Goal: Task Accomplishment & Management: Manage account settings

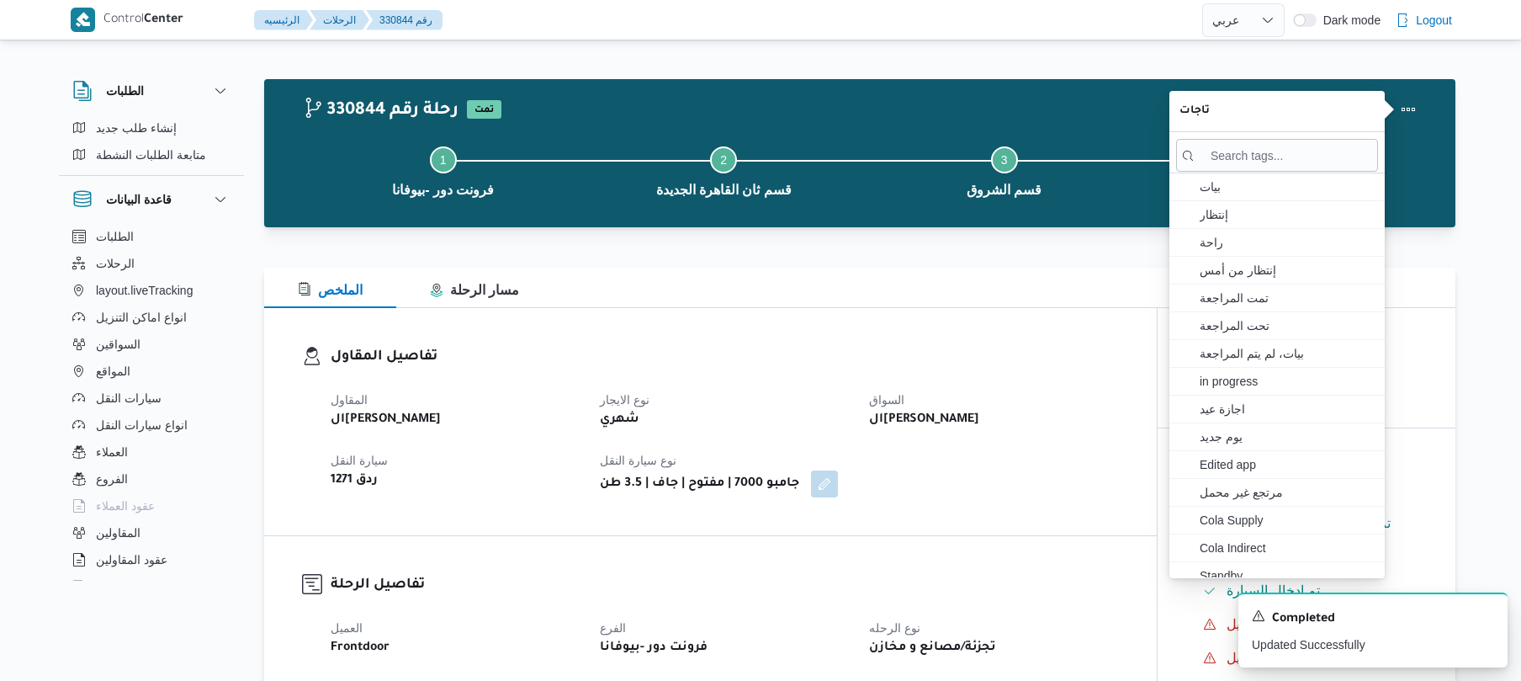
select select "ar"
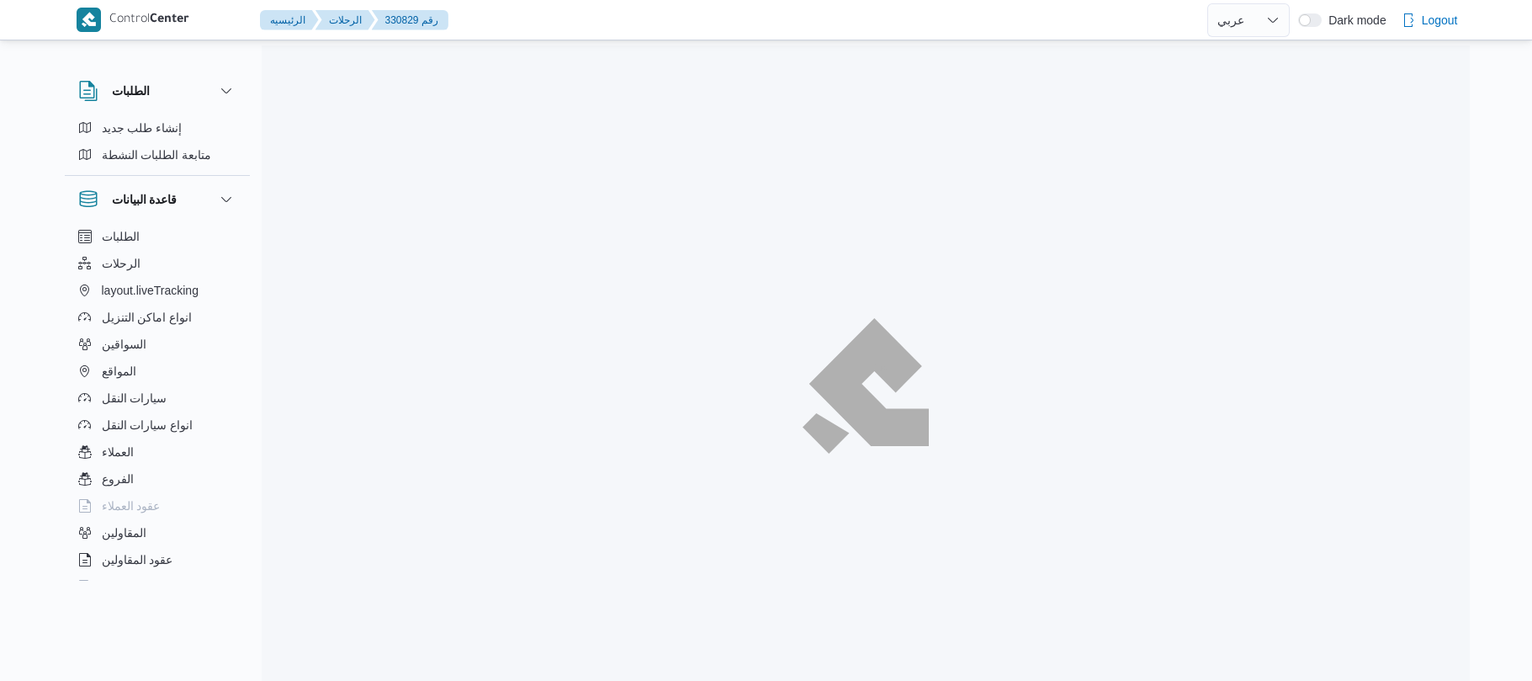
select select "ar"
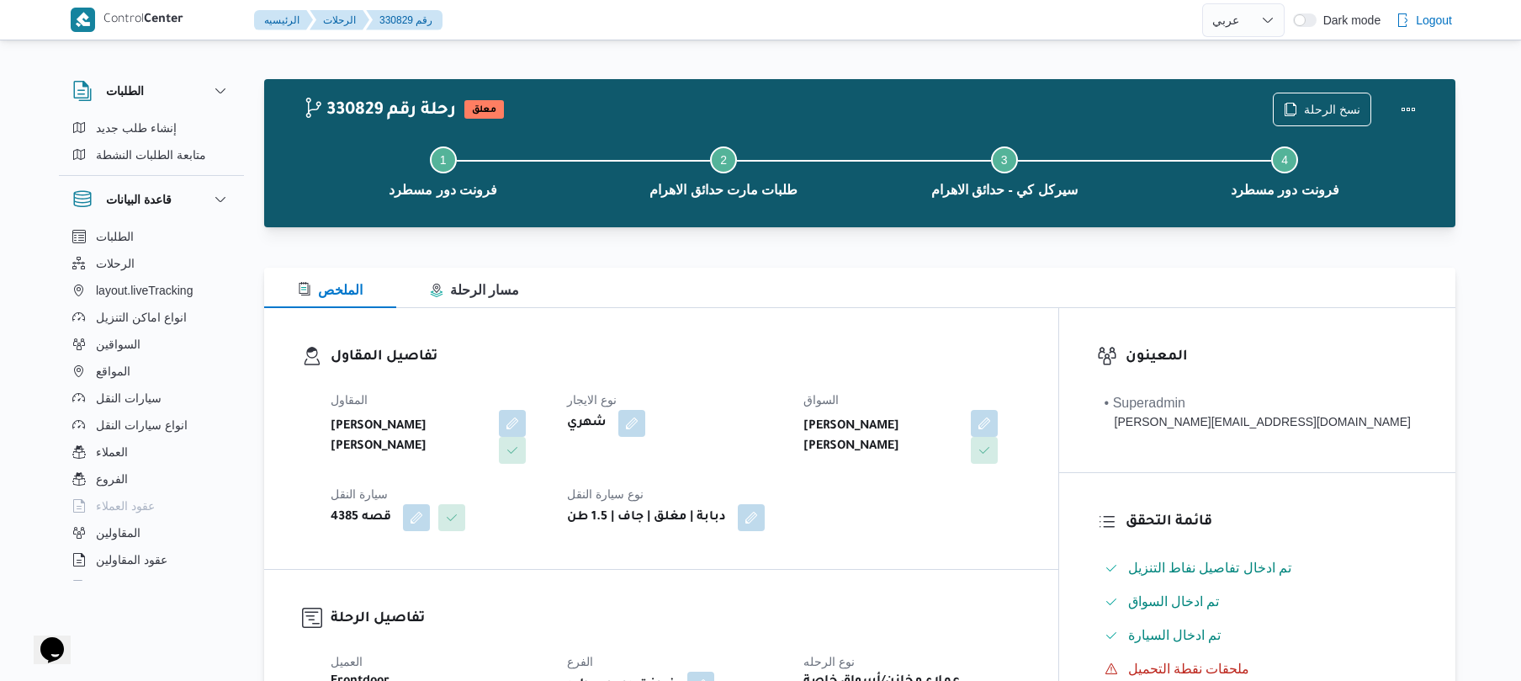
click at [919, 284] on div "الملخص مسار الرحلة" at bounding box center [859, 288] width 1191 height 40
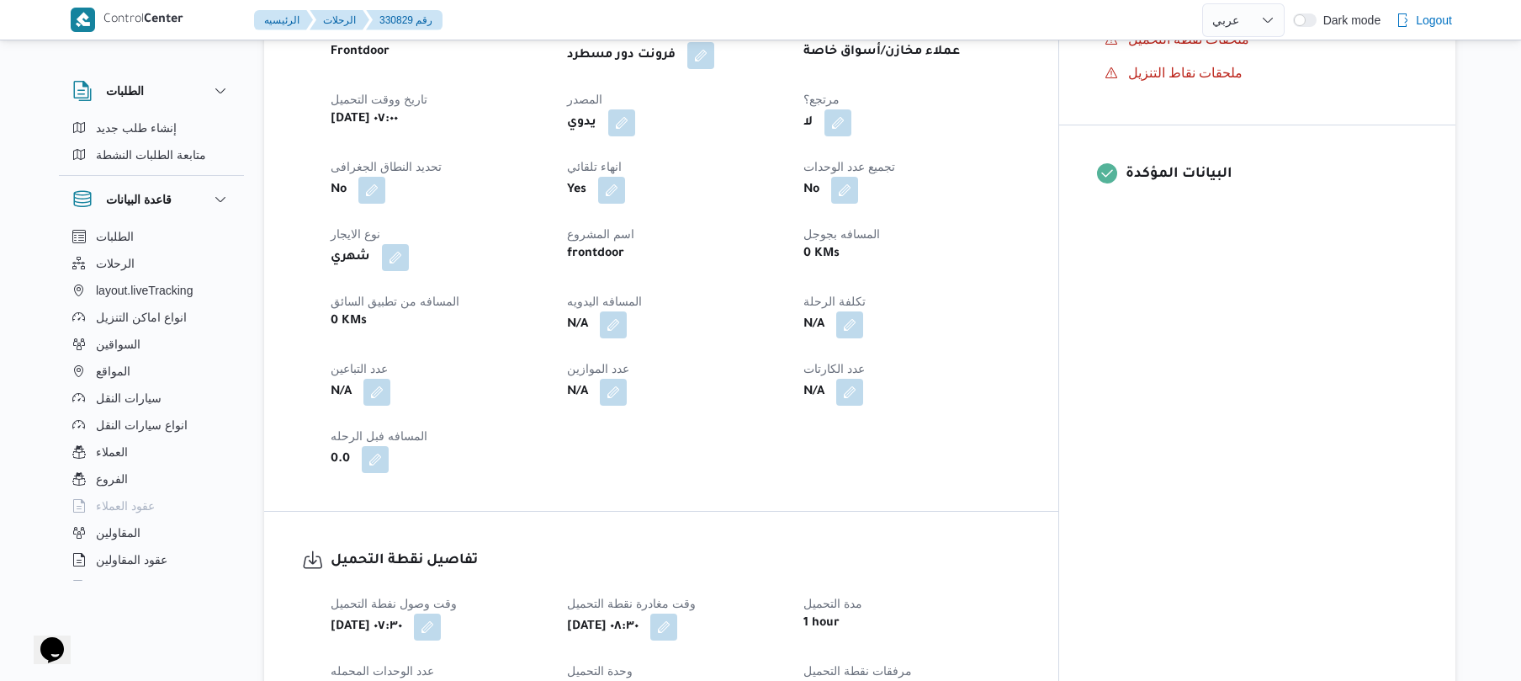
scroll to position [673, 0]
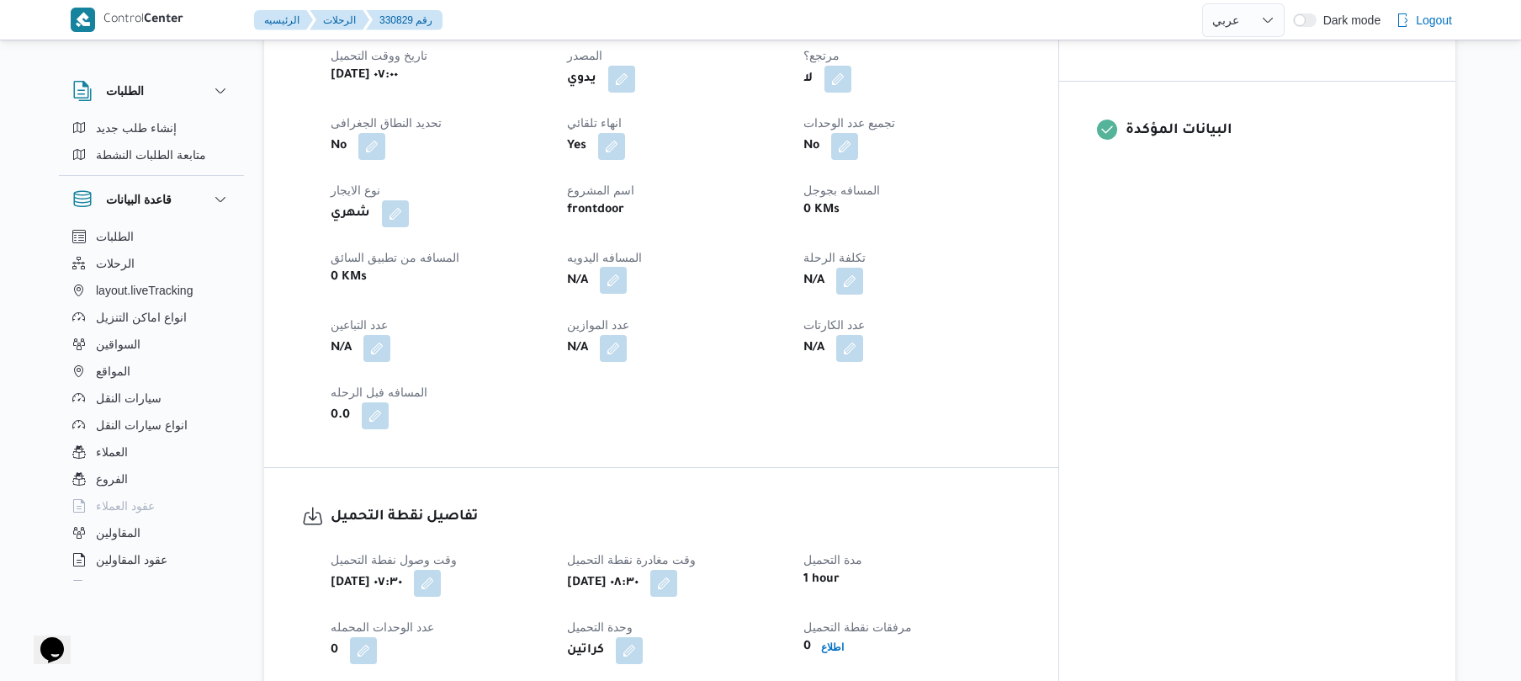
click at [627, 267] on button "button" at bounding box center [613, 280] width 27 height 27
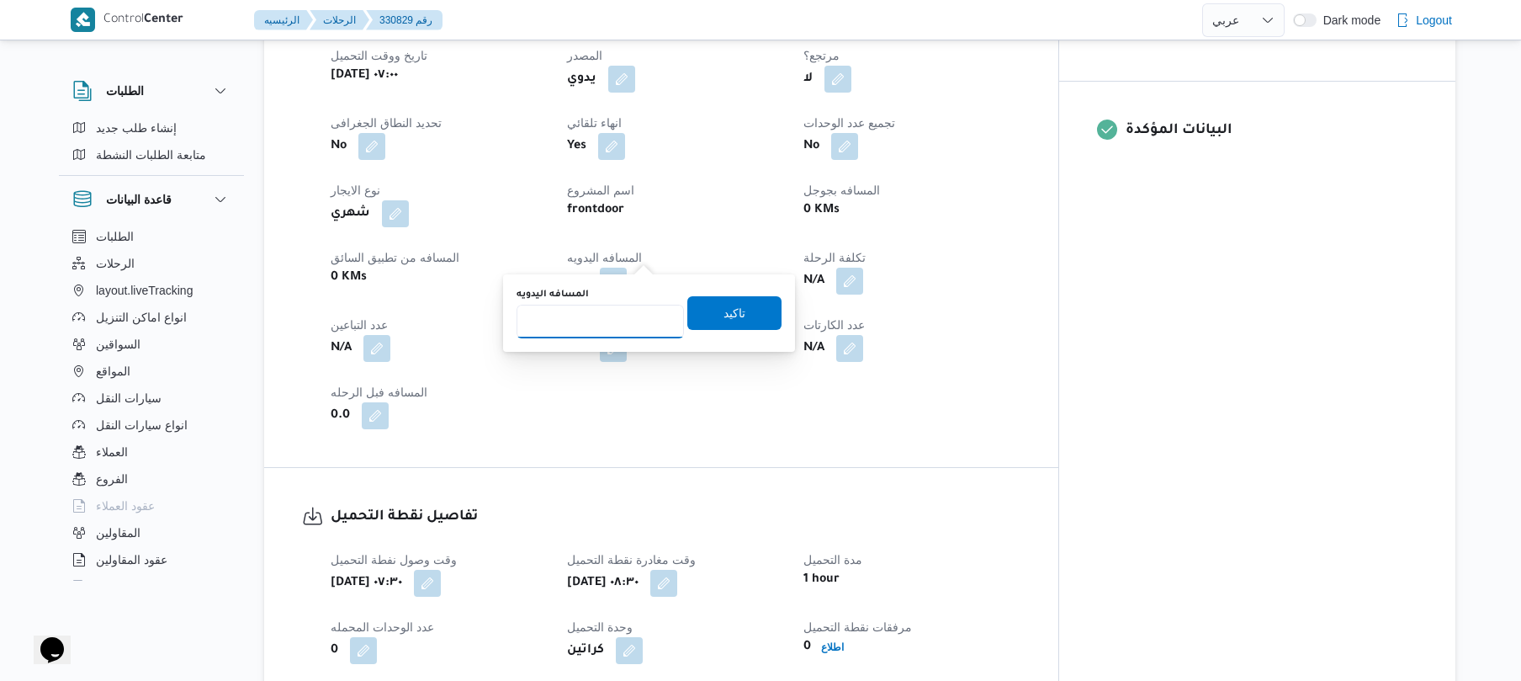
click at [621, 323] on input "المسافه اليدويه" at bounding box center [600, 322] width 167 height 34
type input "110"
click at [749, 314] on span "تاكيد" at bounding box center [734, 312] width 94 height 34
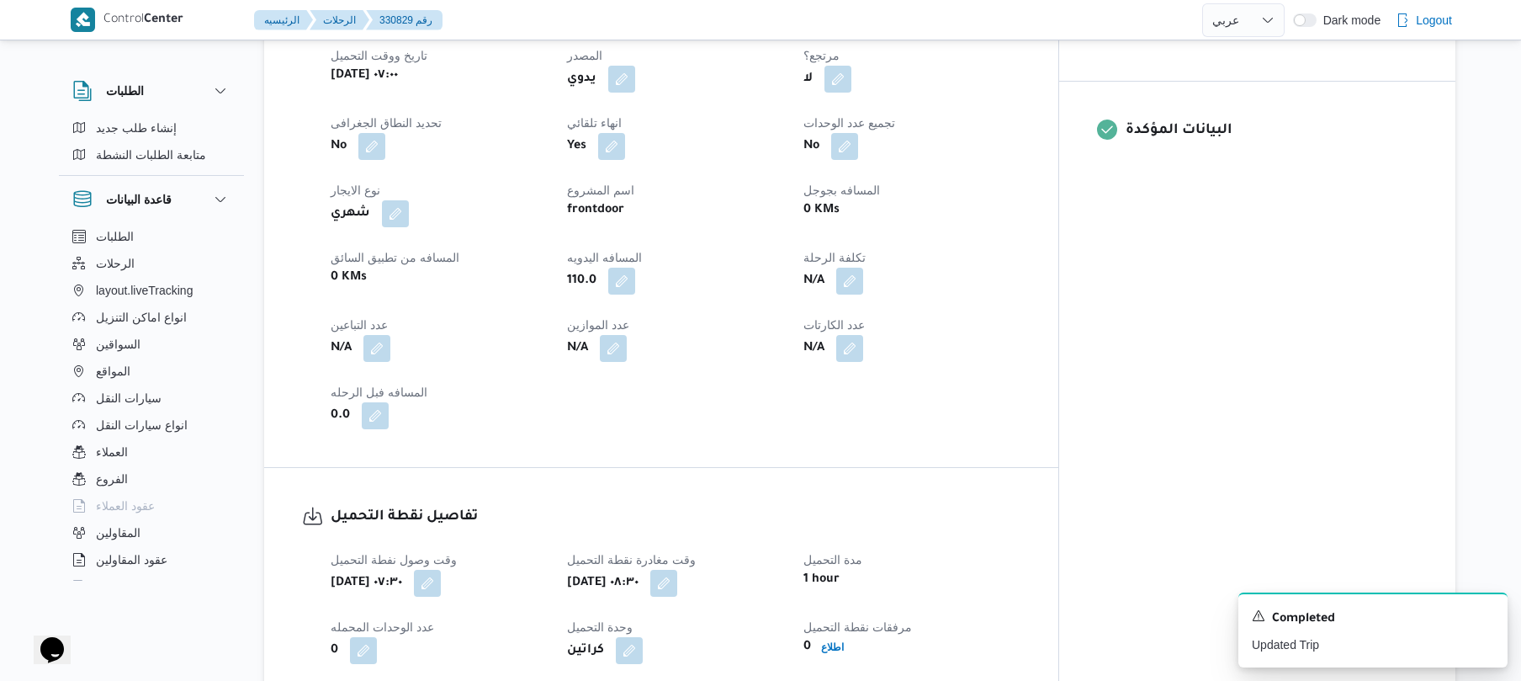
click at [942, 468] on div "تفاصيل نقطة التحميل وقت وصول نفطة التحميل أربعاء ١٣ أغسطس ٢٠٢٥ ٠٧:٣٠ وقت مغادرة…" at bounding box center [661, 618] width 794 height 301
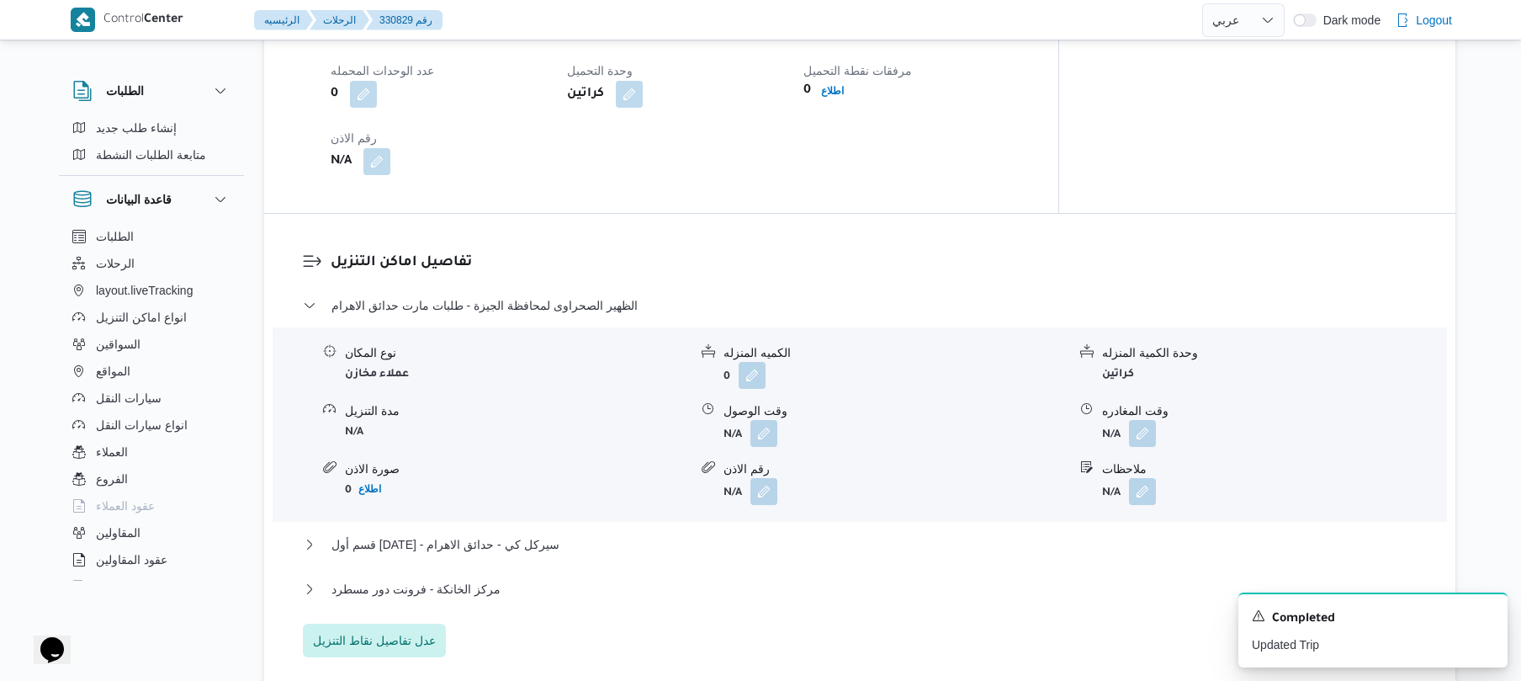
scroll to position [1256, 0]
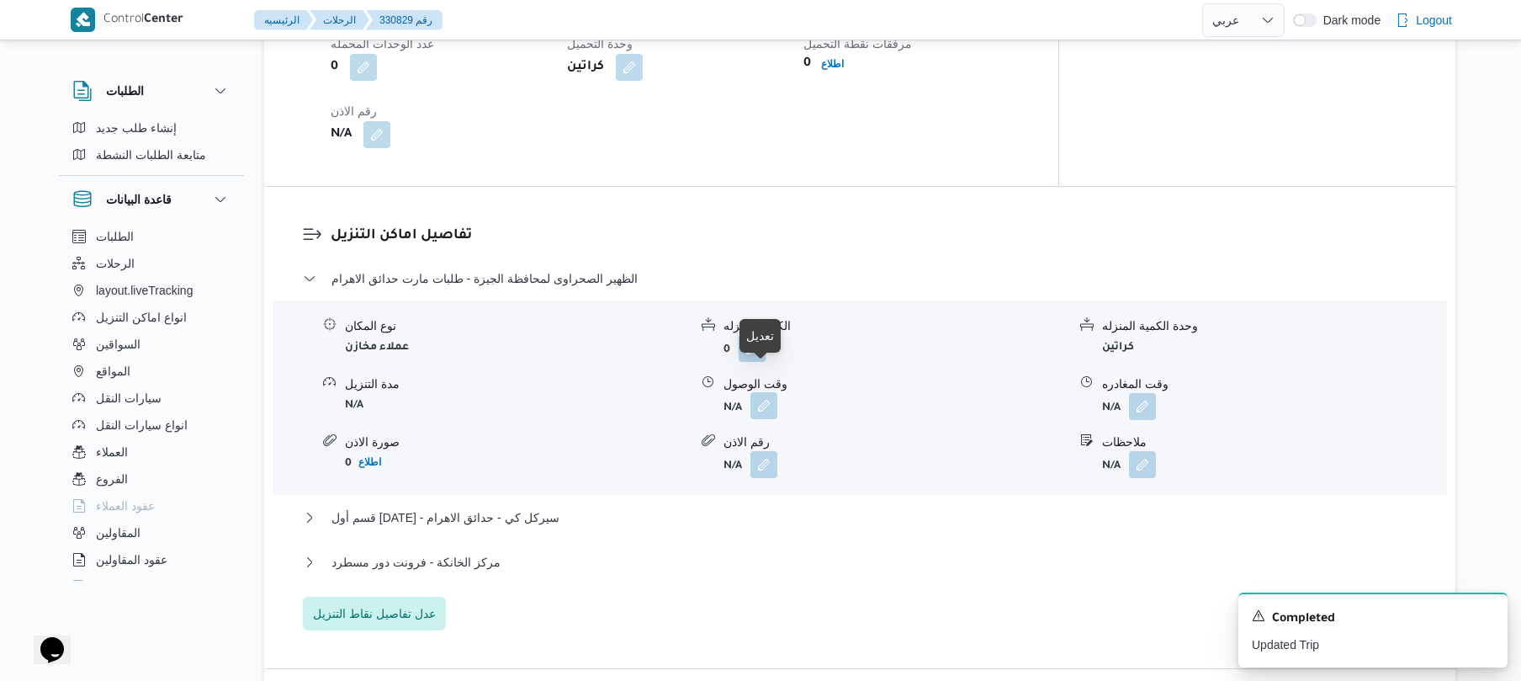
click at [762, 392] on button "button" at bounding box center [764, 405] width 27 height 27
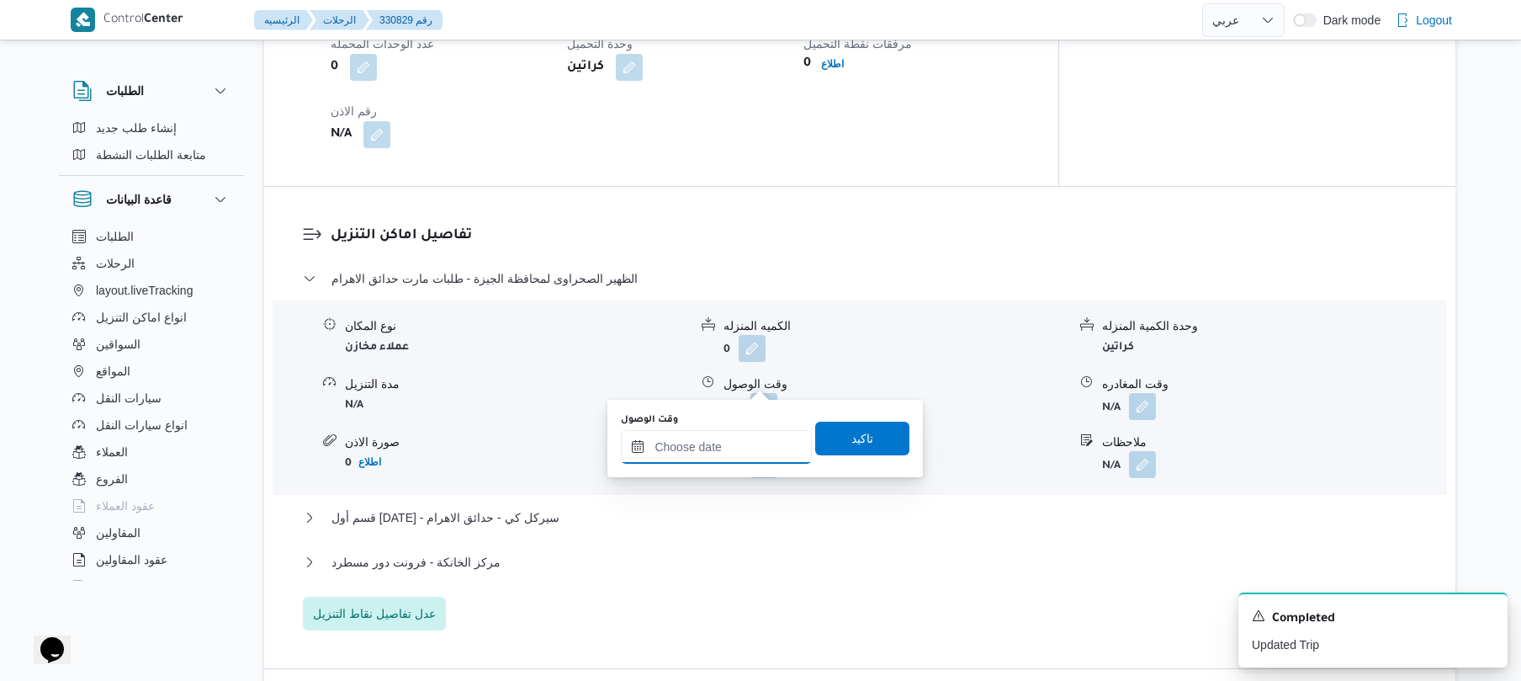
click at [698, 453] on input "وقت الوصول" at bounding box center [716, 447] width 191 height 34
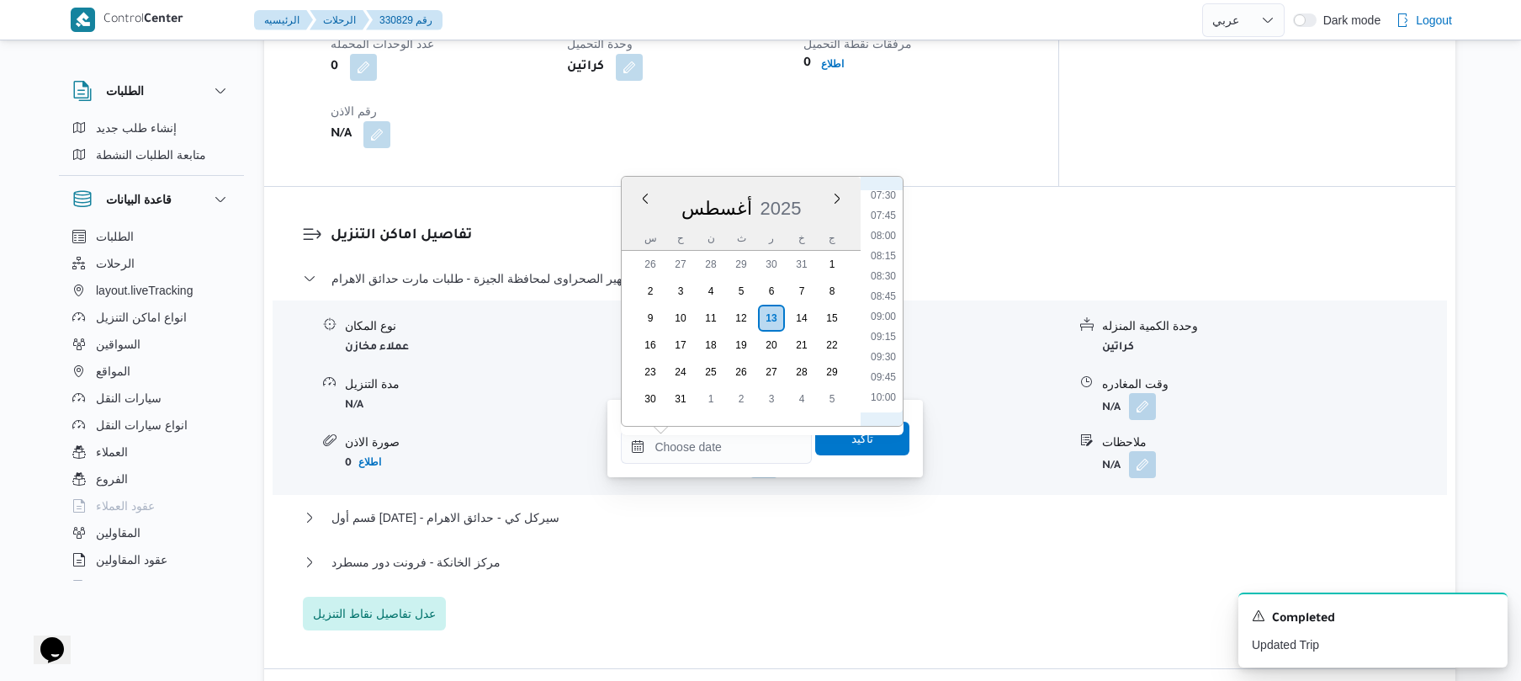
scroll to position [539, 0]
click at [889, 389] on li "09:00" at bounding box center [883, 386] width 39 height 17
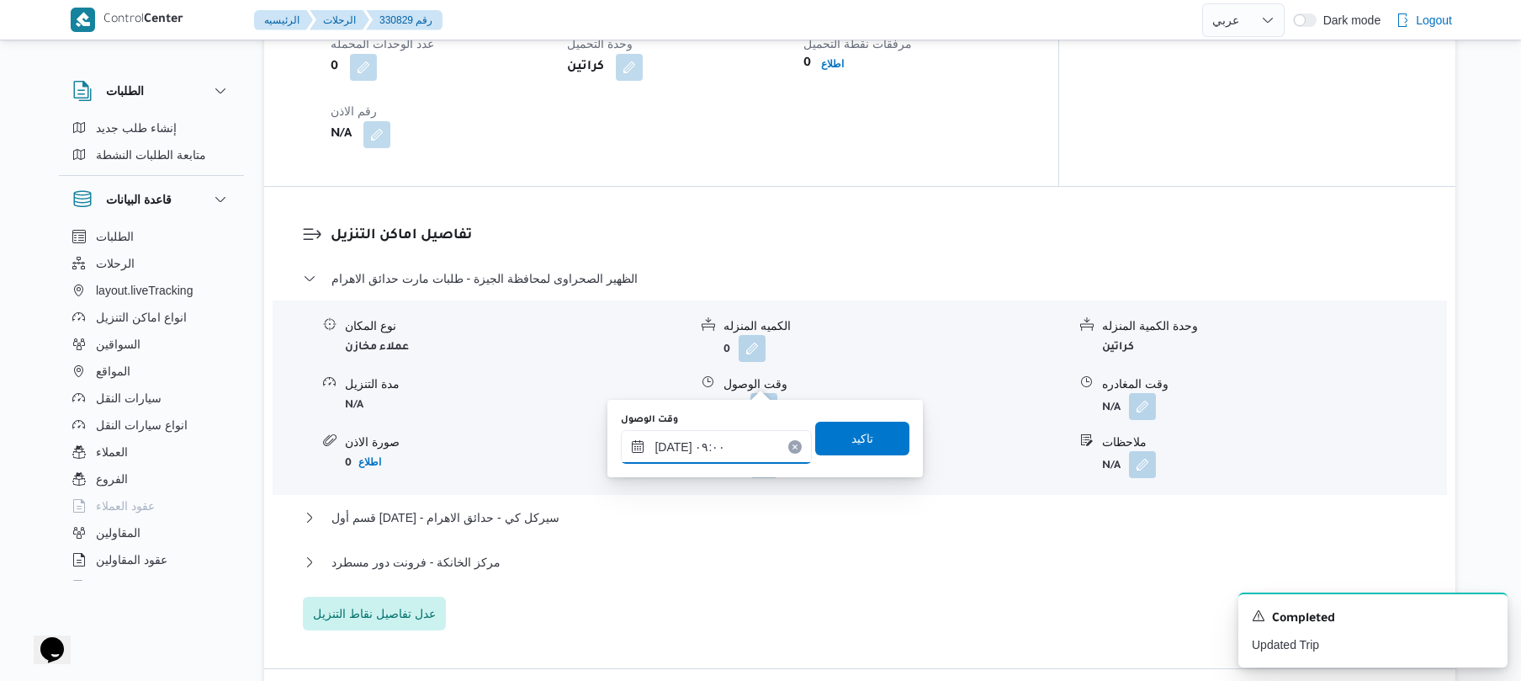
click at [671, 444] on input "١٣/٠٨/٢٠٢٥ ٠٩:٠٠" at bounding box center [716, 447] width 191 height 34
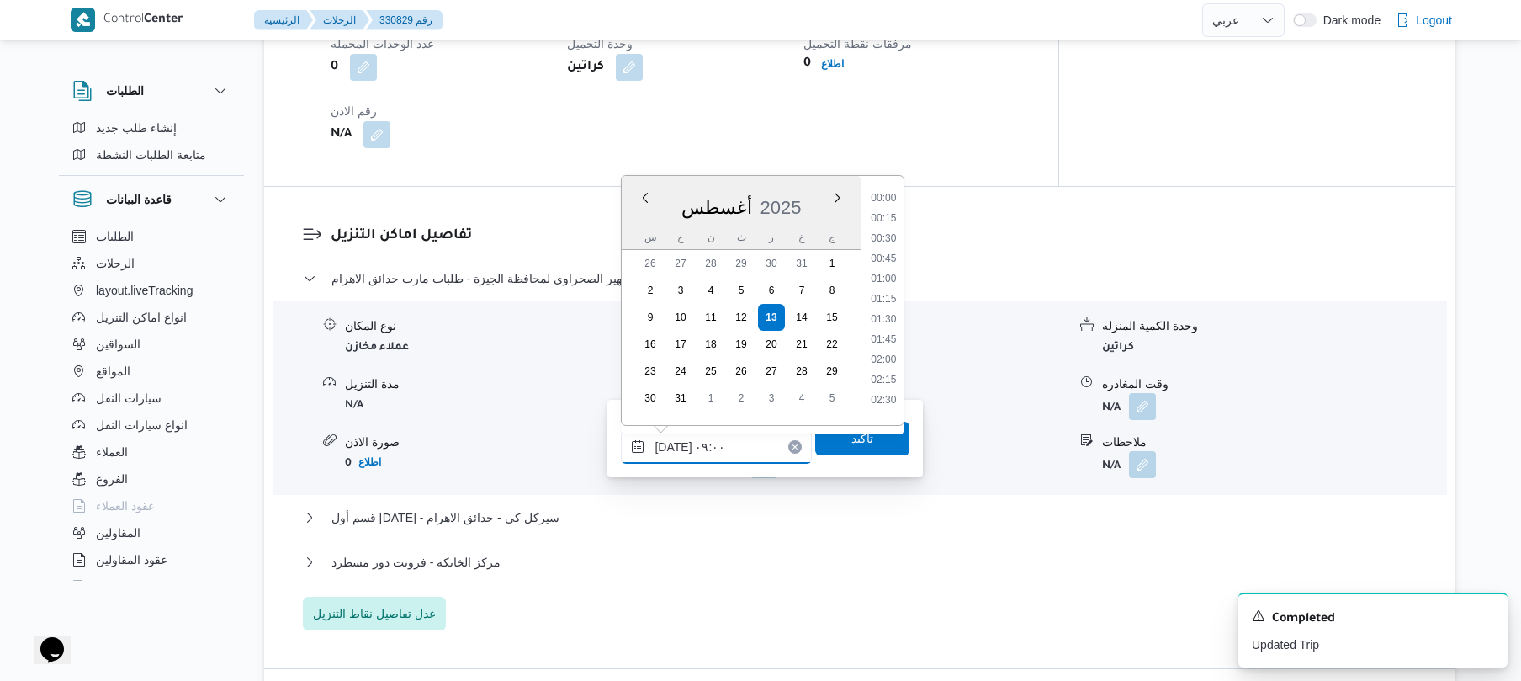
click at [671, 444] on input "١٣/٠٨/٢٠٢٥ ٠٩:٠٠" at bounding box center [716, 447] width 191 height 34
type input "١٣/٠٨/٢٠٢٥ ٠٩:20"
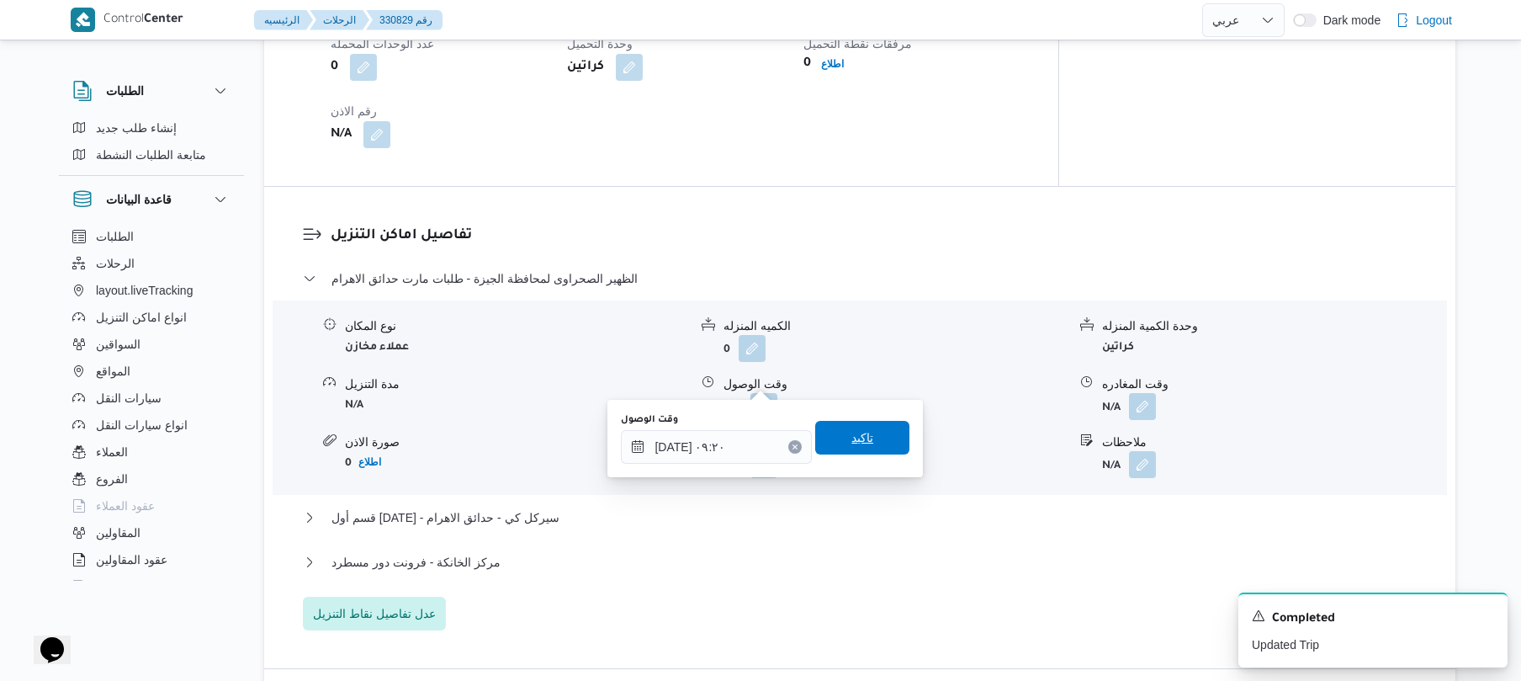
click at [862, 445] on span "تاكيد" at bounding box center [863, 437] width 22 height 20
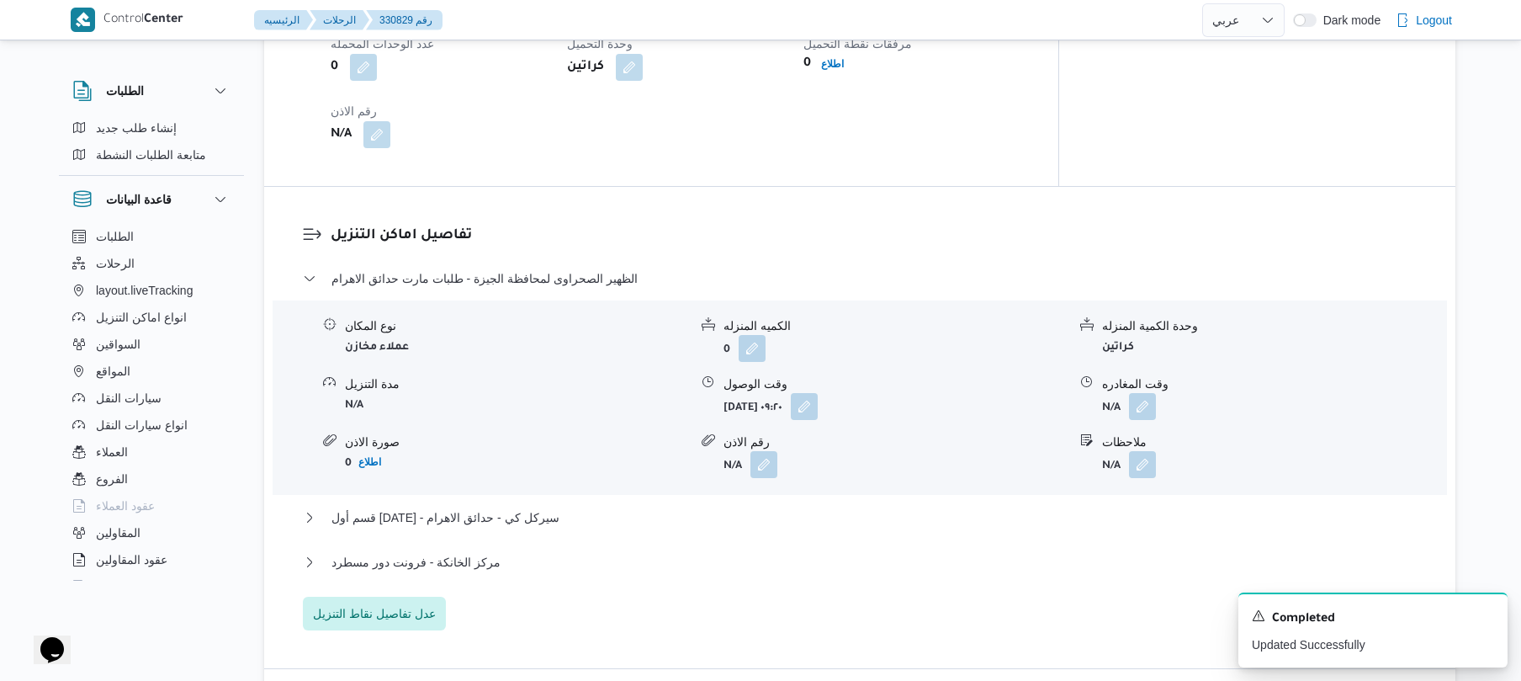
click at [717, 478] on div "الظهير الصحراوى لمحافظة الجيزة - طلبات مارت حدائق الاهرام نوع المكان عملاء مخاز…" at bounding box center [860, 449] width 1115 height 362
click at [715, 507] on button "قسم أول 6 أكتوبر - سيركل كي - حدائق الاهرام" at bounding box center [860, 517] width 1115 height 20
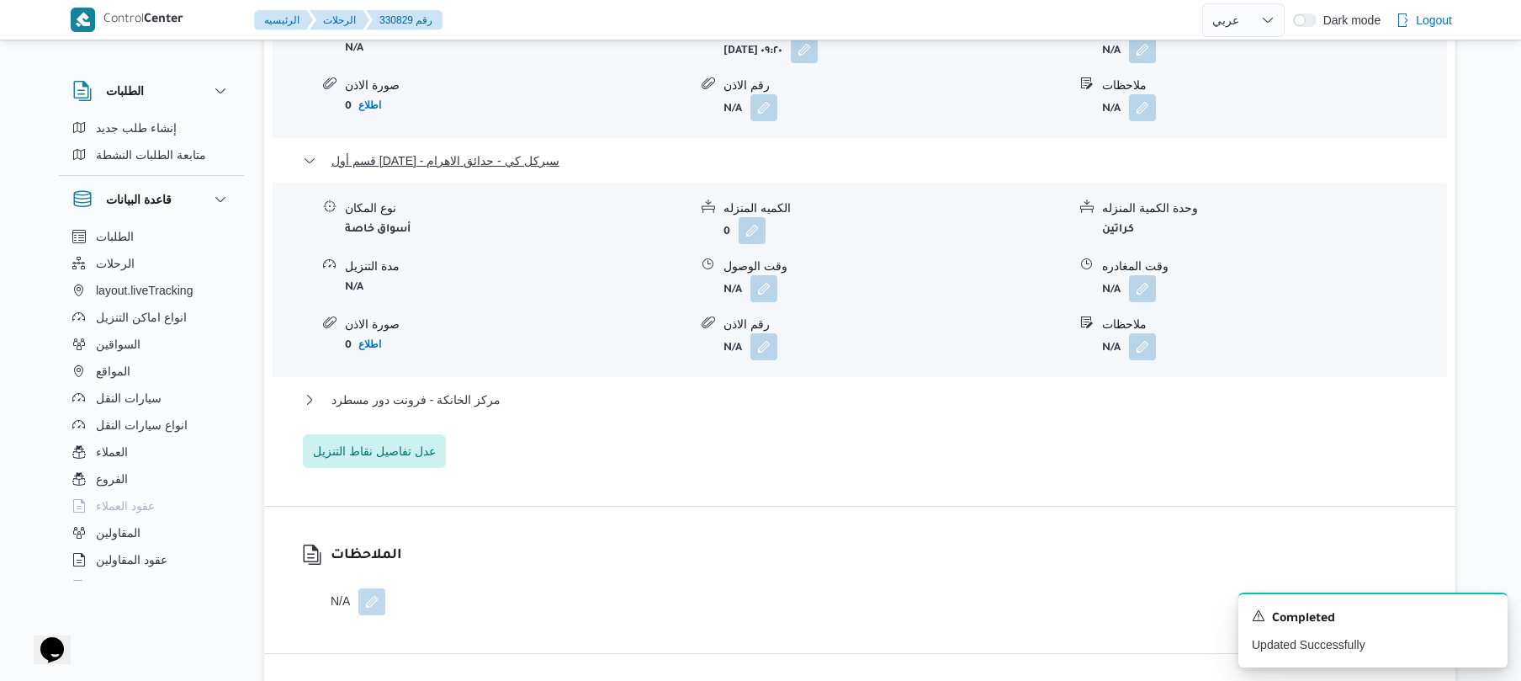
scroll to position [1616, 0]
click at [842, 387] on button "مركز الخانكة - فرونت دور مسطرد" at bounding box center [860, 397] width 1115 height 20
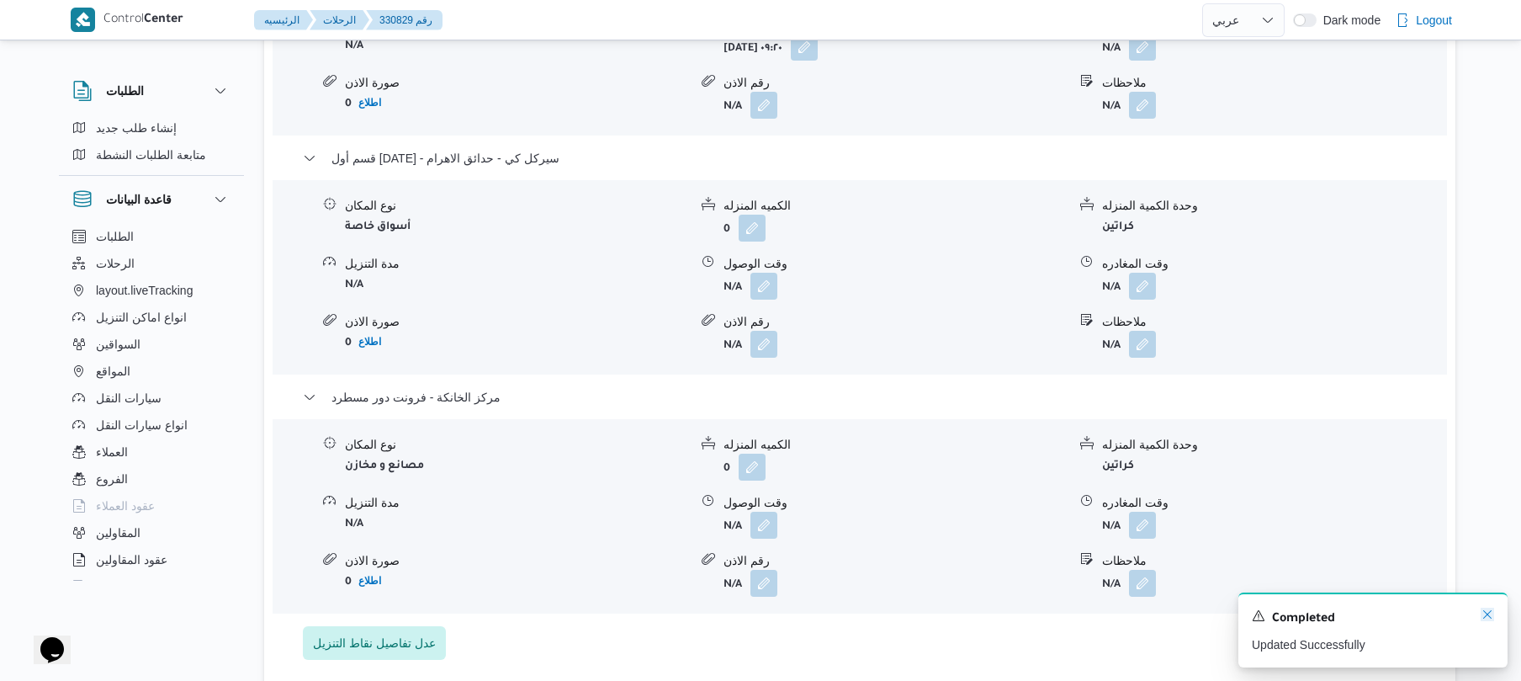
click at [1488, 617] on icon "Dismiss toast" at bounding box center [1487, 614] width 13 height 13
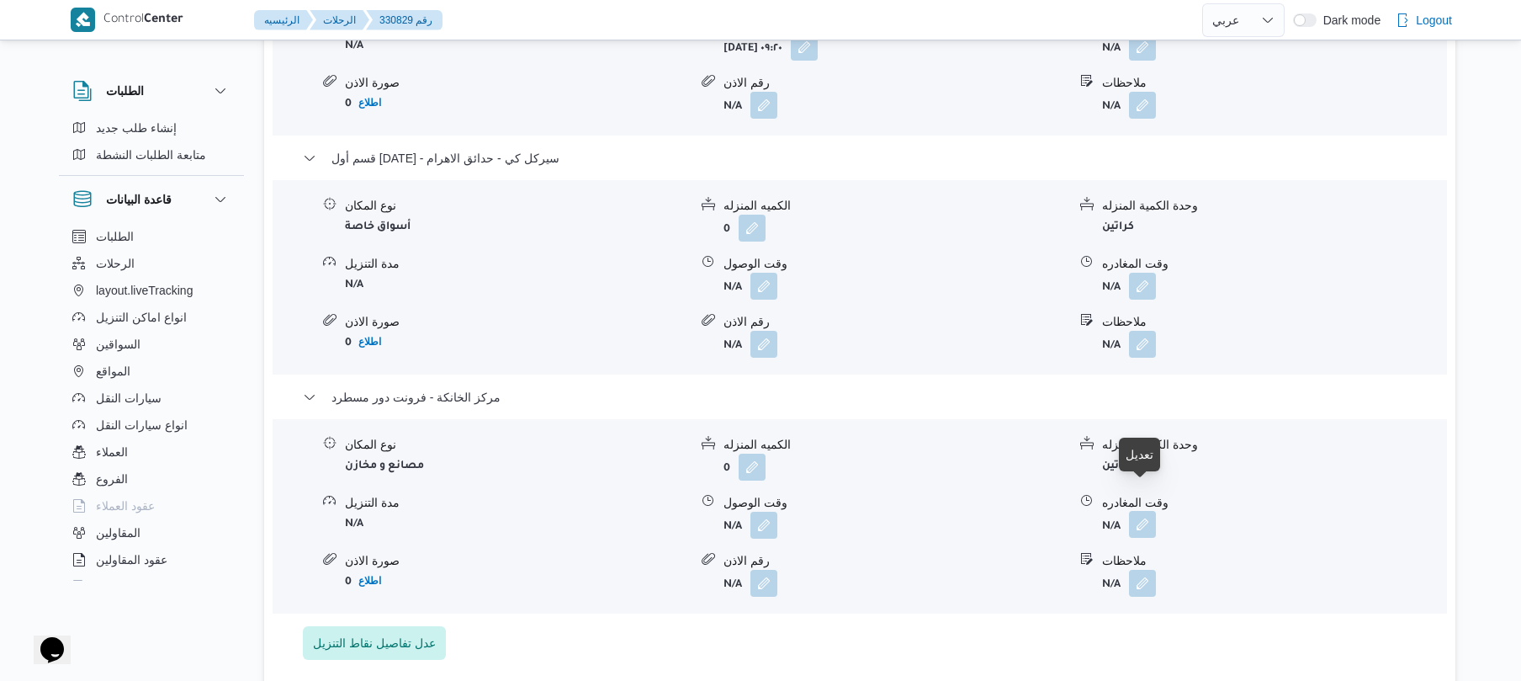
click at [1134, 511] on button "button" at bounding box center [1142, 524] width 27 height 27
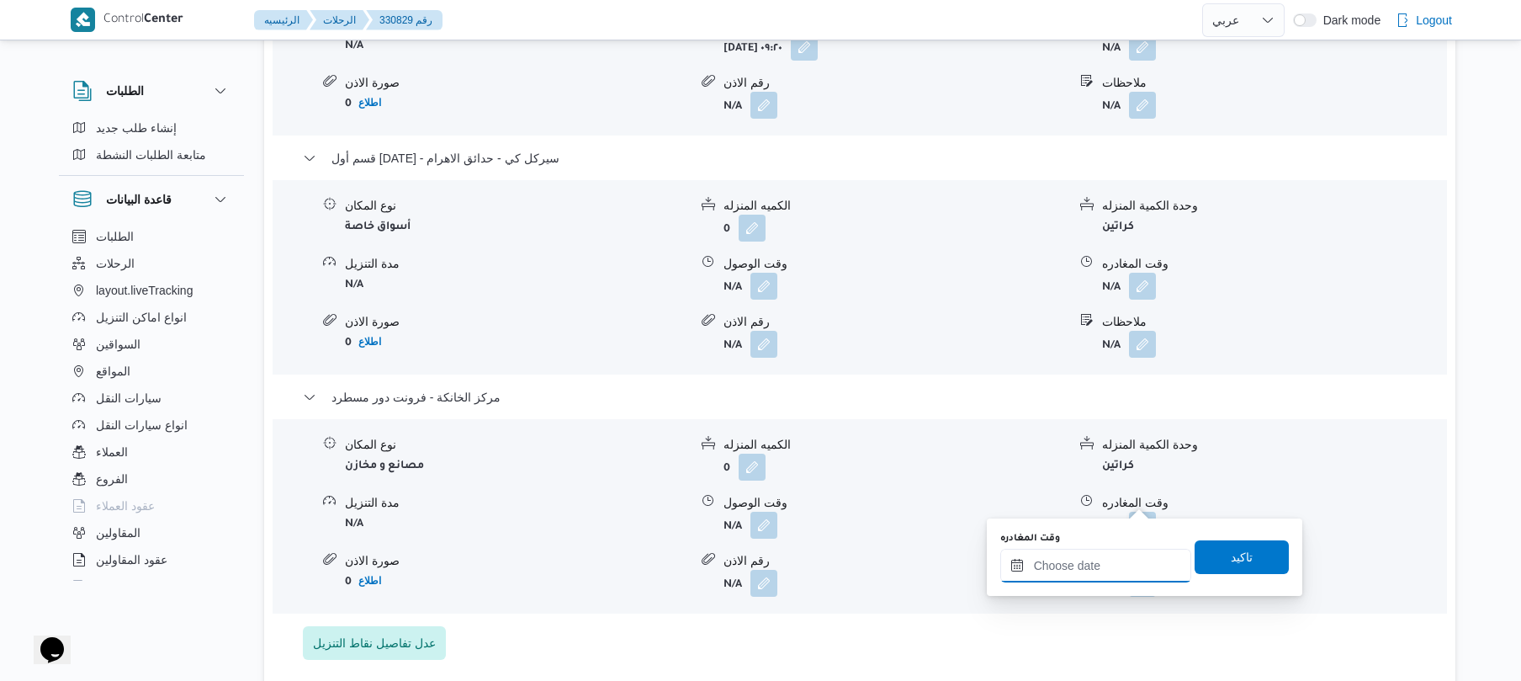
click at [1075, 559] on input "وقت المغادره" at bounding box center [1095, 566] width 191 height 34
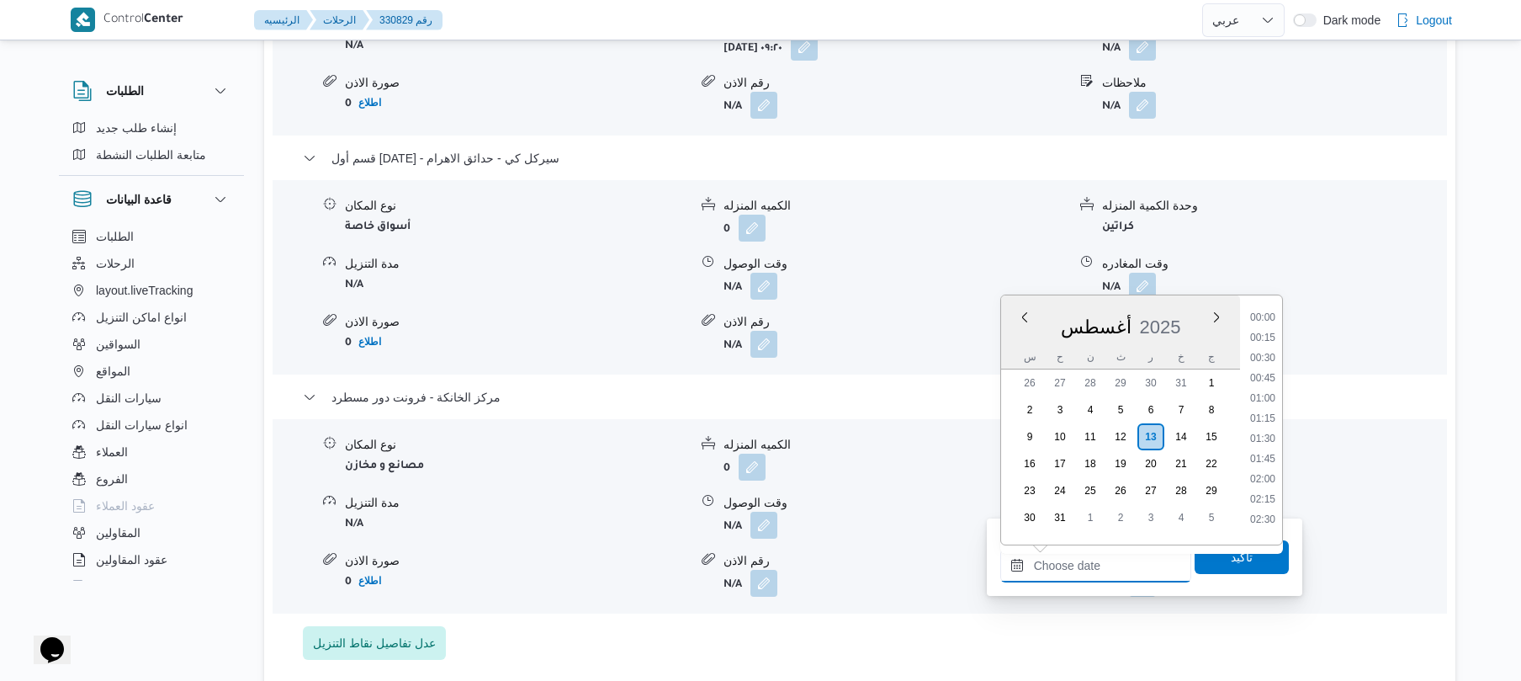
scroll to position [1482, 0]
click at [1267, 363] on li "19:00" at bounding box center [1263, 370] width 39 height 17
type input "١٣/٠٨/٢٠٢٥ ١٩:٠٠"
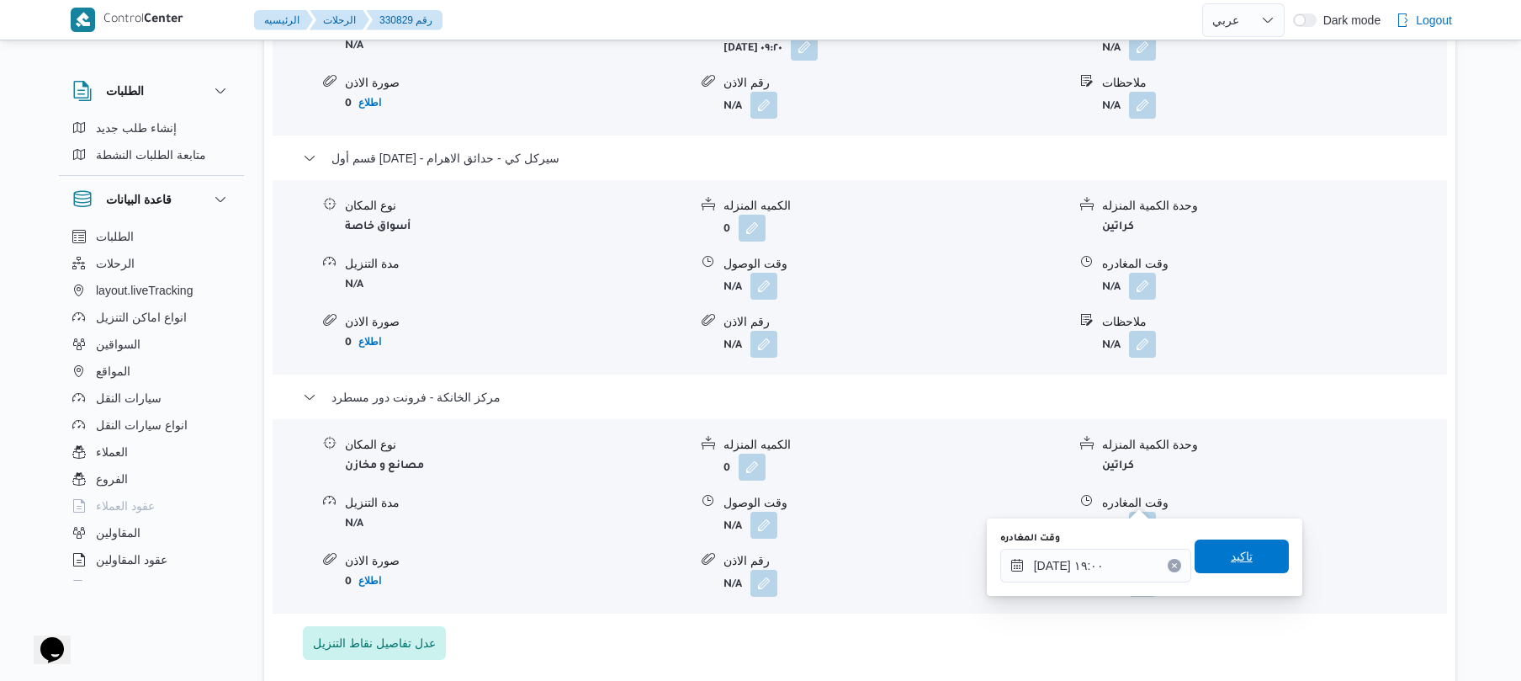
click at [1244, 554] on span "تاكيد" at bounding box center [1242, 556] width 94 height 34
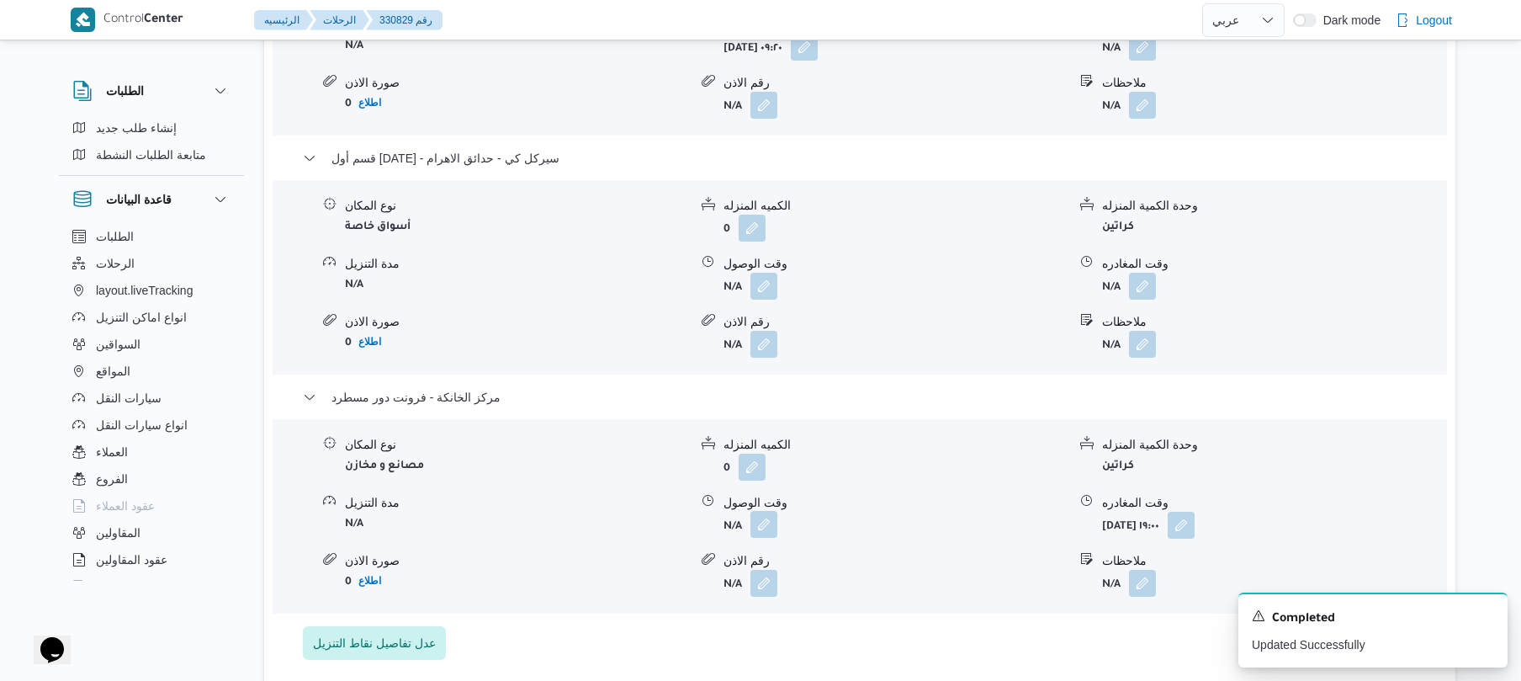
click at [765, 511] on button "button" at bounding box center [764, 524] width 27 height 27
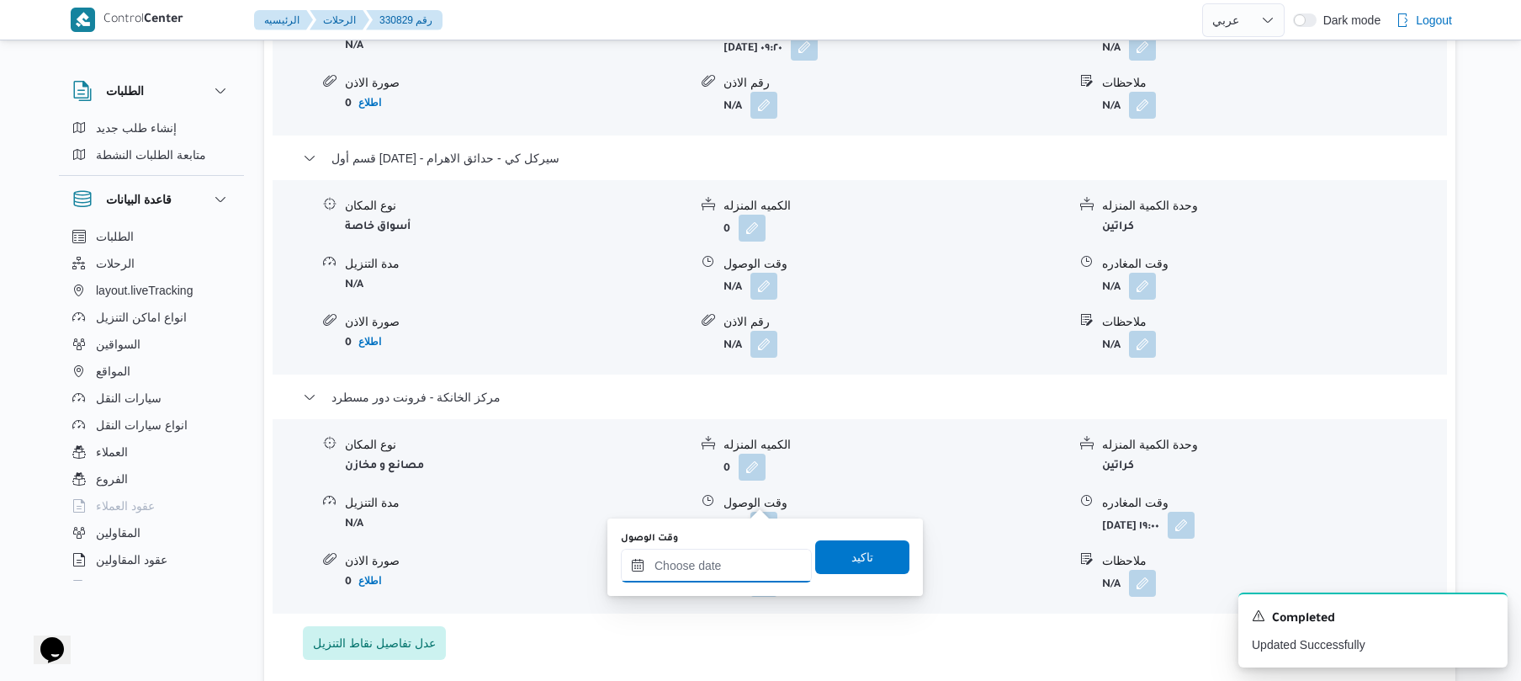
click at [727, 560] on input "وقت الوصول" at bounding box center [716, 566] width 191 height 34
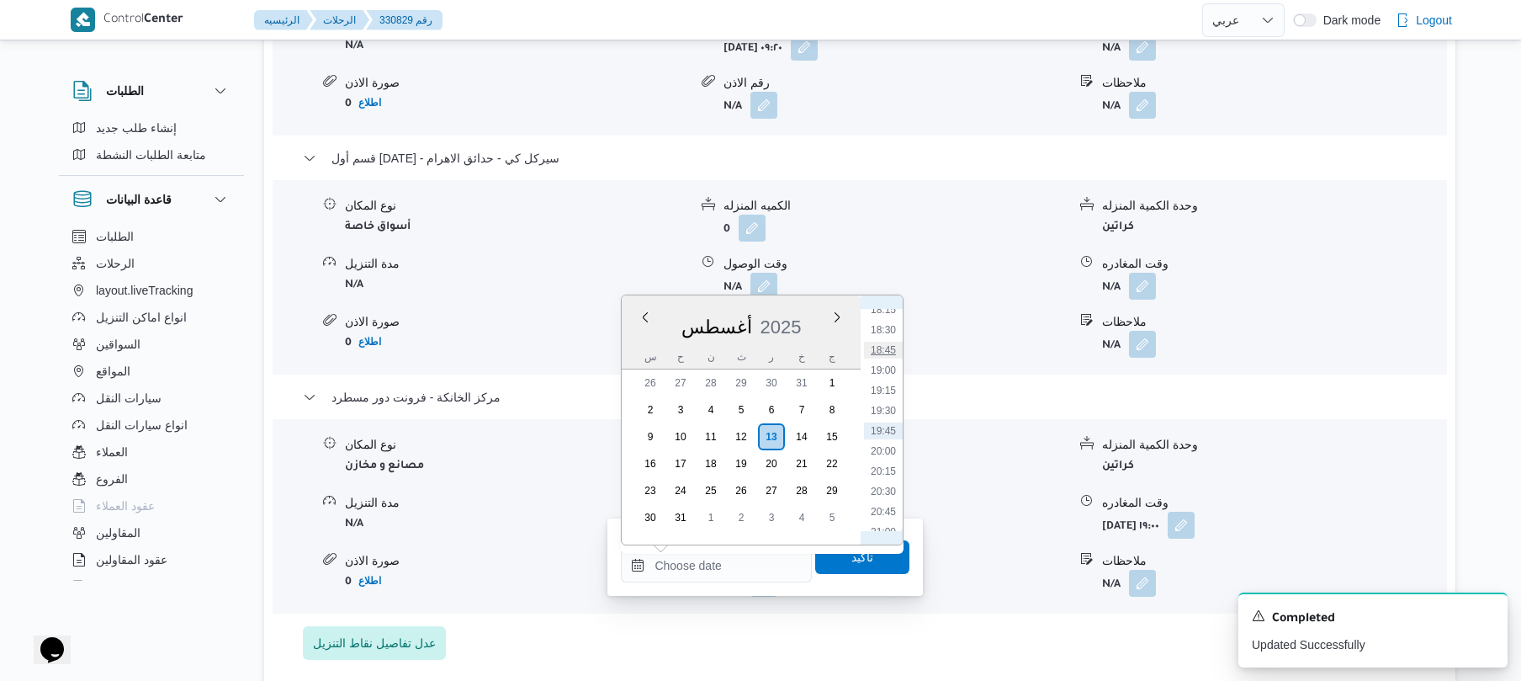
click at [892, 347] on li "18:45" at bounding box center [883, 350] width 39 height 17
type input "[DATE] ١٨:٤٥"
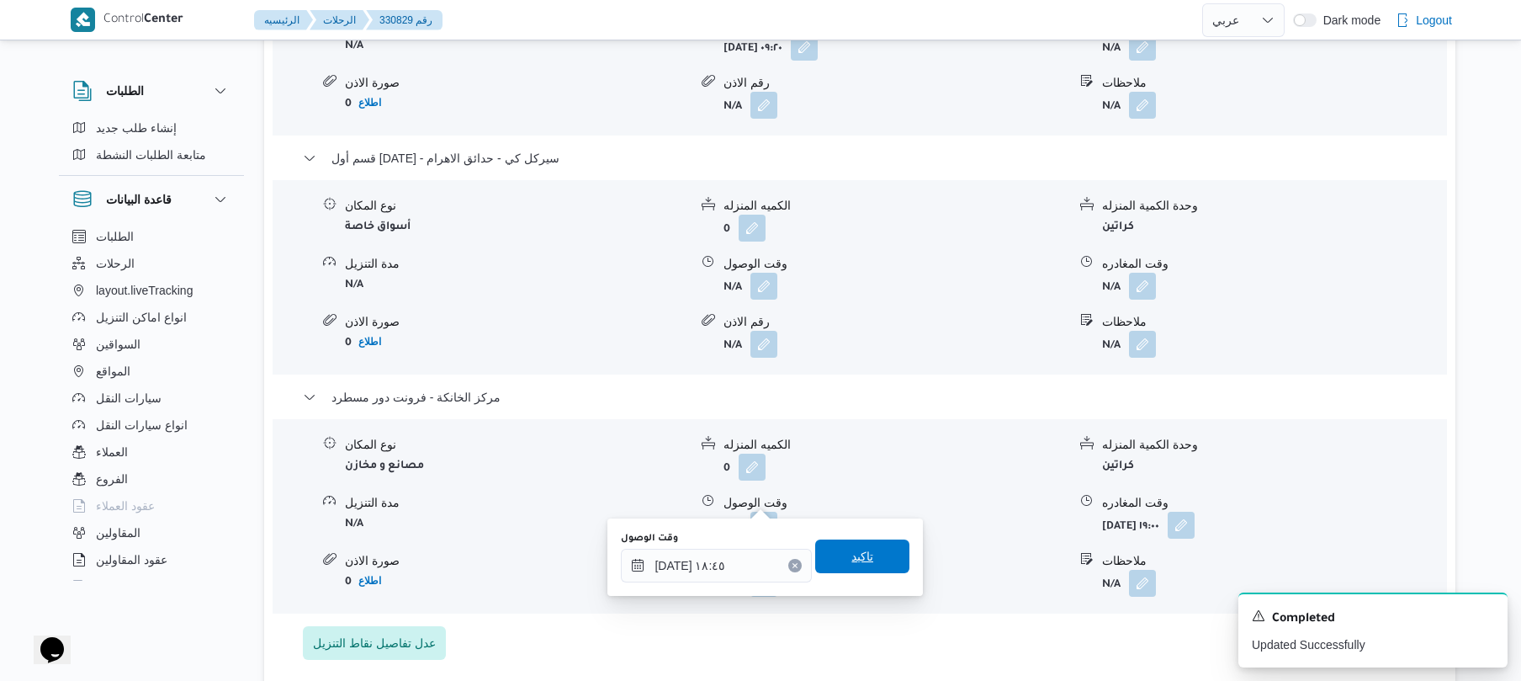
click at [860, 550] on span "تاكيد" at bounding box center [863, 556] width 22 height 20
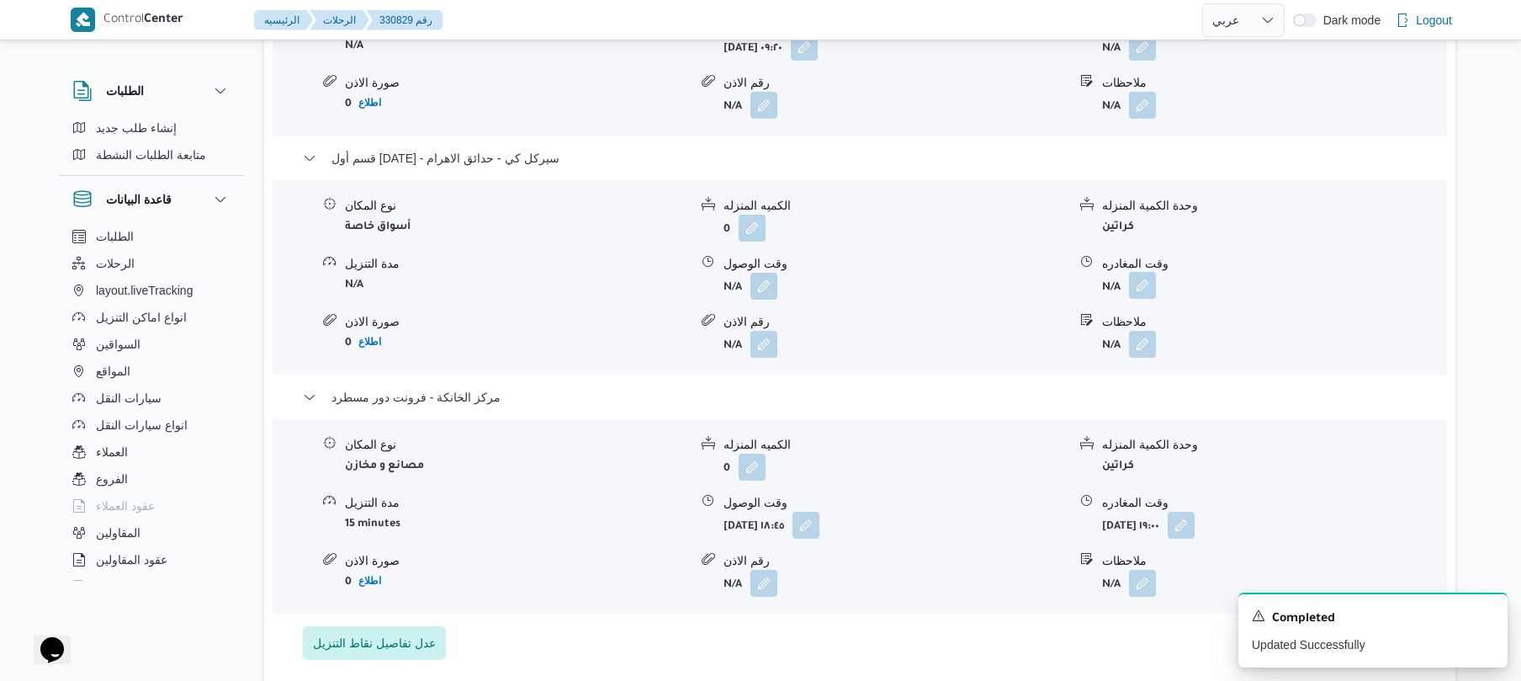
click at [1143, 272] on button "button" at bounding box center [1142, 285] width 27 height 27
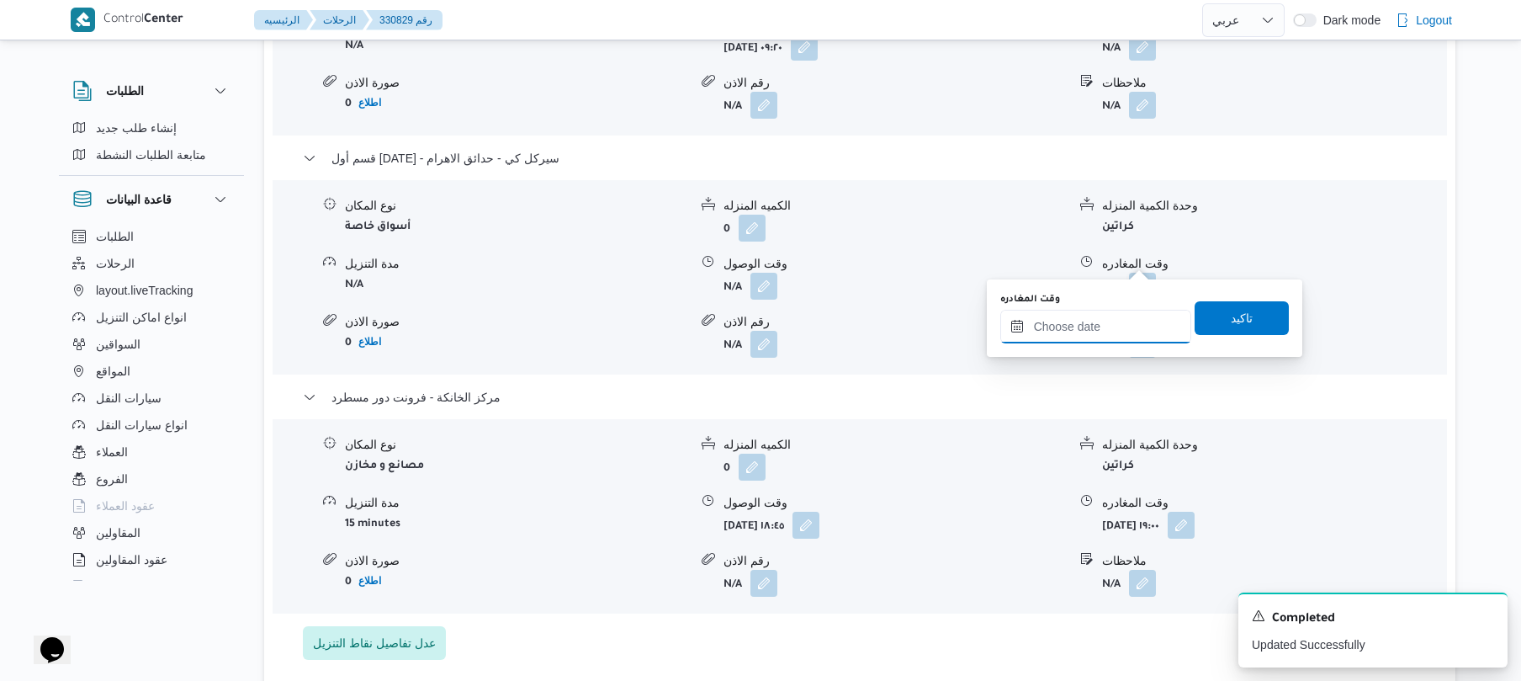
click at [1089, 316] on input "وقت المغادره" at bounding box center [1095, 327] width 191 height 34
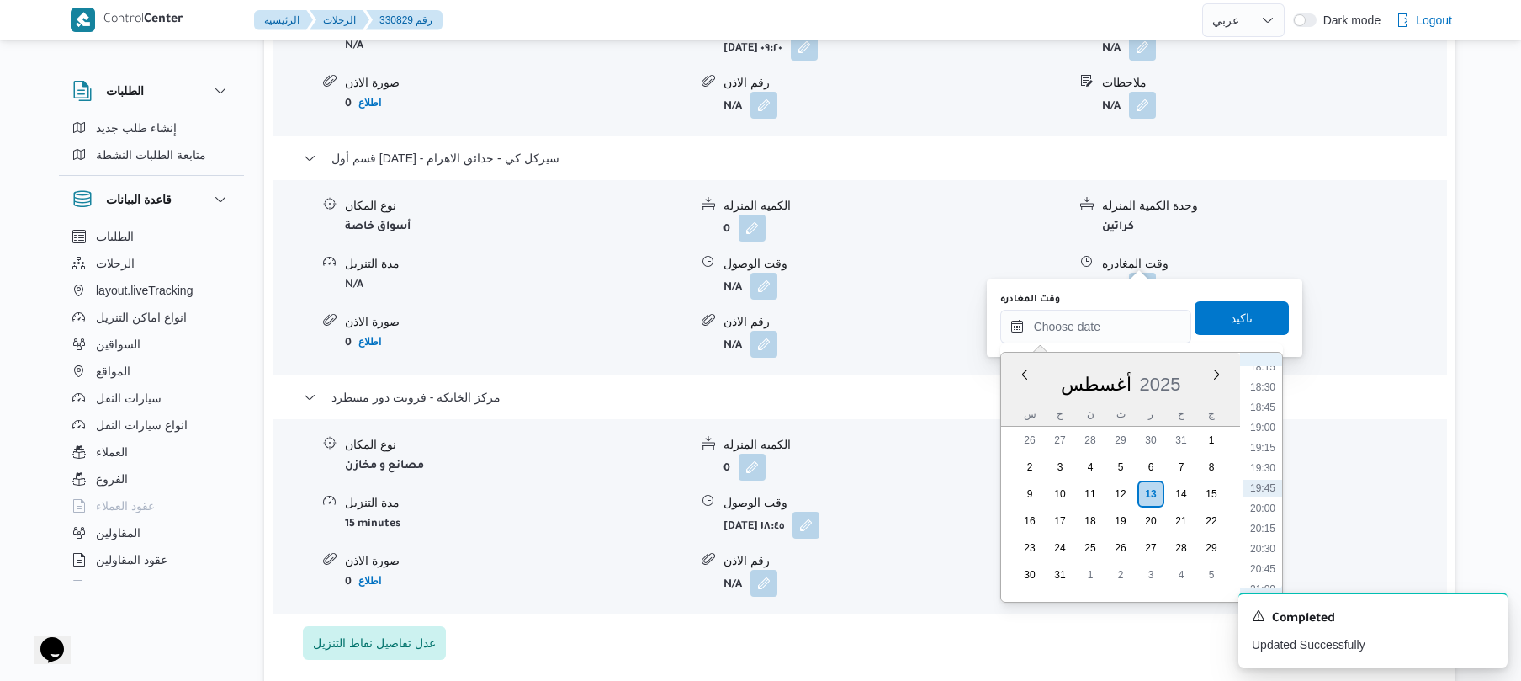
scroll to position [1293, 0]
click at [1269, 525] on ul "00:00 00:15 00:30 00:45 01:00 01:15 01:30 01:45 02:00 02:15 02:30 02:45 03:00 0…" at bounding box center [1263, 477] width 39 height 222
click at [1267, 513] on li "17:45" at bounding box center [1263, 515] width 39 height 17
type input "١٣/٠٨/٢٠٢٥ ١٧:٤٥"
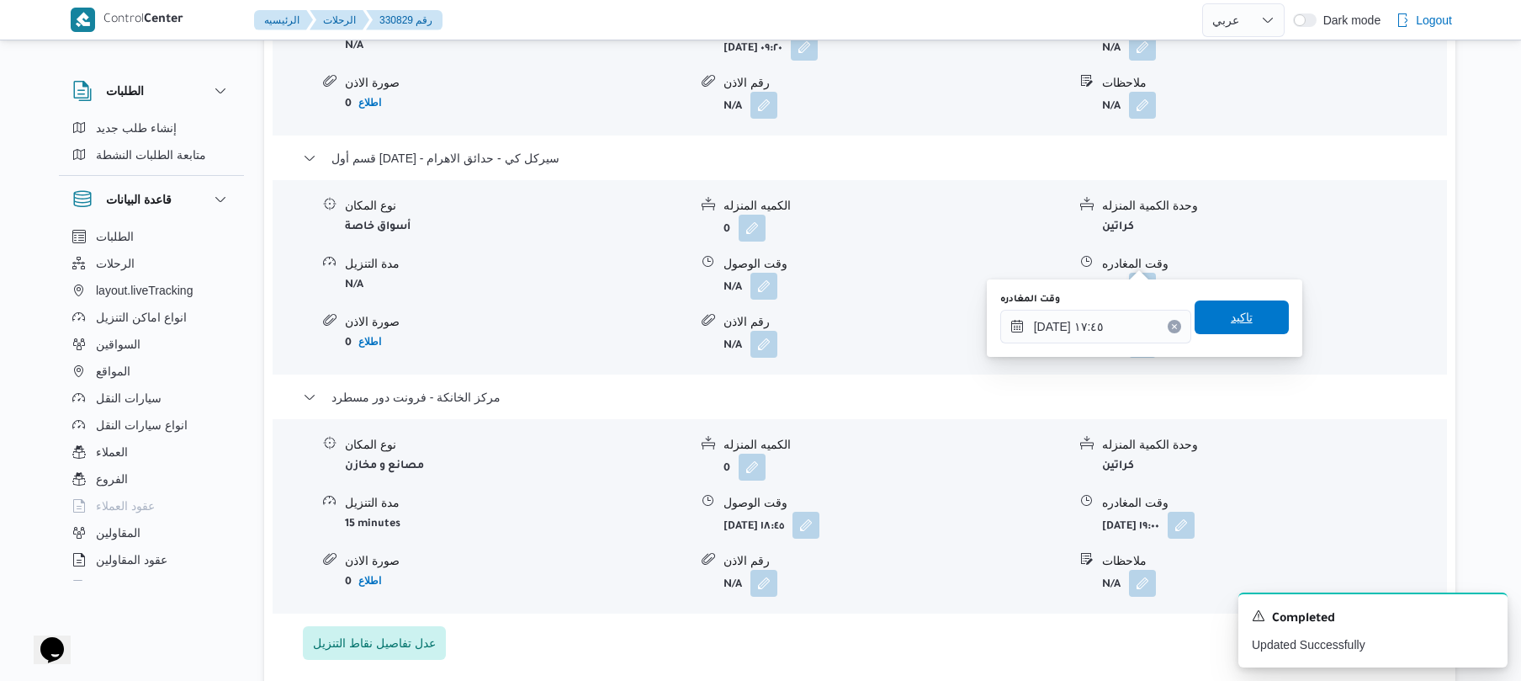
click at [1231, 314] on span "تاكيد" at bounding box center [1242, 317] width 22 height 20
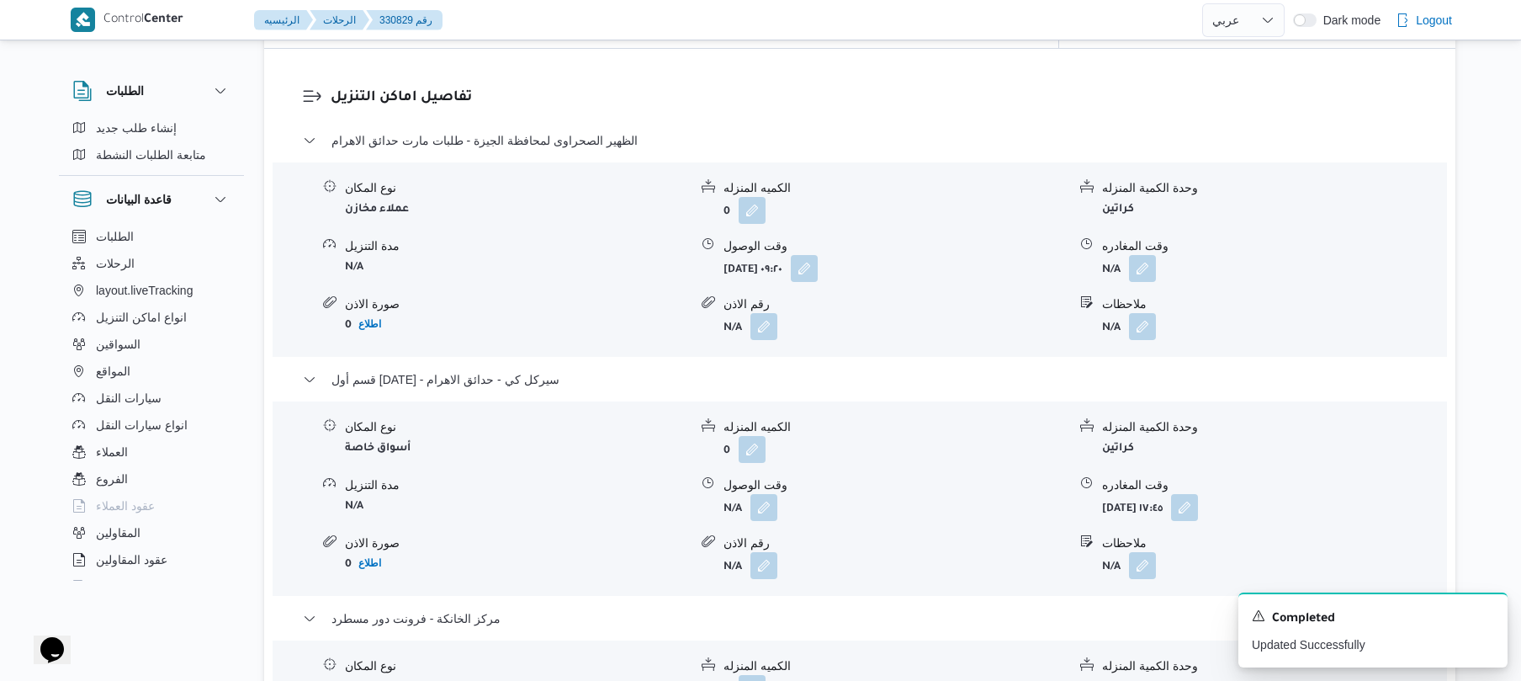
scroll to position [1391, 0]
click at [1149, 257] on button "button" at bounding box center [1142, 270] width 27 height 27
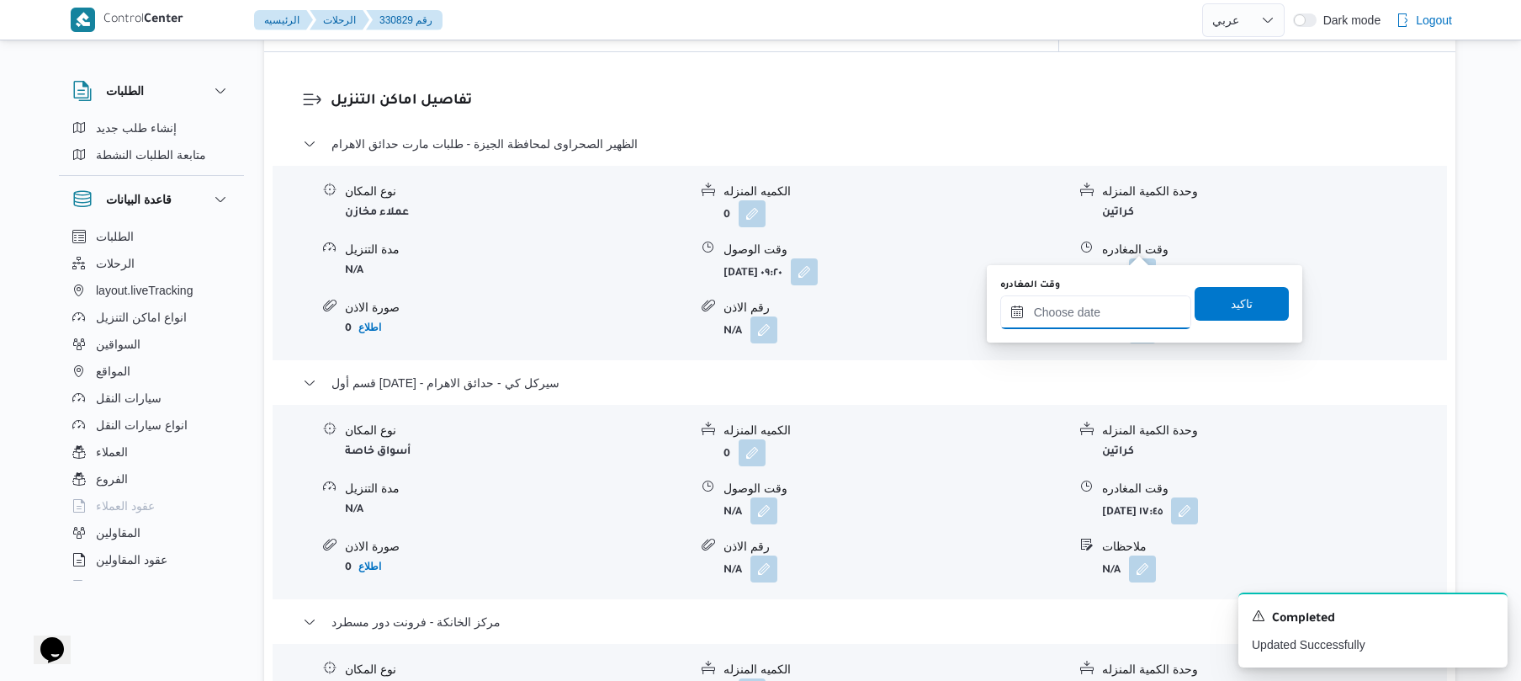
click at [1096, 311] on input "وقت المغادره" at bounding box center [1095, 312] width 191 height 34
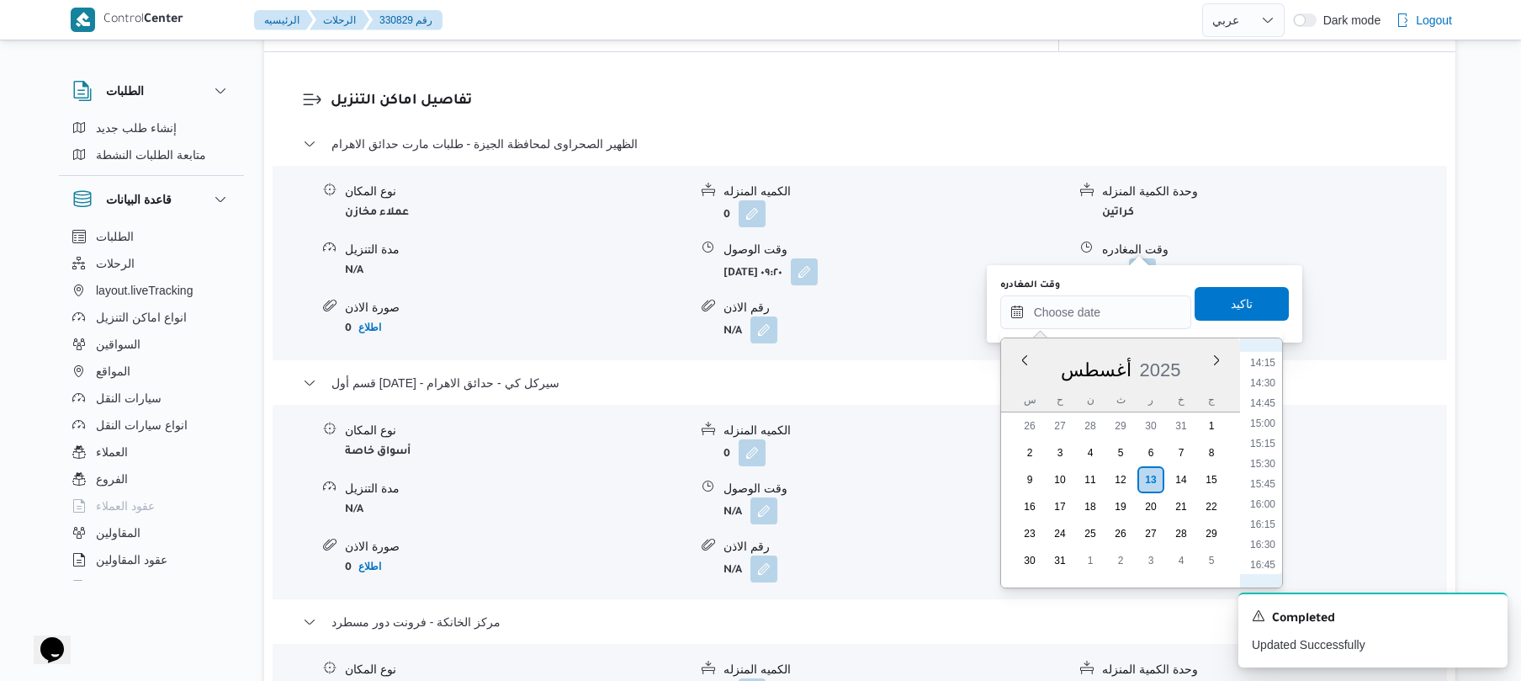
scroll to position [1105, 0]
click at [1388, 299] on div "ملاحظات" at bounding box center [1273, 308] width 343 height 18
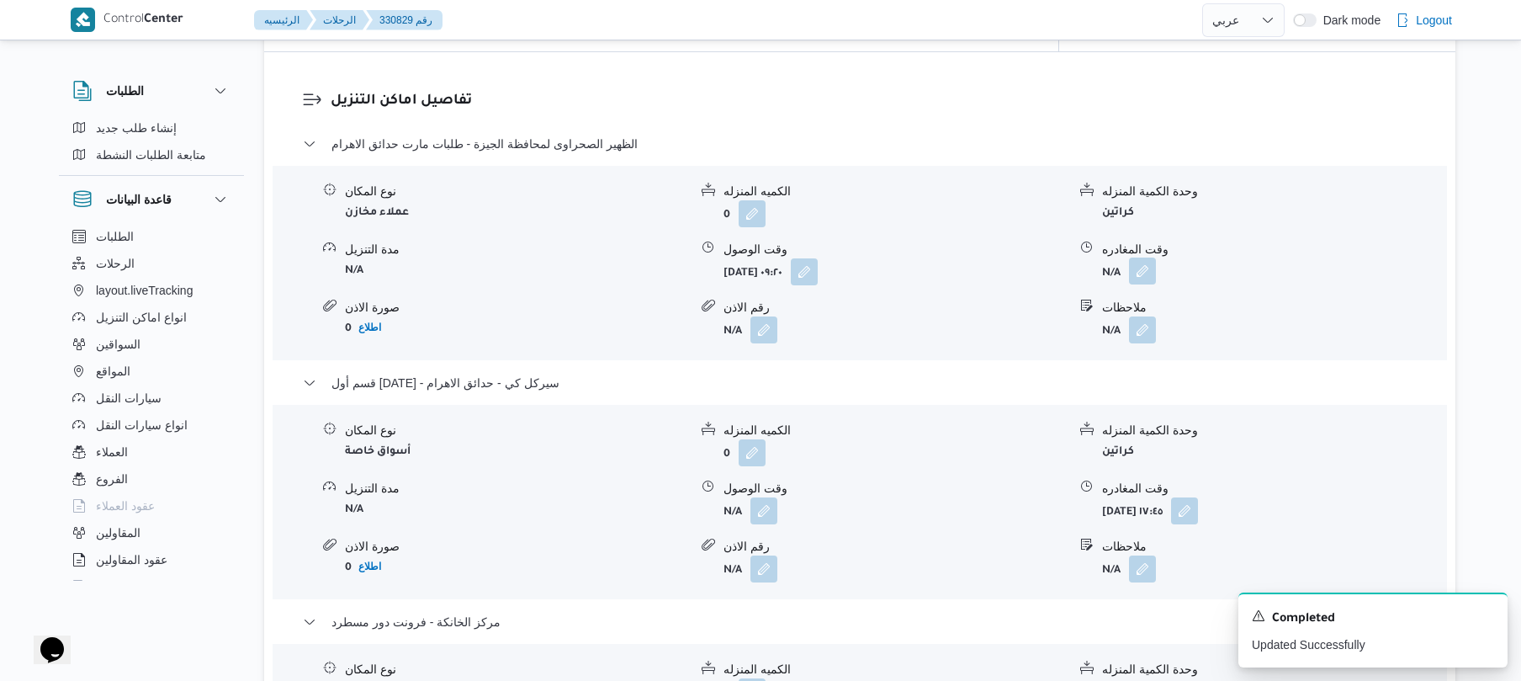
click at [1142, 257] on button "button" at bounding box center [1142, 270] width 27 height 27
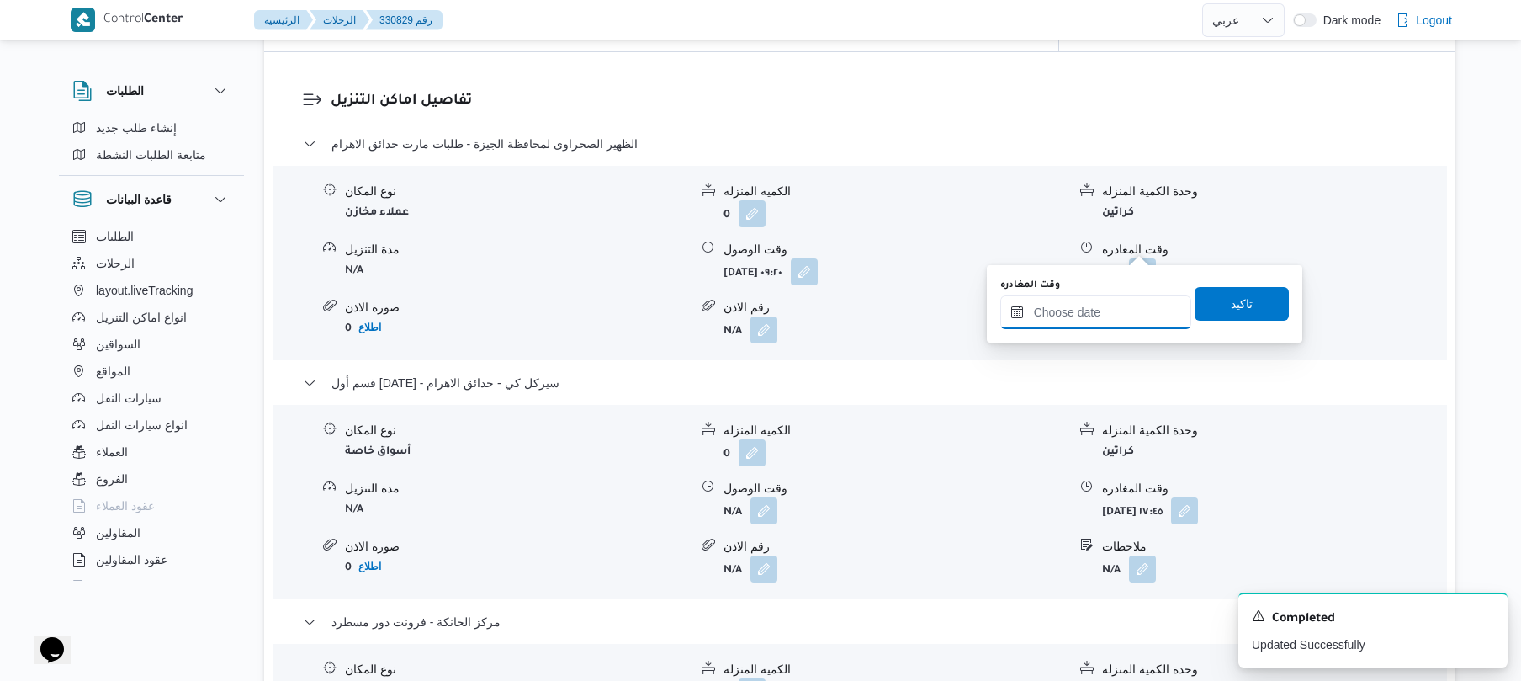
click at [1119, 323] on input "وقت المغادره" at bounding box center [1095, 312] width 191 height 34
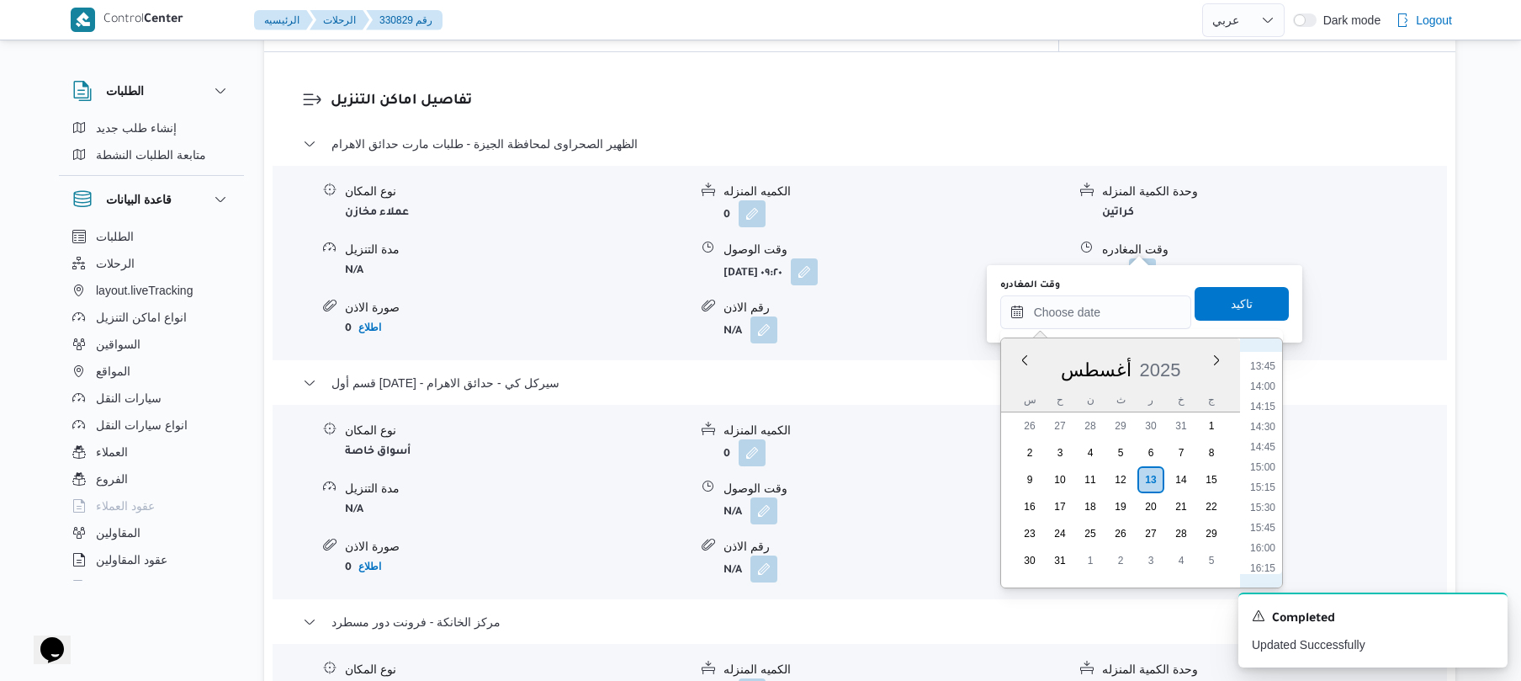
scroll to position [916, 0]
click at [1264, 490] on li "13:00" at bounding box center [1263, 494] width 39 height 17
type input "١٣/٠٨/٢٠٢٥ ١٣:٠٠"
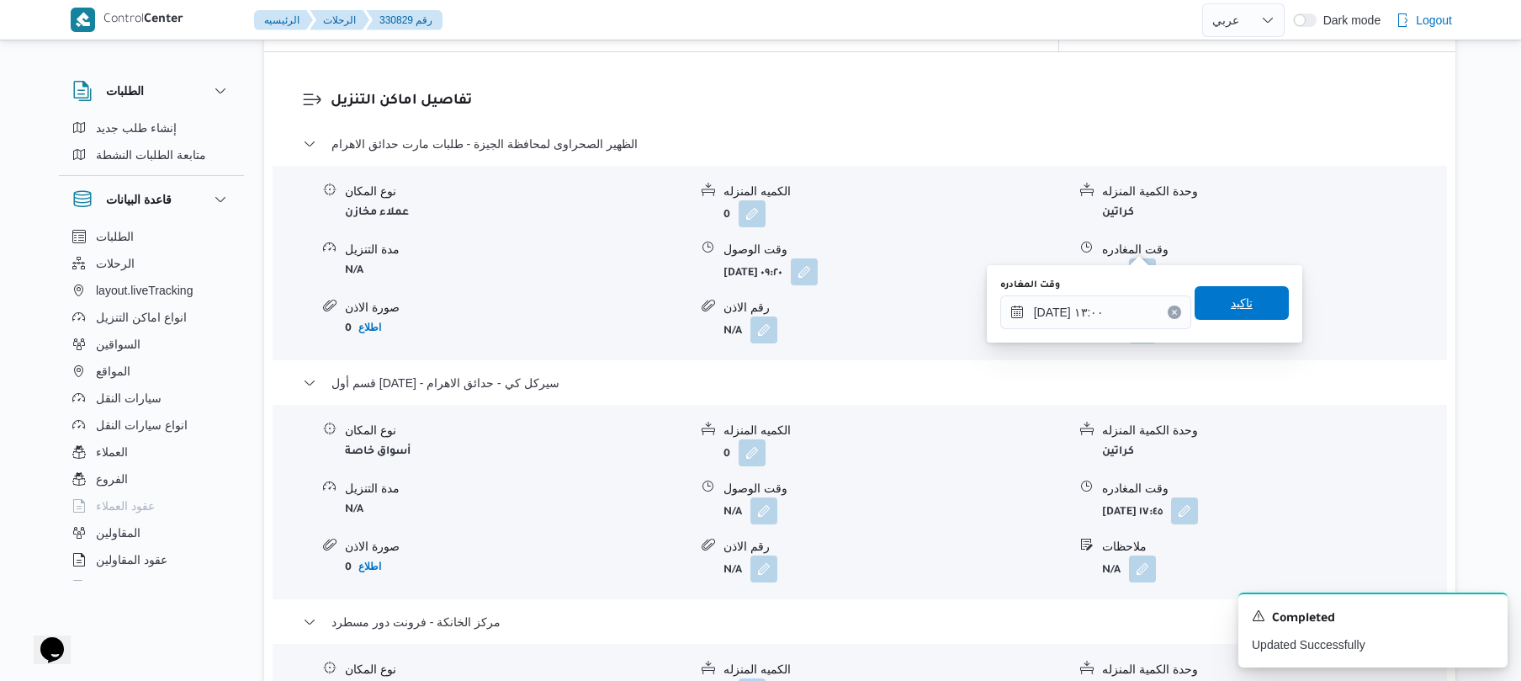
click at [1244, 307] on span "تاكيد" at bounding box center [1242, 303] width 94 height 34
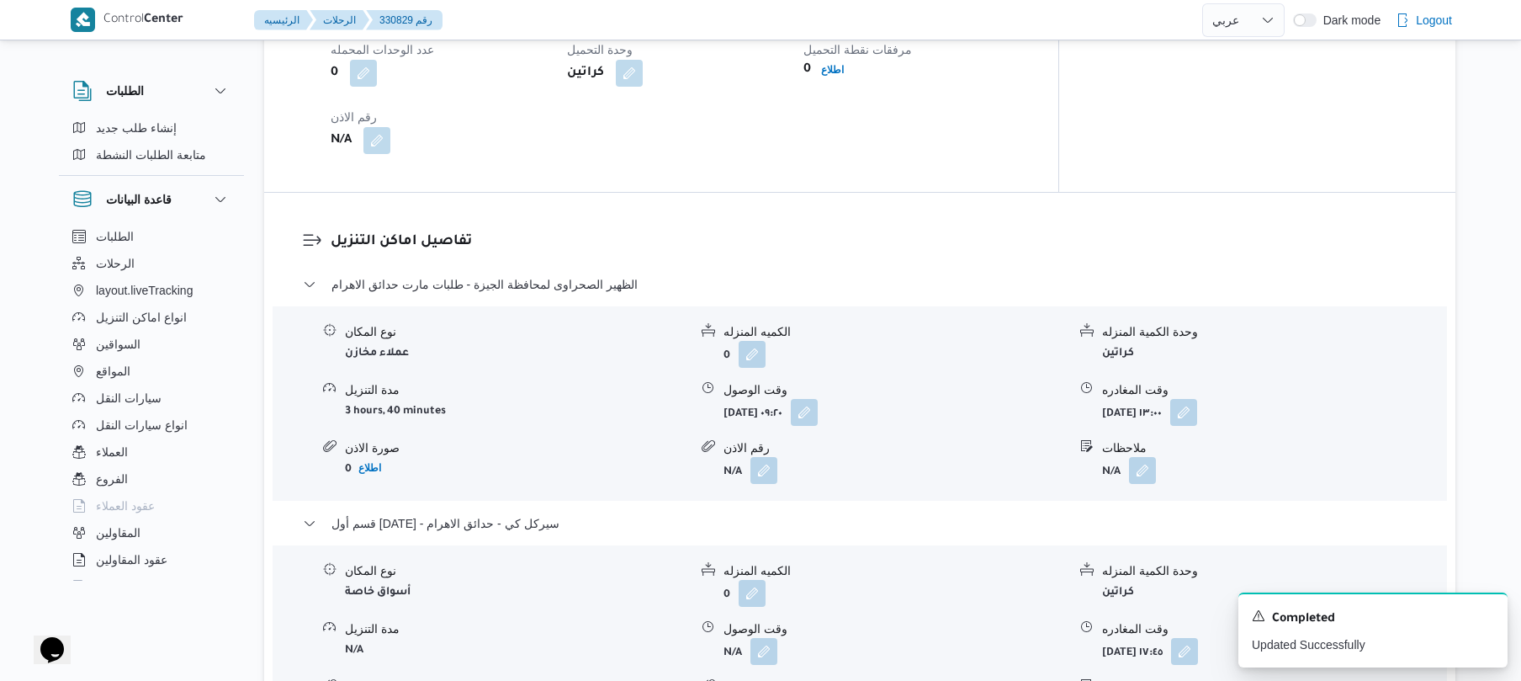
scroll to position [1256, 0]
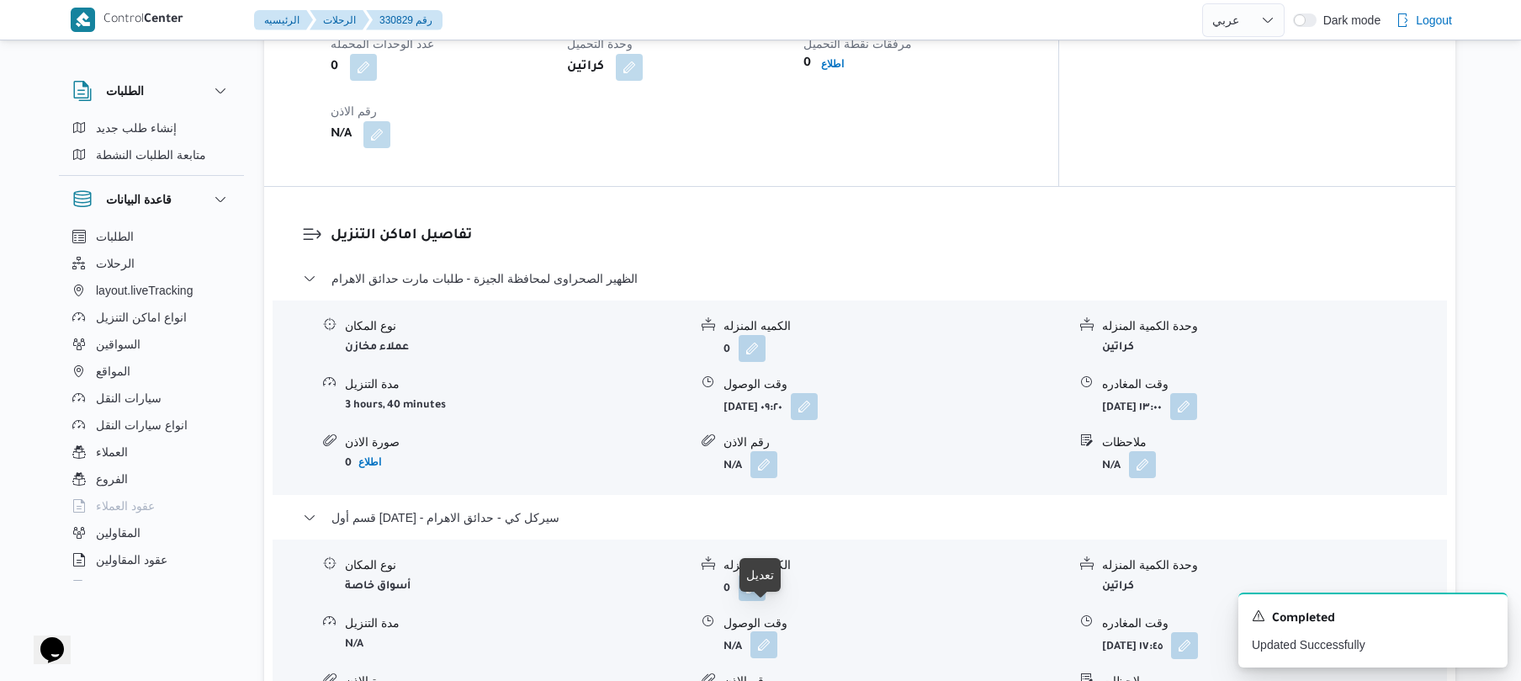
click at [765, 631] on button "button" at bounding box center [764, 644] width 27 height 27
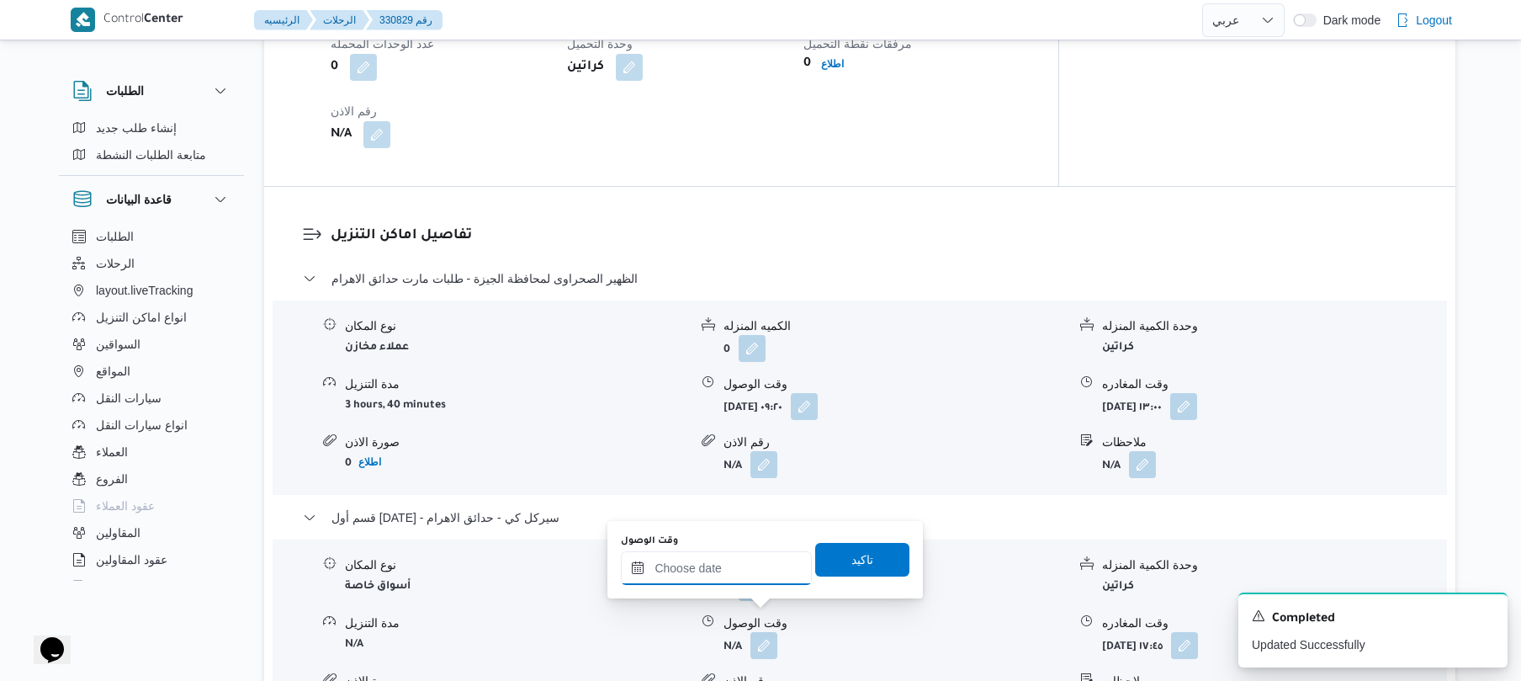
click at [772, 567] on input "وقت الوصول" at bounding box center [716, 568] width 191 height 34
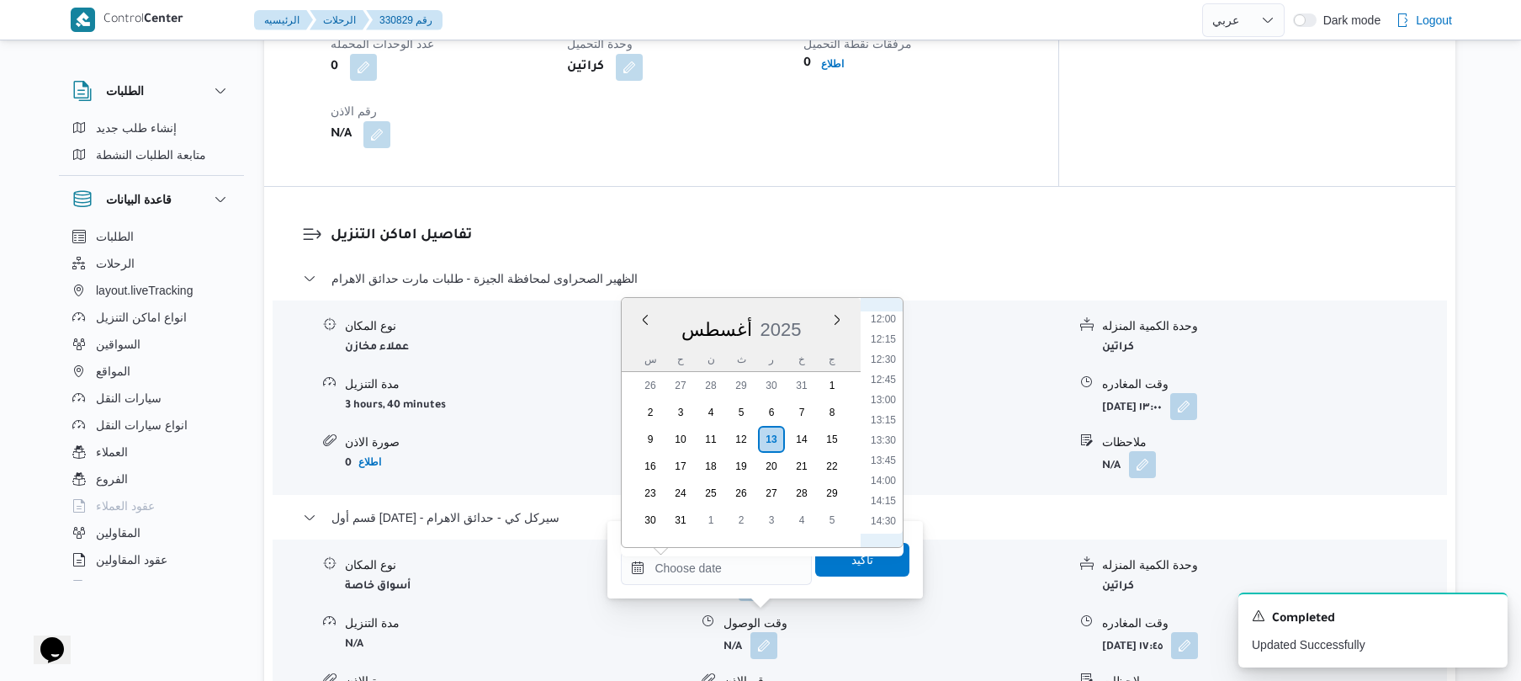
scroll to position [916, 0]
click at [889, 473] on li "13:15" at bounding box center [883, 473] width 39 height 17
type input "١٣/٠٨/٢٠٢٥ ١٣:١٥"
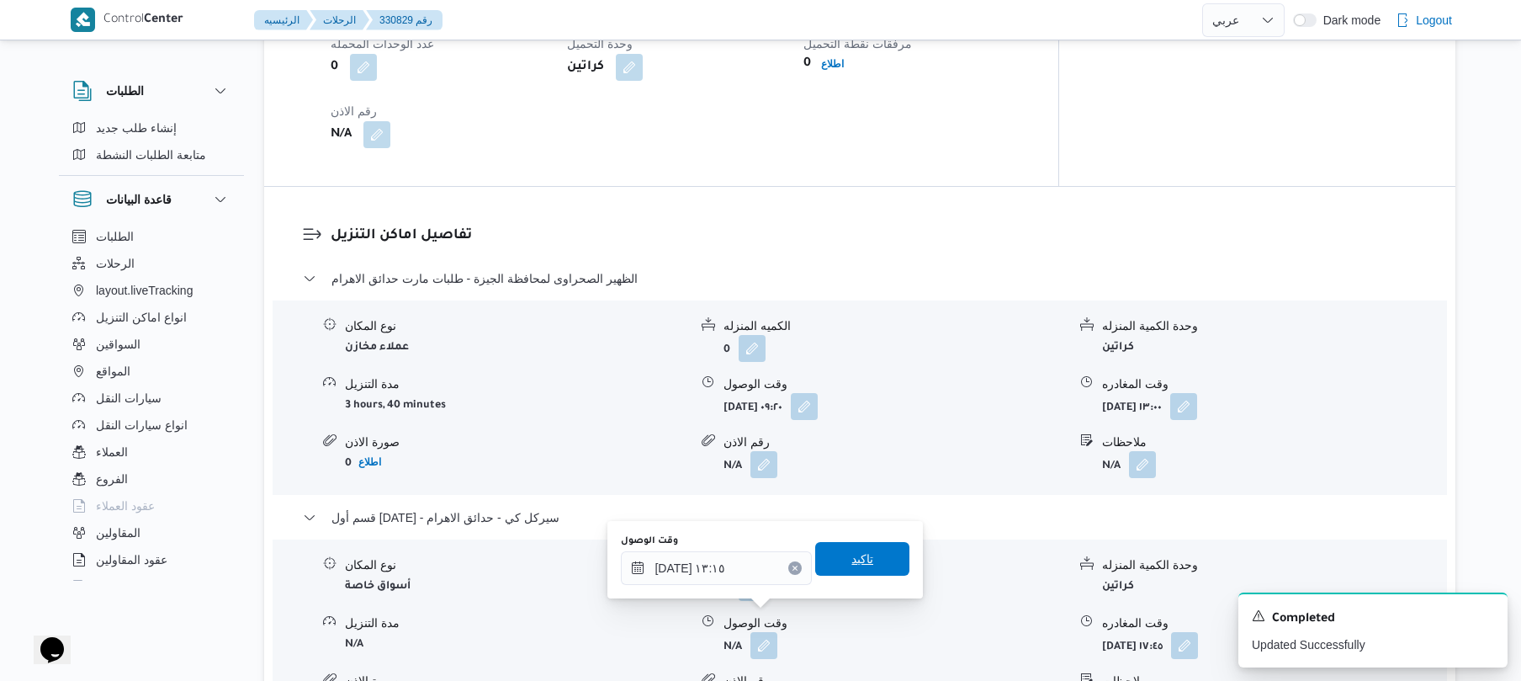
click at [860, 555] on span "تاكيد" at bounding box center [863, 559] width 22 height 20
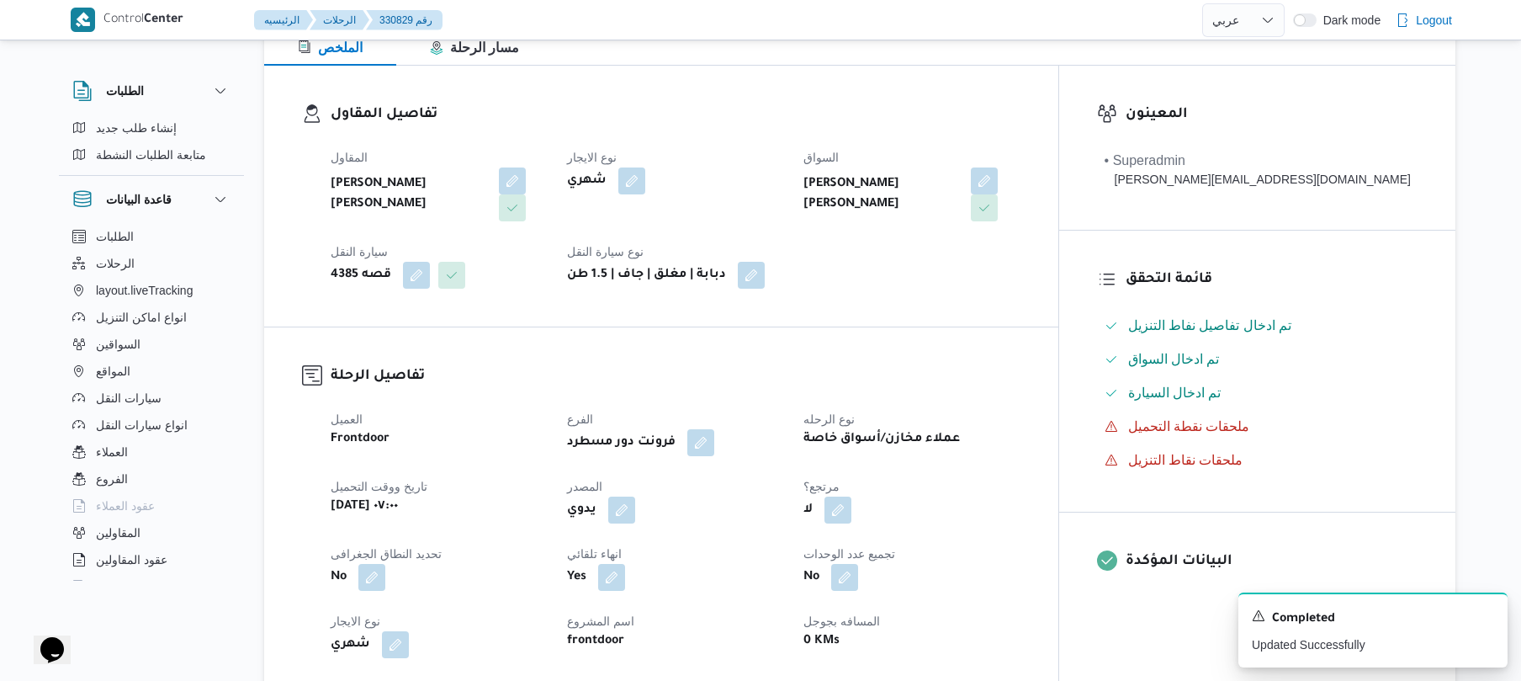
scroll to position [0, 0]
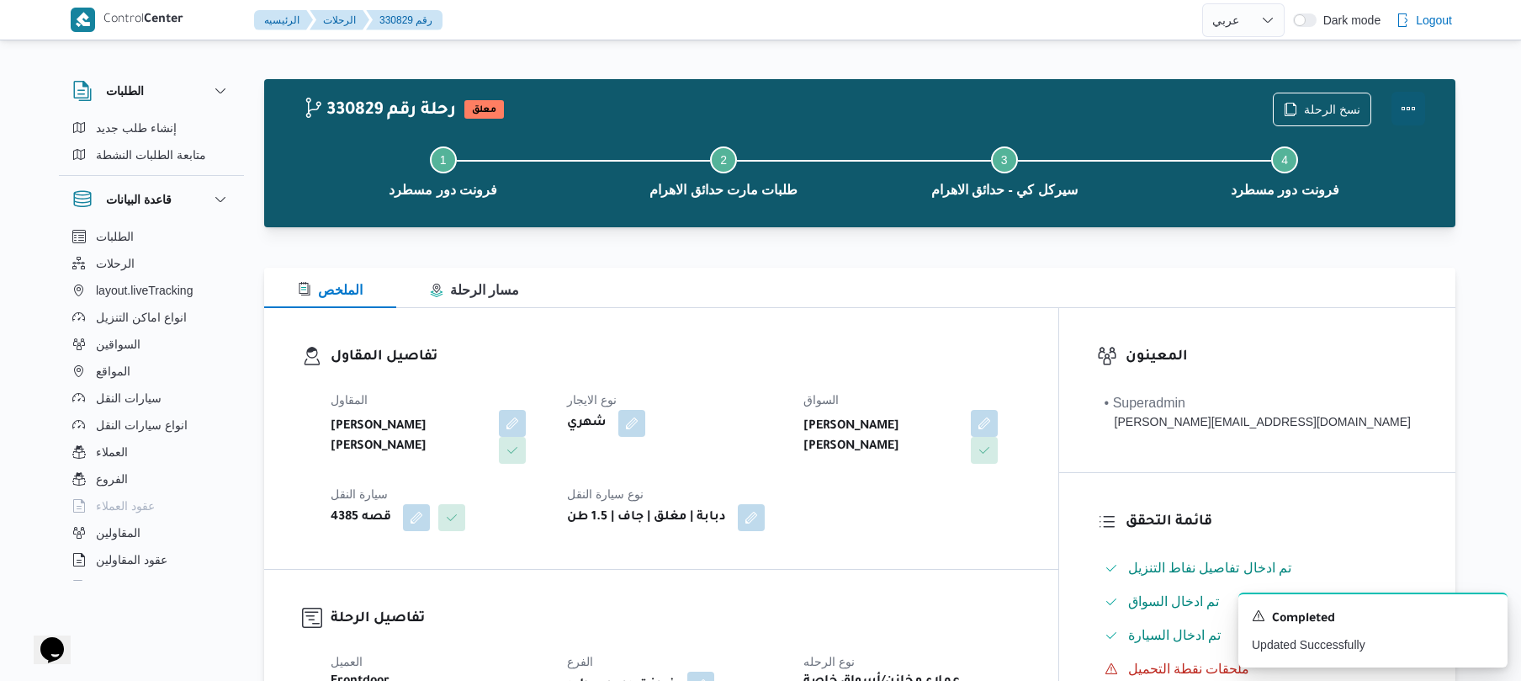
click at [1397, 101] on button "Actions" at bounding box center [1409, 109] width 34 height 34
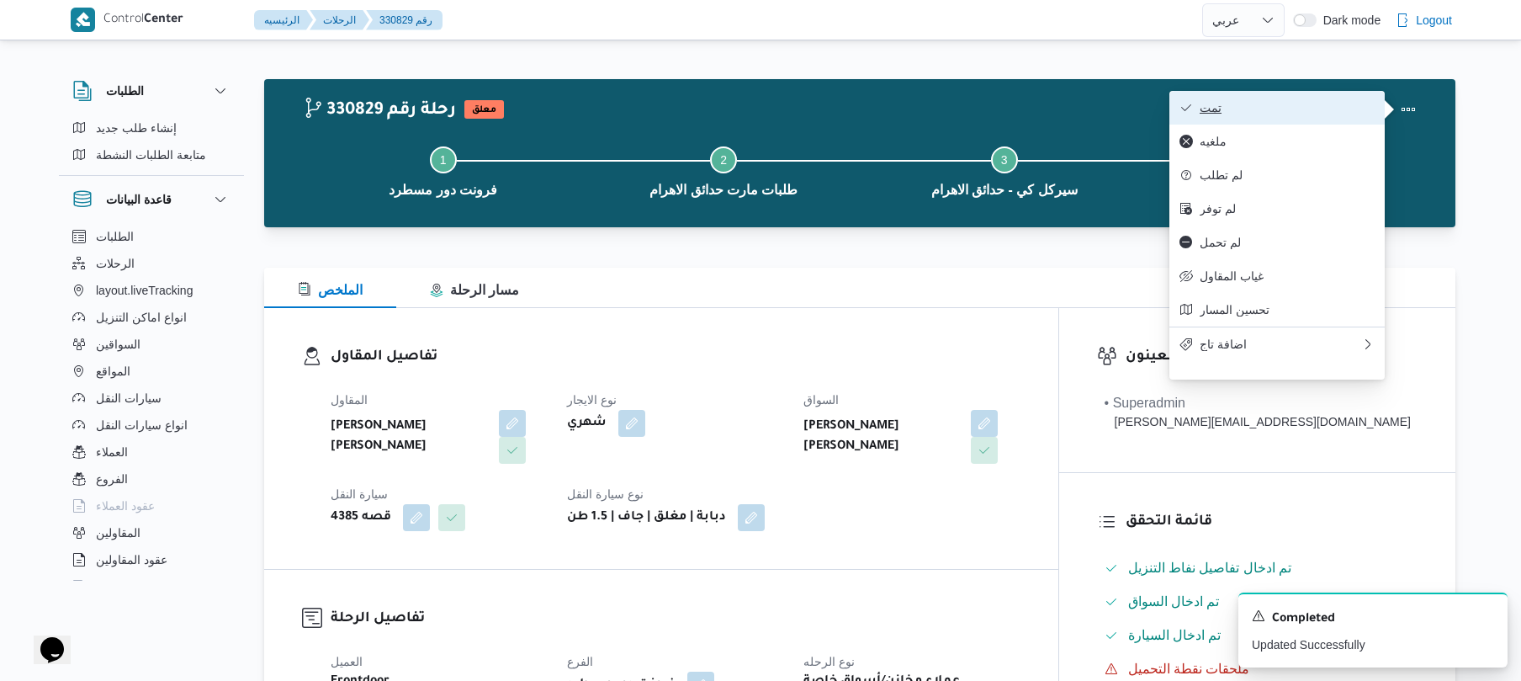
click at [1326, 106] on span "تمت" at bounding box center [1287, 107] width 175 height 13
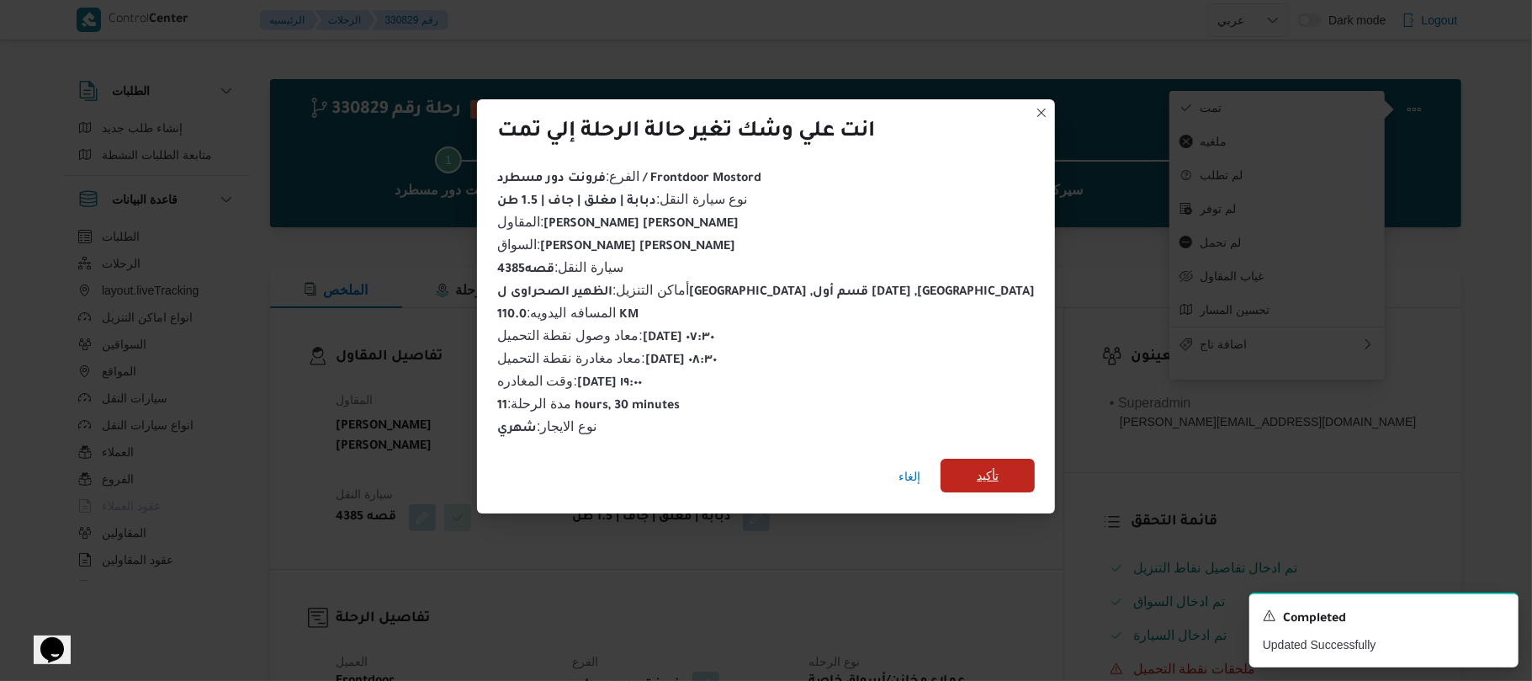
click at [977, 465] on span "تأكيد" at bounding box center [988, 475] width 22 height 20
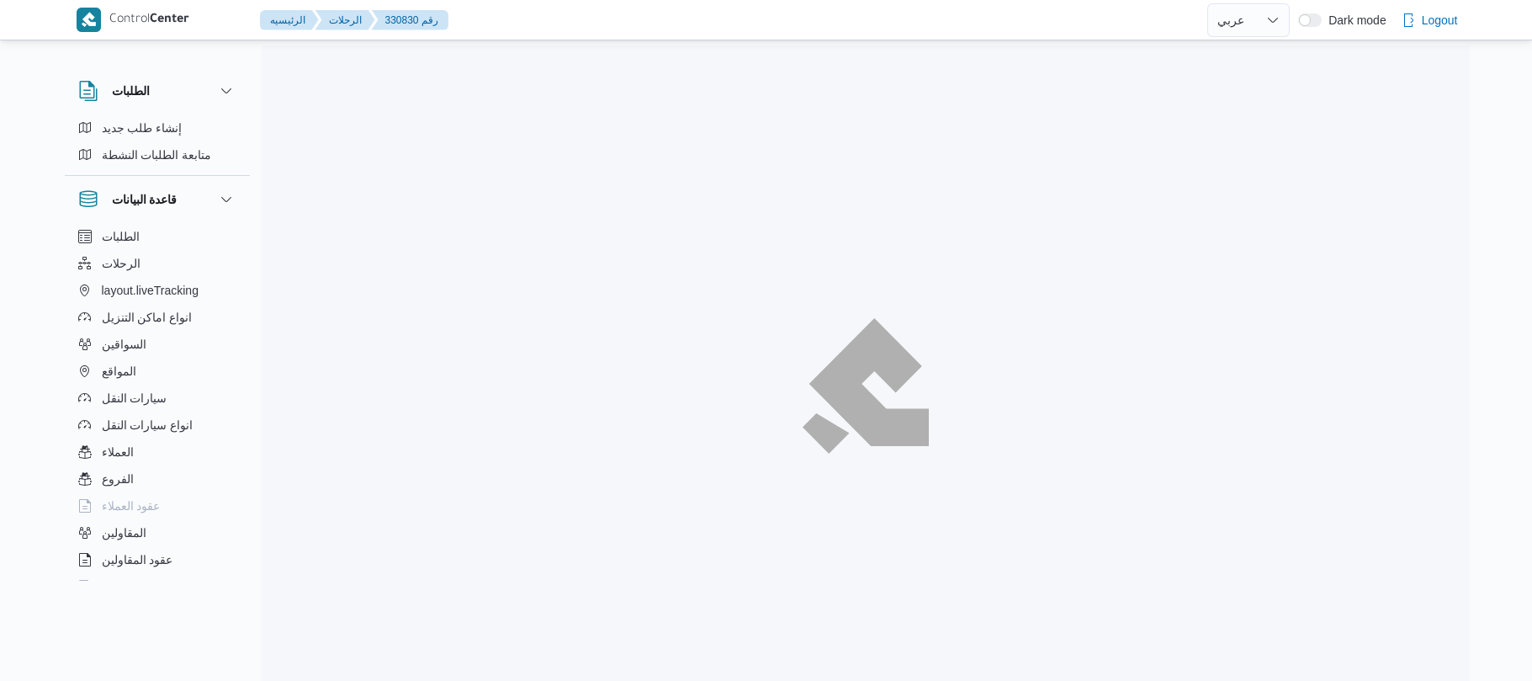
select select "ar"
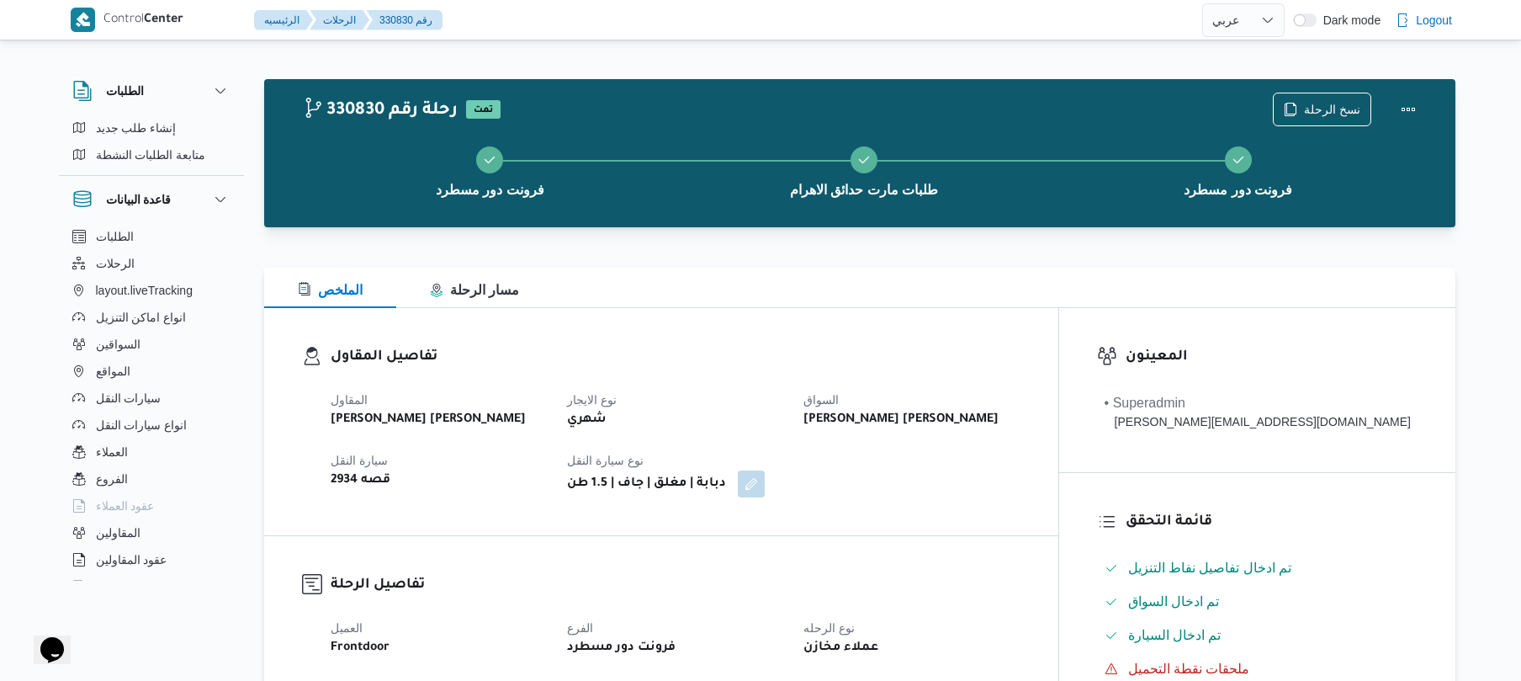
click at [958, 276] on div "الملخص مسار الرحلة" at bounding box center [859, 288] width 1191 height 40
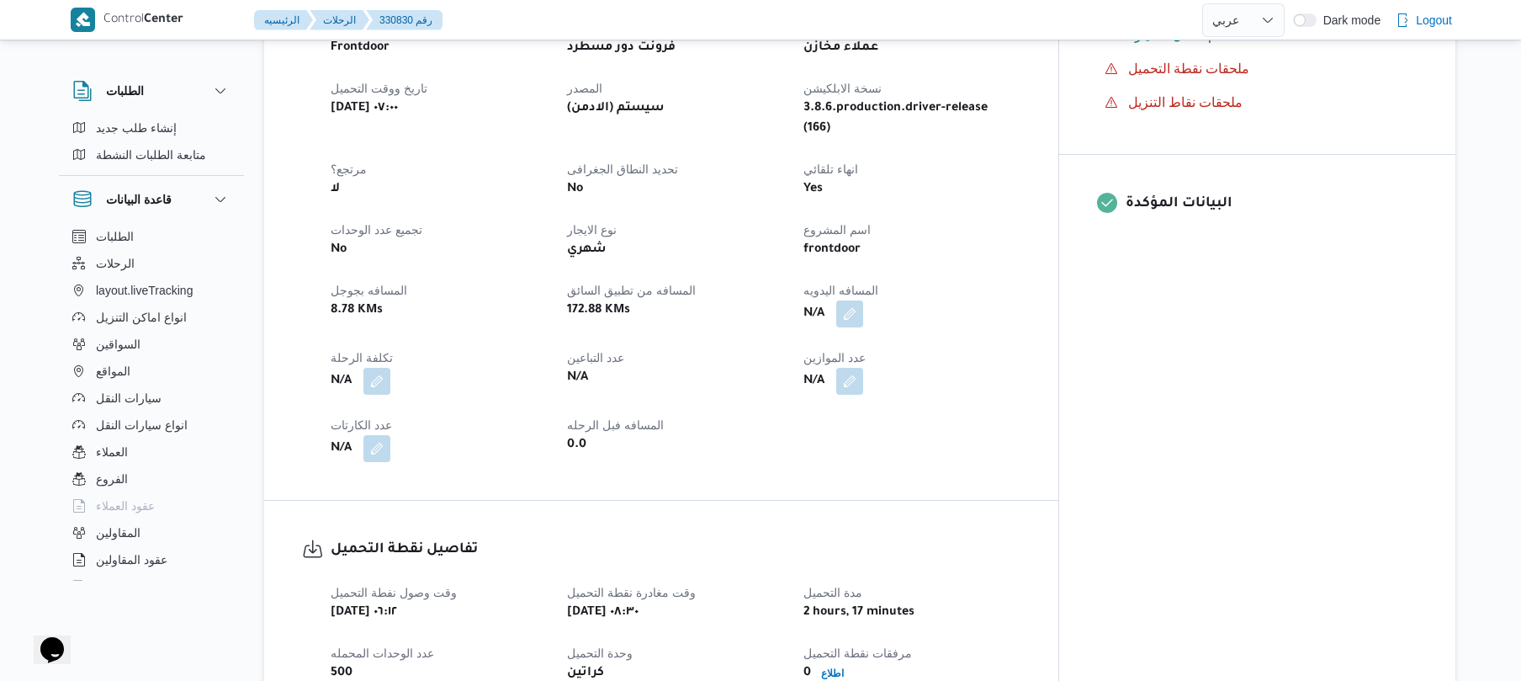
scroll to position [539, 0]
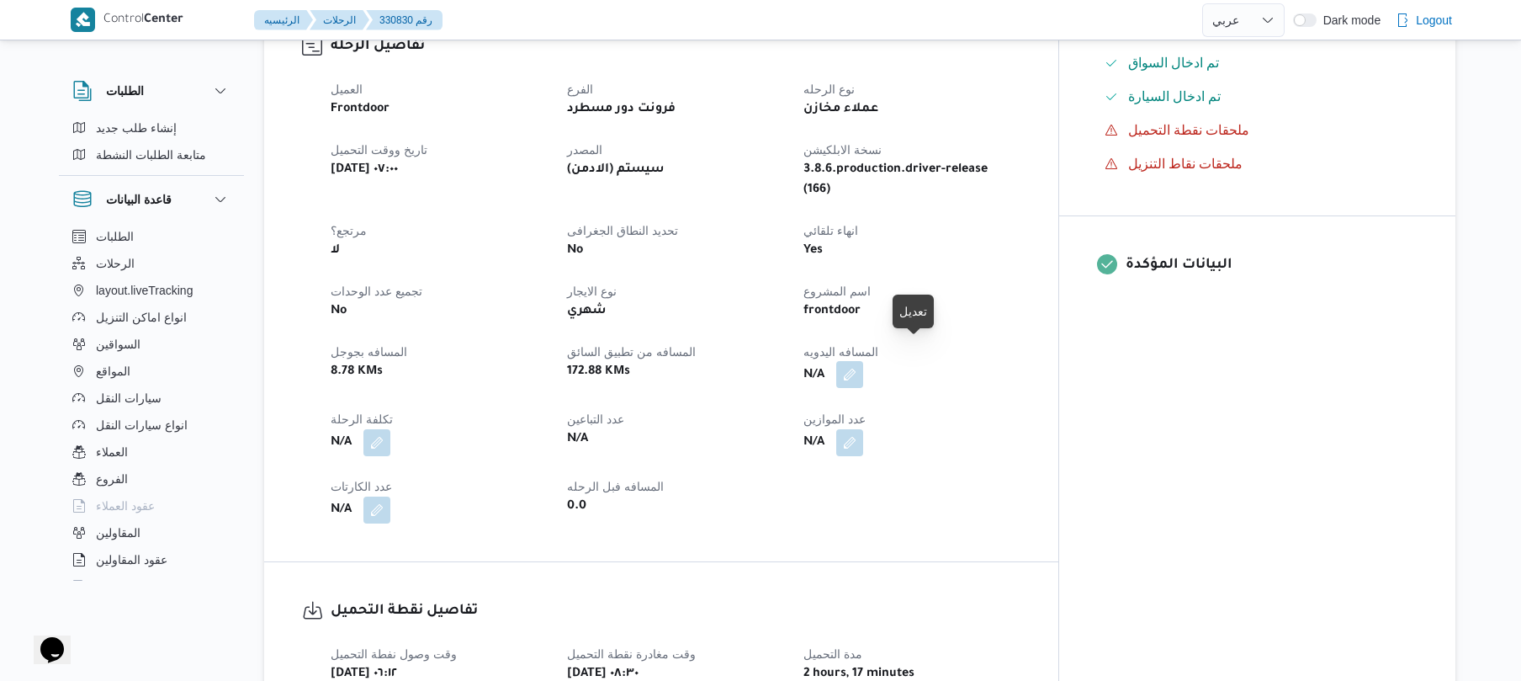
click at [863, 361] on button "button" at bounding box center [849, 374] width 27 height 27
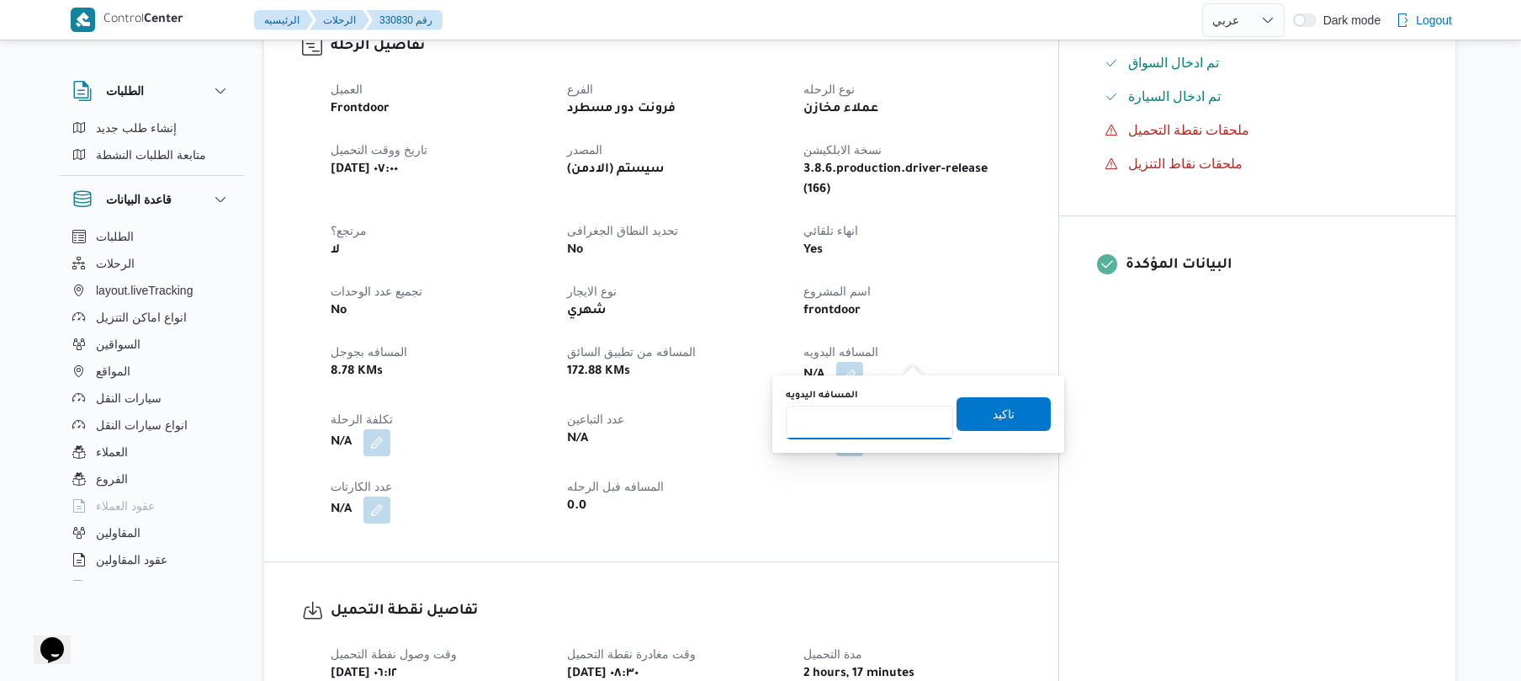
click at [860, 417] on input "المسافه اليدويه" at bounding box center [869, 423] width 167 height 34
type input "110"
click at [993, 416] on span "تاكيد" at bounding box center [1004, 413] width 22 height 20
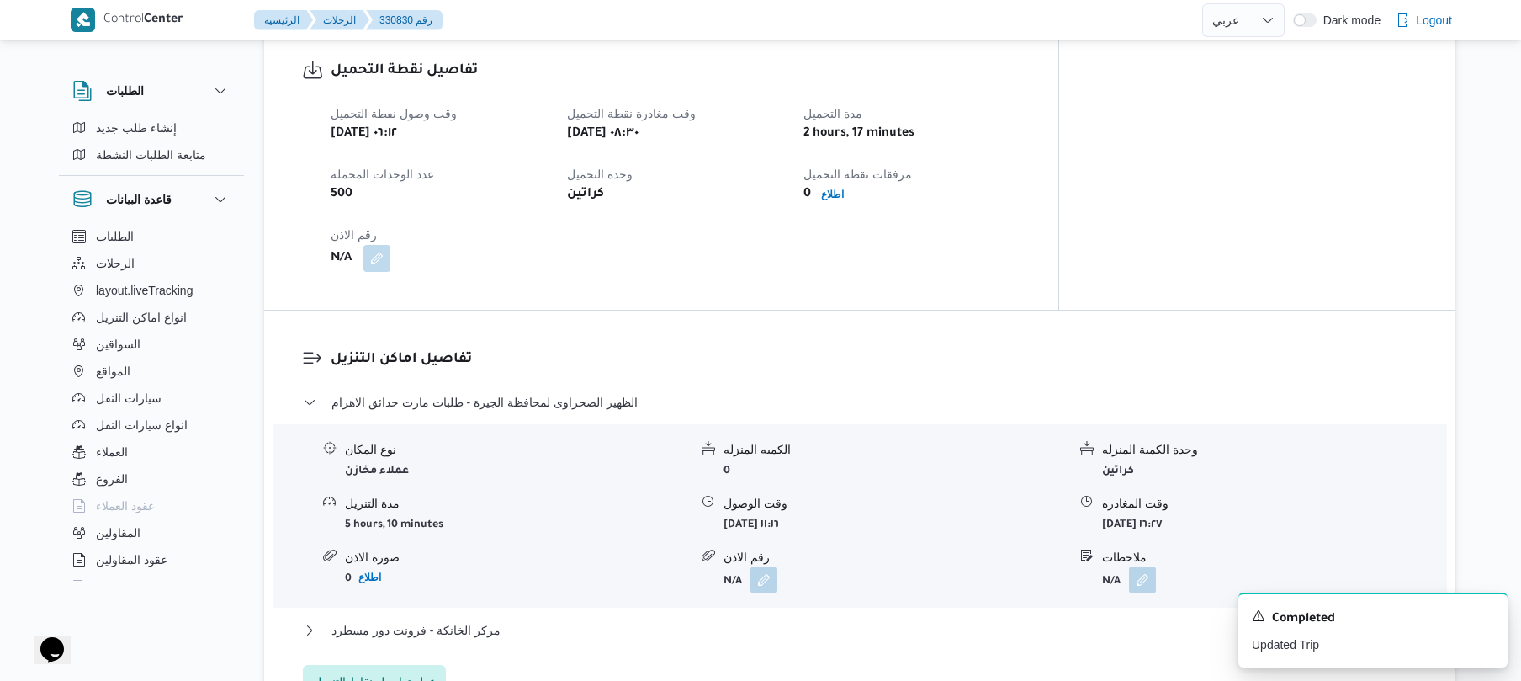
scroll to position [1077, 0]
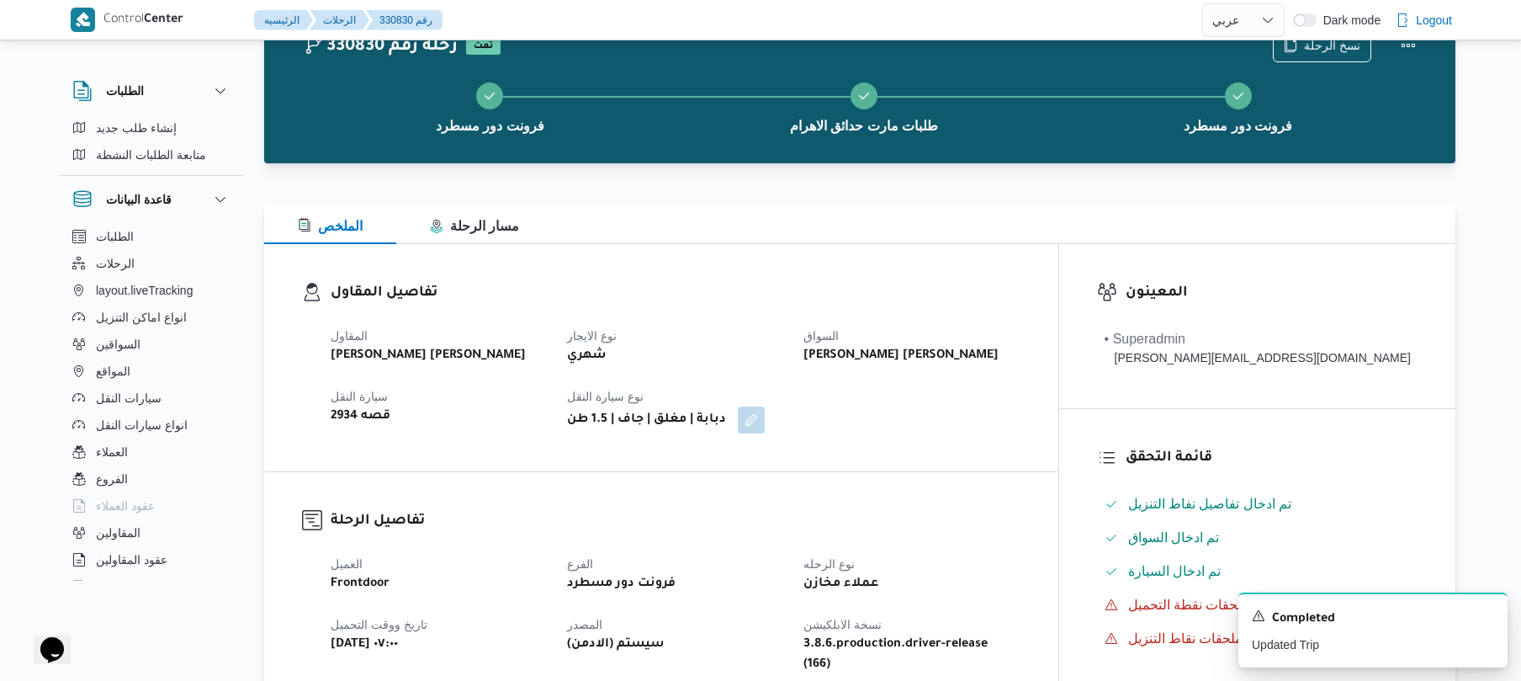
scroll to position [0, 0]
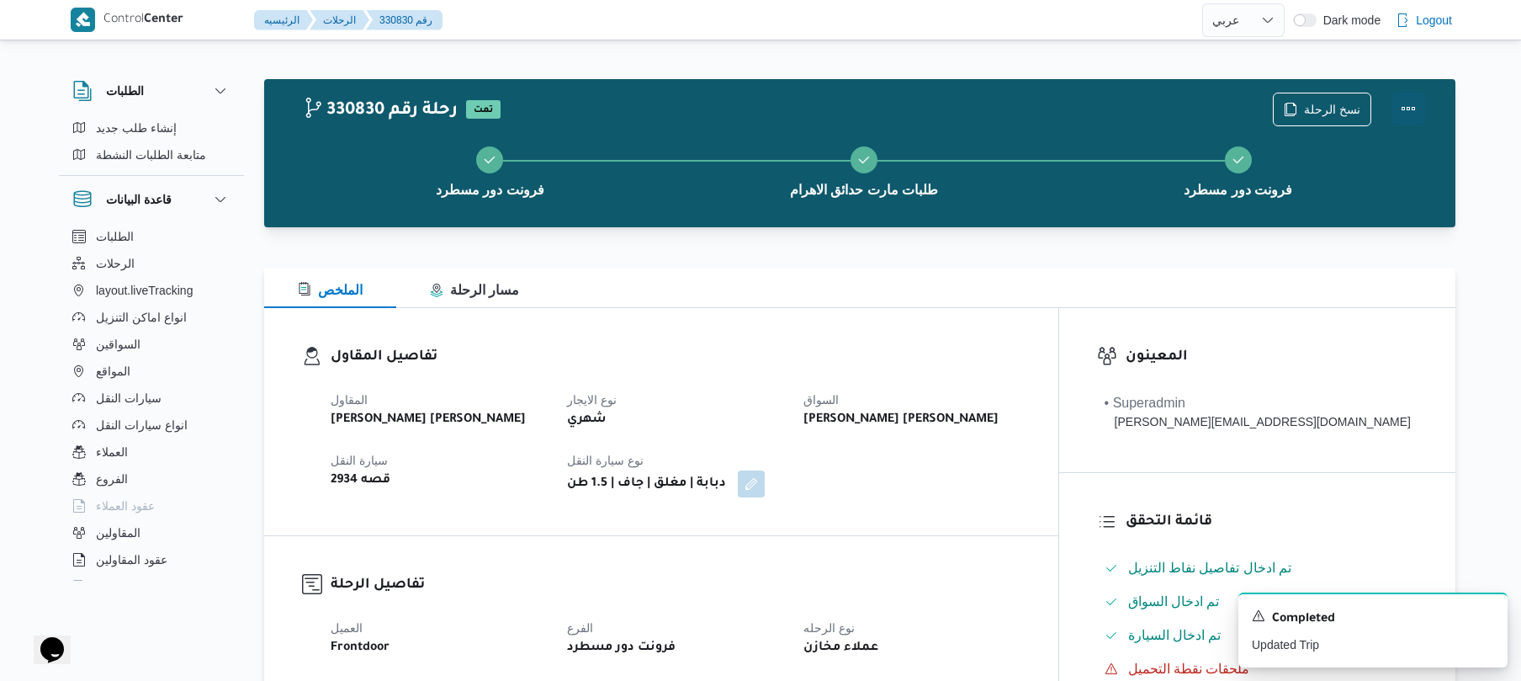
click at [1405, 112] on button "Actions" at bounding box center [1409, 109] width 34 height 34
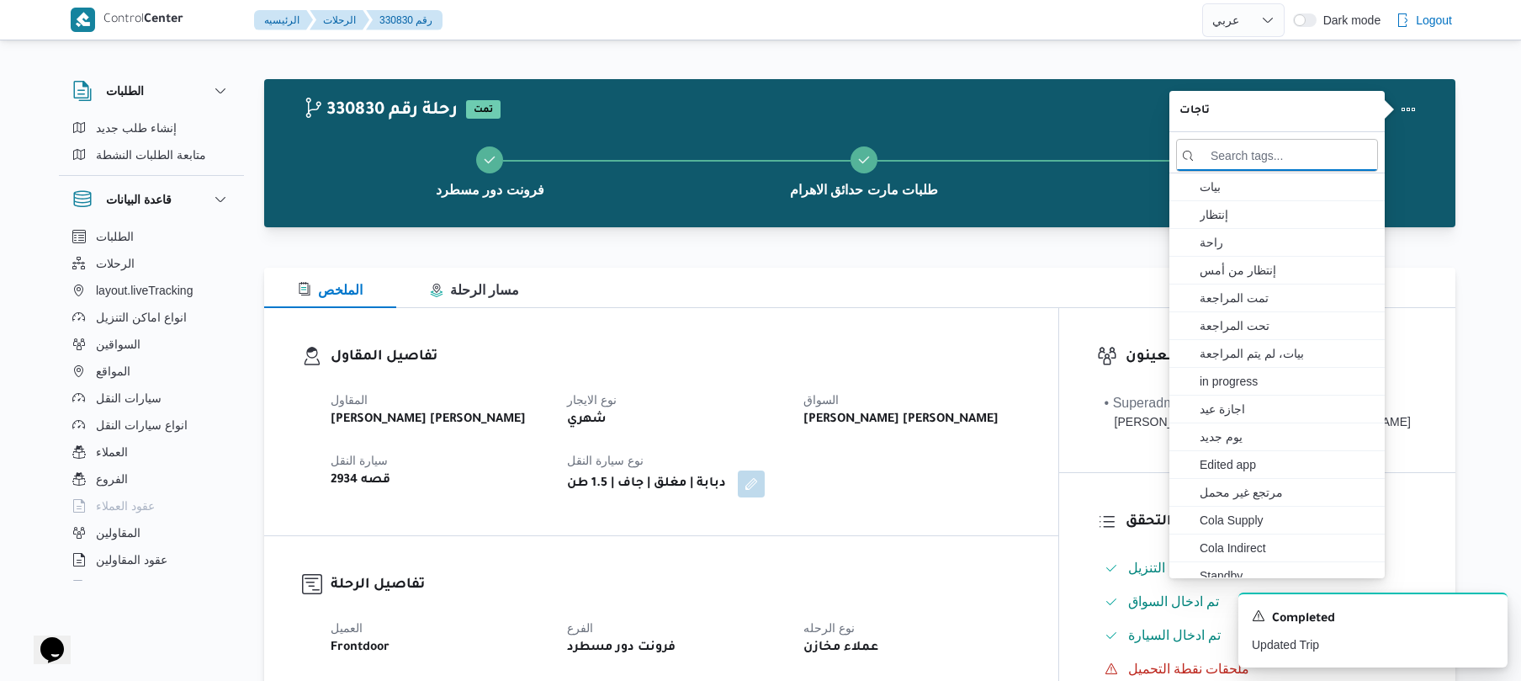
click at [1021, 260] on div at bounding box center [859, 257] width 1191 height 20
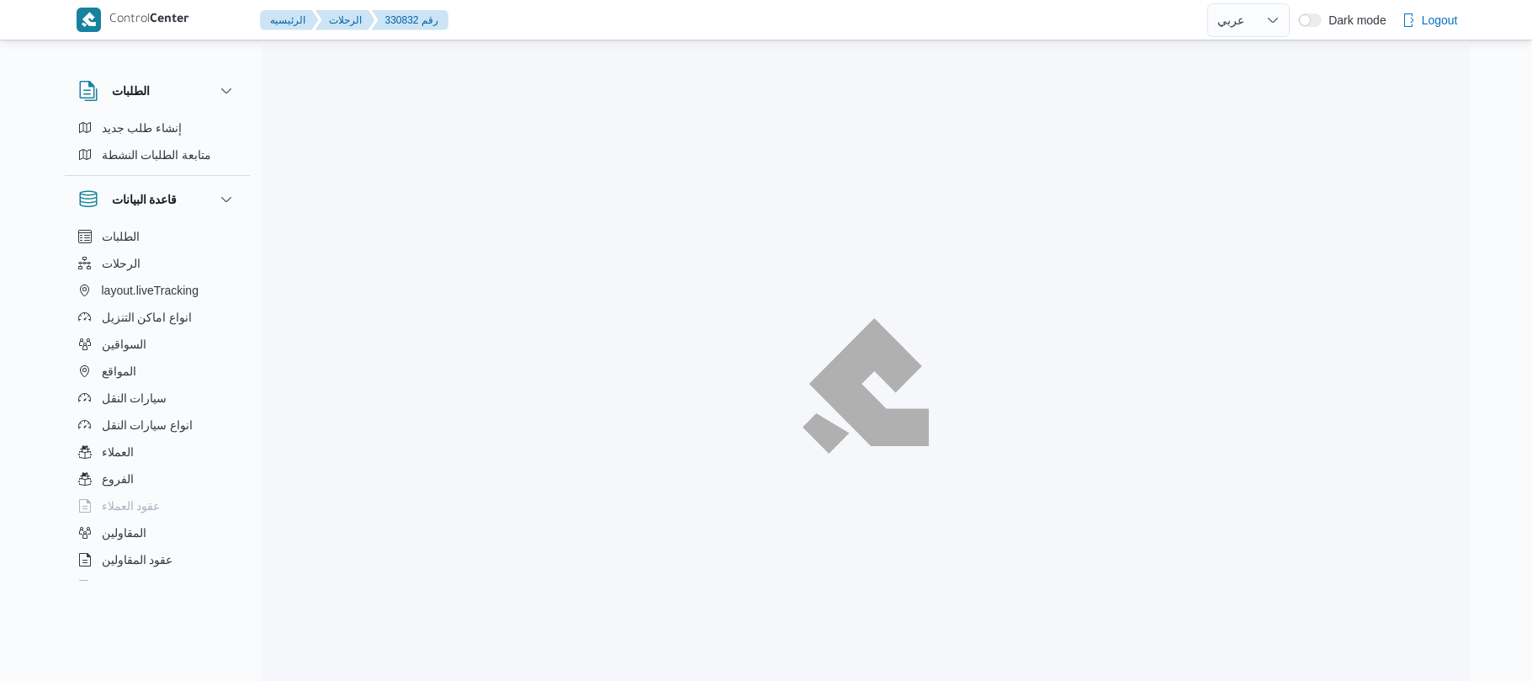
select select "ar"
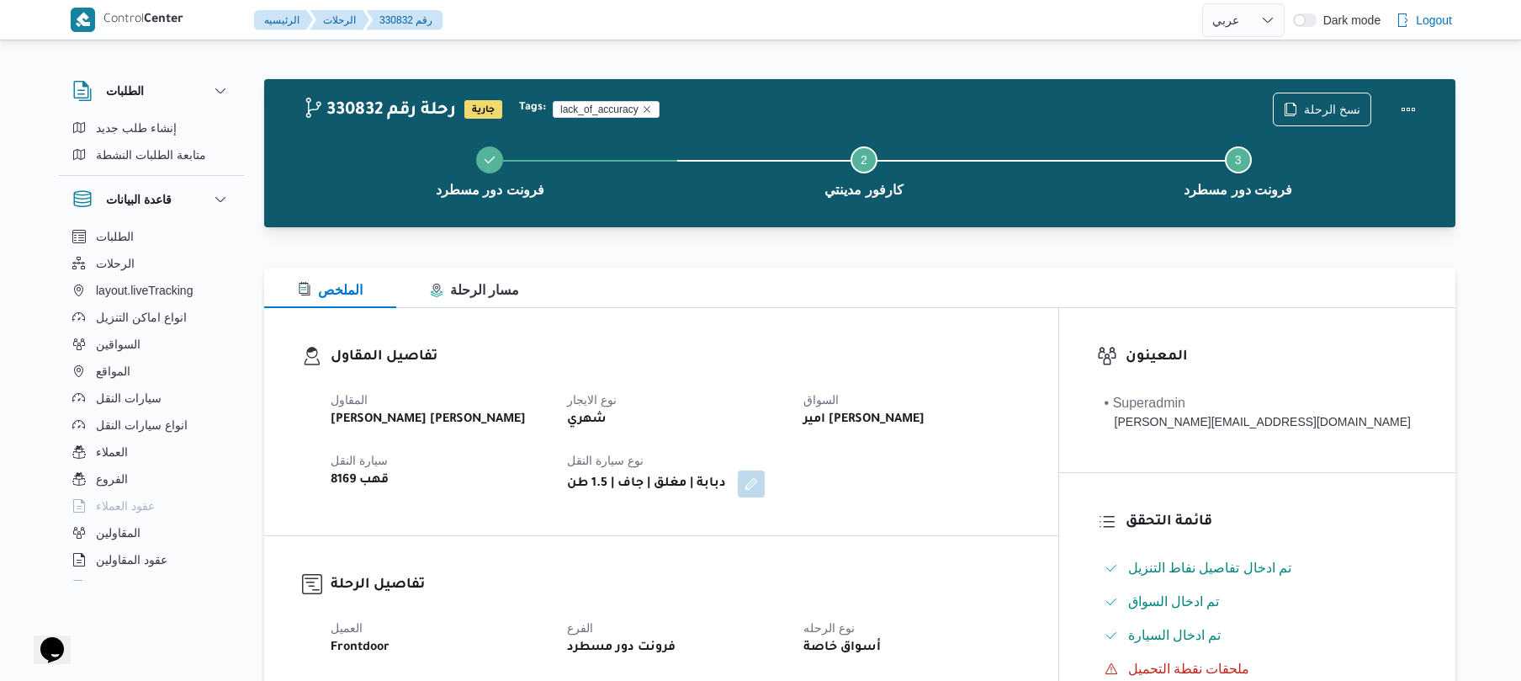
click at [781, 372] on dl "تفاصيل المقاول المقاول عبدالله عيد عبدالسلام عبدالحافظ نوع الايجار شهري السواق …" at bounding box center [676, 421] width 690 height 151
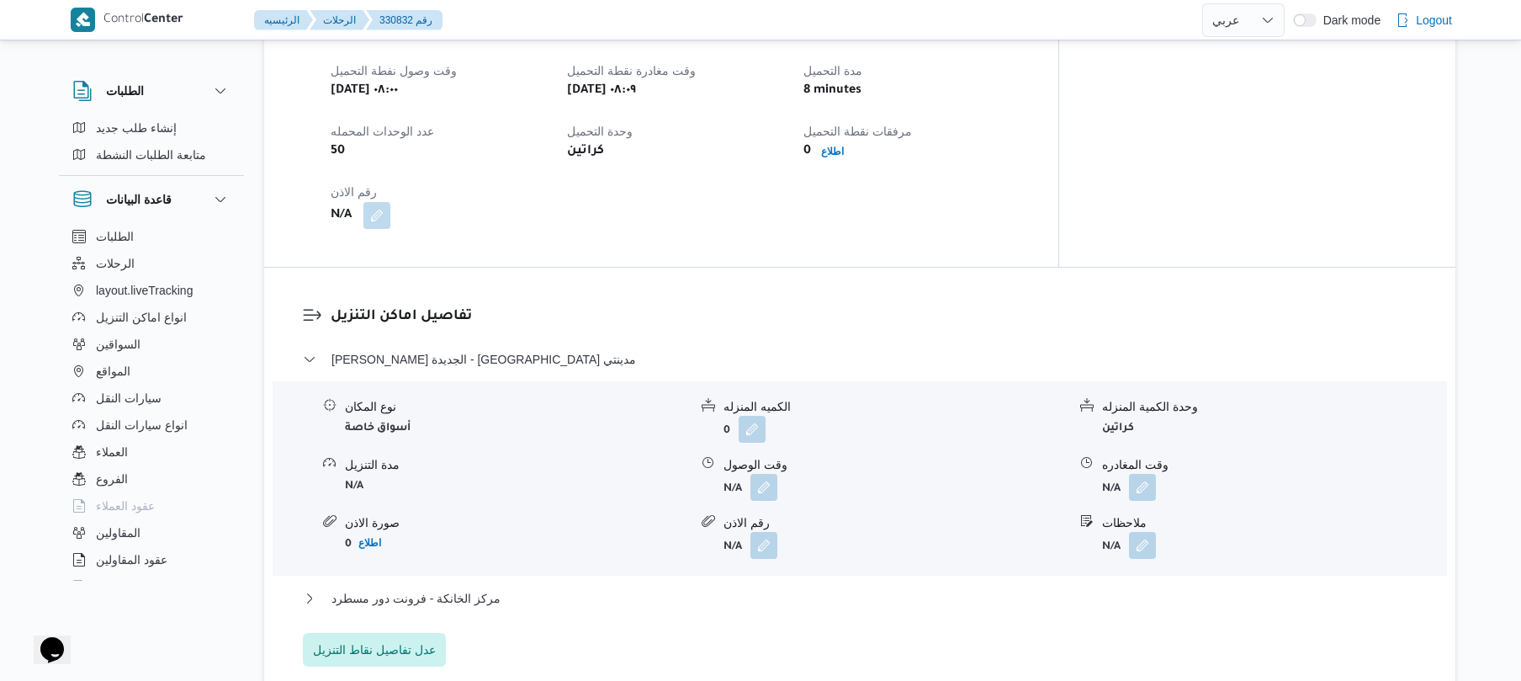
scroll to position [1077, 0]
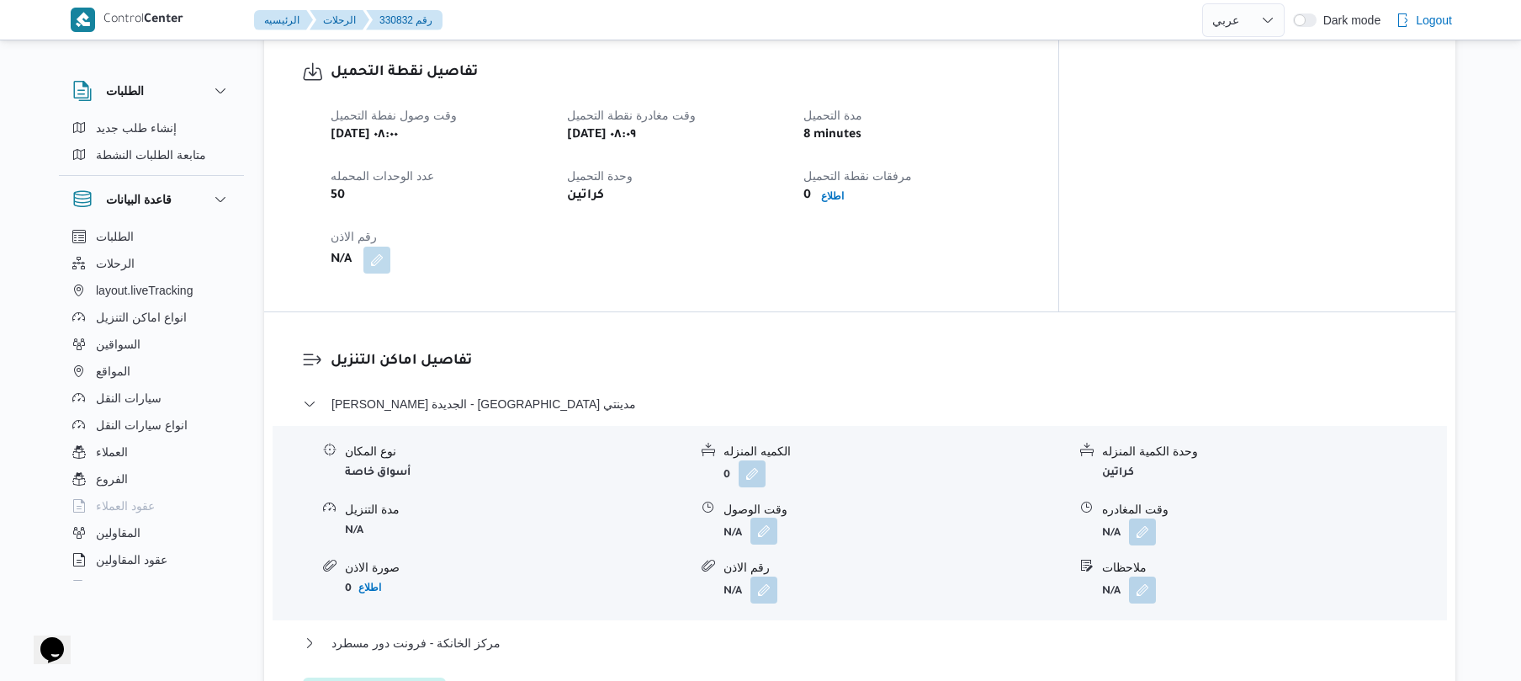
click at [766, 517] on button "button" at bounding box center [764, 530] width 27 height 27
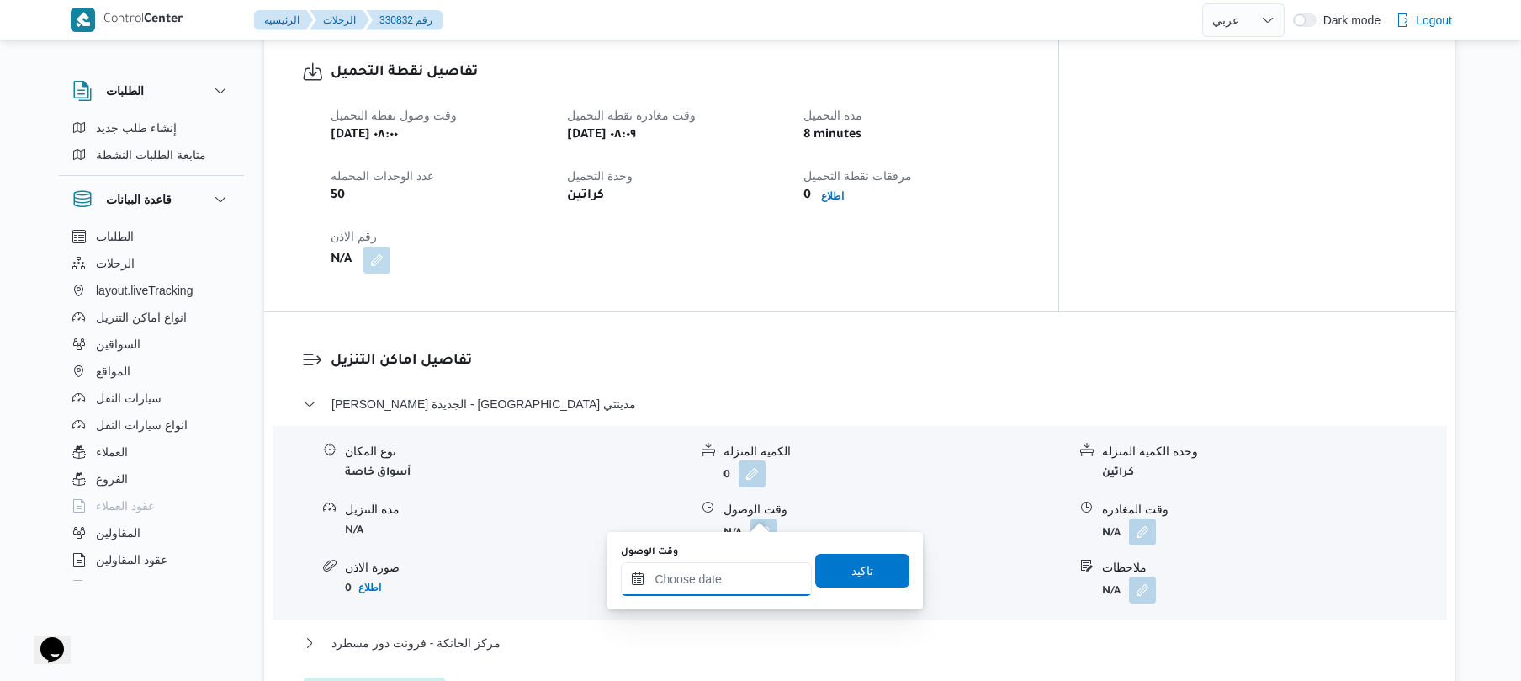
click at [724, 573] on input "وقت الوصول" at bounding box center [716, 579] width 191 height 34
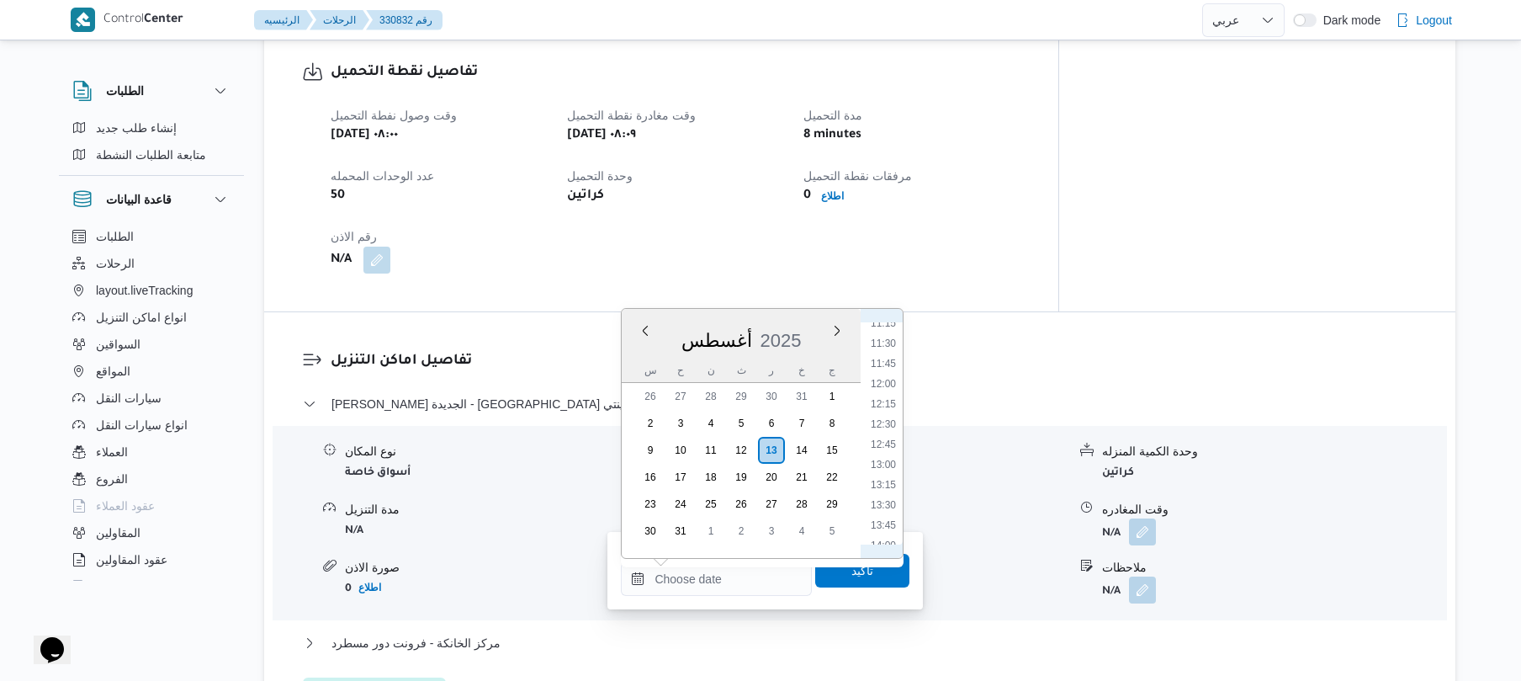
scroll to position [728, 0]
click at [889, 348] on li "09:15" at bounding box center [883, 350] width 39 height 17
type input "١٣/٠٨/٢٠٢٥ ٠٩:١٥"
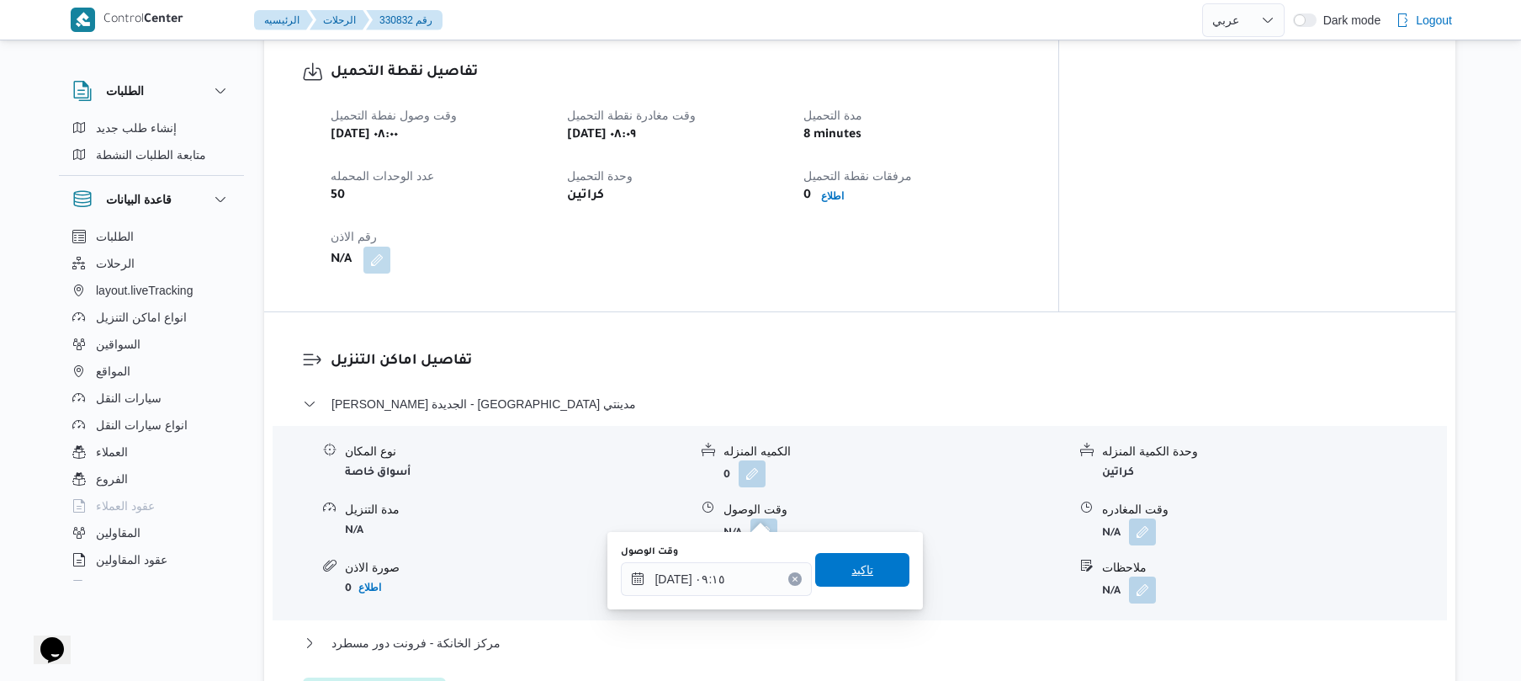
click at [848, 560] on span "تاكيد" at bounding box center [862, 570] width 94 height 34
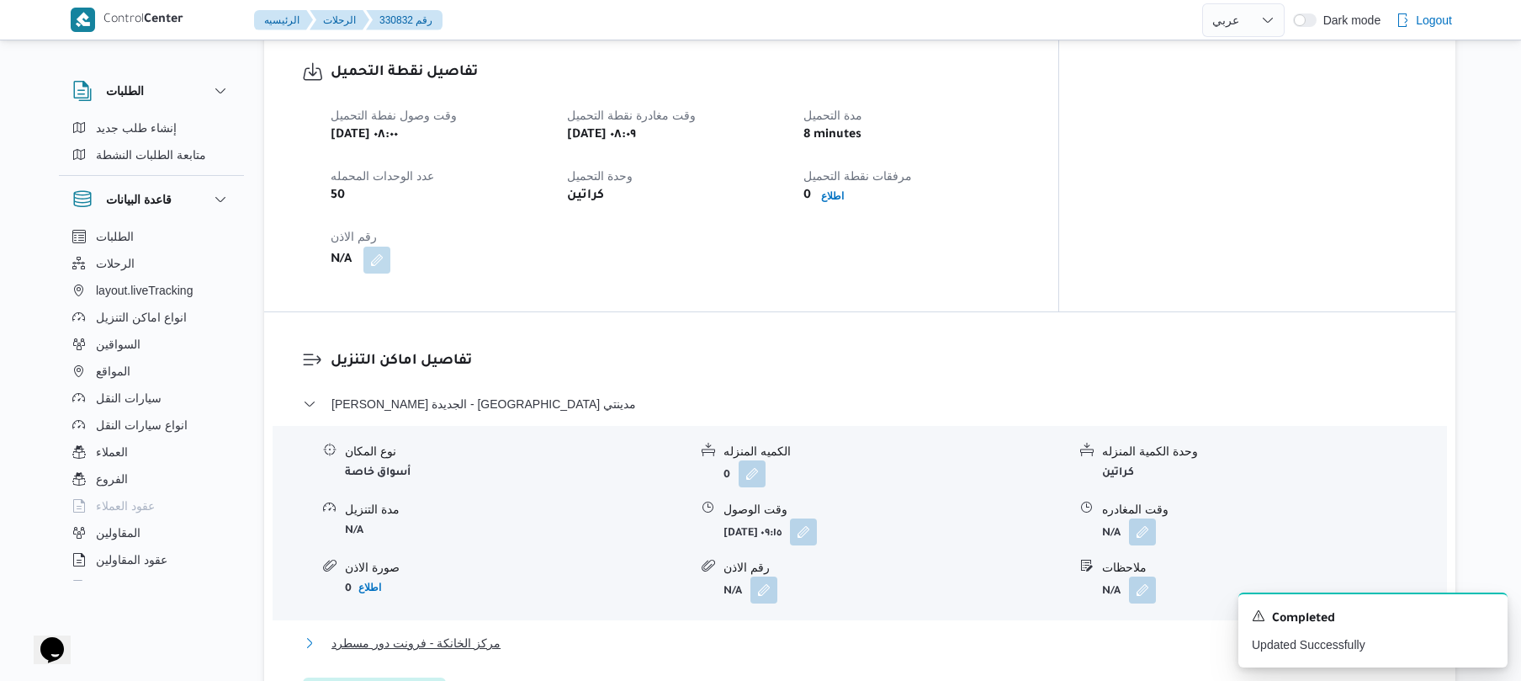
click at [720, 633] on button "مركز الخانكة - فرونت دور مسطرد" at bounding box center [860, 643] width 1115 height 20
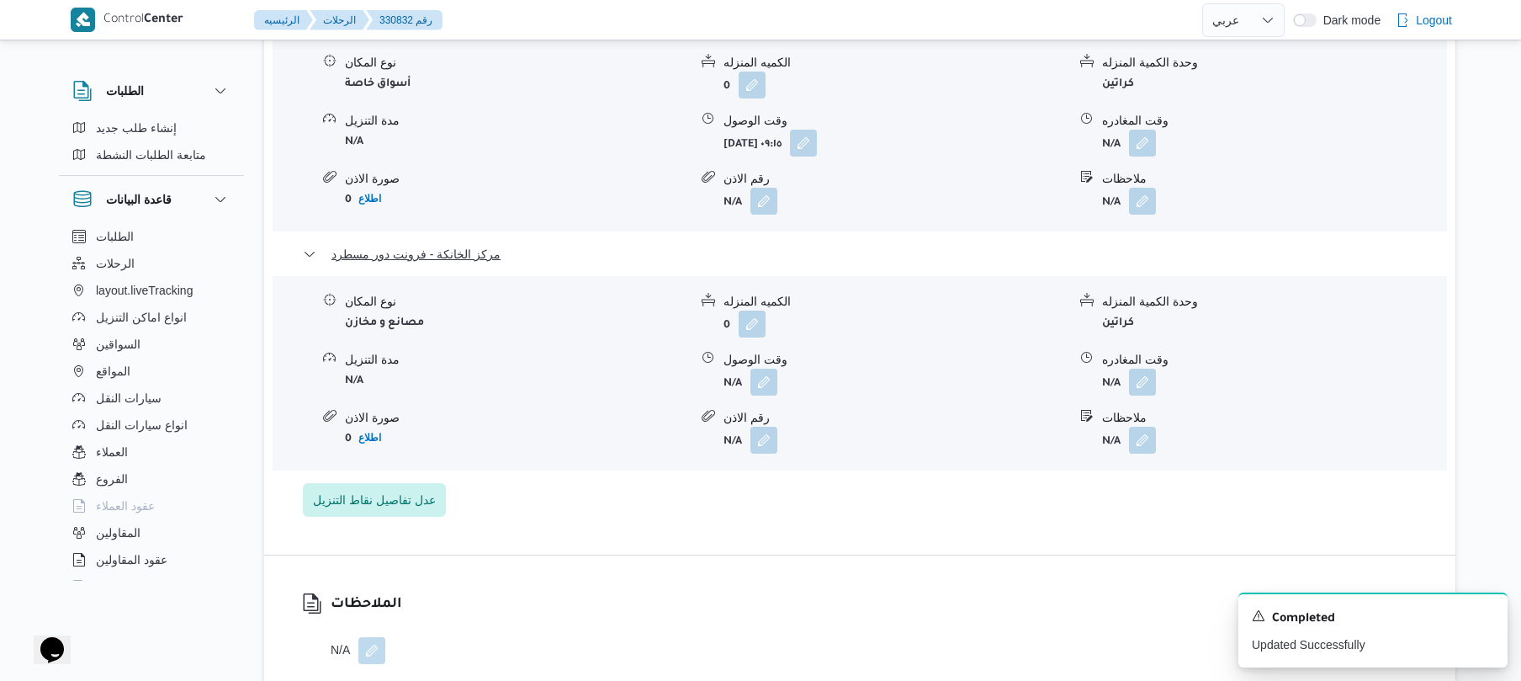
scroll to position [1481, 0]
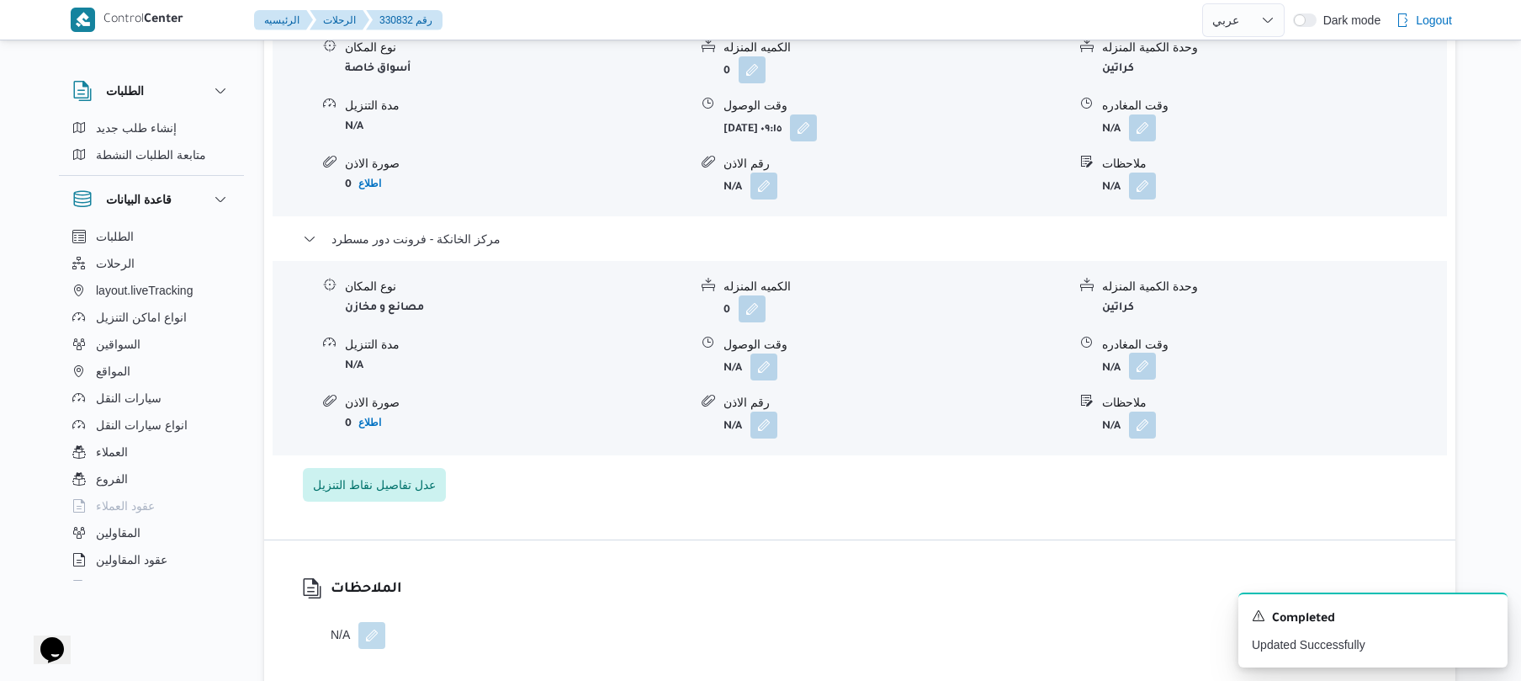
click at [1149, 353] on button "button" at bounding box center [1142, 366] width 27 height 27
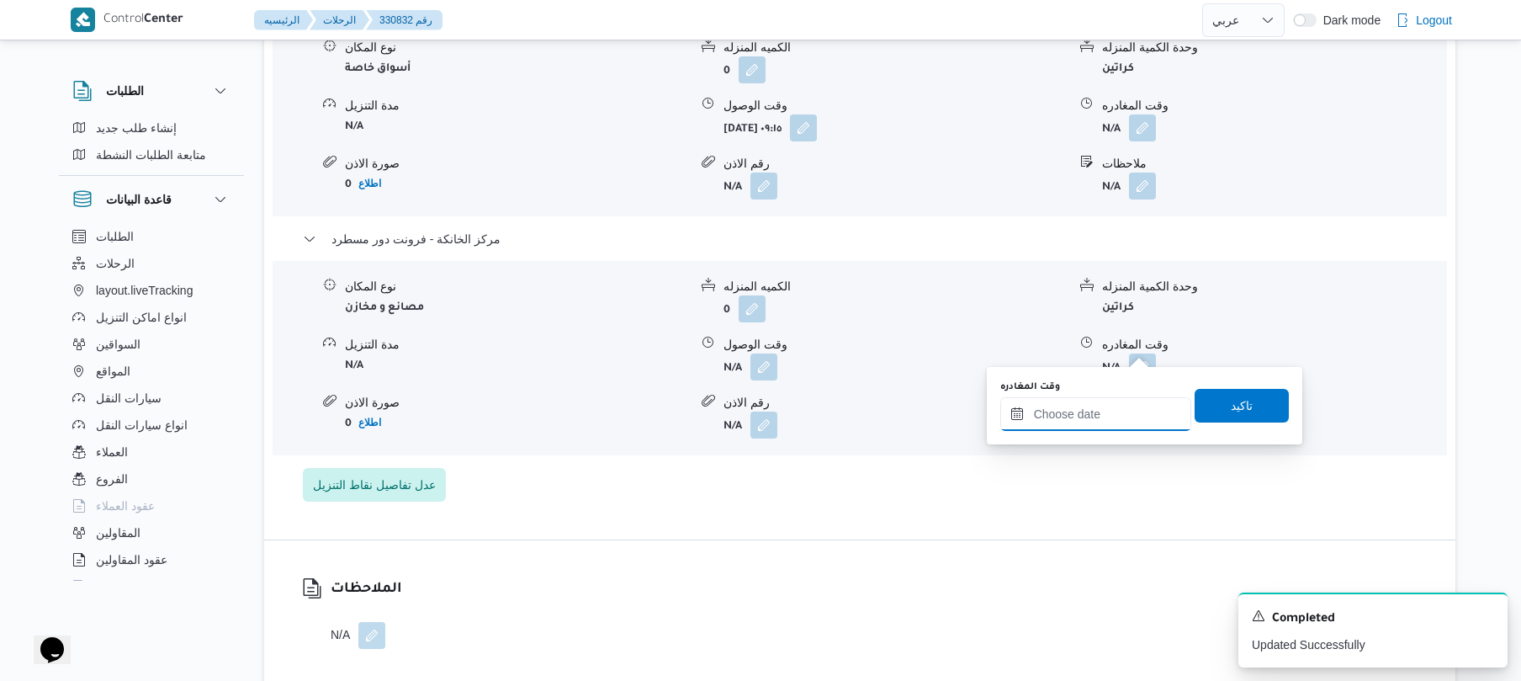
click at [1067, 422] on input "وقت المغادره" at bounding box center [1095, 414] width 191 height 34
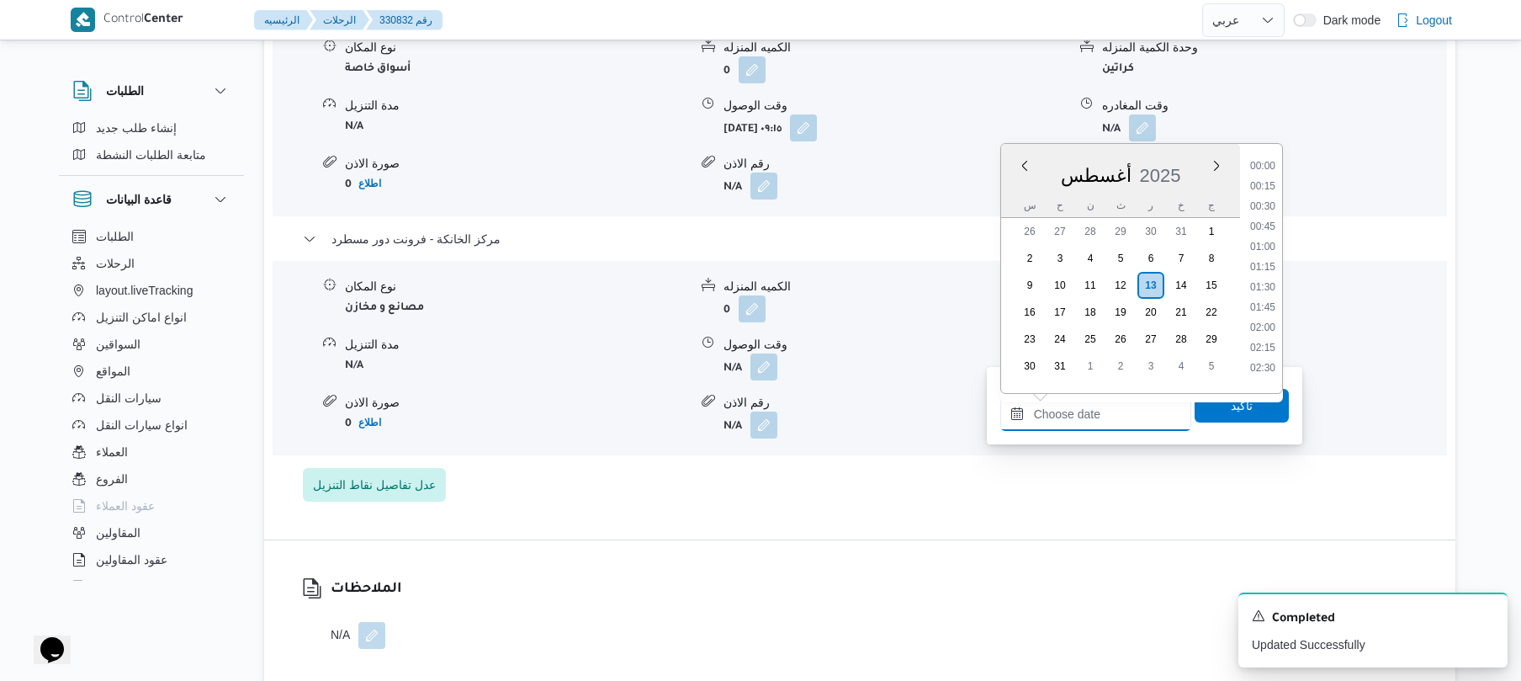
scroll to position [1482, 0]
click at [1270, 199] on li "18:45" at bounding box center [1263, 198] width 39 height 17
type input "[DATE] ١٨:٤٥"
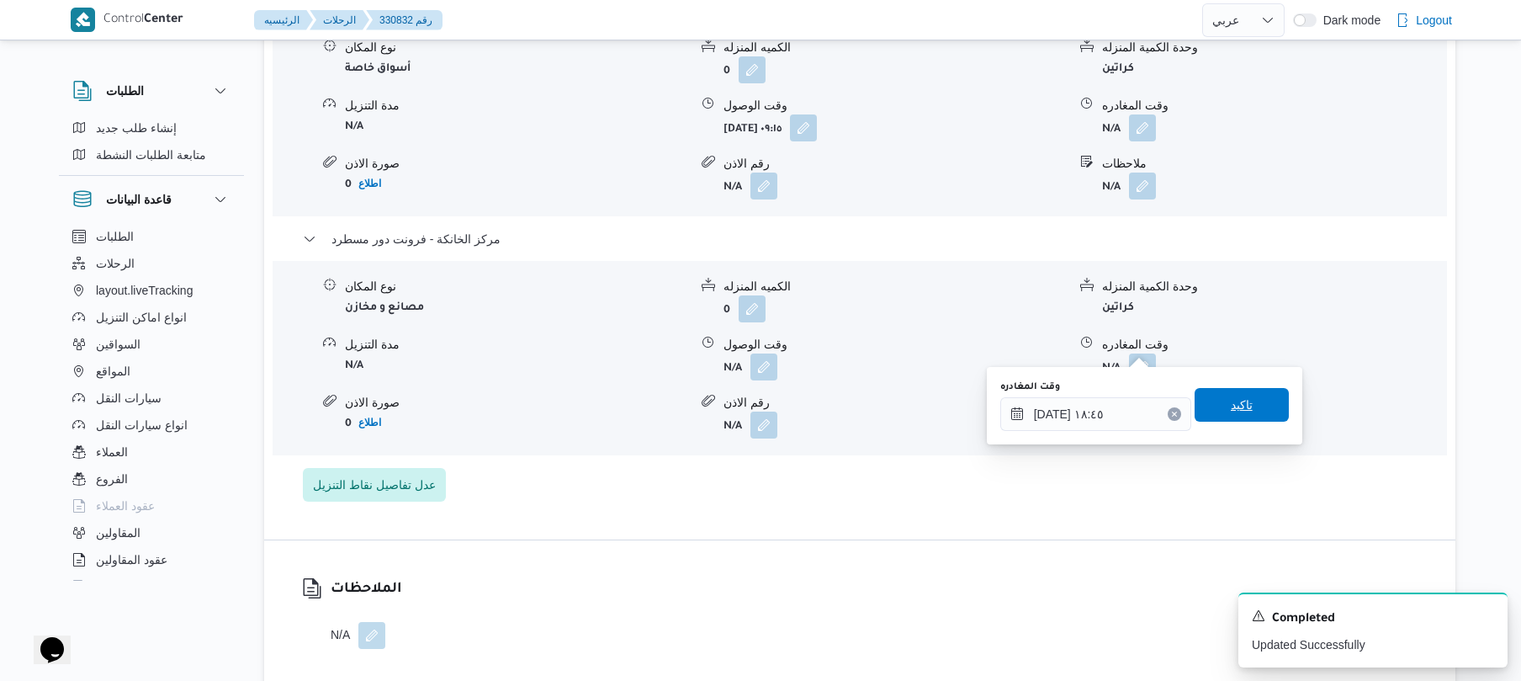
click at [1210, 407] on span "تاكيد" at bounding box center [1242, 405] width 94 height 34
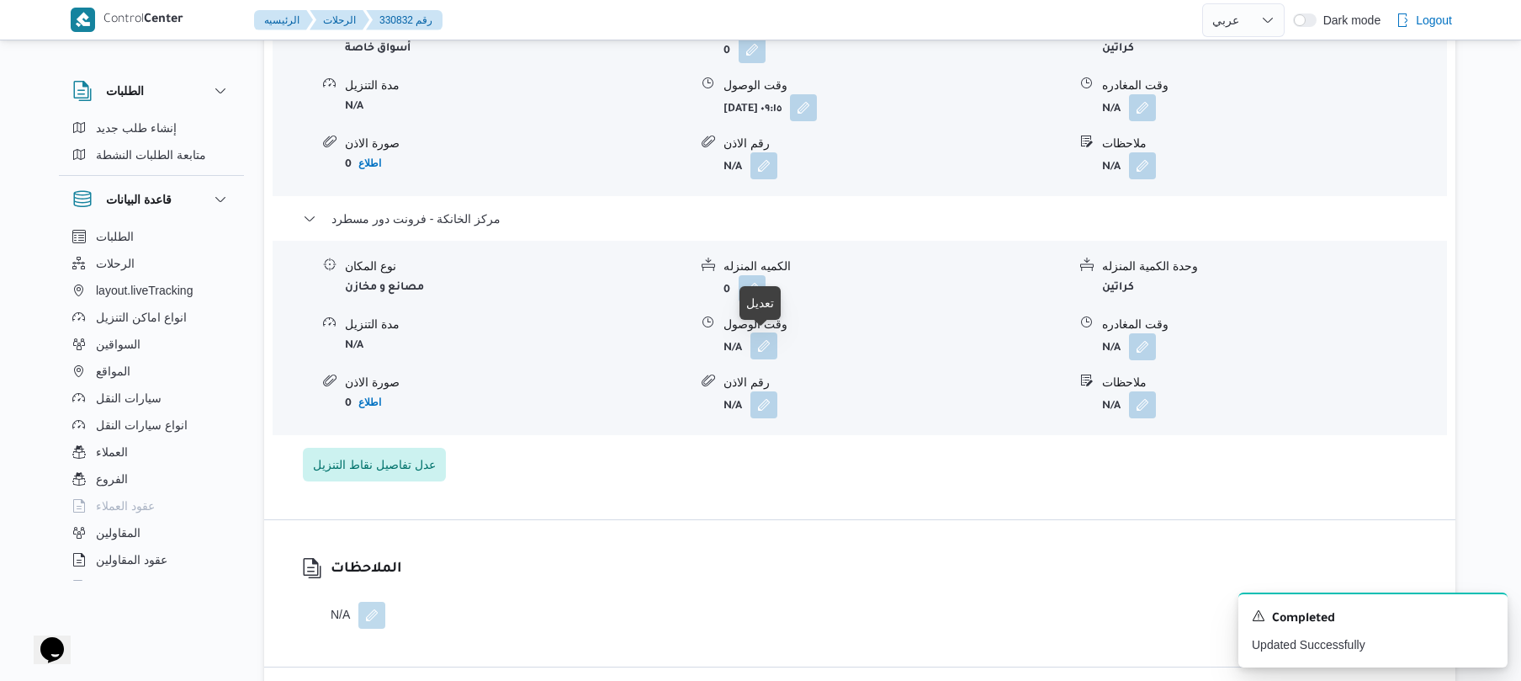
click at [761, 350] on button "button" at bounding box center [764, 345] width 27 height 27
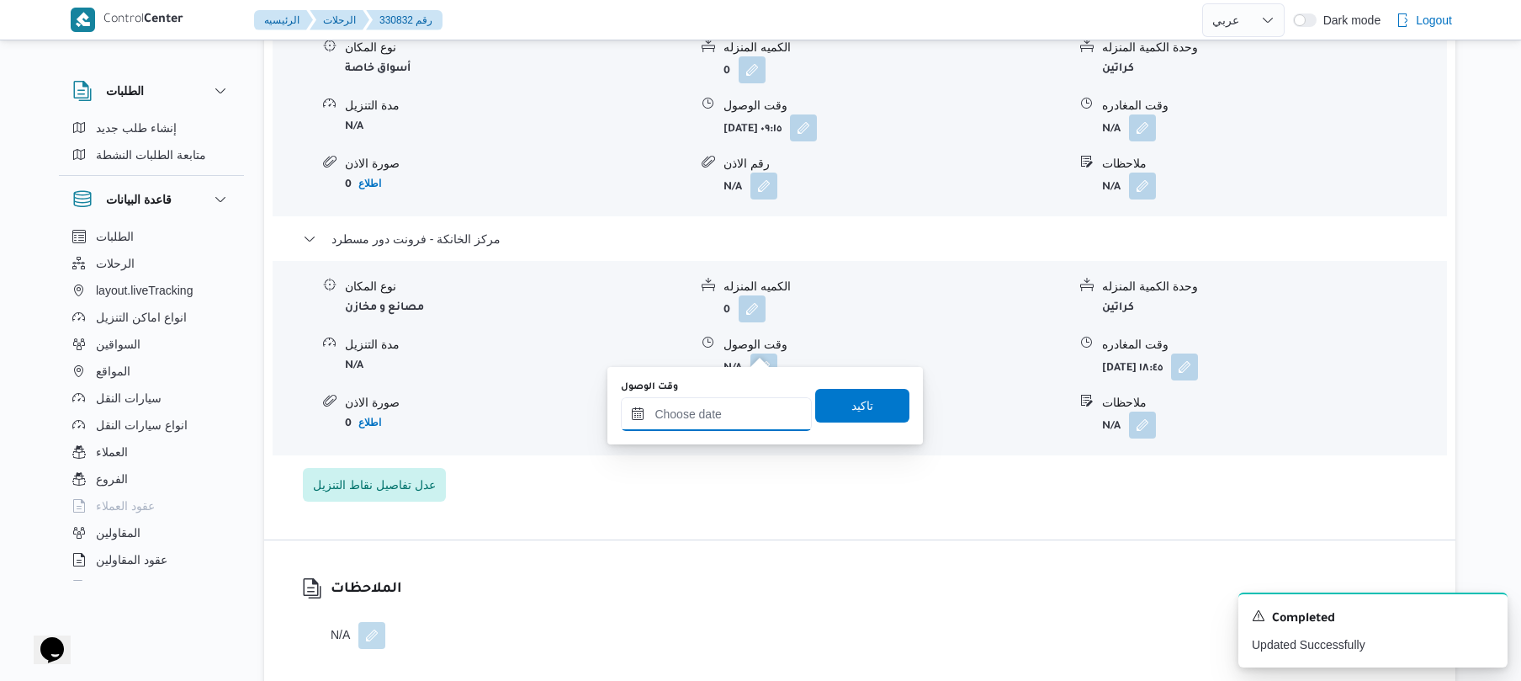
click at [744, 421] on input "وقت الوصول" at bounding box center [716, 414] width 191 height 34
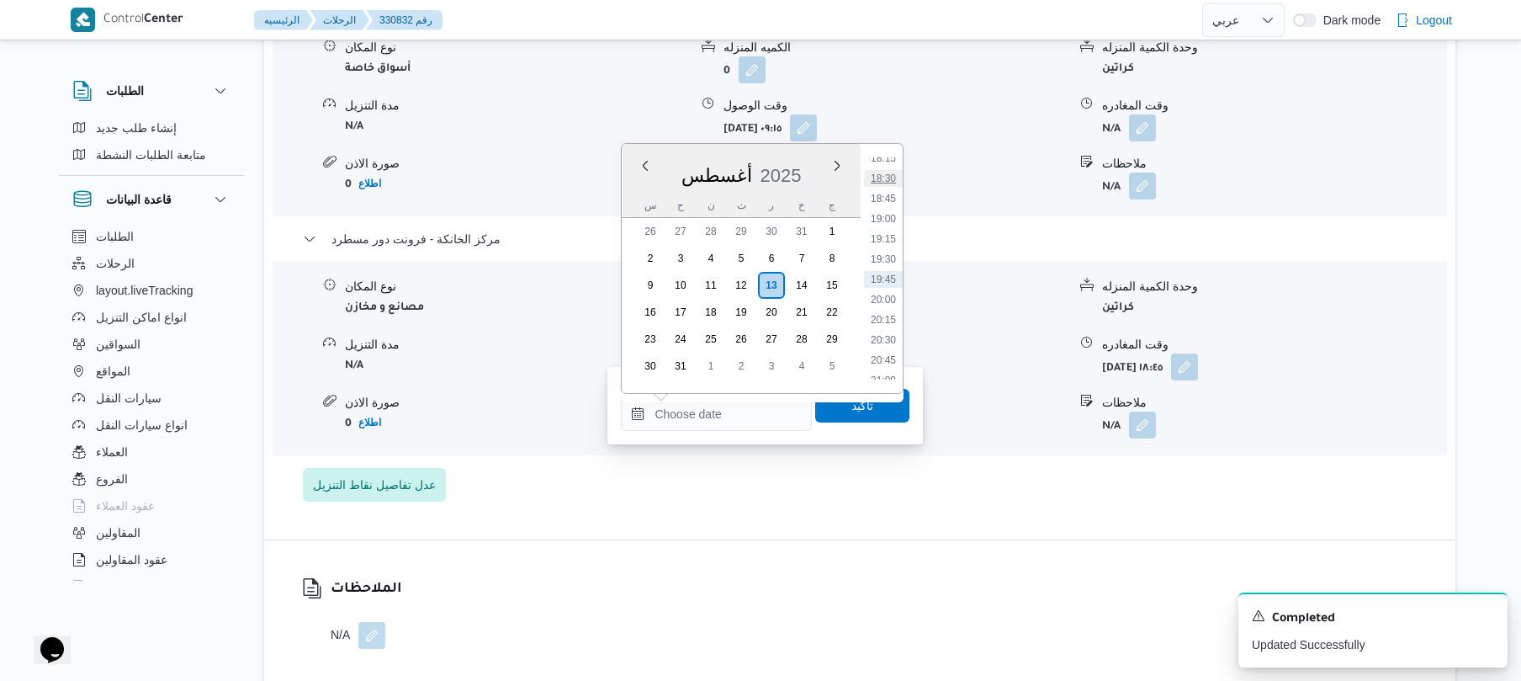
click at [887, 176] on li "18:30" at bounding box center [883, 178] width 39 height 17
type input "١٣/٠٨/٢٠٢٥ ١٨:٣٠"
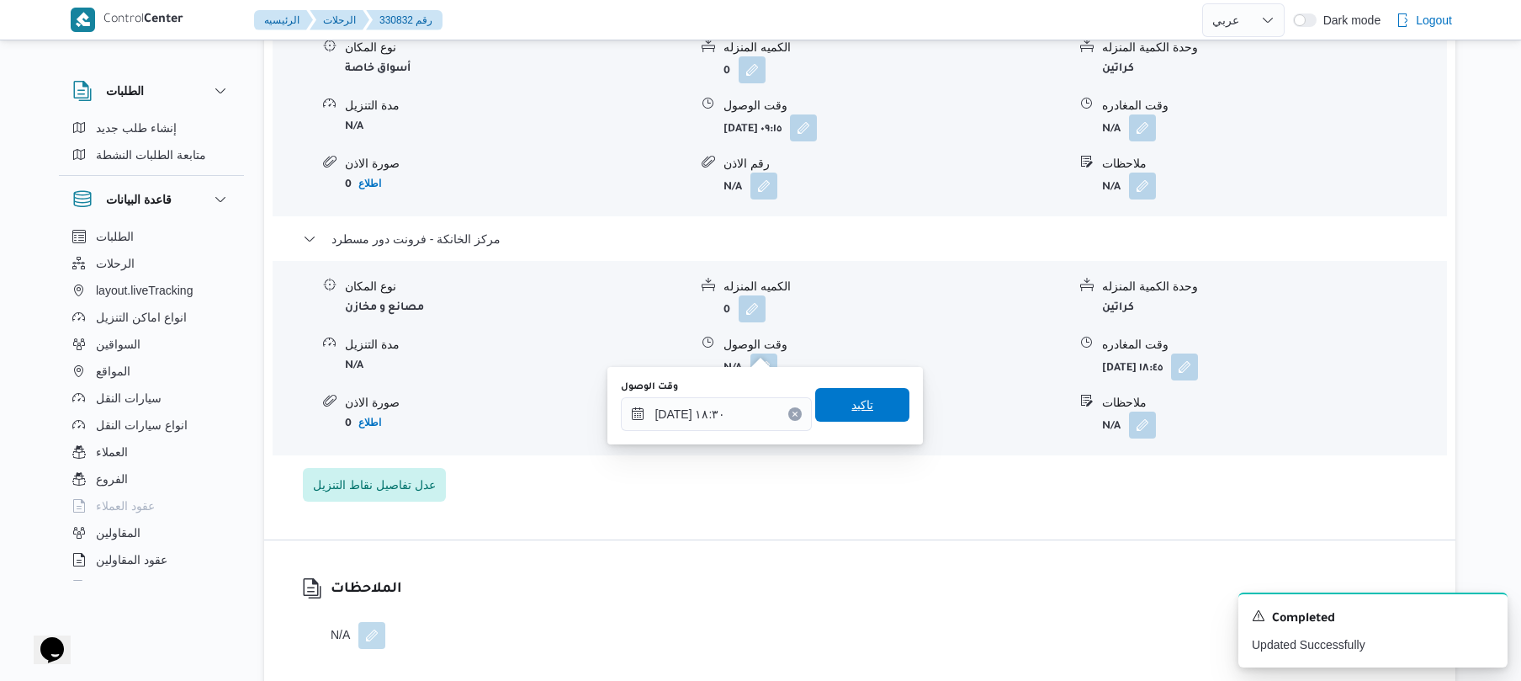
click at [830, 415] on span "تاكيد" at bounding box center [862, 405] width 94 height 34
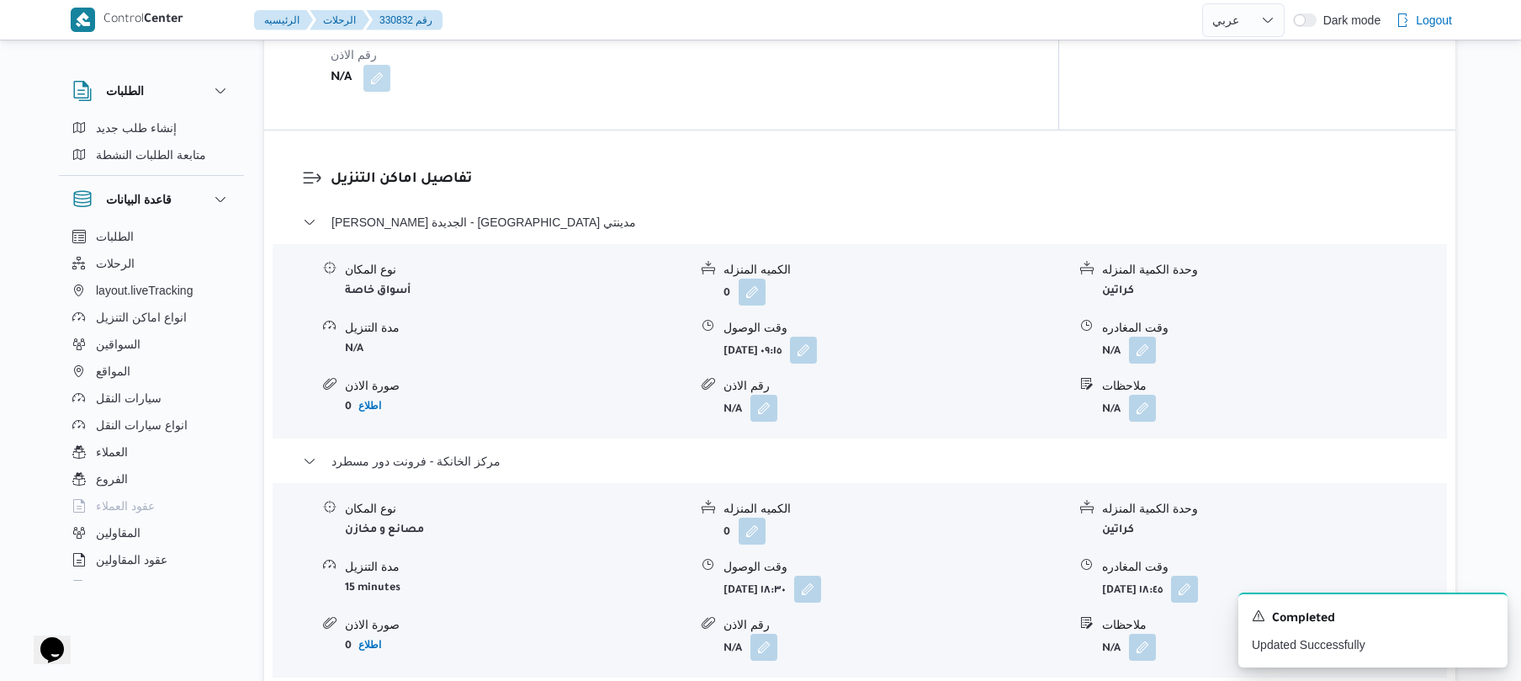
scroll to position [1256, 0]
click at [1138, 338] on button "button" at bounding box center [1142, 351] width 27 height 27
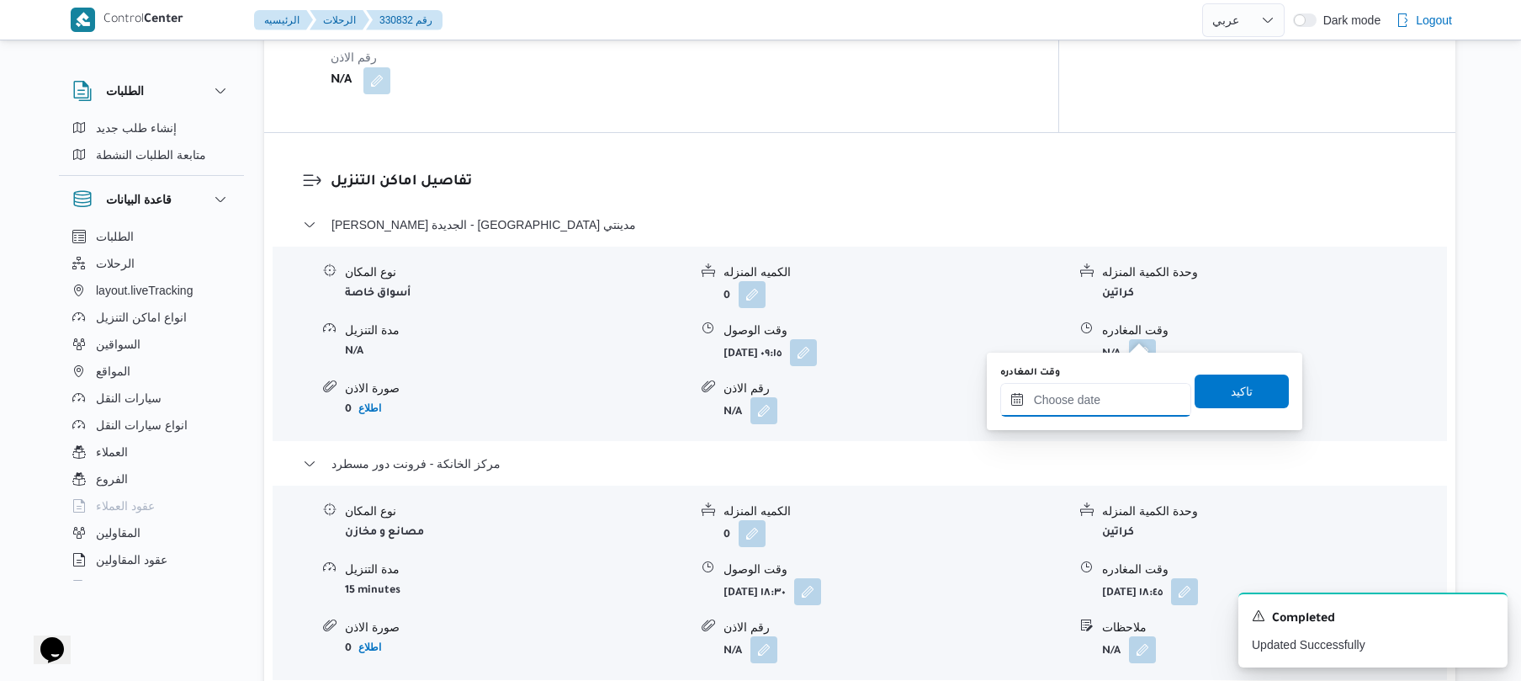
click at [1101, 397] on input "وقت المغادره" at bounding box center [1095, 400] width 191 height 34
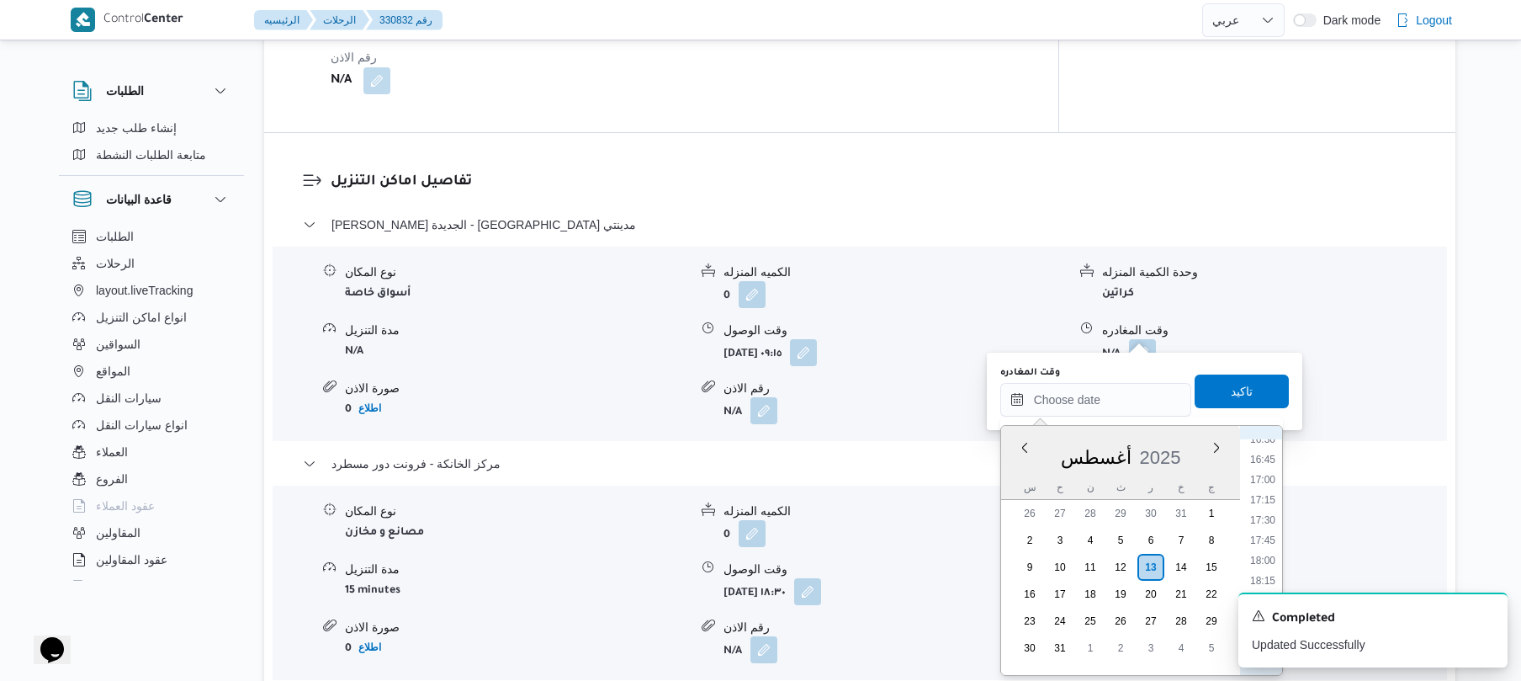
scroll to position [1293, 0]
click at [1485, 610] on icon "Dismiss toast" at bounding box center [1487, 614] width 13 height 13
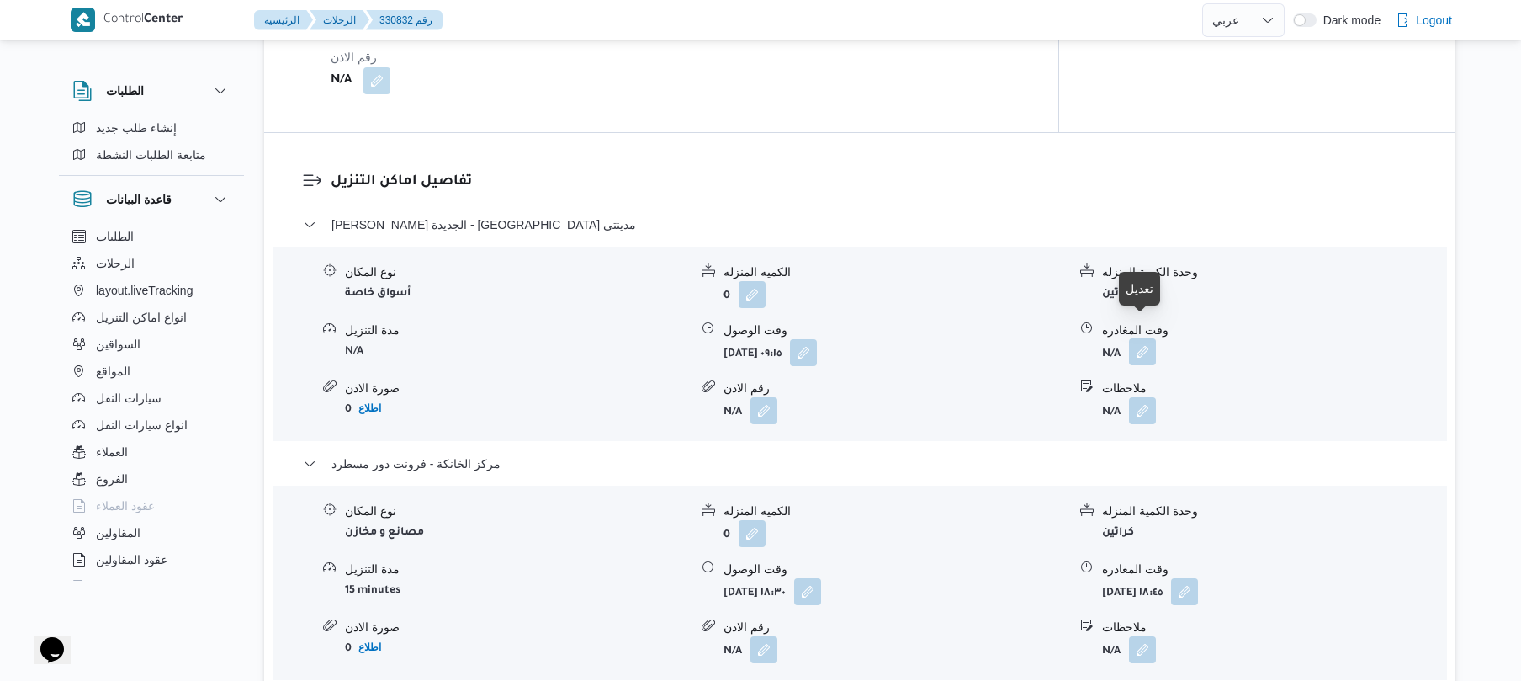
click at [1152, 338] on button "button" at bounding box center [1142, 351] width 27 height 27
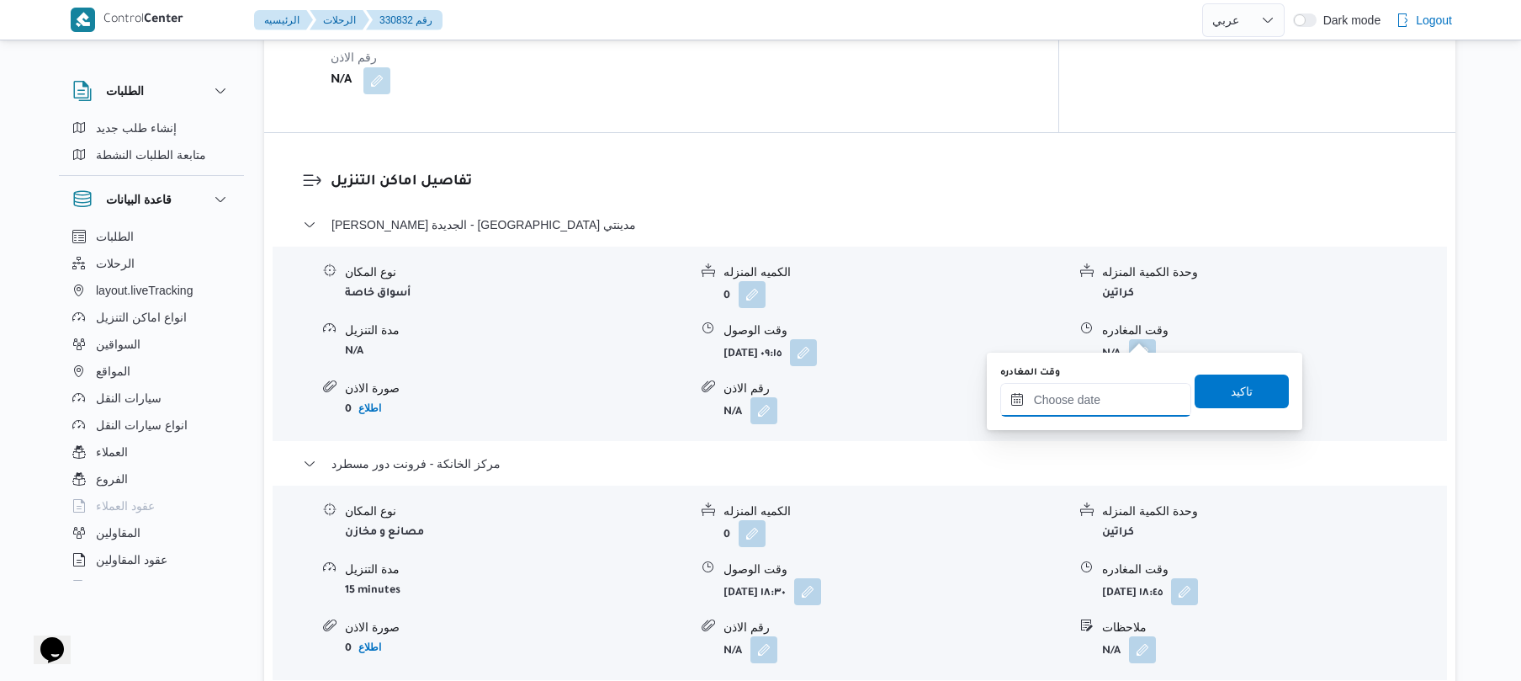
click at [1114, 391] on input "وقت المغادره" at bounding box center [1095, 400] width 191 height 34
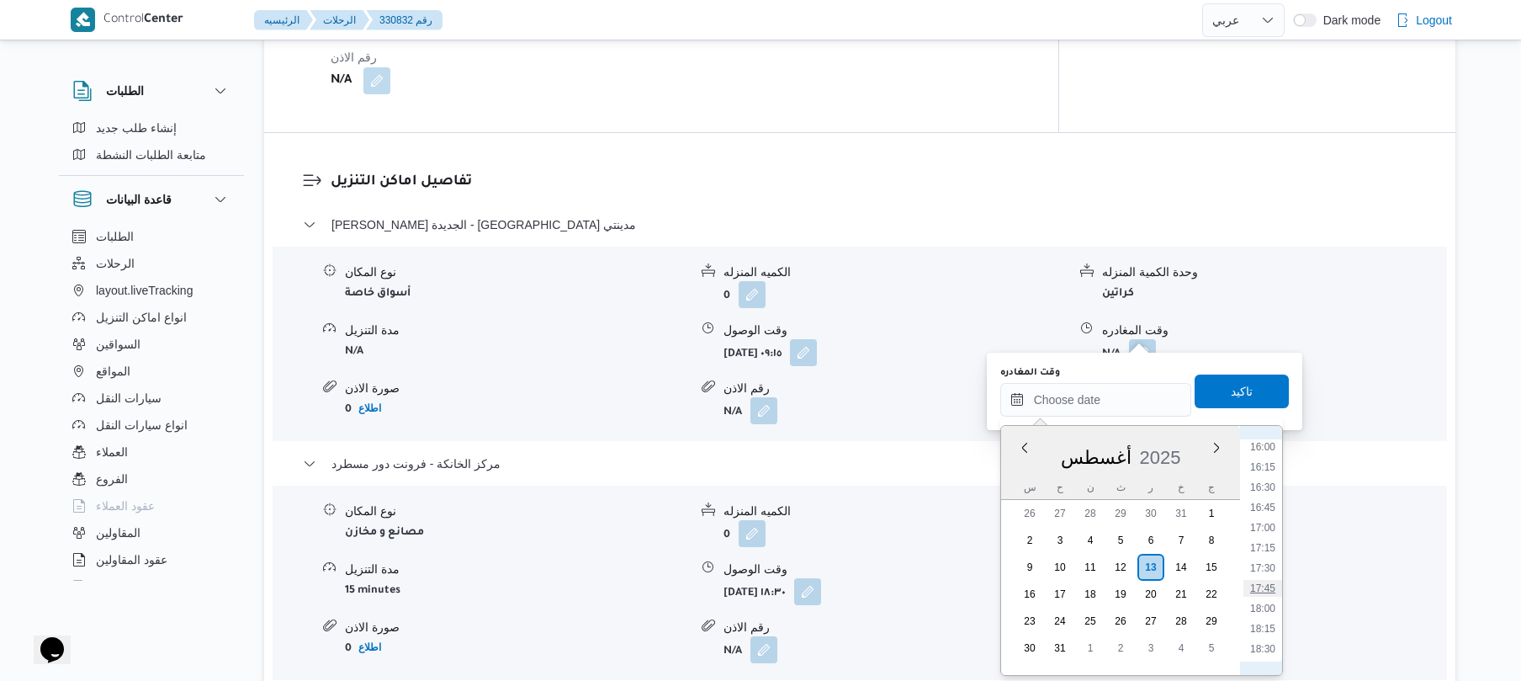
click at [1262, 582] on li "17:45" at bounding box center [1263, 588] width 39 height 17
type input "١٣/٠٨/٢٠٢٥ ١٧:٤٥"
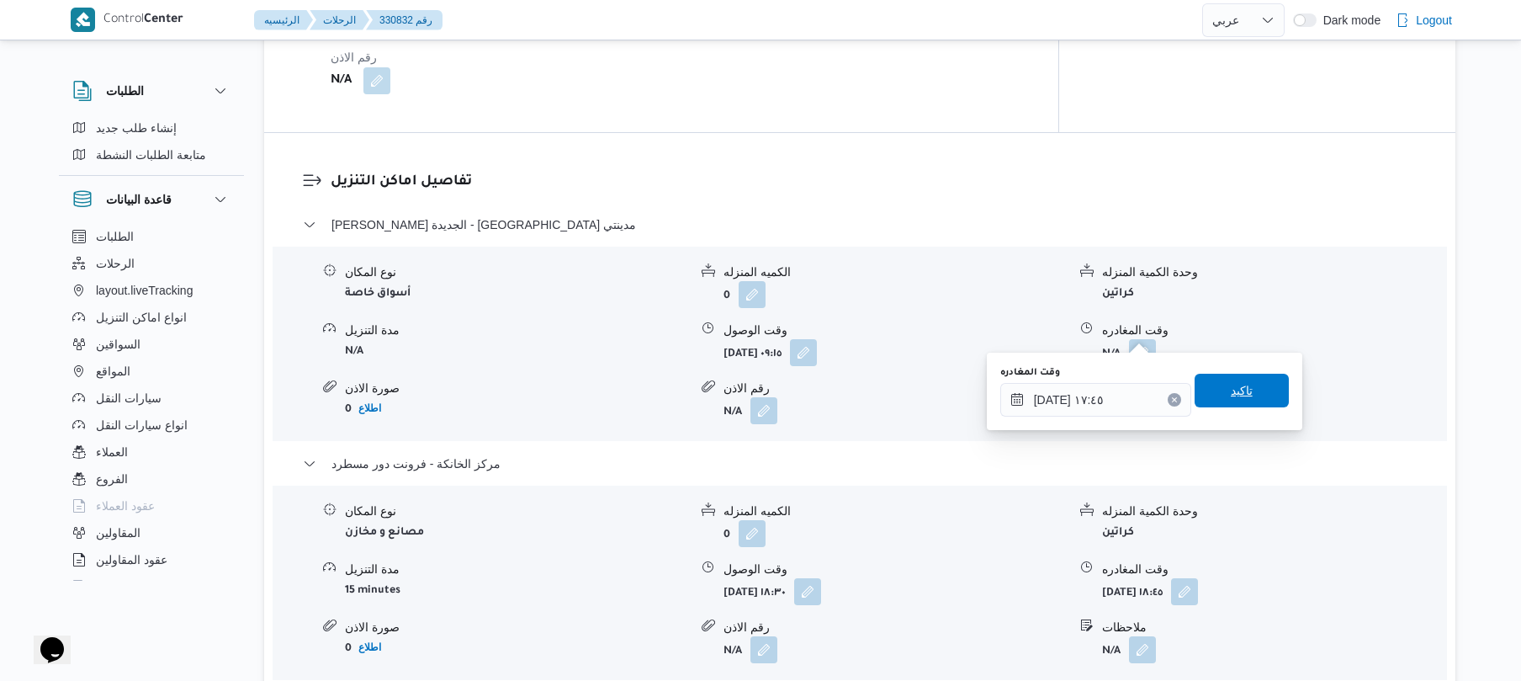
click at [1240, 397] on span "تاكيد" at bounding box center [1242, 390] width 22 height 20
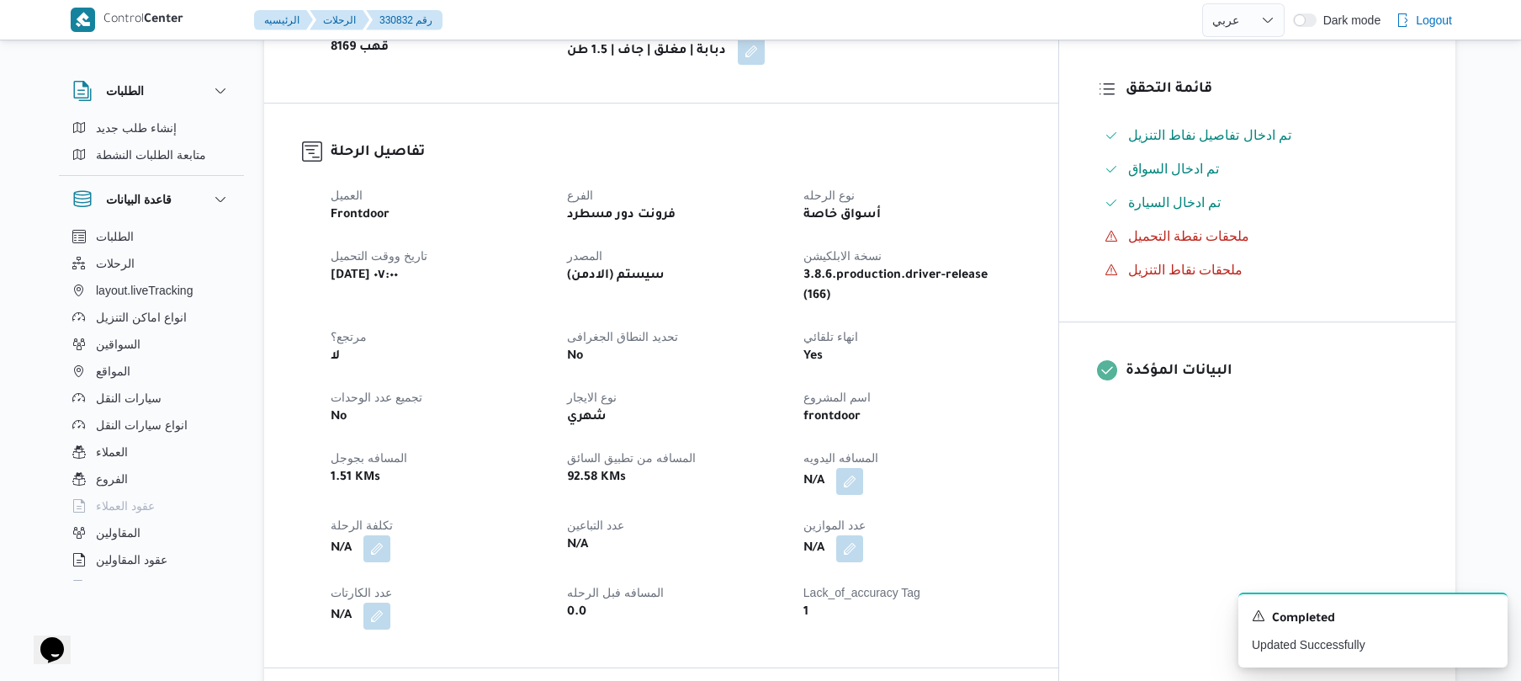
scroll to position [448, 0]
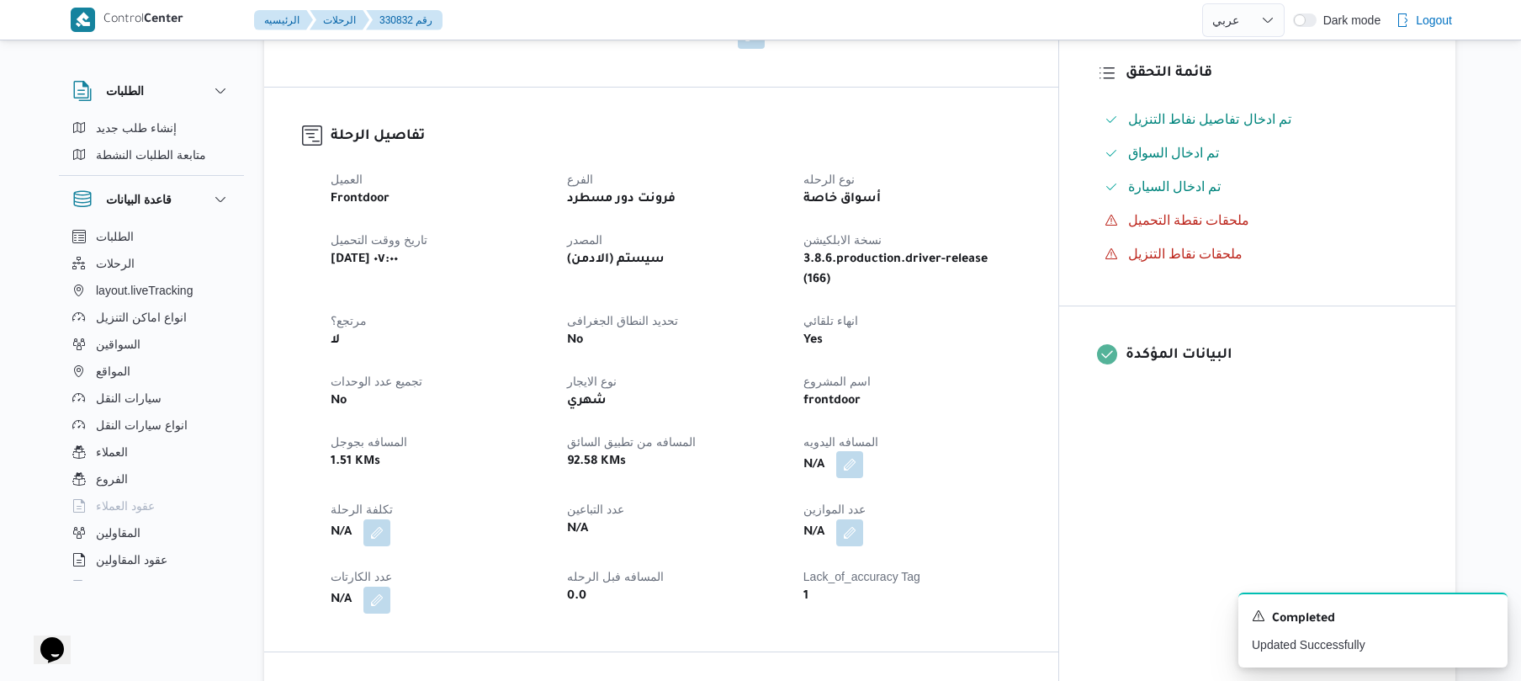
click at [863, 451] on button "button" at bounding box center [849, 464] width 27 height 27
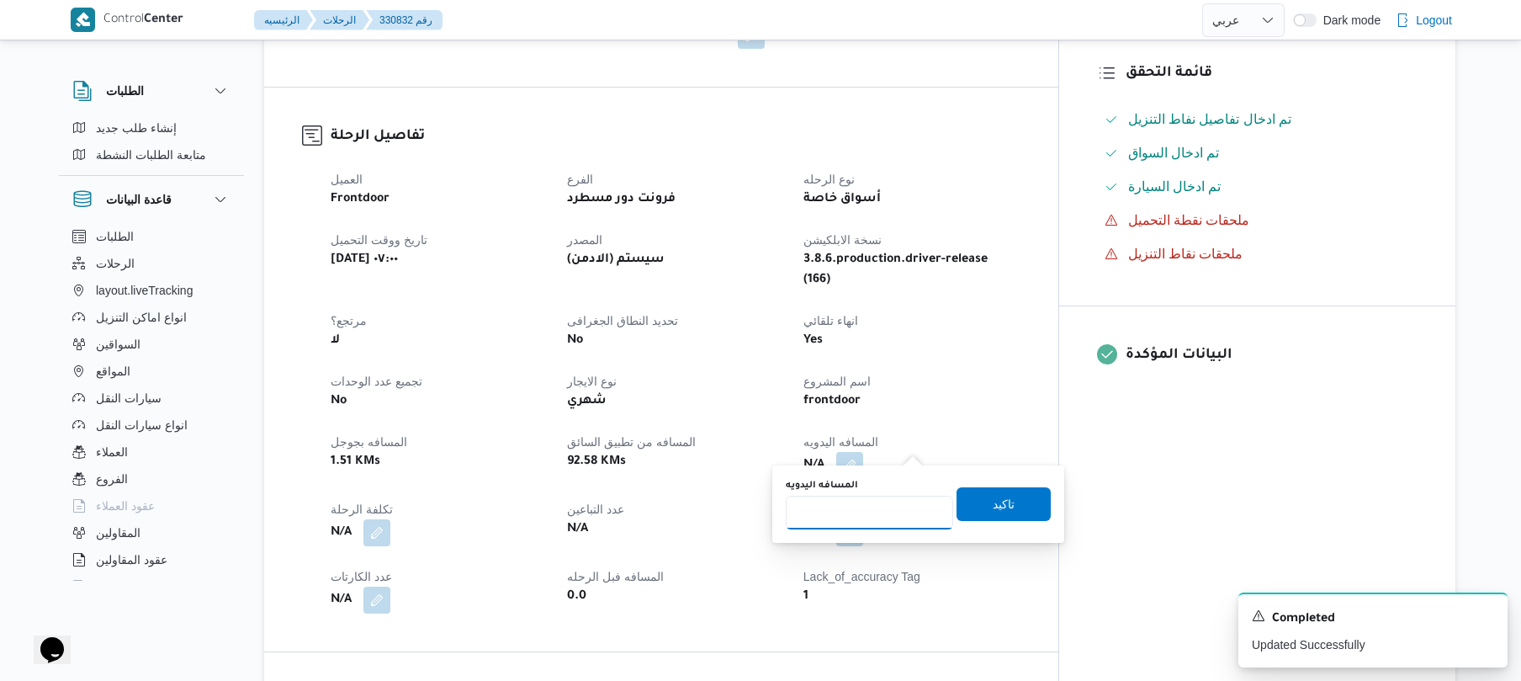
click at [873, 507] on input "المسافه اليدويه" at bounding box center [869, 513] width 167 height 34
type input "120"
click at [976, 501] on span "تاكيد" at bounding box center [1004, 503] width 94 height 34
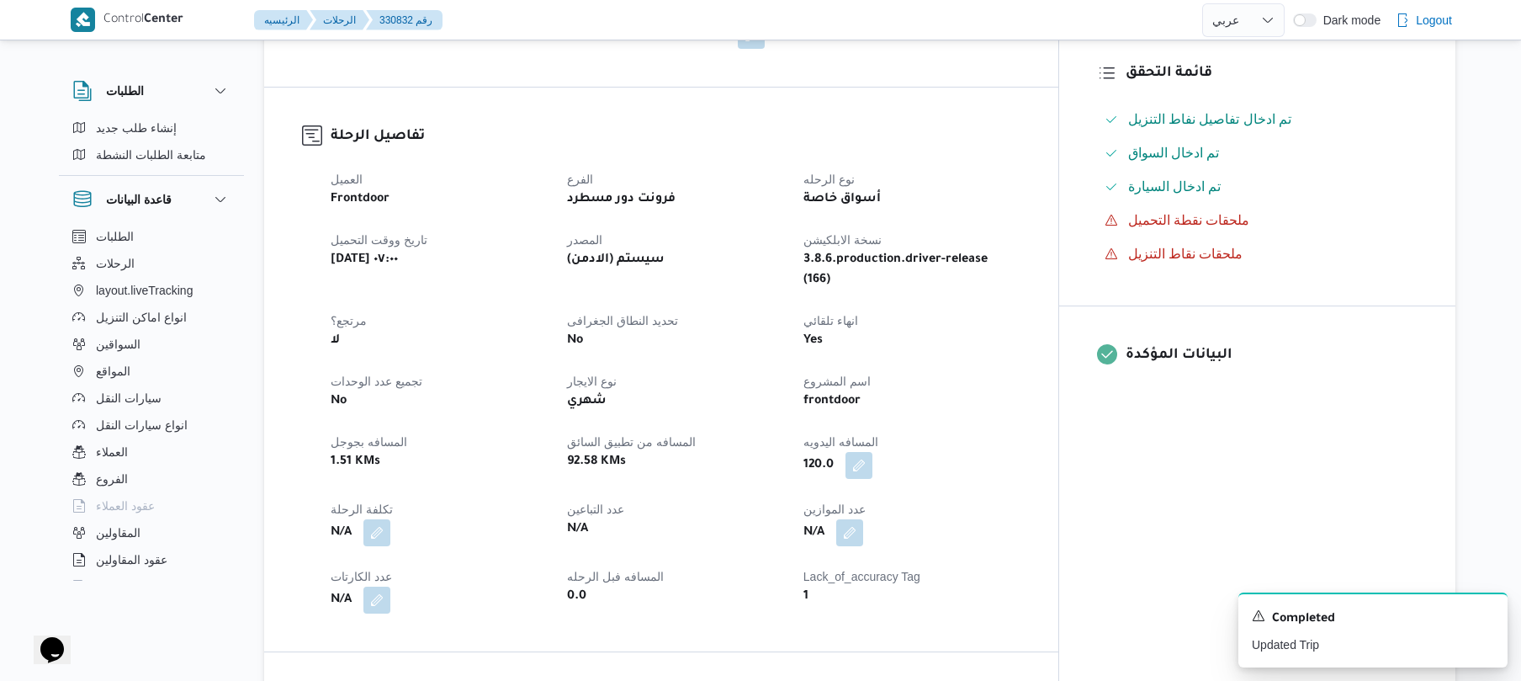
click at [1011, 130] on h3 "تفاصيل الرحلة" at bounding box center [676, 136] width 690 height 23
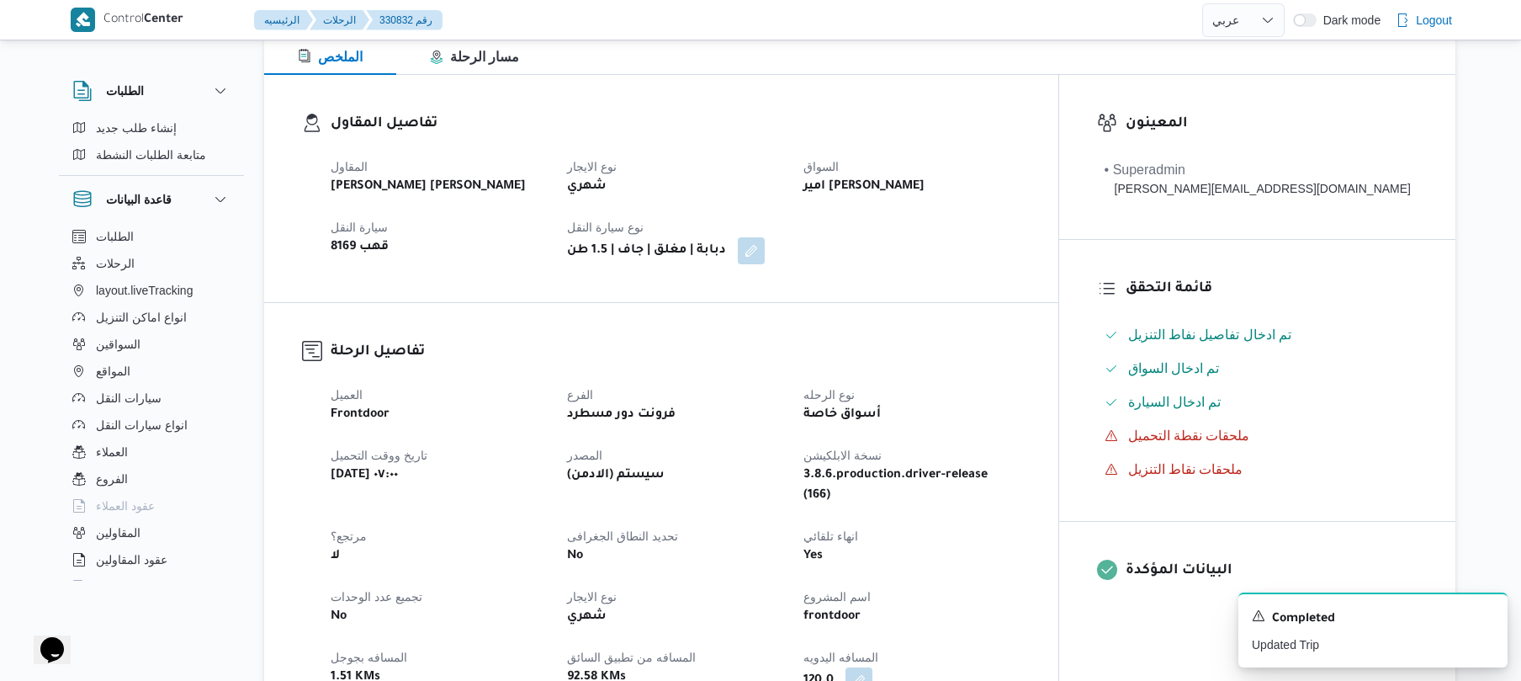
scroll to position [179, 0]
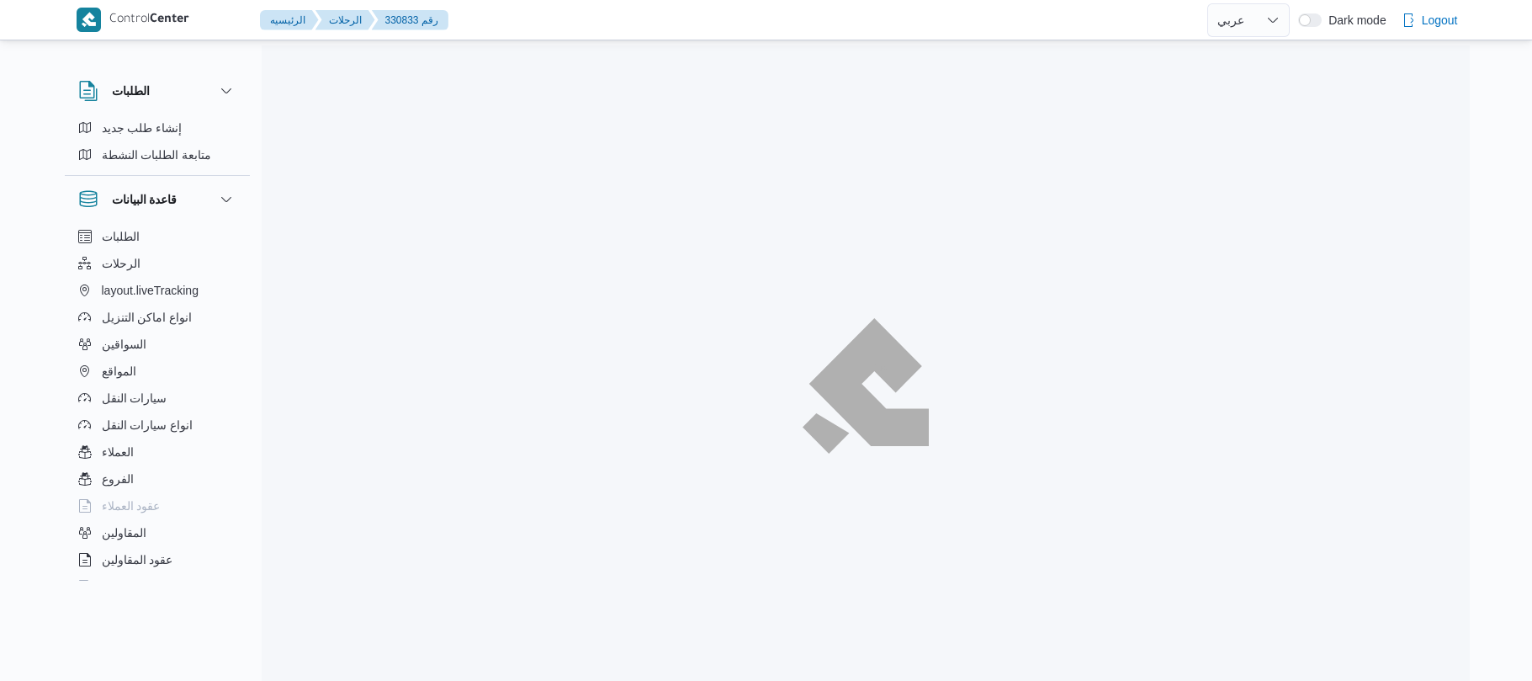
select select "ar"
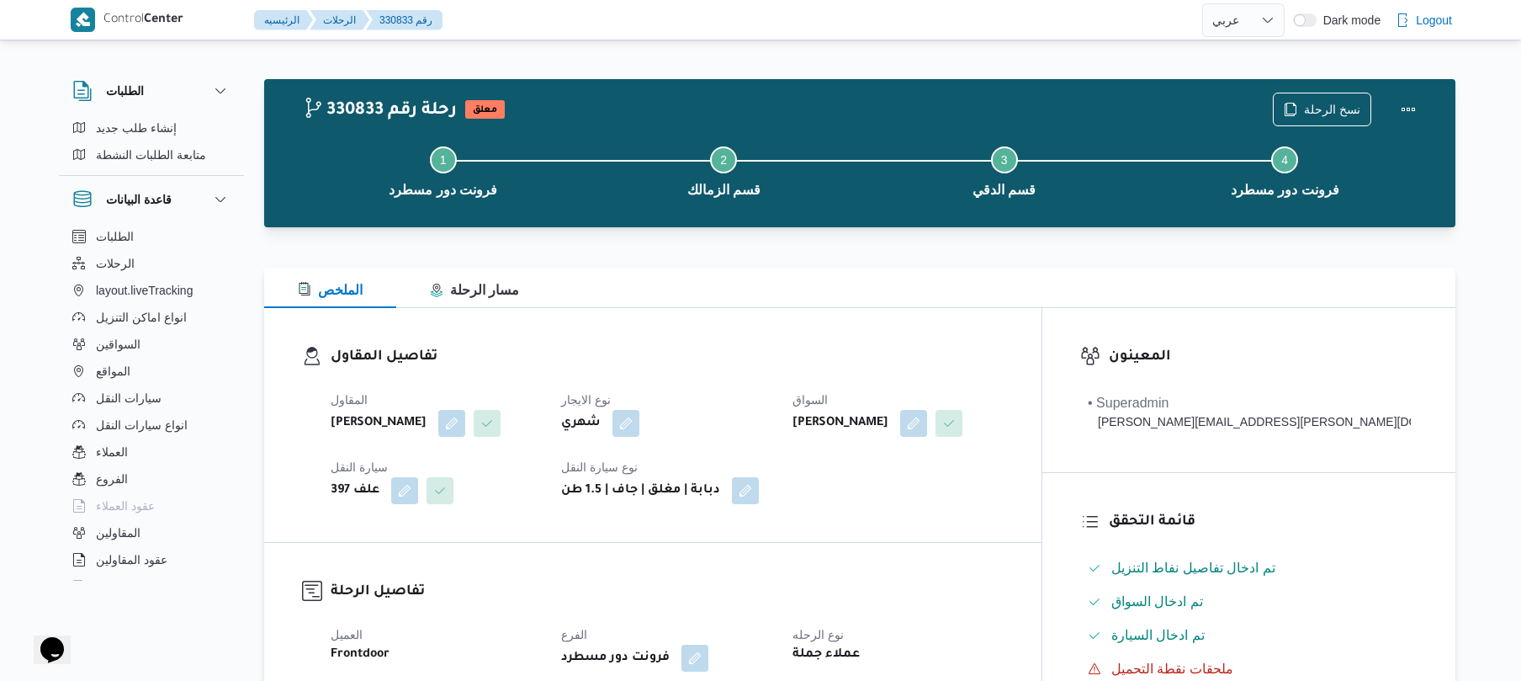
click at [978, 288] on div "الملخص مسار الرحلة" at bounding box center [859, 288] width 1191 height 40
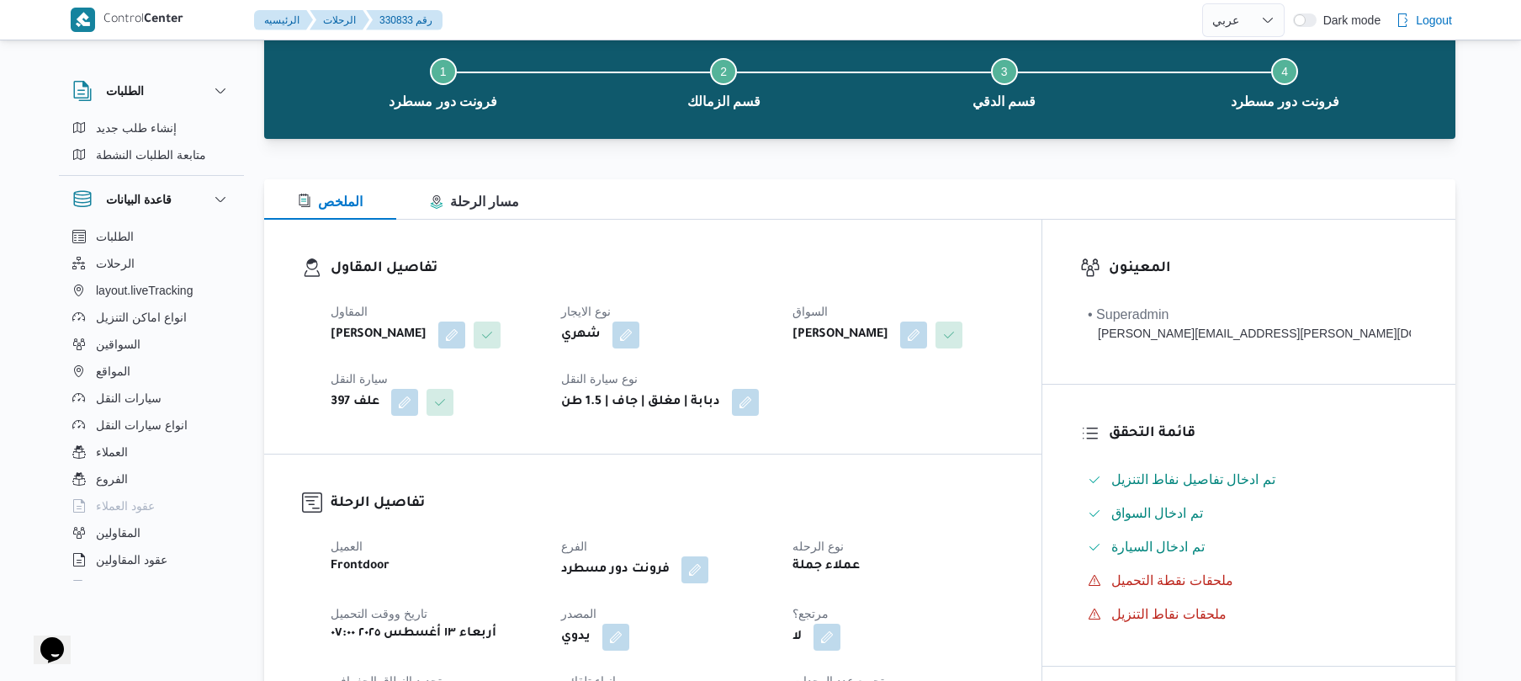
scroll to position [89, 0]
click at [963, 371] on div "المقاول [PERSON_NAME] نوع الايجار شهري السواق [PERSON_NAME] سيارة النقل علف 397…" at bounding box center [667, 357] width 693 height 135
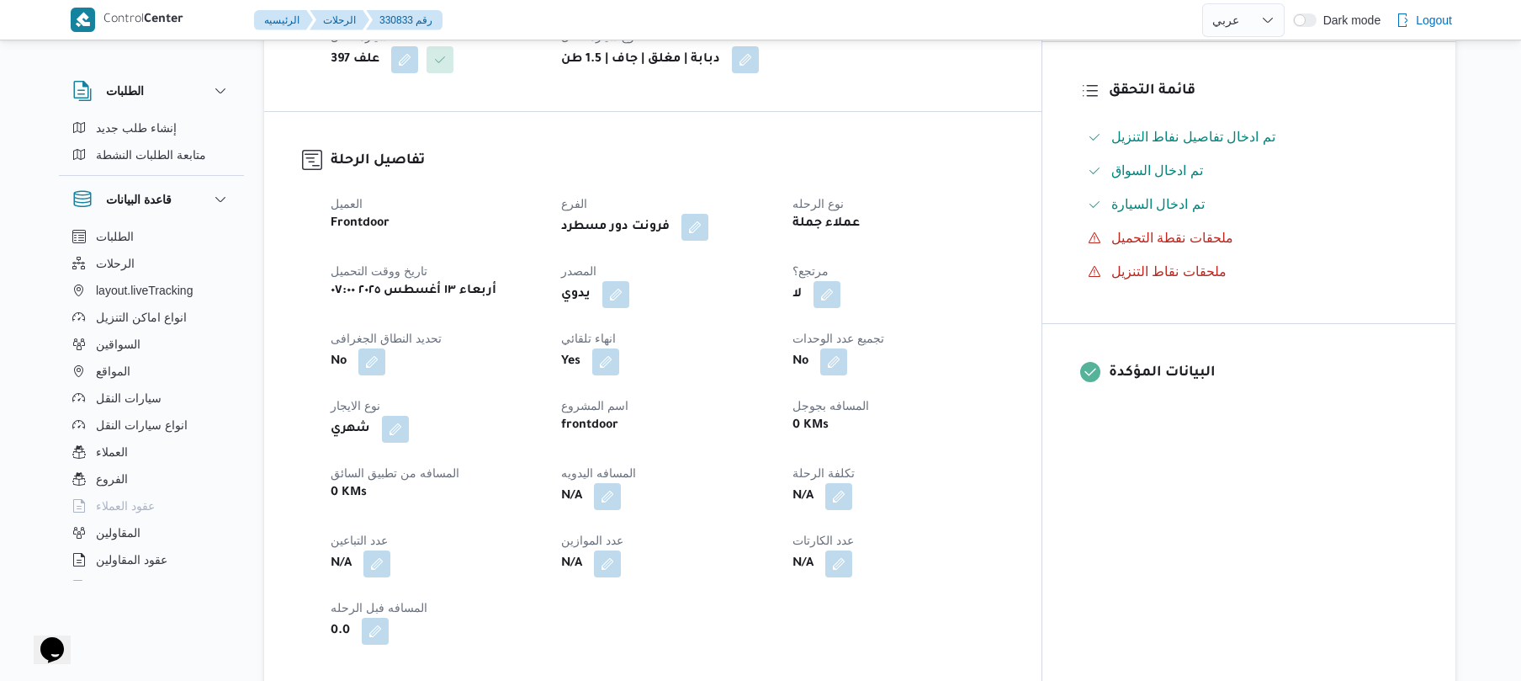
scroll to position [673, 0]
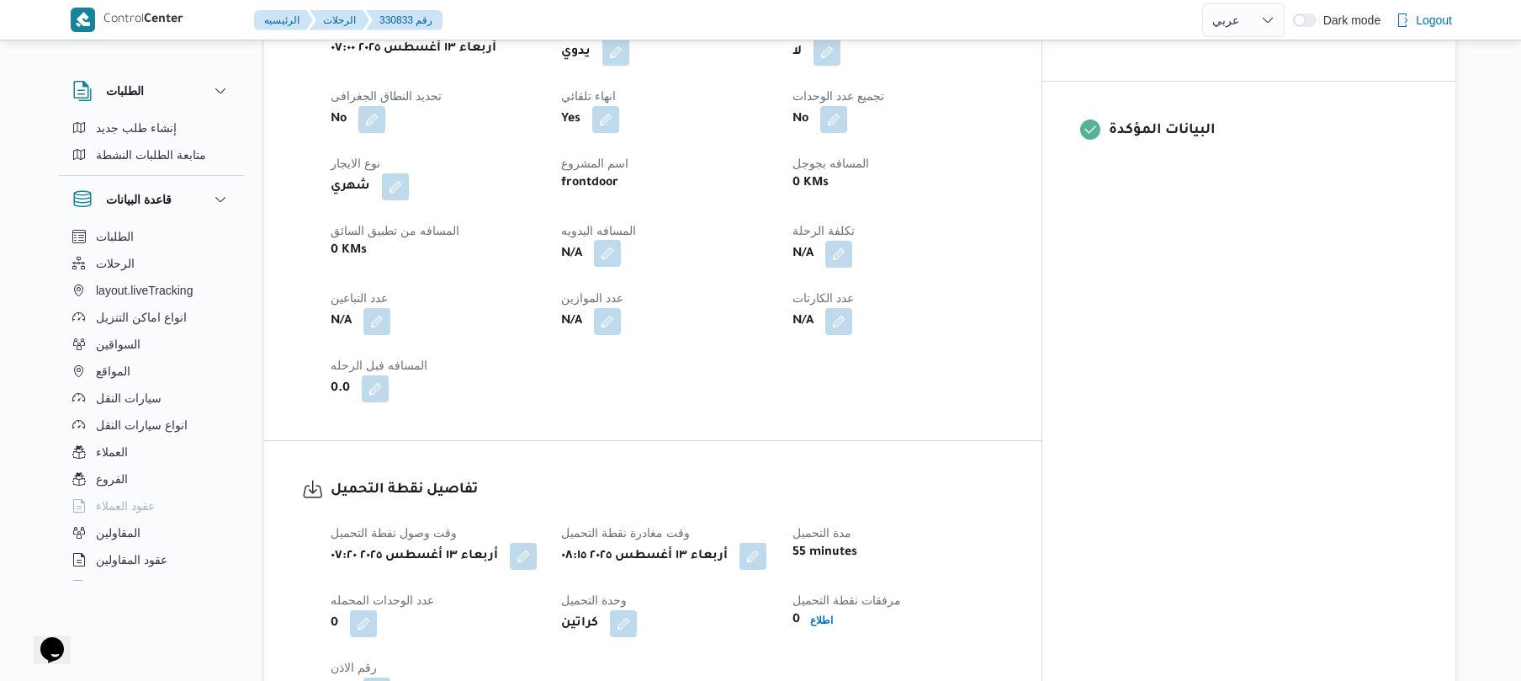
click at [621, 256] on button "button" at bounding box center [607, 253] width 27 height 27
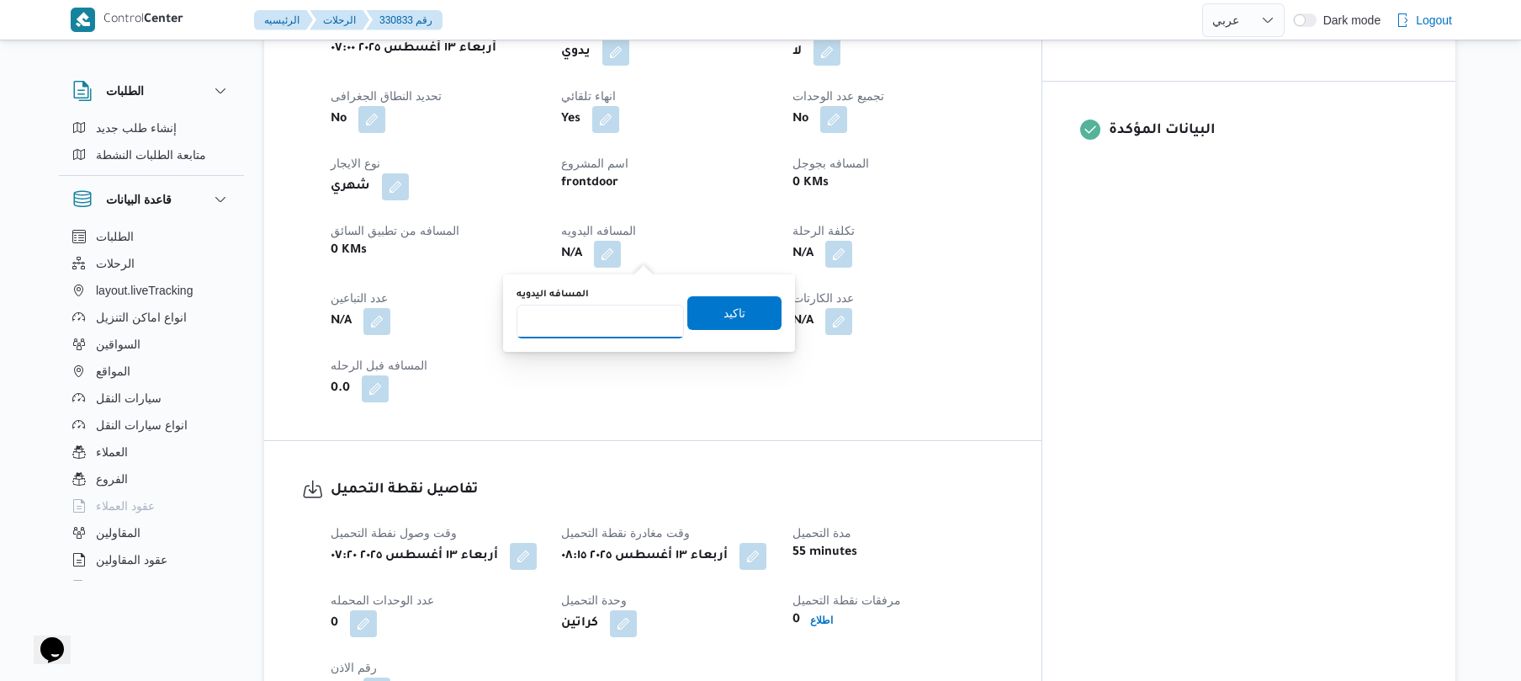
click at [618, 326] on input "المسافه اليدويه" at bounding box center [600, 322] width 167 height 34
type input "90"
click at [698, 321] on span "تاكيد" at bounding box center [734, 312] width 94 height 34
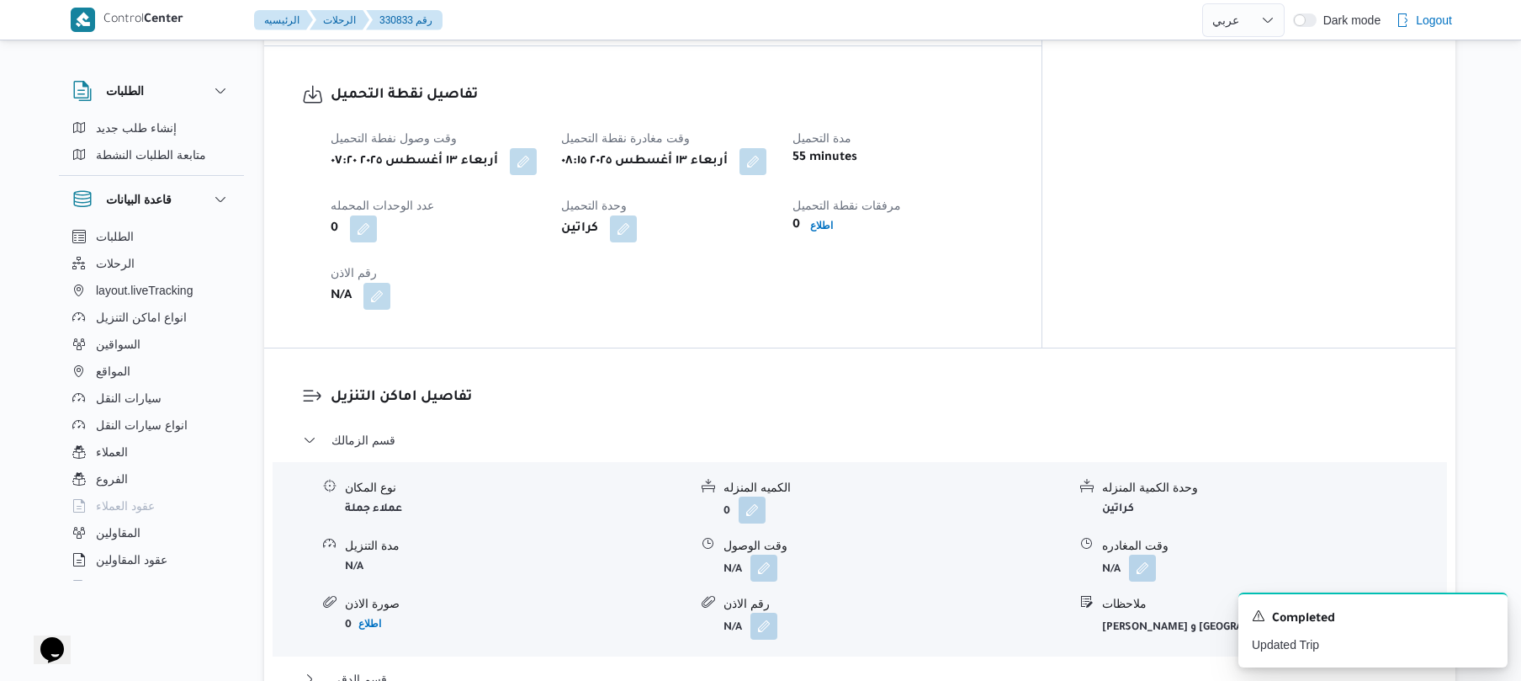
scroll to position [1122, 0]
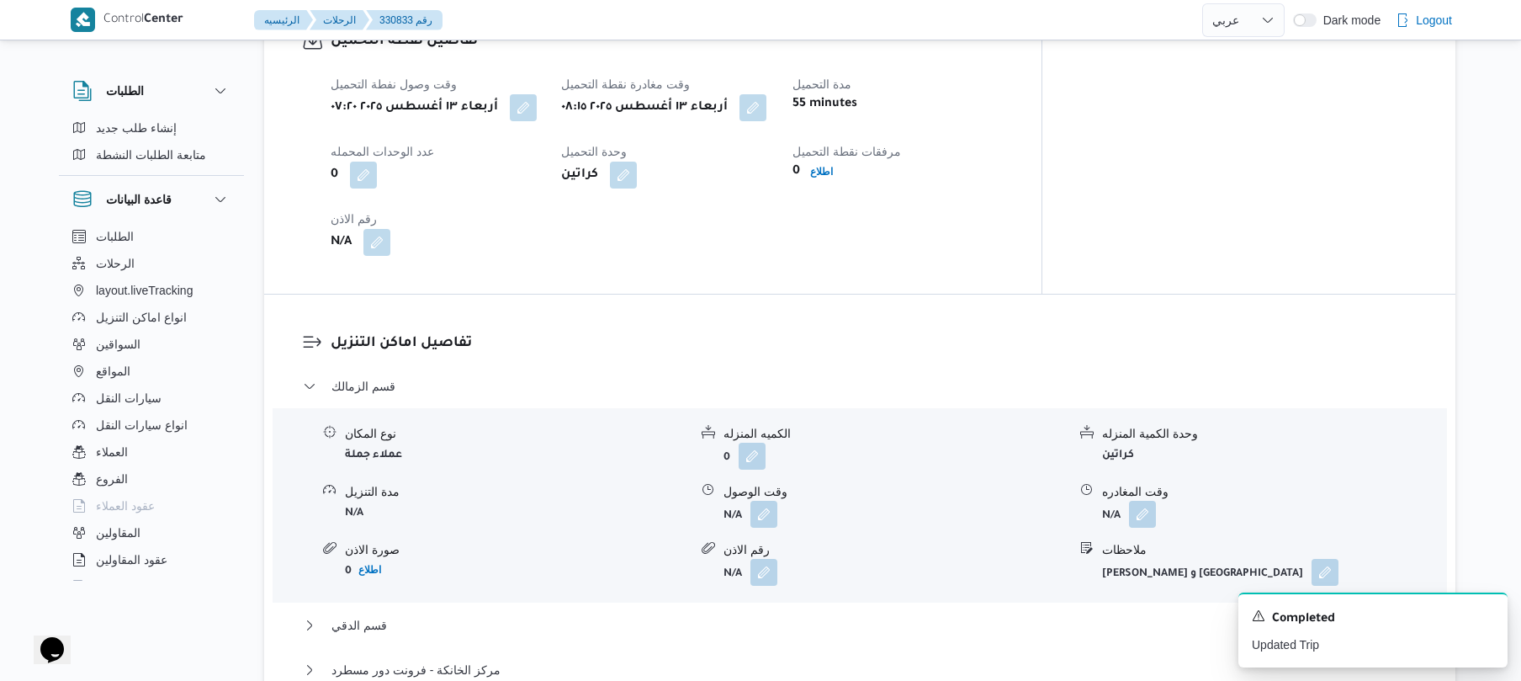
click at [840, 244] on div "وقت وصول نفطة التحميل أربعاء ١٣ أغسطس ٢٠٢٥ ٠٧:٢٠ وقت مغادرة نقطة التحميل أربعاء…" at bounding box center [667, 165] width 693 height 202
click at [766, 517] on button "button" at bounding box center [764, 513] width 27 height 27
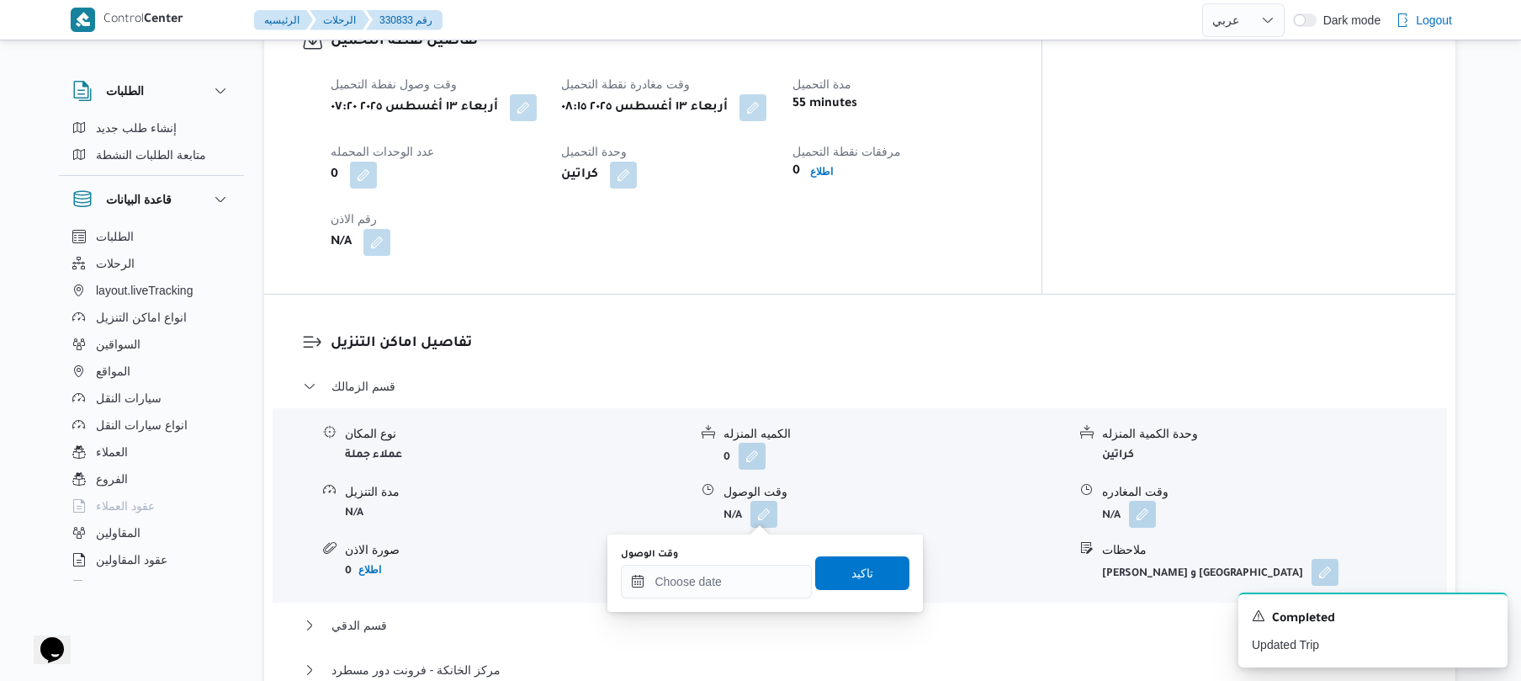
click at [722, 599] on div "وقت الوصول تاكيد" at bounding box center [765, 573] width 292 height 54
click at [728, 581] on input "وقت الوصول" at bounding box center [716, 582] width 191 height 34
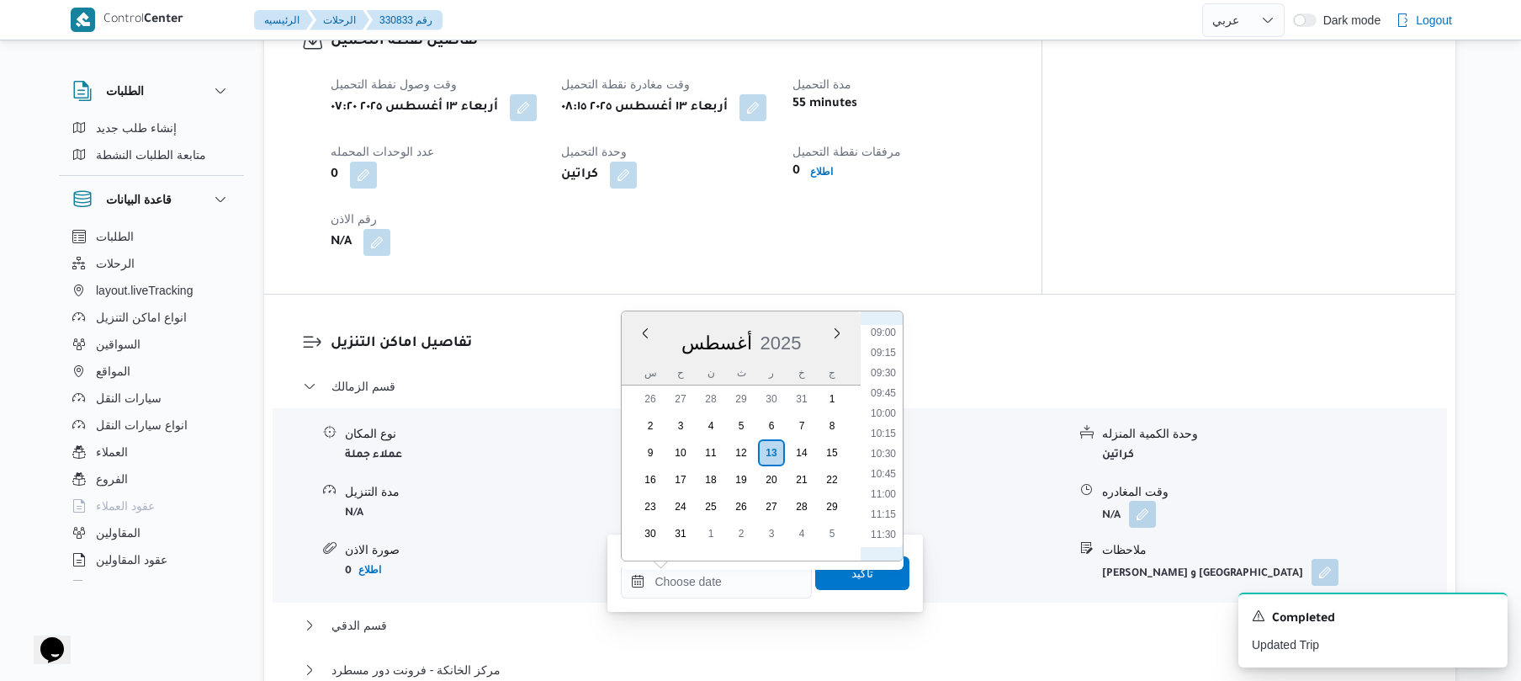
scroll to position [539, 0]
click at [895, 500] on li "08:45" at bounding box center [883, 500] width 39 height 17
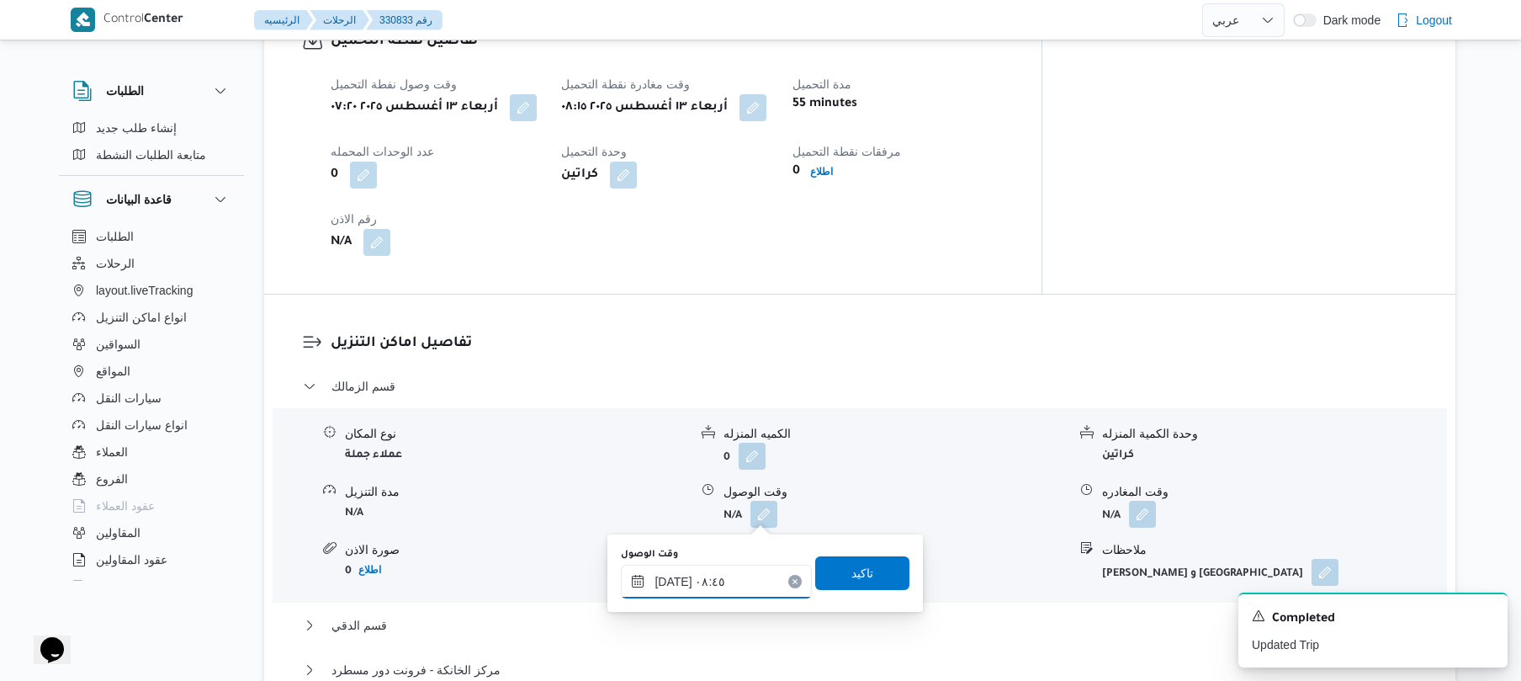
click at [675, 574] on input "١٣/٠٨/٢٠٢٥ ٠٨:٤٥" at bounding box center [716, 582] width 191 height 34
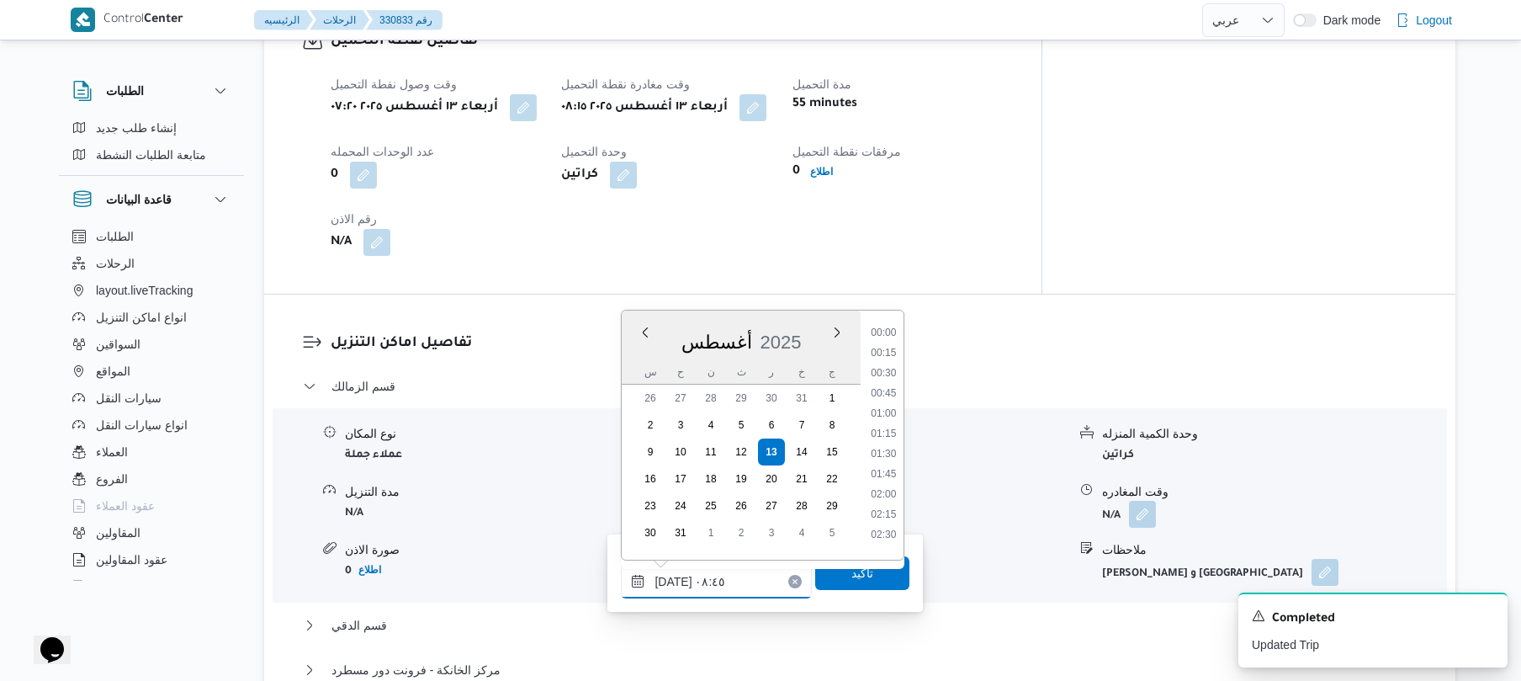
scroll to position [593, 0]
type input "١٣/٠٨/٢٠٢٥ ٠٨:55"
click at [852, 570] on span "تاكيد" at bounding box center [863, 572] width 22 height 20
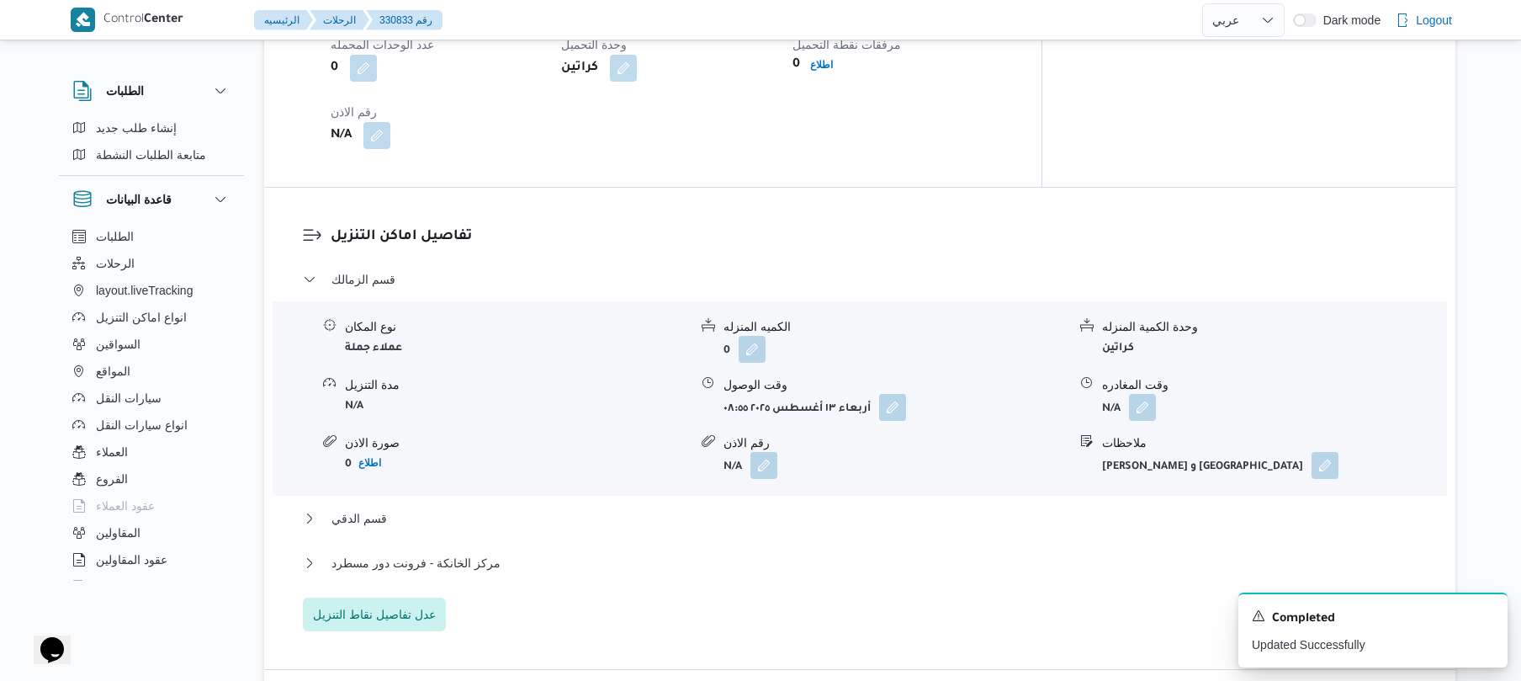
scroll to position [1481, 0]
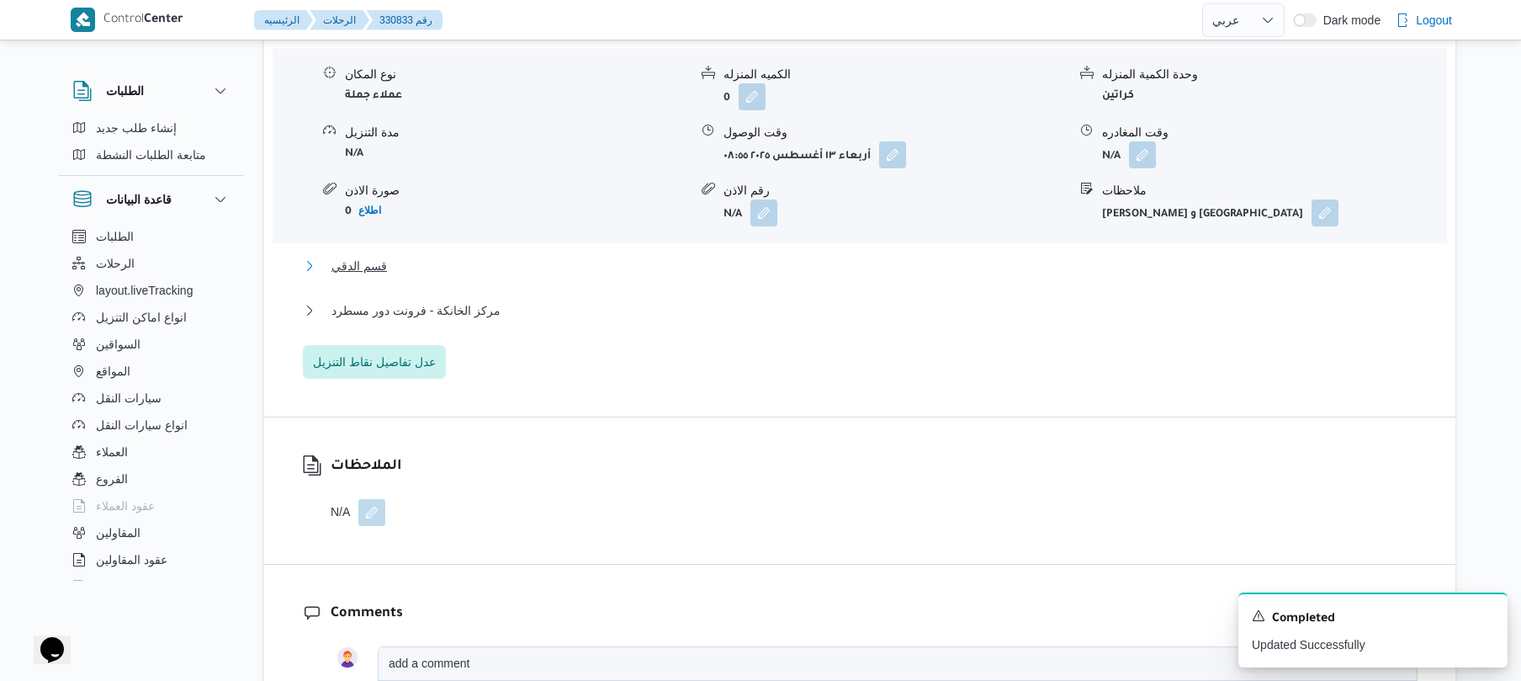
click at [860, 266] on button "قسم الدقي" at bounding box center [860, 266] width 1115 height 20
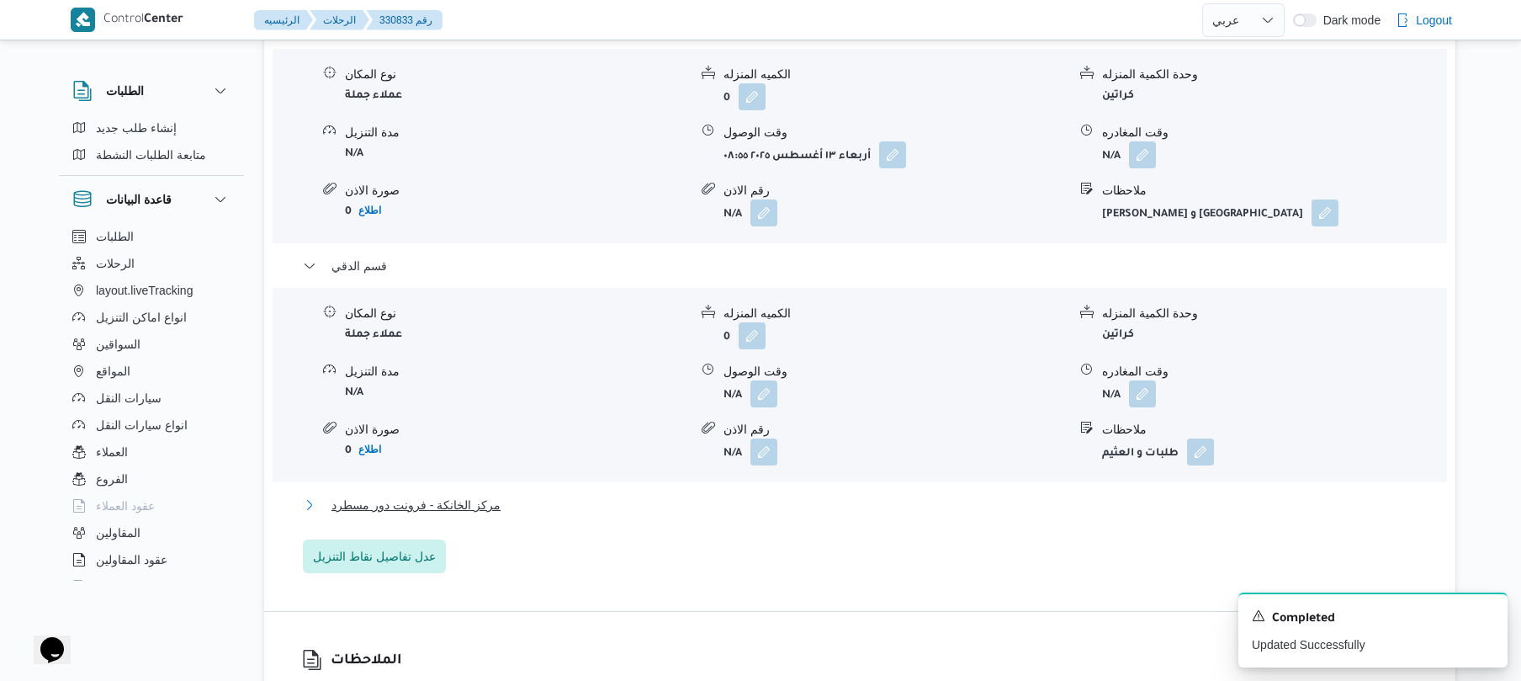
click at [812, 507] on button "مركز الخانكة - فرونت دور مسطرد" at bounding box center [860, 505] width 1115 height 20
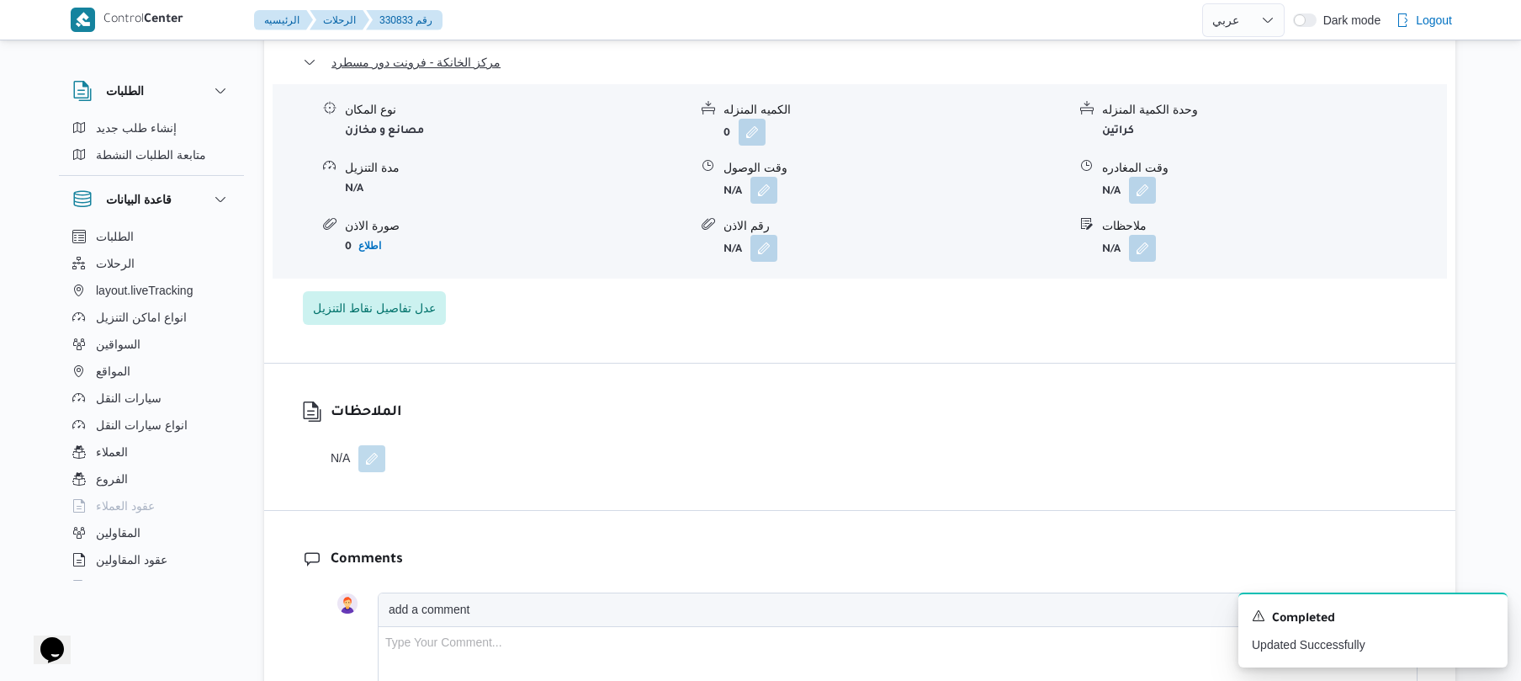
scroll to position [1929, 0]
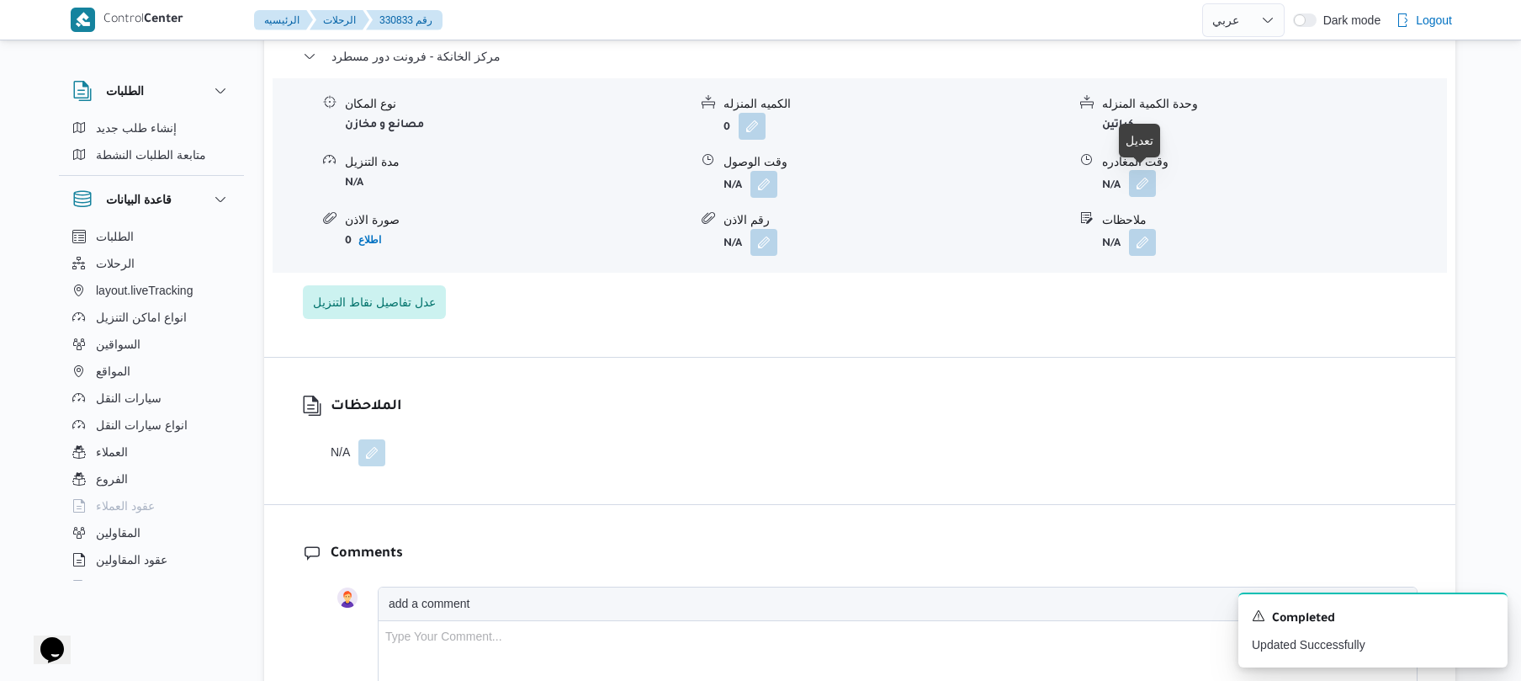
click at [1136, 178] on button "button" at bounding box center [1142, 183] width 27 height 27
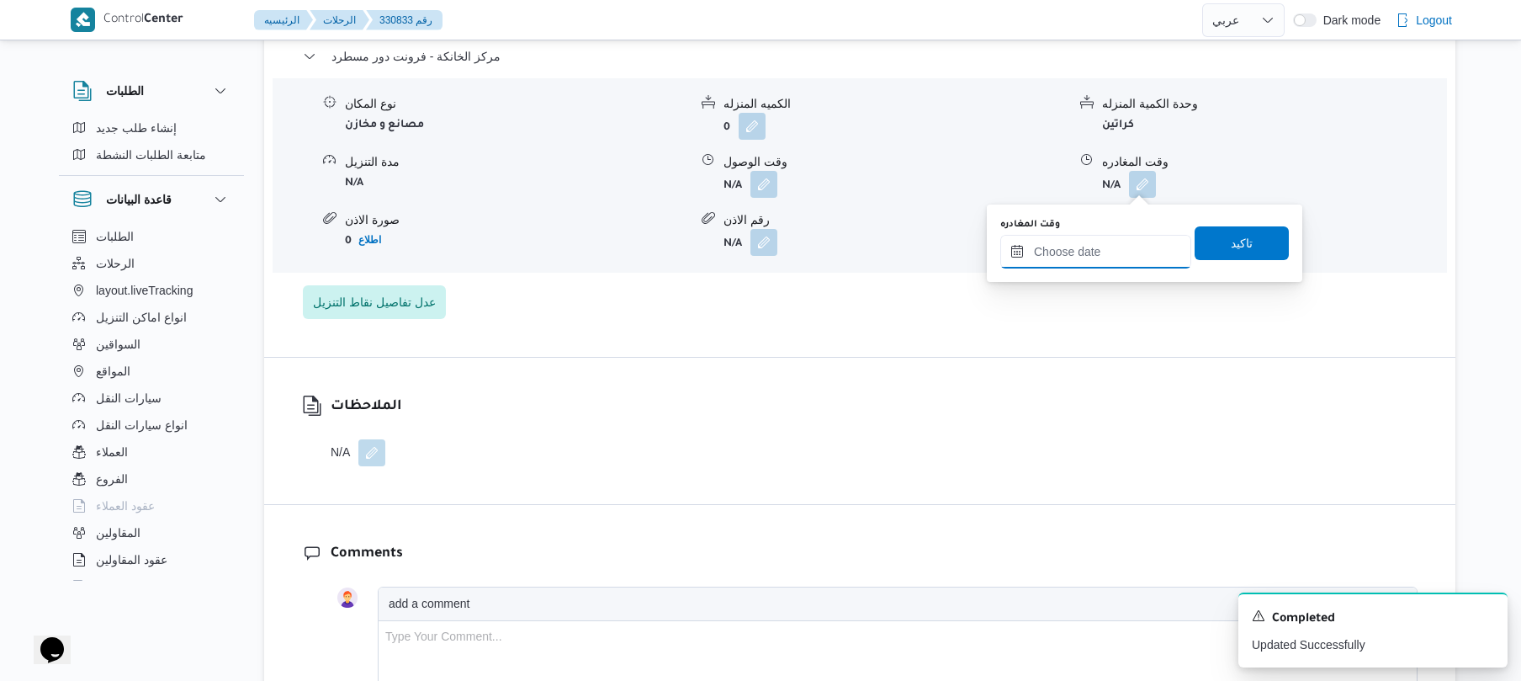
click at [1095, 241] on input "وقت المغادره" at bounding box center [1095, 252] width 191 height 34
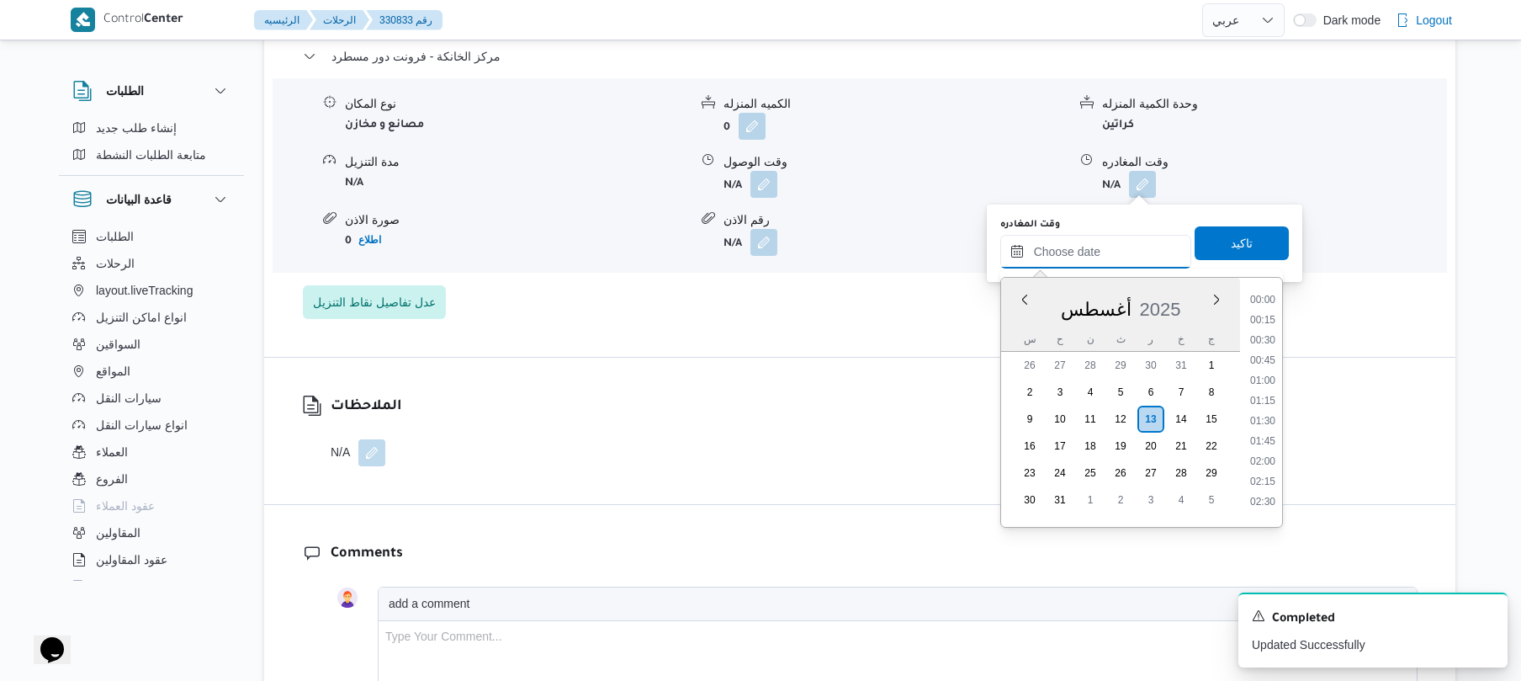
scroll to position [1482, 0]
click at [1273, 337] on li "18:45" at bounding box center [1263, 332] width 39 height 17
type input "[DATE] ١٨:٤٥"
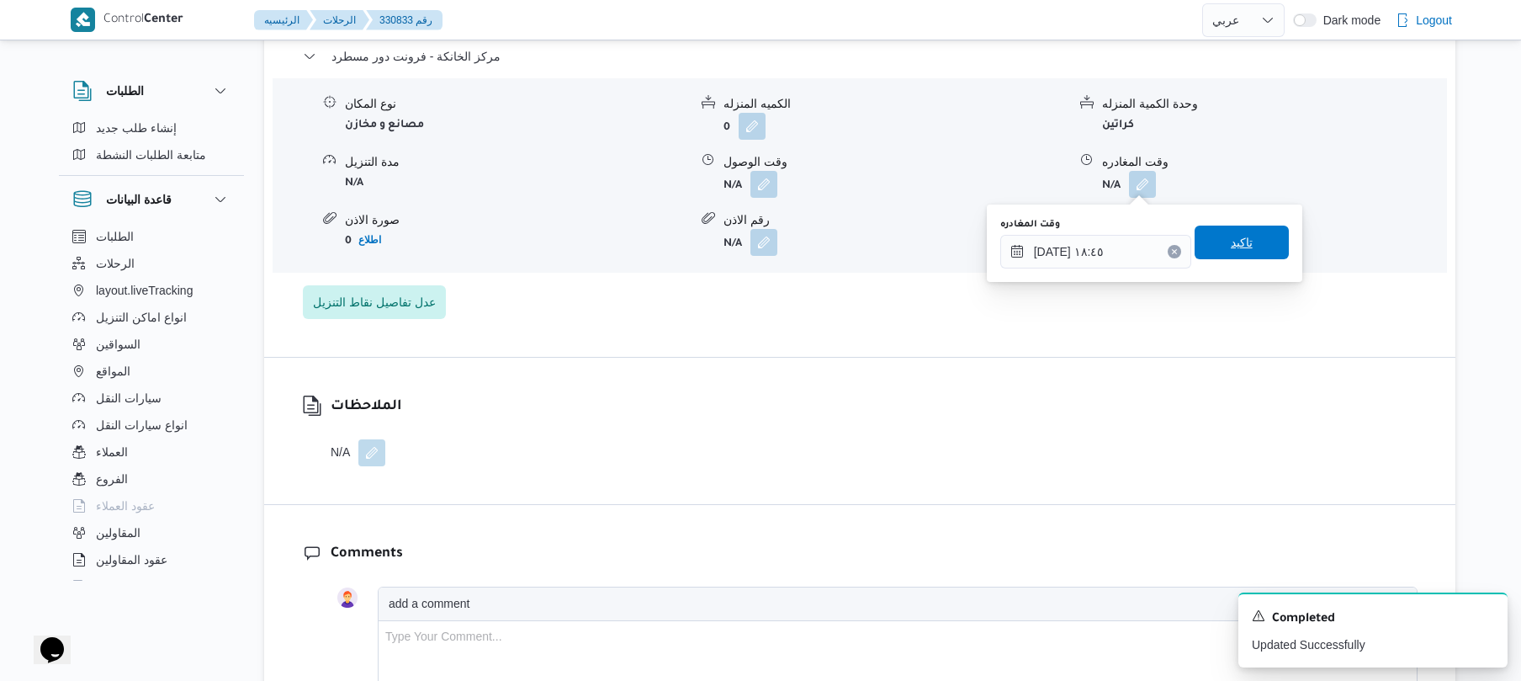
click at [1243, 234] on span "تاكيد" at bounding box center [1242, 243] width 94 height 34
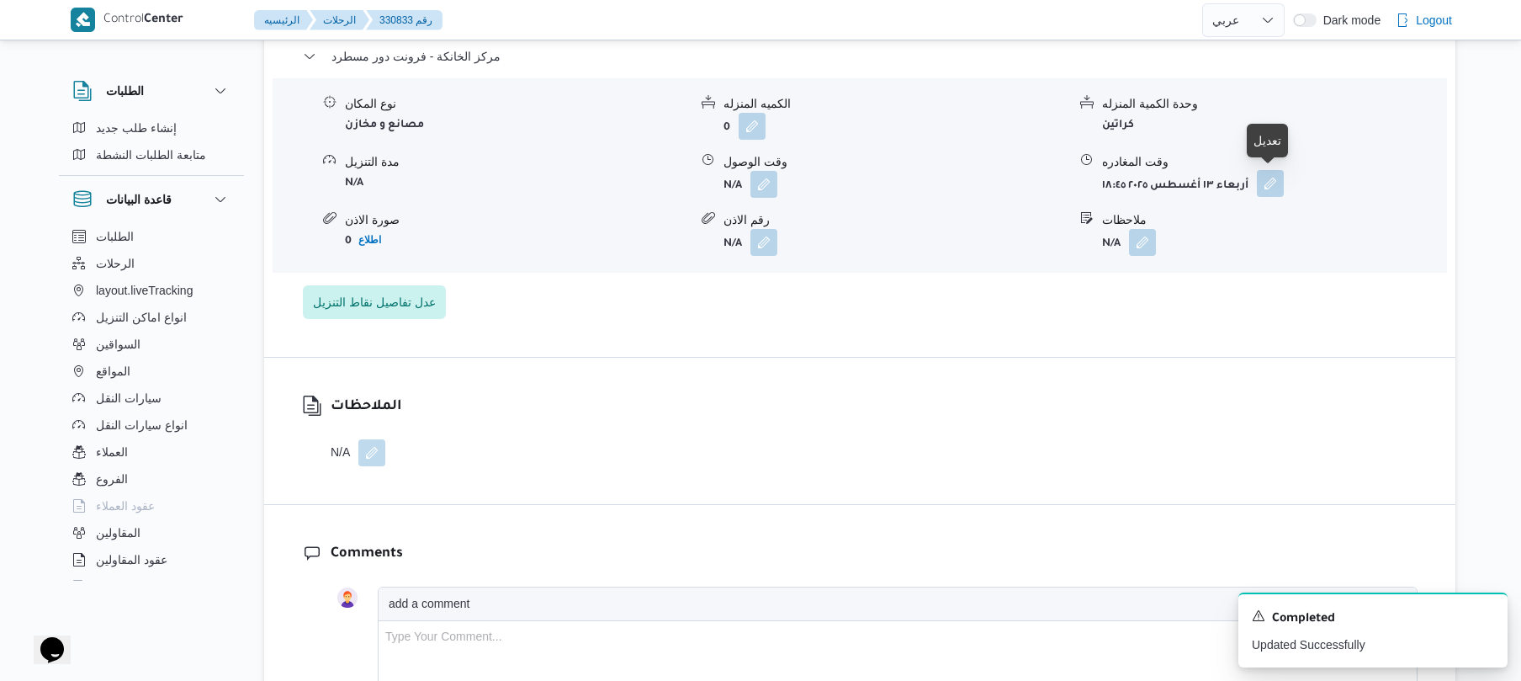
click at [1269, 189] on button "button" at bounding box center [1270, 183] width 27 height 27
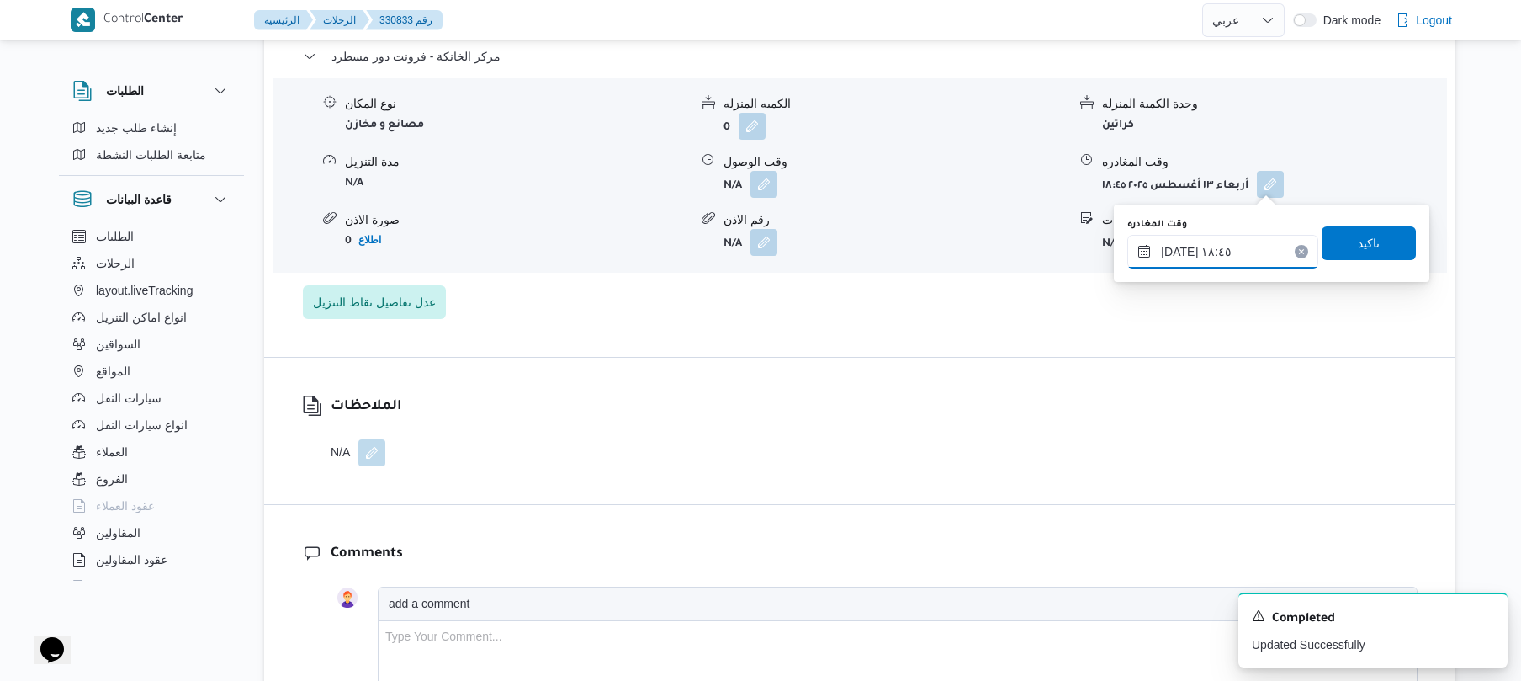
click at [1239, 242] on input "١٣/٠٨/٢٠٢٥ ١٨:٤٥" at bounding box center [1223, 252] width 191 height 34
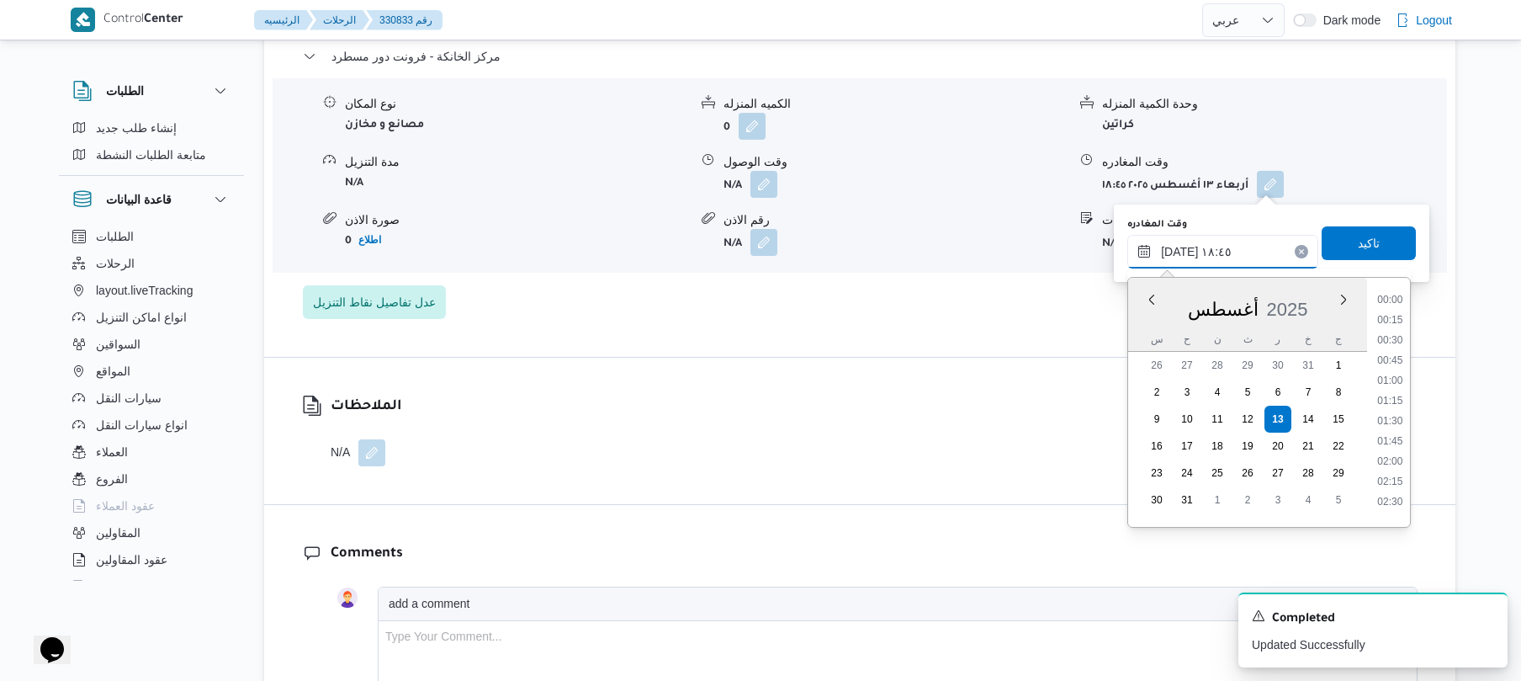
scroll to position [1401, 0]
click at [1392, 432] on li "19:00" at bounding box center [1391, 433] width 39 height 17
type input "١٣/٠٨/٢٠٢٥ ١٩:٠٠"
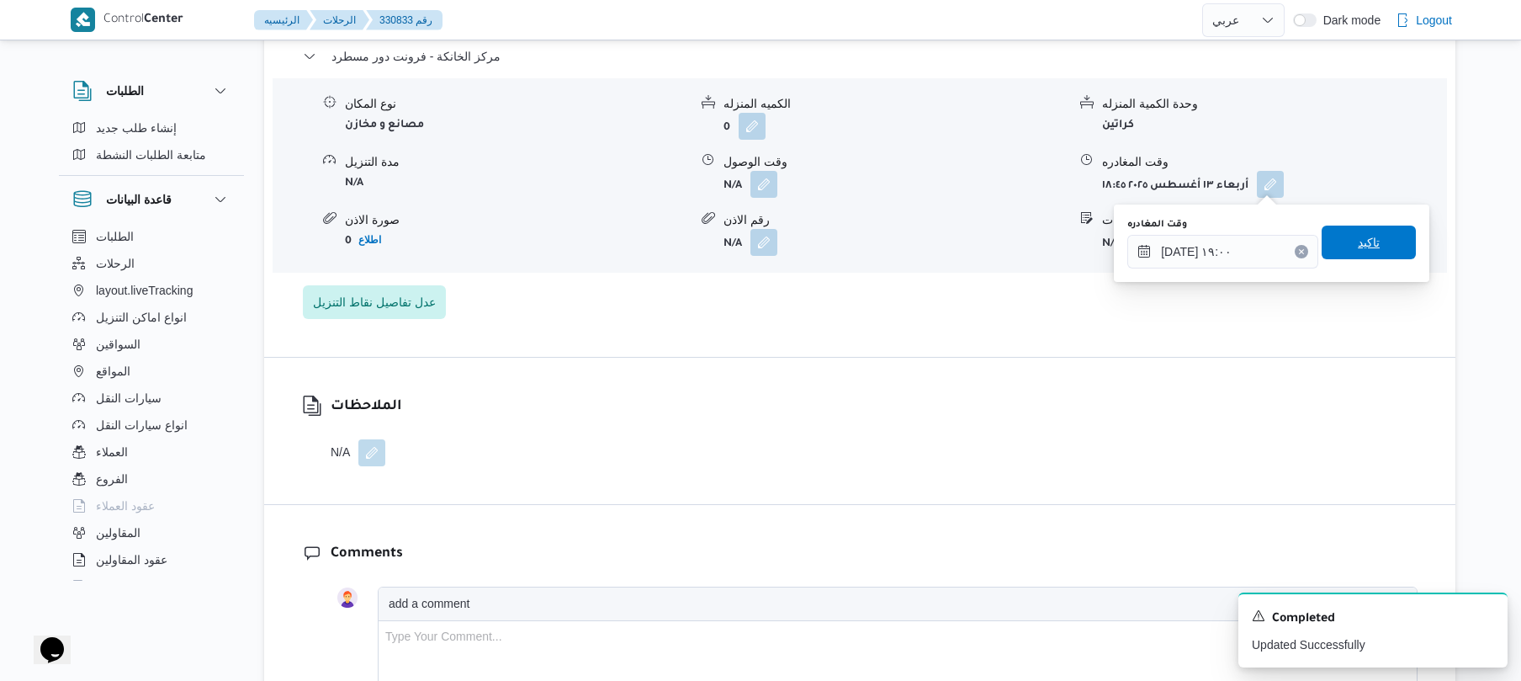
click at [1367, 249] on span "تاكيد" at bounding box center [1369, 242] width 22 height 20
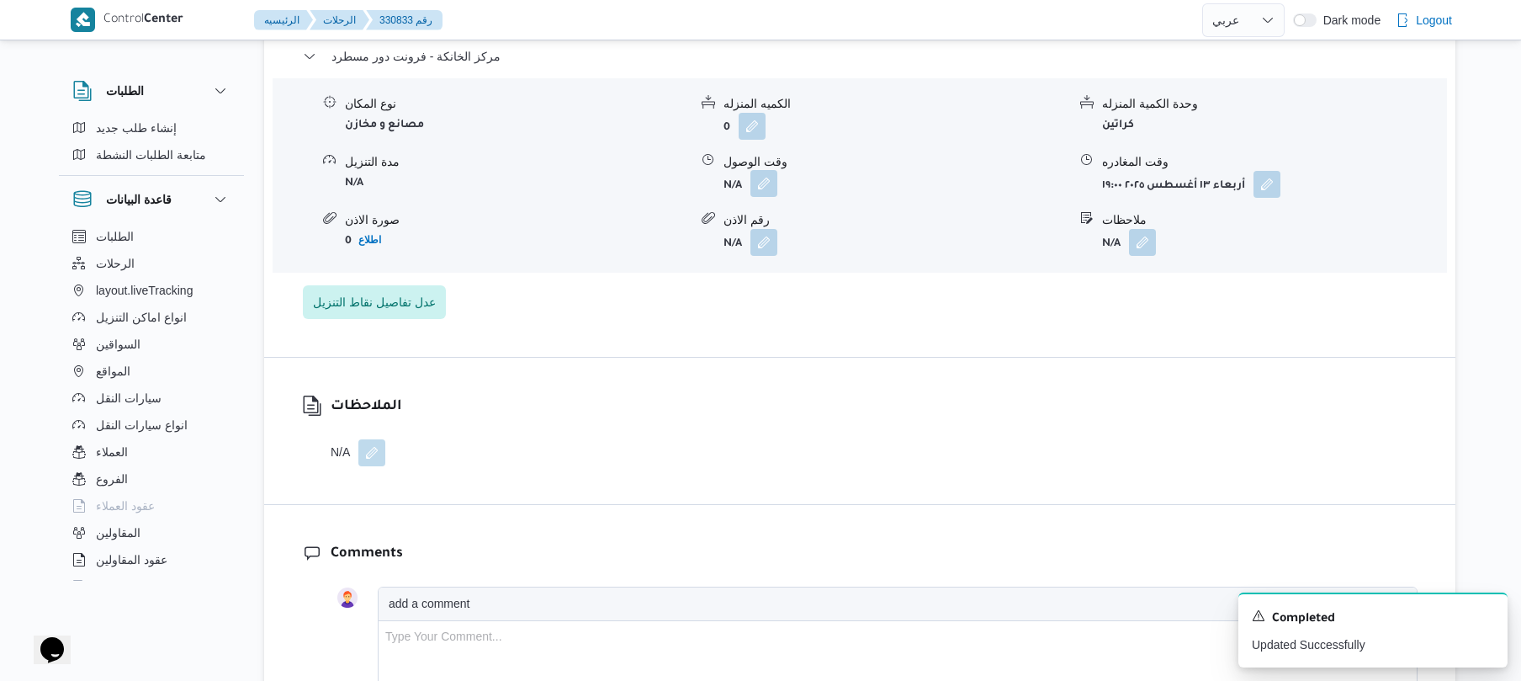
click at [757, 182] on button "button" at bounding box center [764, 183] width 27 height 27
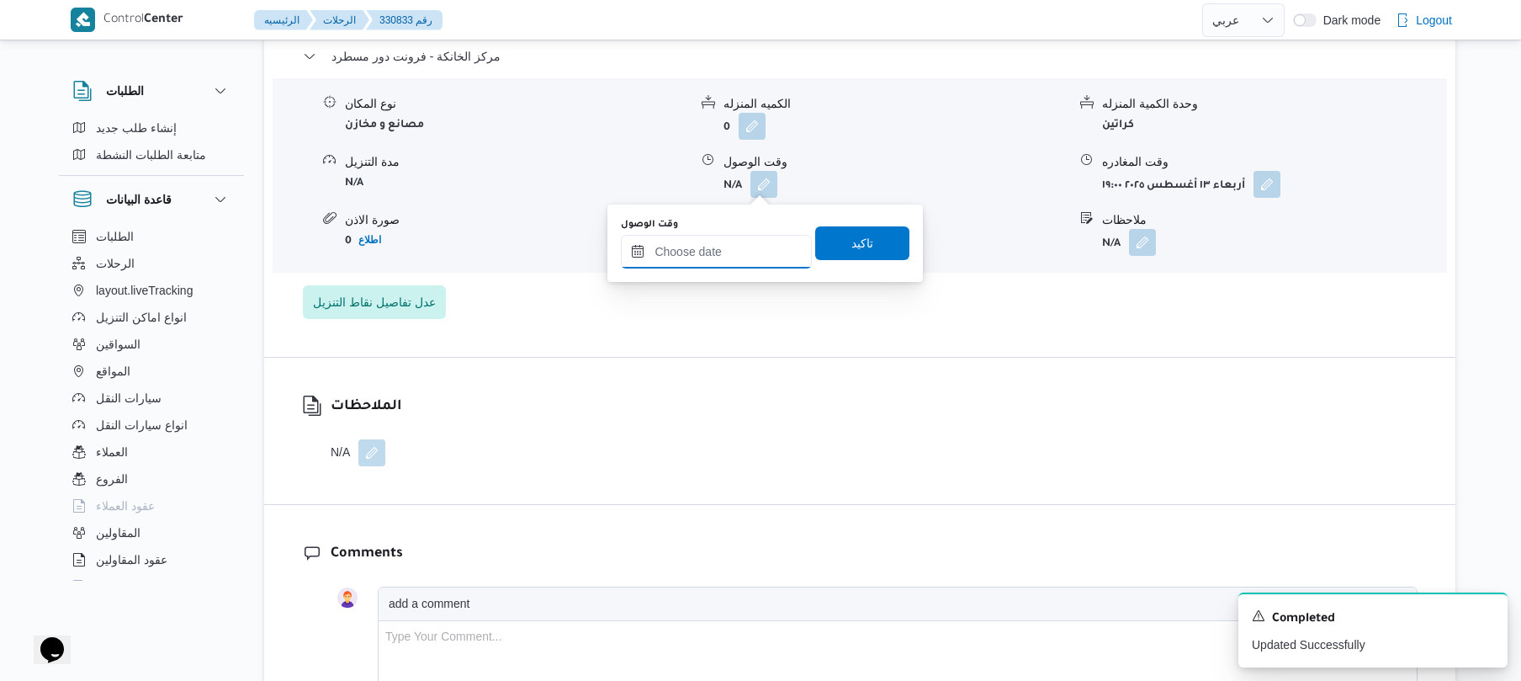
click at [754, 249] on input "وقت الوصول" at bounding box center [716, 252] width 191 height 34
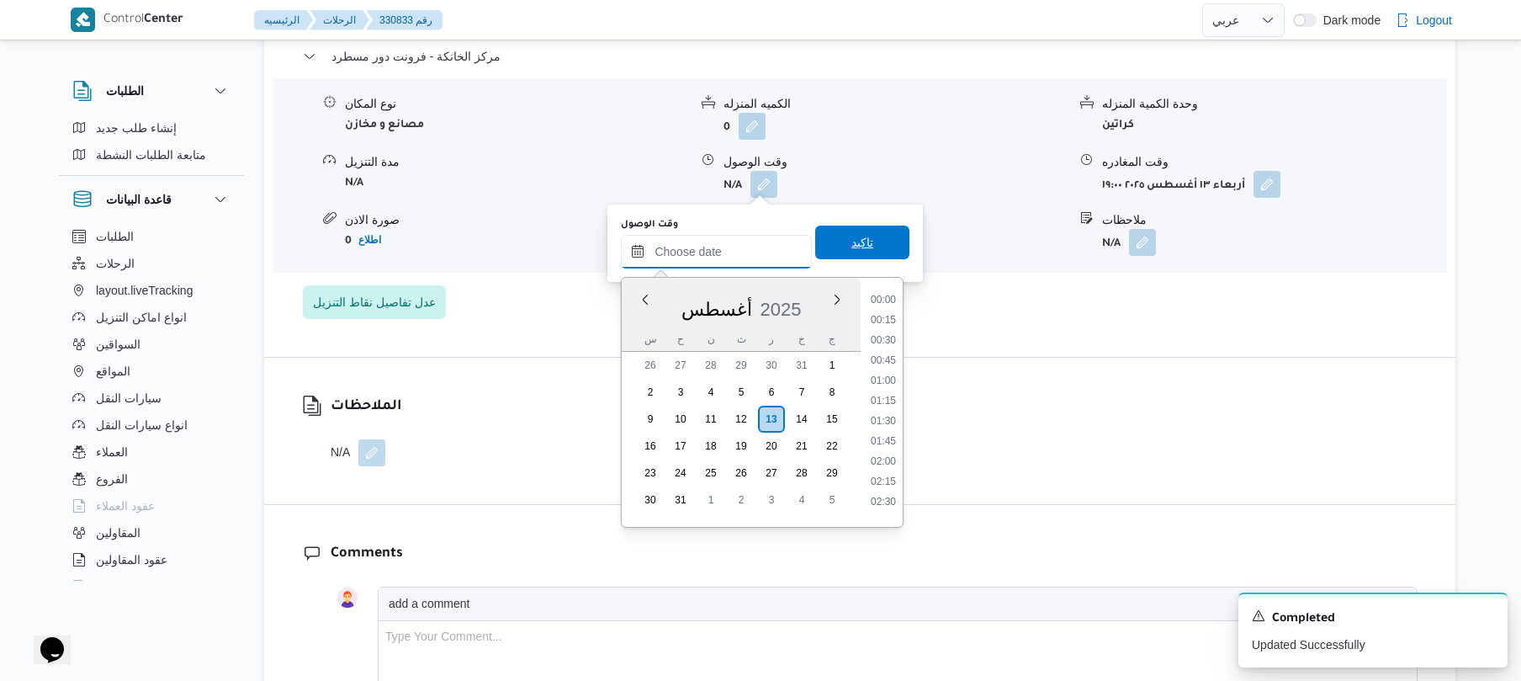
scroll to position [1482, 0]
click at [890, 331] on li "18:45" at bounding box center [883, 332] width 39 height 17
type input "١٣/٠٨/٢٠٢٥ ١٨:٤٥"
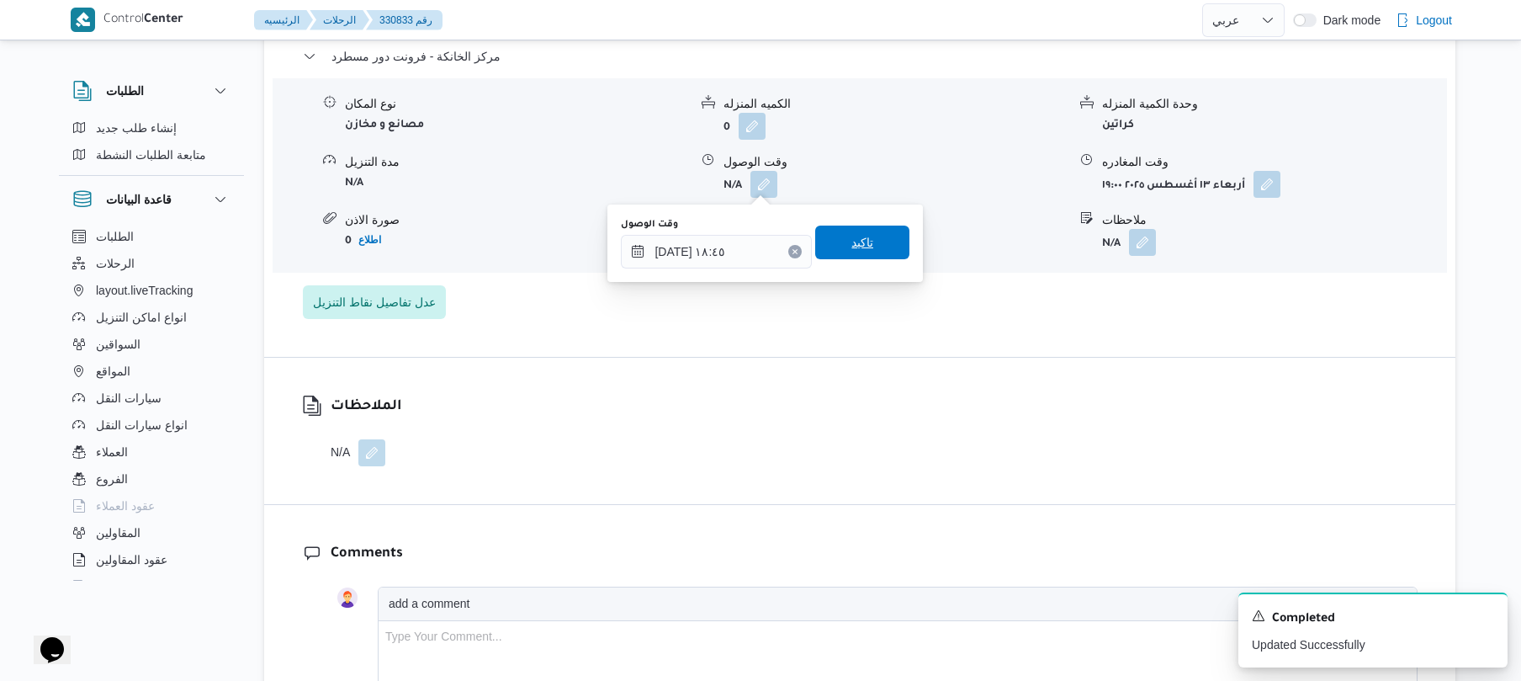
click at [870, 242] on span "تاكيد" at bounding box center [862, 243] width 94 height 34
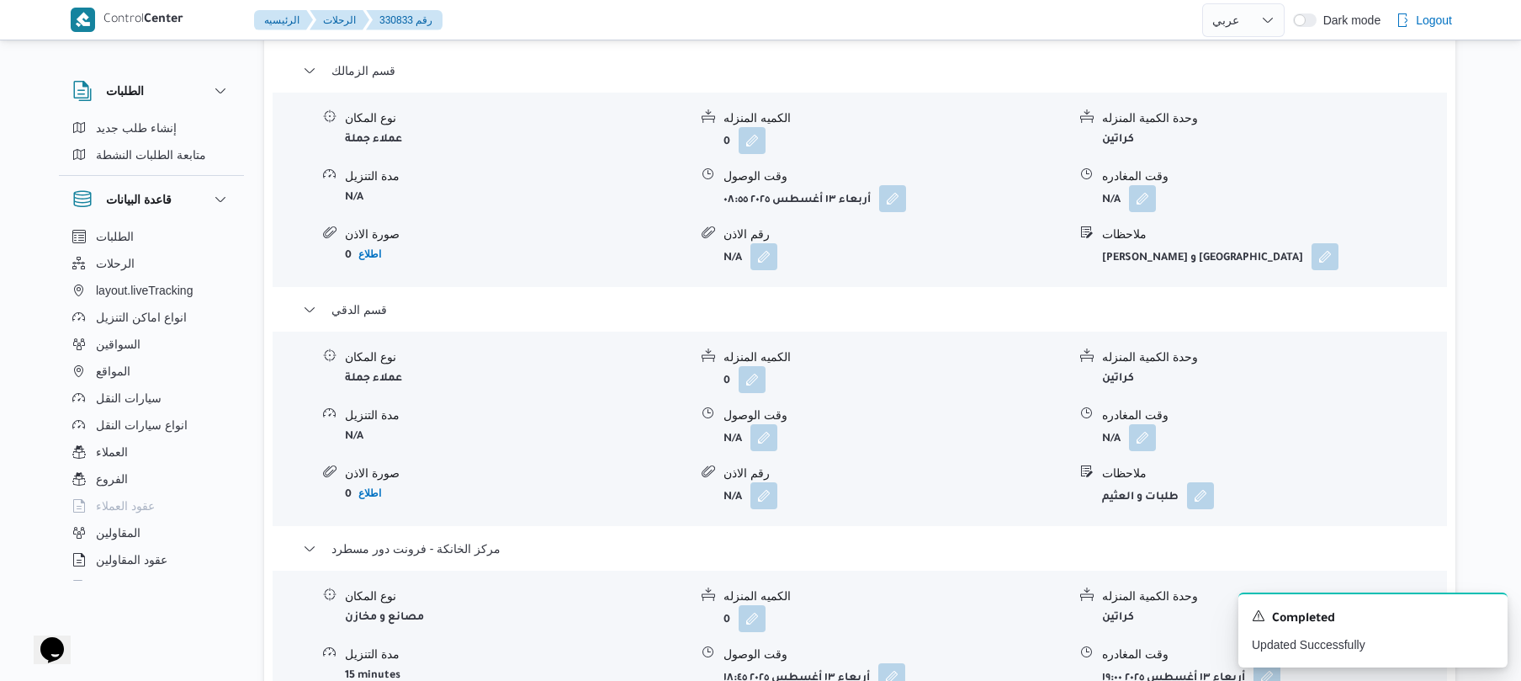
scroll to position [1435, 0]
click at [1146, 436] on button "button" at bounding box center [1142, 438] width 27 height 27
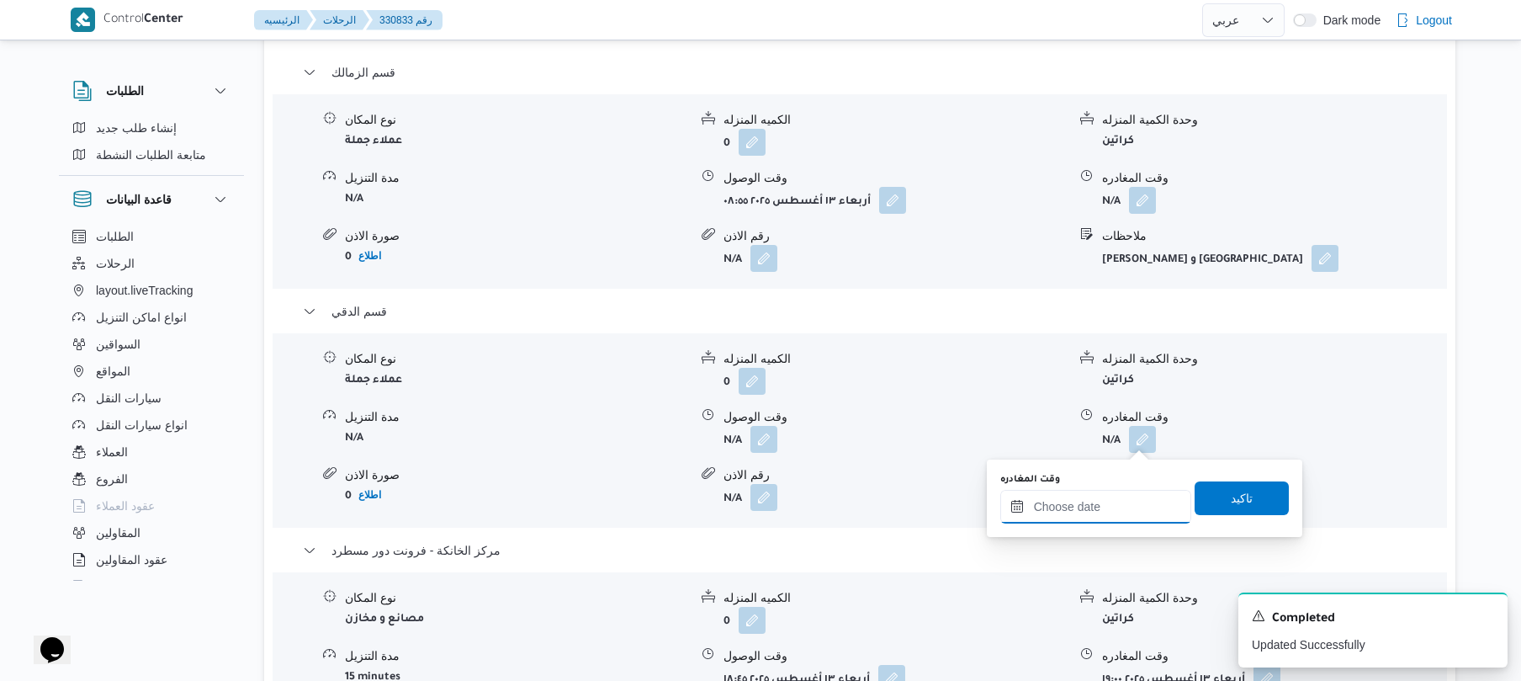
click at [1089, 503] on input "وقت المغادره" at bounding box center [1095, 507] width 191 height 34
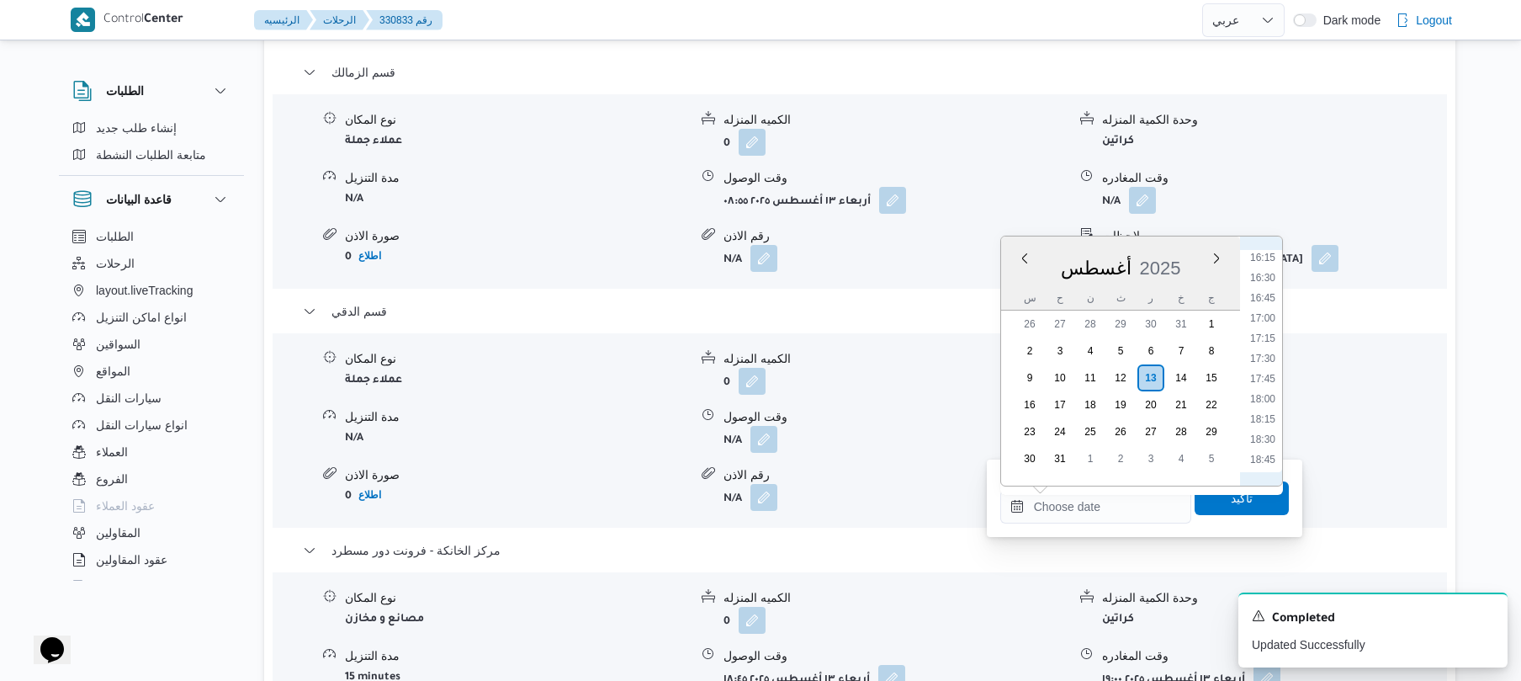
scroll to position [1293, 0]
click at [1266, 418] on li "18:00" at bounding box center [1263, 419] width 39 height 17
type input "١٣/٠٨/٢٠٢٥ ١٨:٠٠"
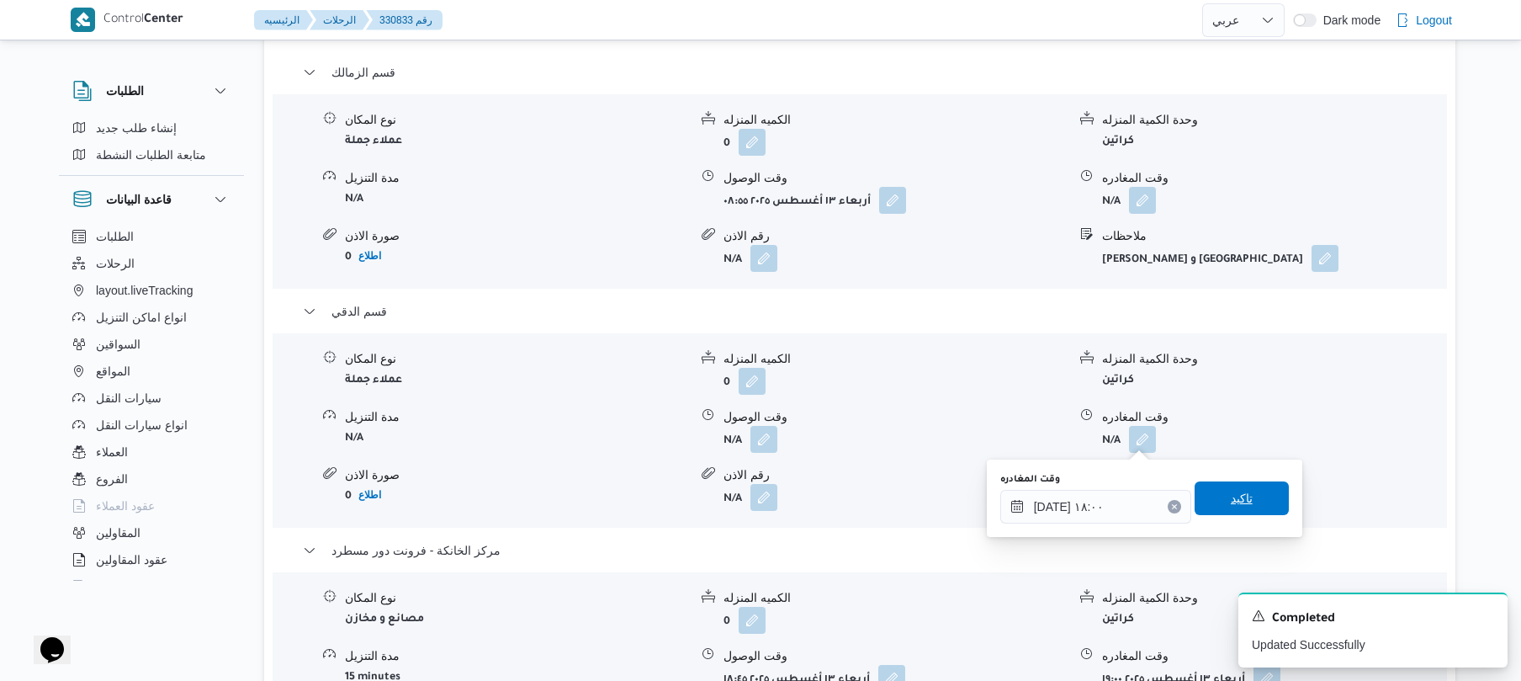
drag, startPoint x: 1230, startPoint y: 486, endPoint x: 1237, endPoint y: 495, distance: 10.8
click at [1237, 495] on span "تاكيد" at bounding box center [1242, 498] width 22 height 20
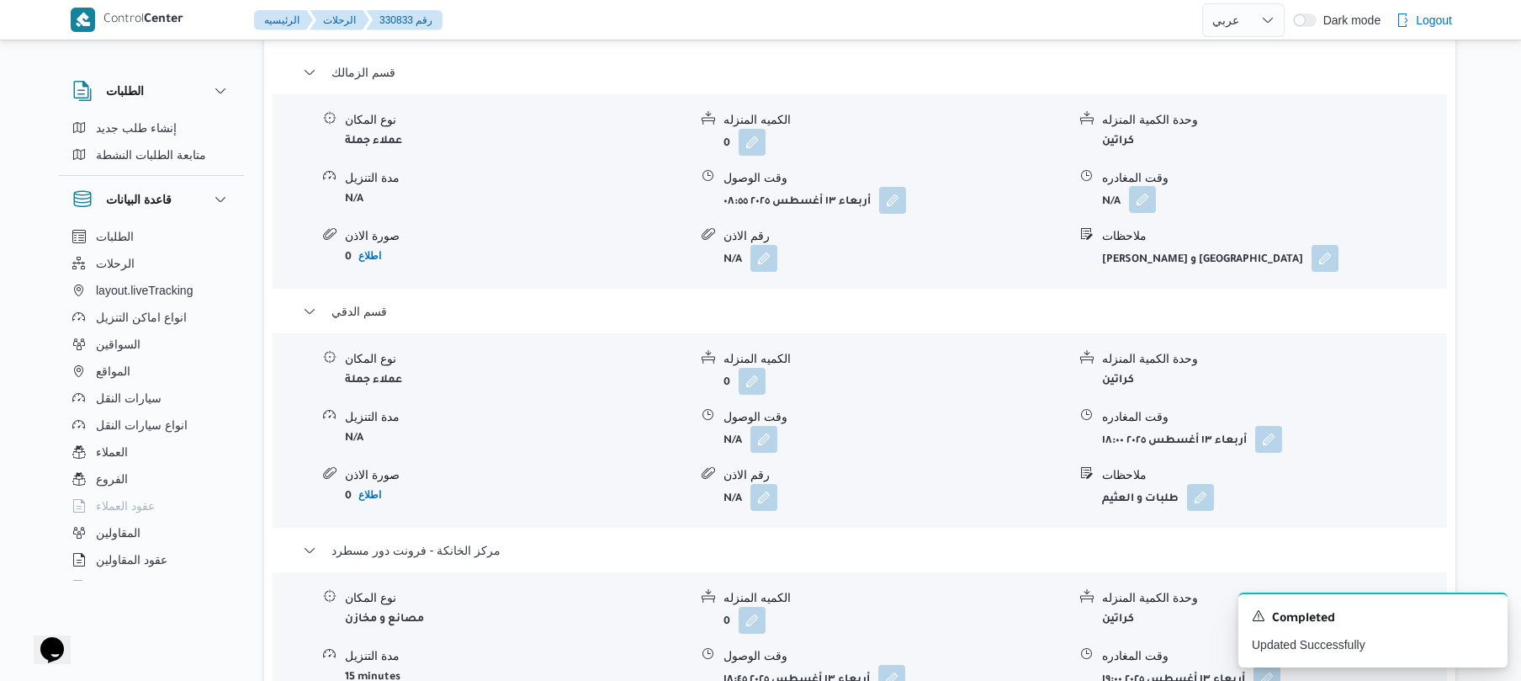
click at [1149, 204] on button "button" at bounding box center [1142, 199] width 27 height 27
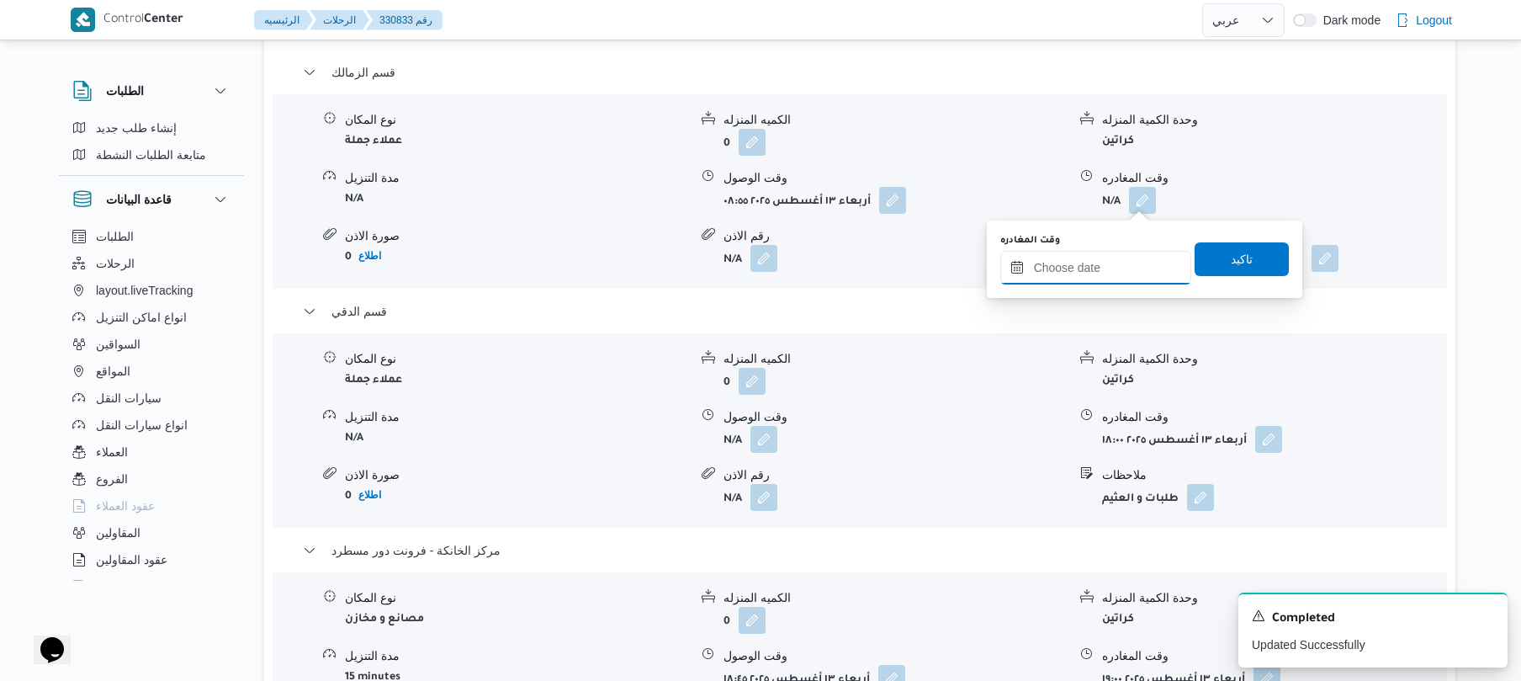
click at [1108, 267] on input "وقت المغادره" at bounding box center [1095, 268] width 191 height 34
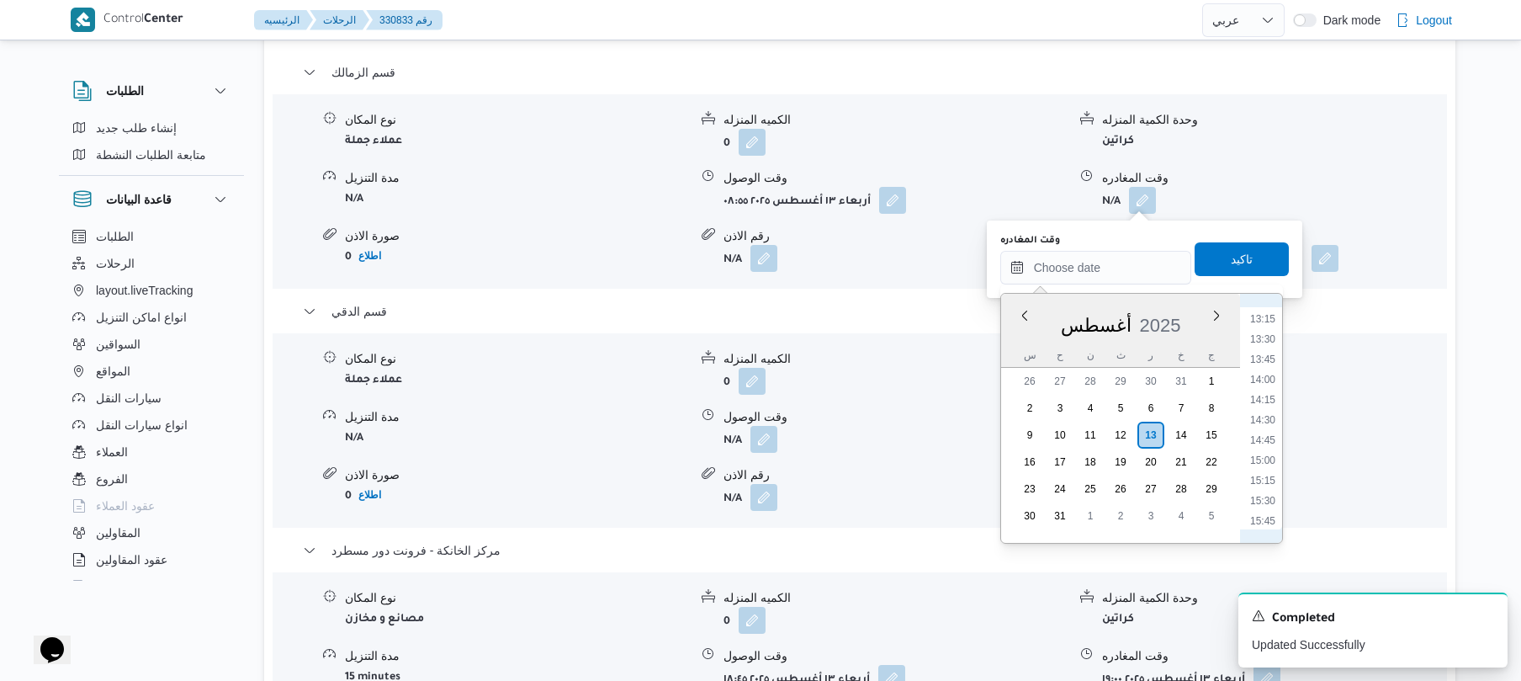
scroll to position [916, 0]
click at [1266, 449] on li "13:00" at bounding box center [1263, 449] width 39 height 17
type input "١٣/٠٨/٢٠٢٥ ١٣:٠٠"
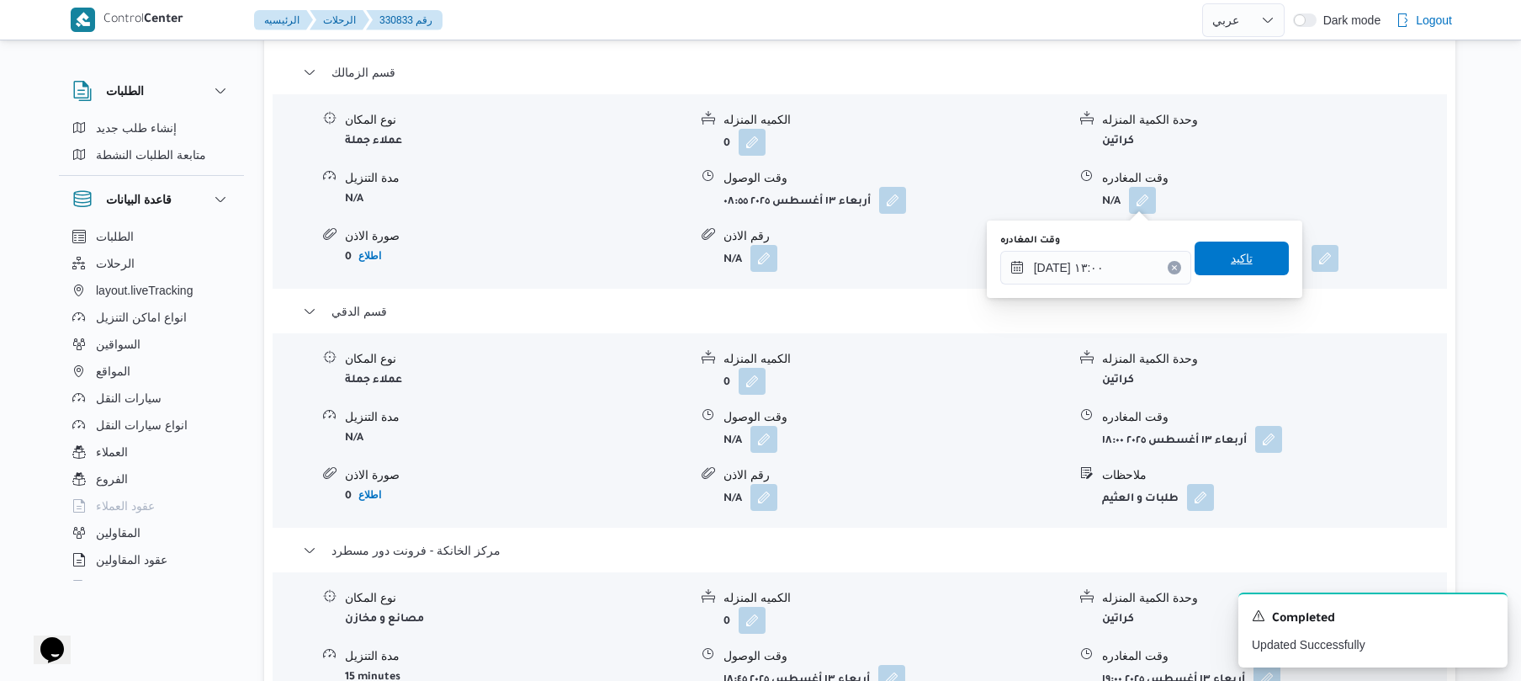
click at [1243, 250] on span "تاكيد" at bounding box center [1242, 258] width 94 height 34
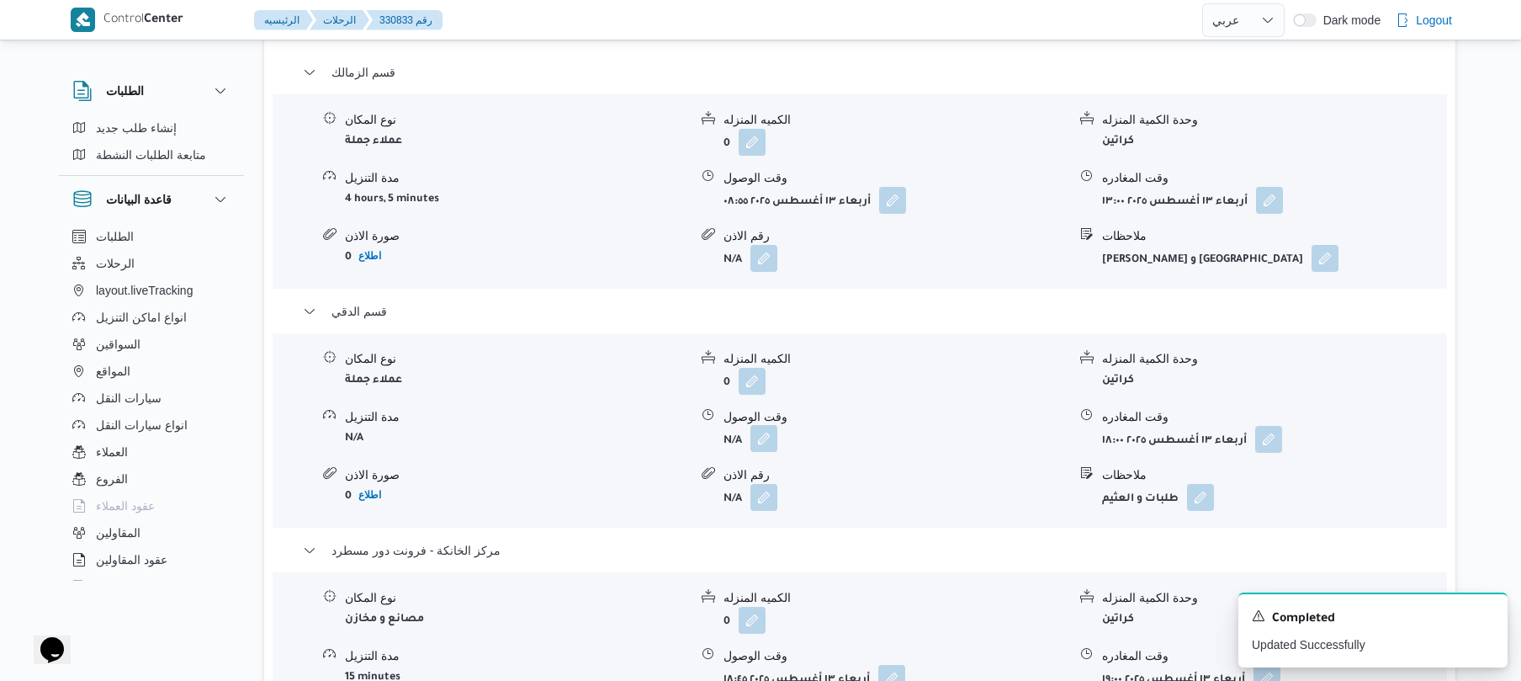
click at [762, 439] on button "button" at bounding box center [764, 438] width 27 height 27
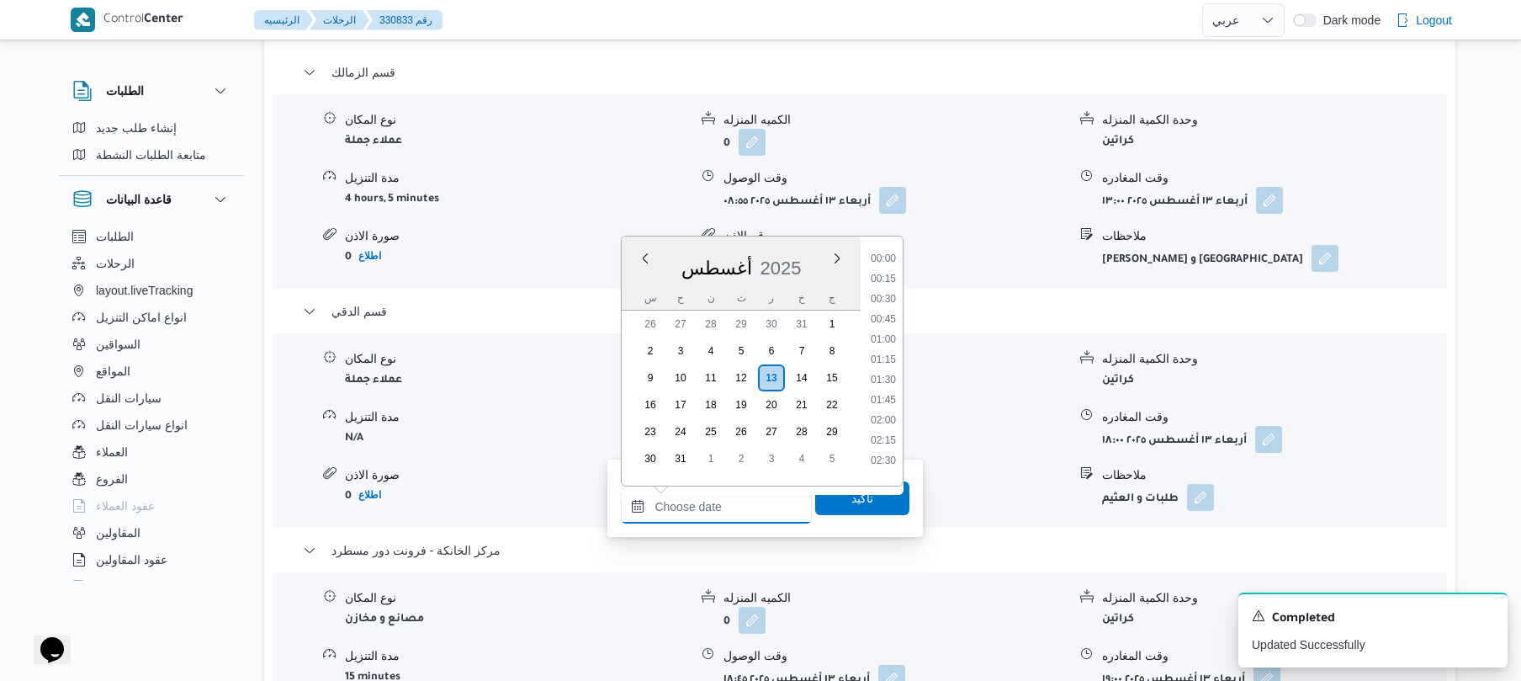
click at [744, 500] on input "وقت الوصول" at bounding box center [716, 507] width 191 height 34
click at [889, 404] on li "13:15" at bounding box center [883, 412] width 39 height 17
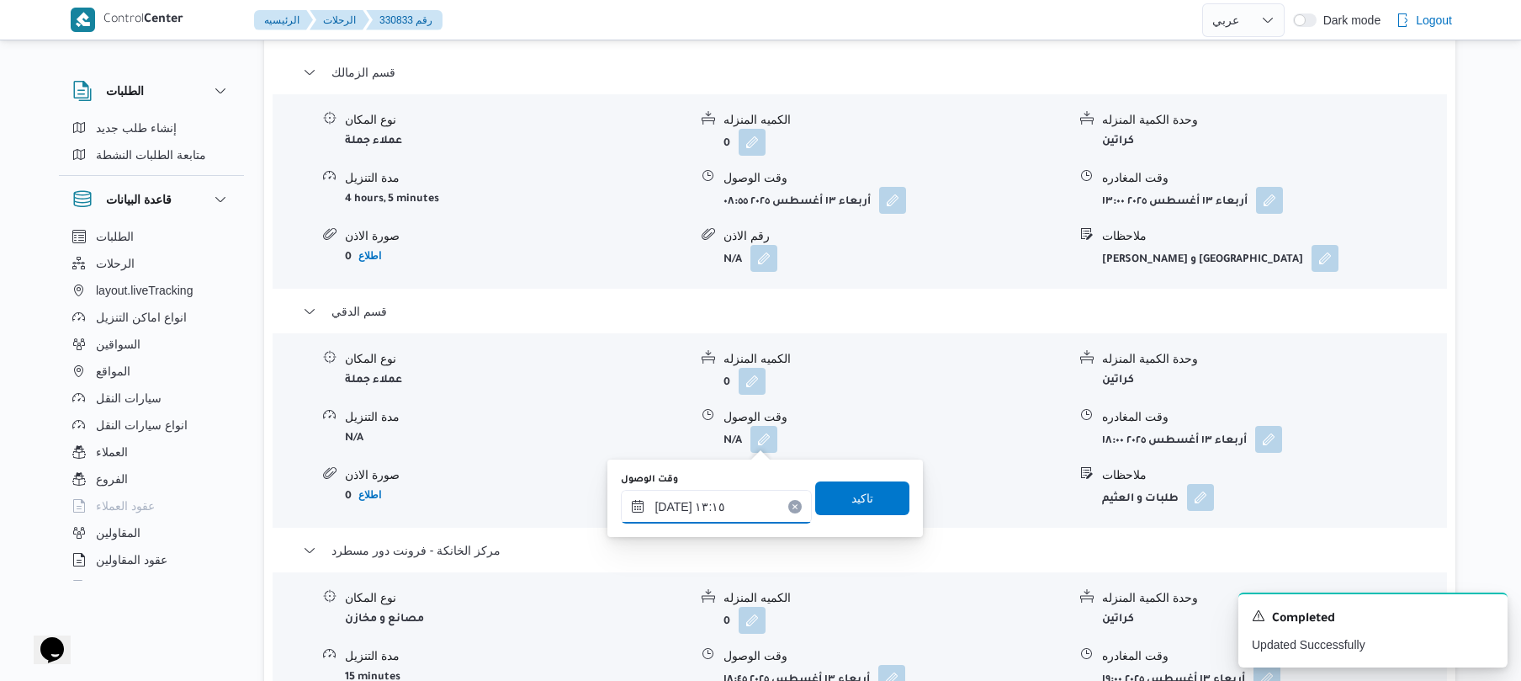
click at [675, 498] on input "١٣/٠٨/٢٠٢٥ ١٣:١٥" at bounding box center [716, 507] width 191 height 34
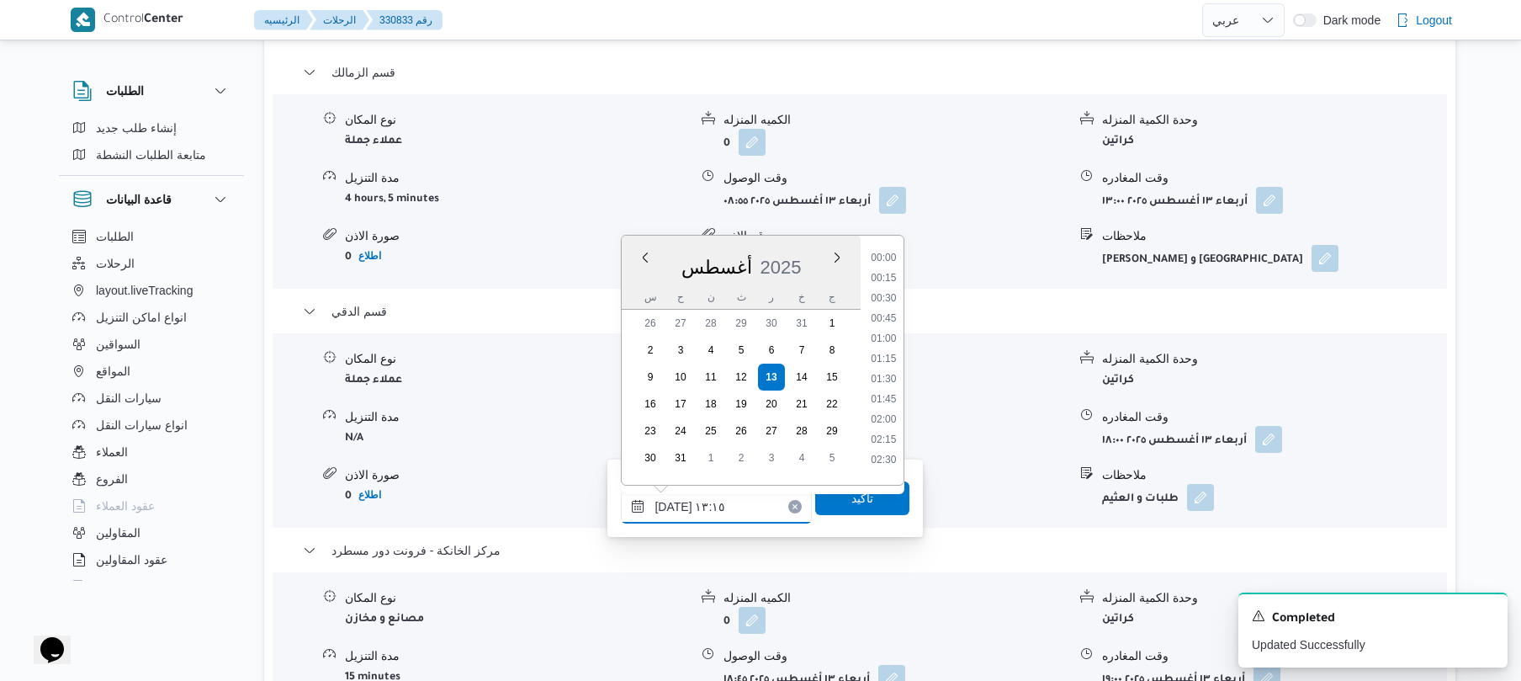
click at [675, 498] on input "١٣/٠٨/٢٠٢٥ ١٣:١٥" at bounding box center [716, 507] width 191 height 34
click at [671, 505] on input "١٣/٠٨/٢٠٢٥ ١٣:١٥" at bounding box center [716, 507] width 191 height 34
type input "١٣/٠٨/٢٠٢٥ ١٣:٢٠"
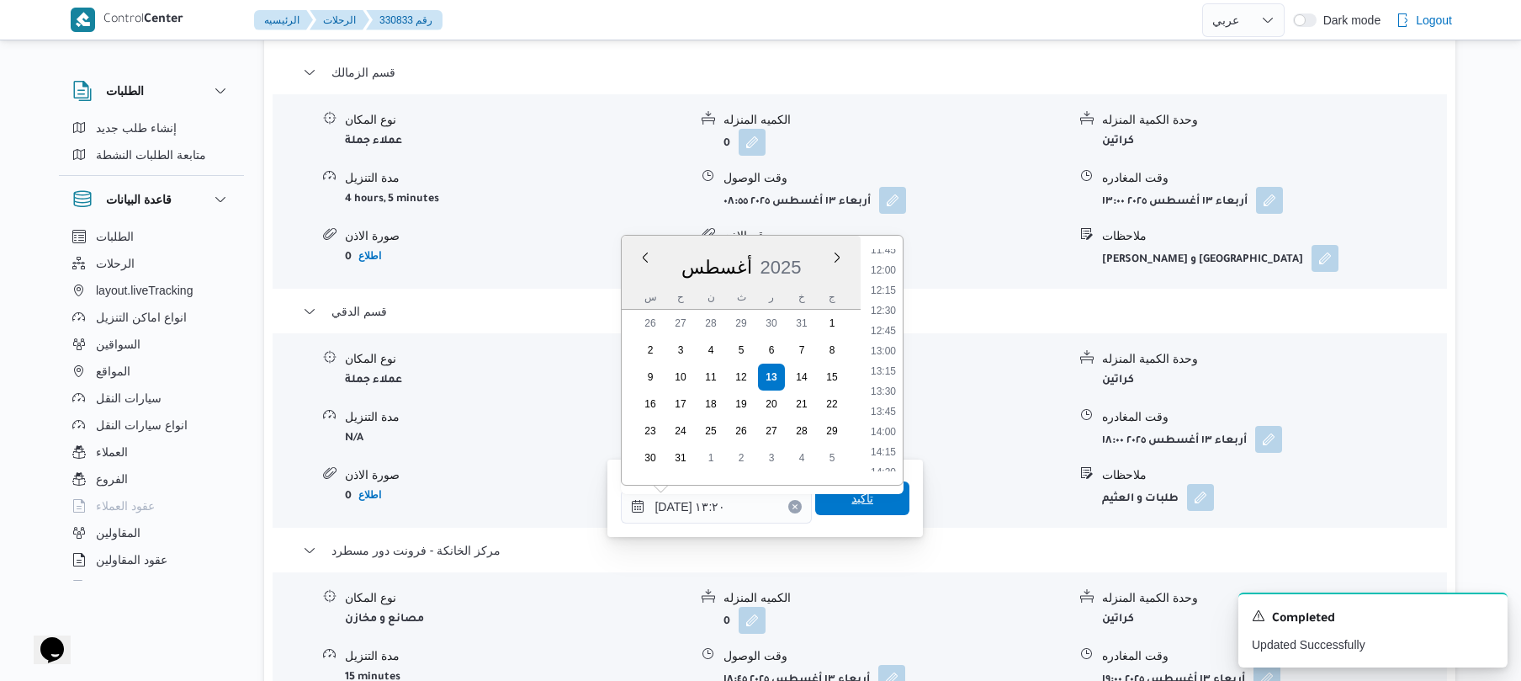
click at [852, 498] on span "تاكيد" at bounding box center [863, 498] width 22 height 20
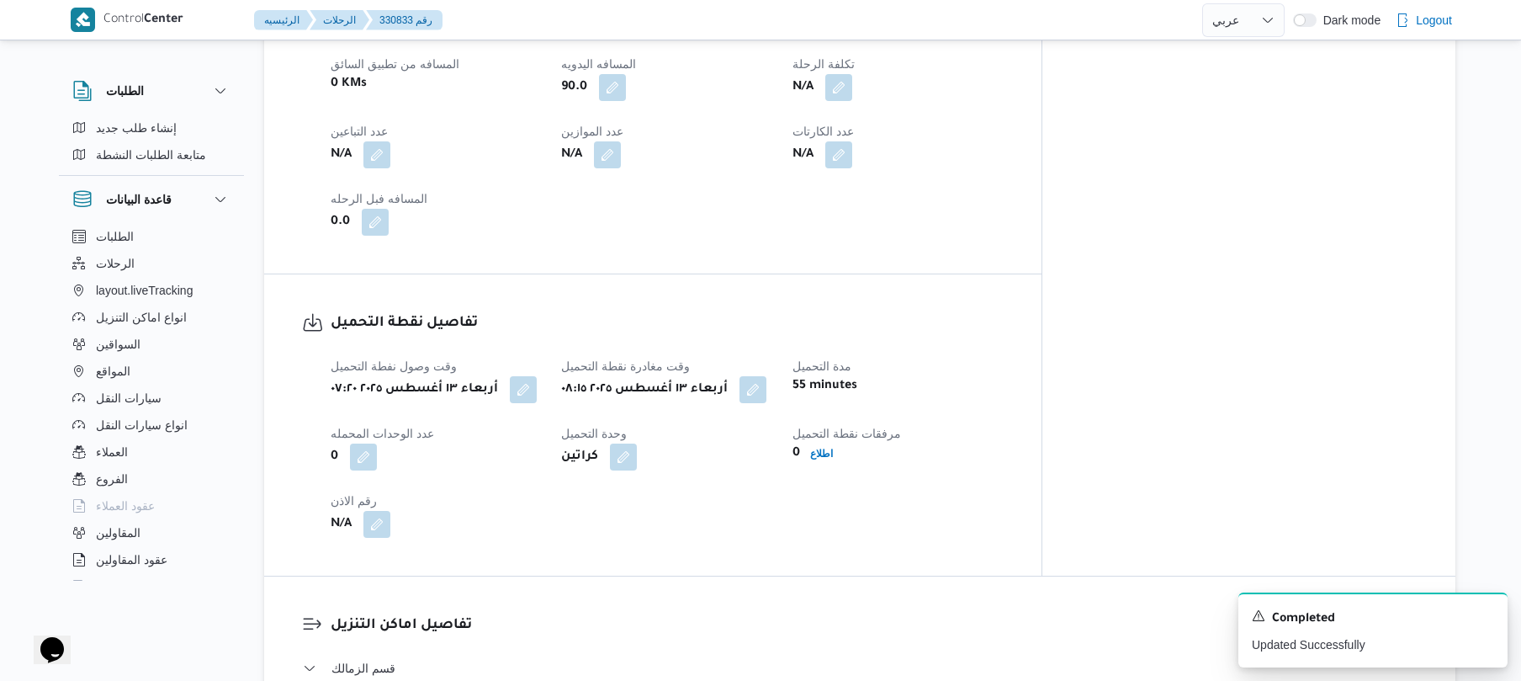
scroll to position [0, 0]
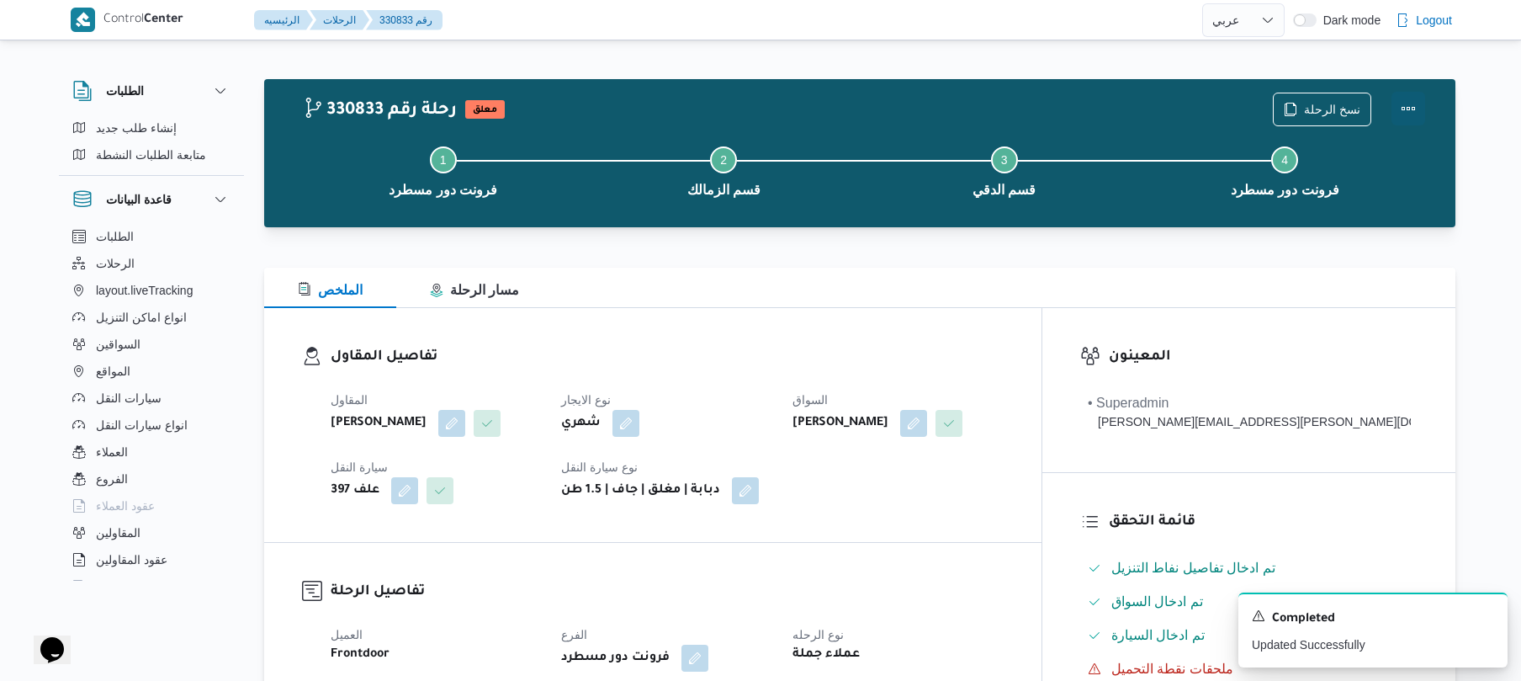
click at [1408, 115] on button "Actions" at bounding box center [1409, 109] width 34 height 34
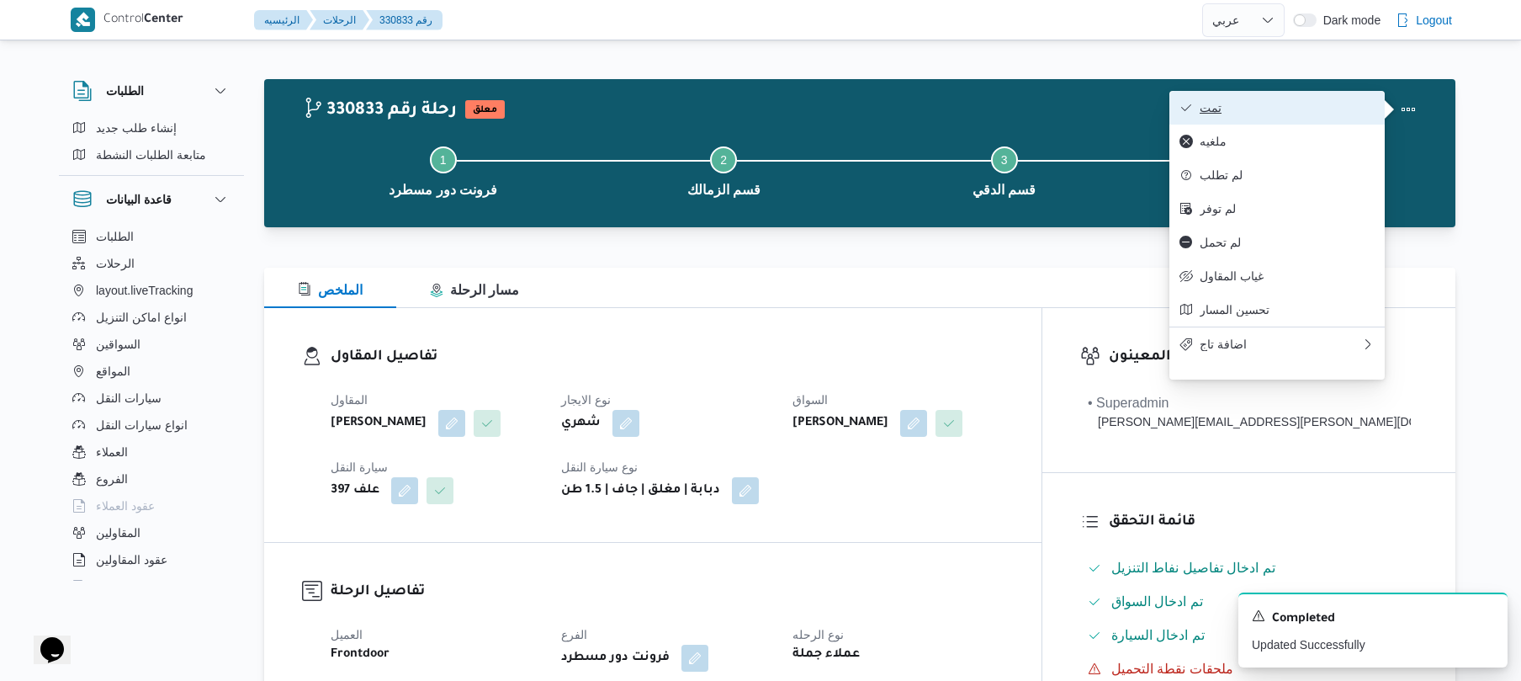
click at [1276, 113] on span "تمت" at bounding box center [1287, 107] width 175 height 13
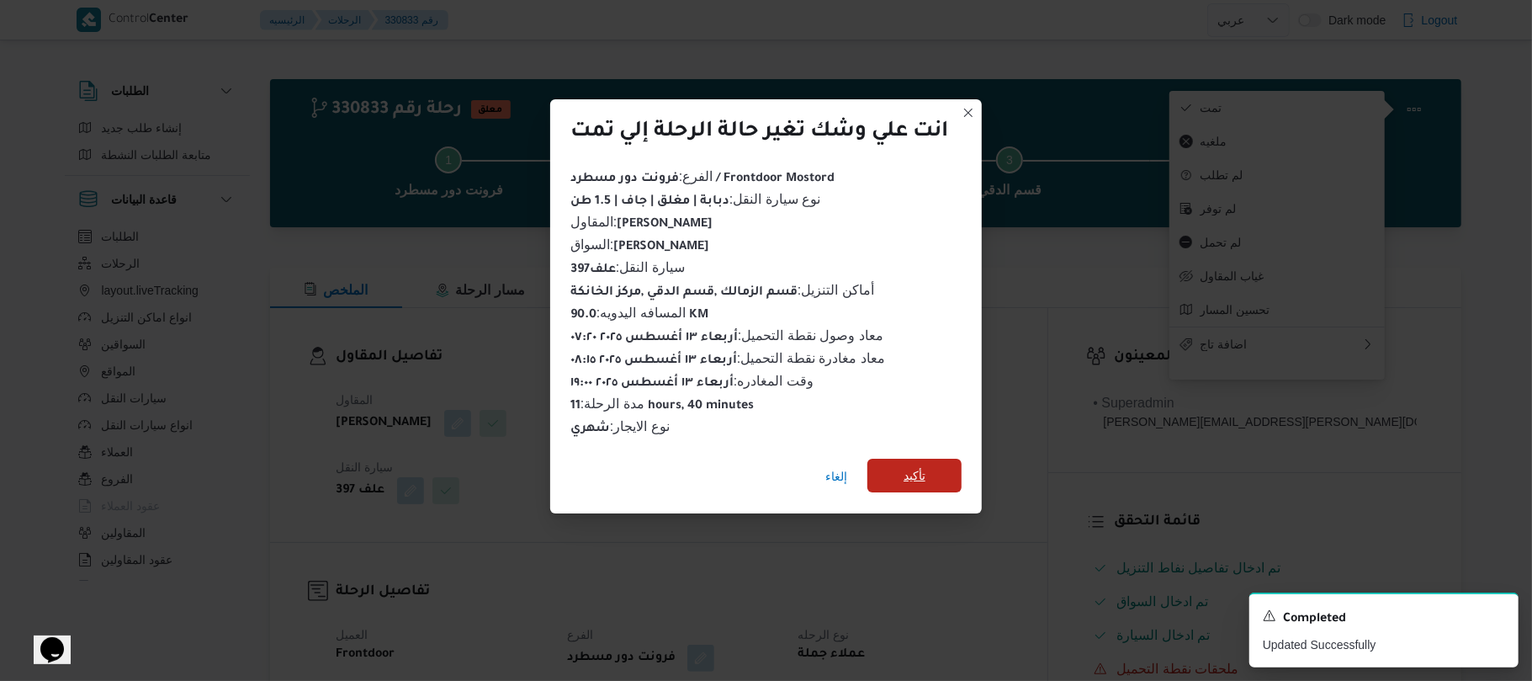
click at [946, 473] on span "تأكيد" at bounding box center [915, 476] width 94 height 34
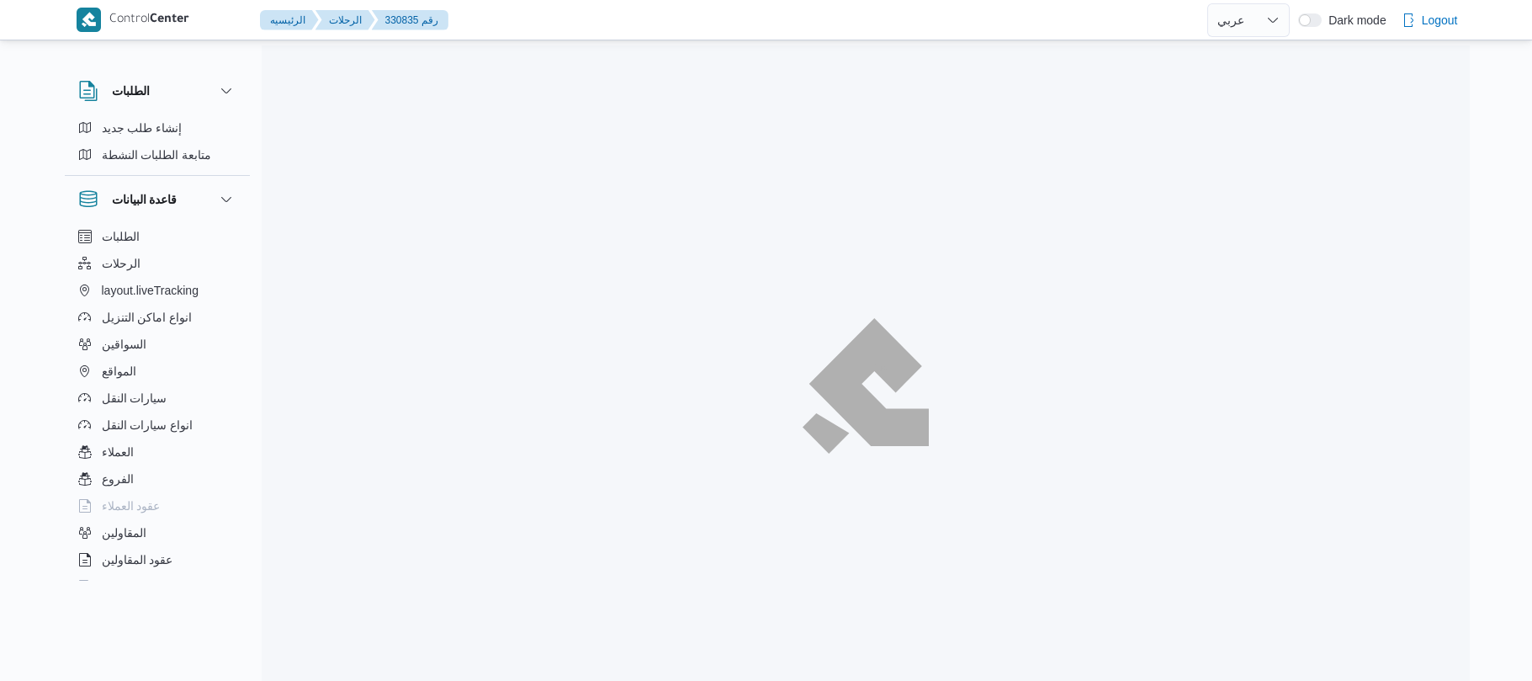
select select "ar"
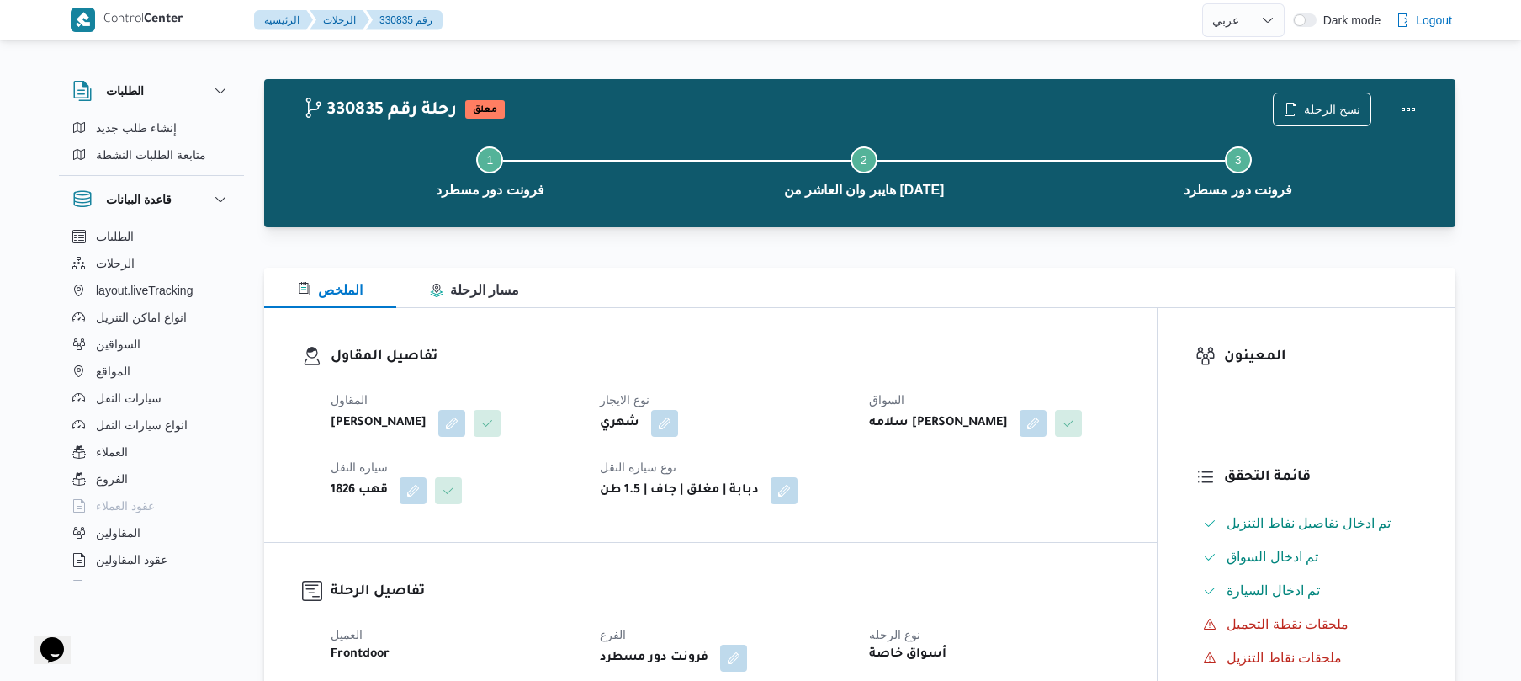
click at [799, 242] on div at bounding box center [859, 237] width 1191 height 20
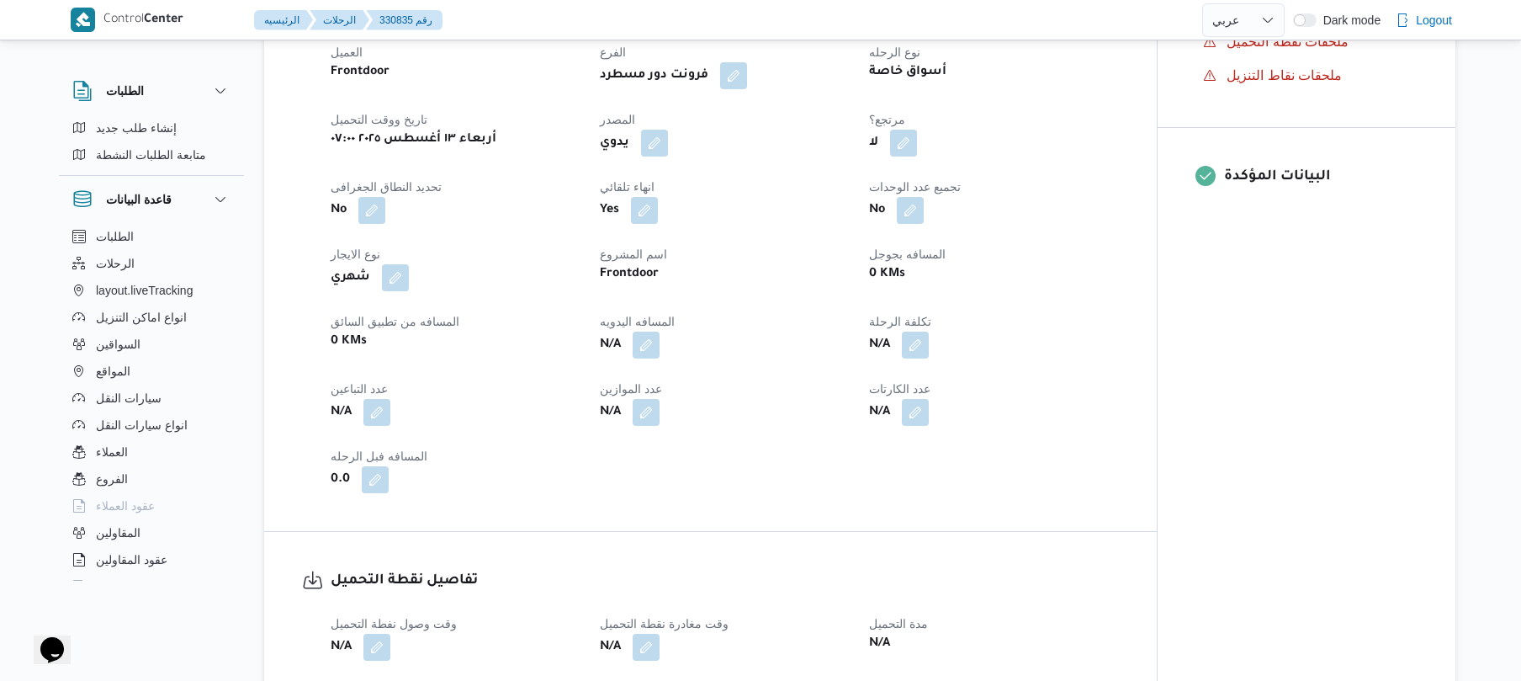
scroll to position [583, 0]
click at [653, 357] on button "button" at bounding box center [646, 343] width 27 height 27
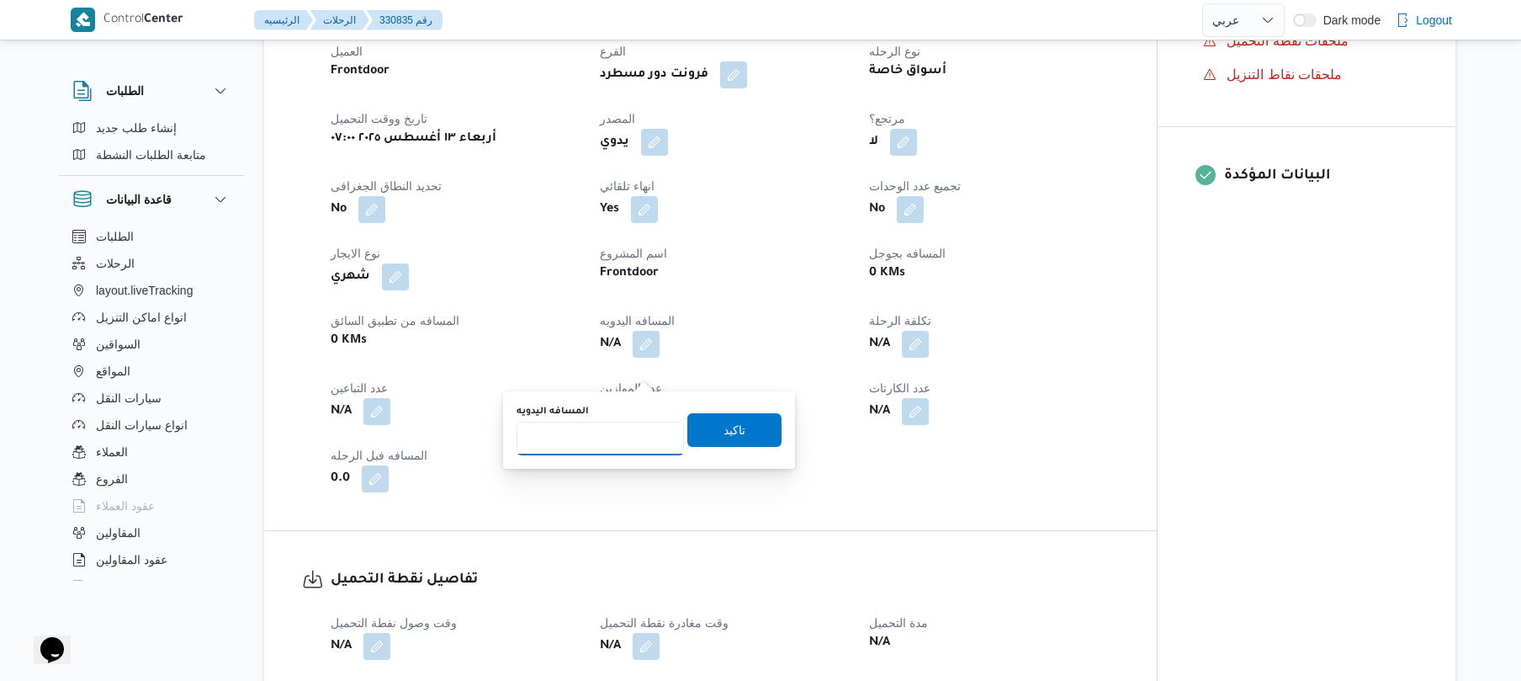
click at [614, 432] on input "المسافه اليدويه" at bounding box center [600, 439] width 167 height 34
type input "1"
type input "120"
click at [724, 428] on span "تاكيد" at bounding box center [735, 429] width 22 height 20
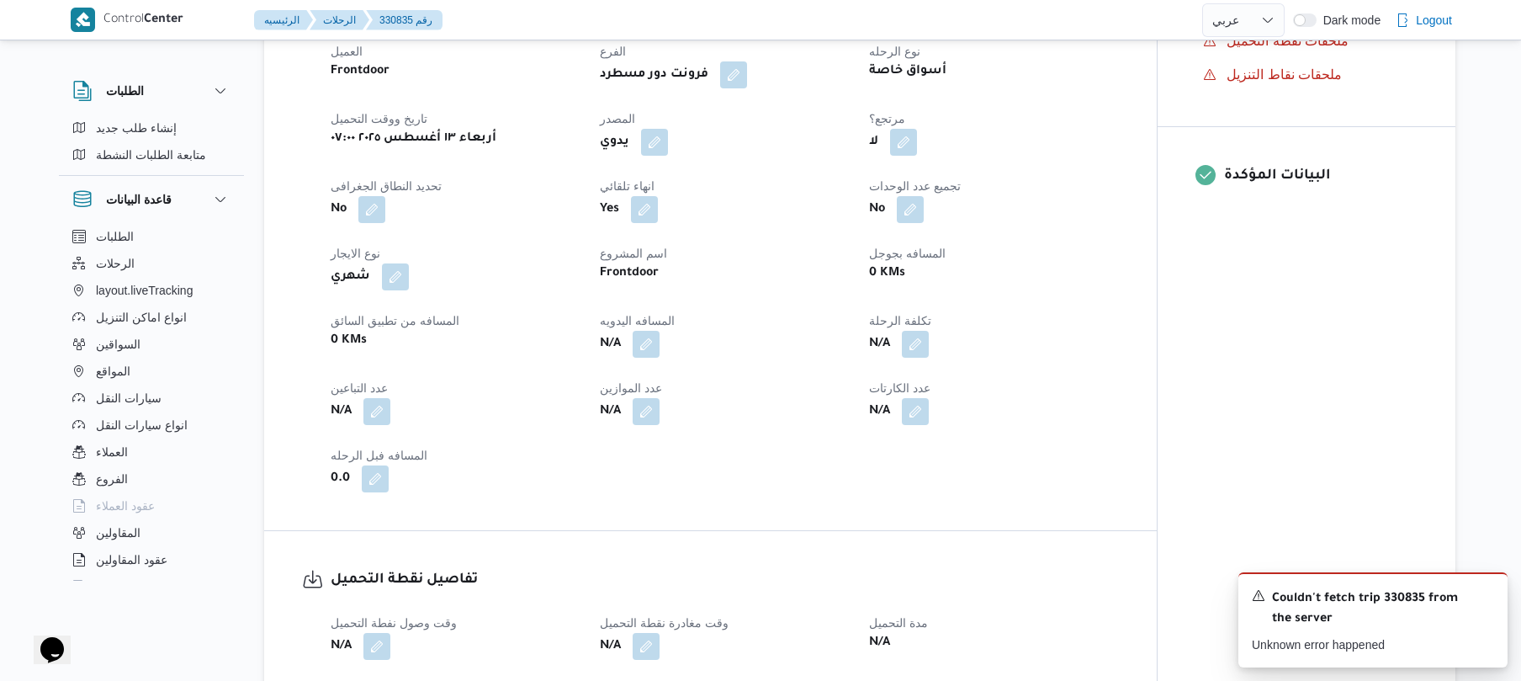
click at [1004, 263] on dt "المسافه بجوجل" at bounding box center [993, 253] width 249 height 20
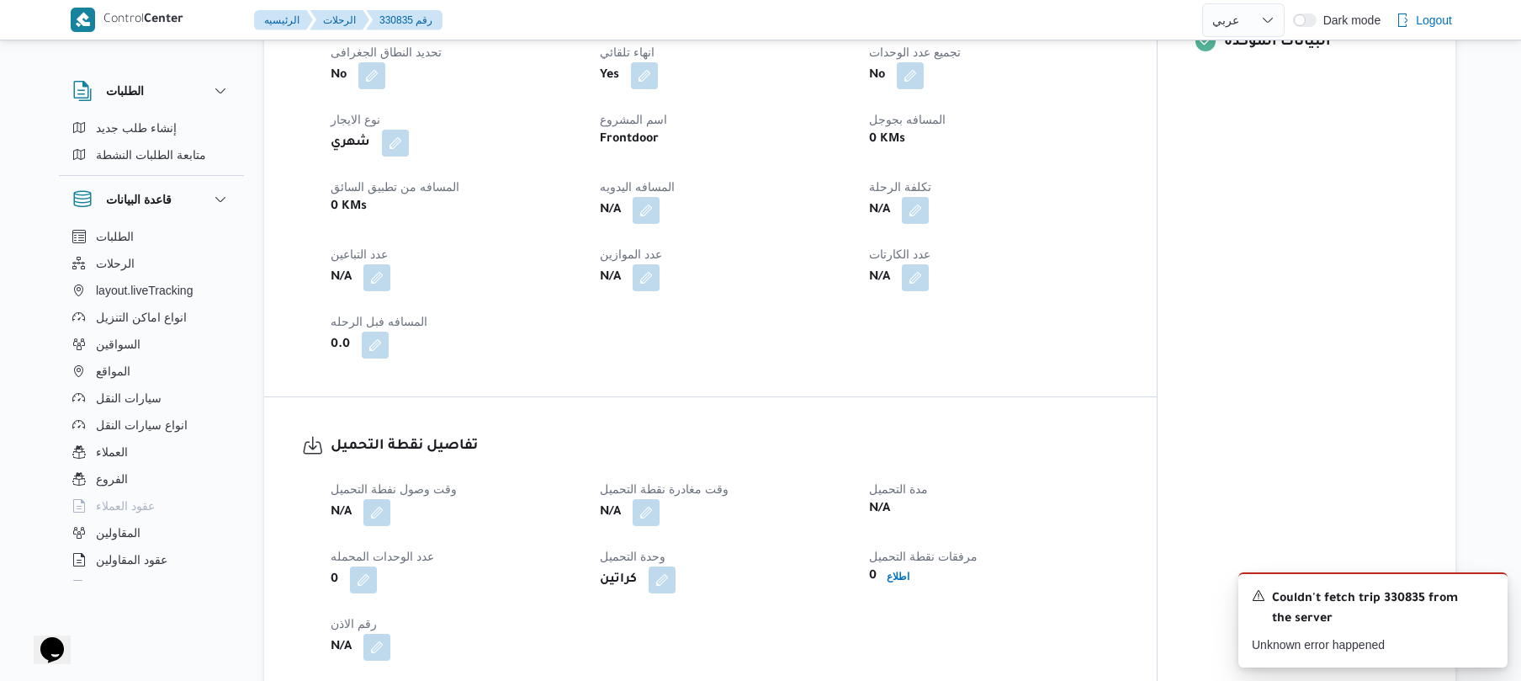
scroll to position [718, 0]
click at [1484, 590] on icon "Dismiss toast" at bounding box center [1487, 593] width 13 height 13
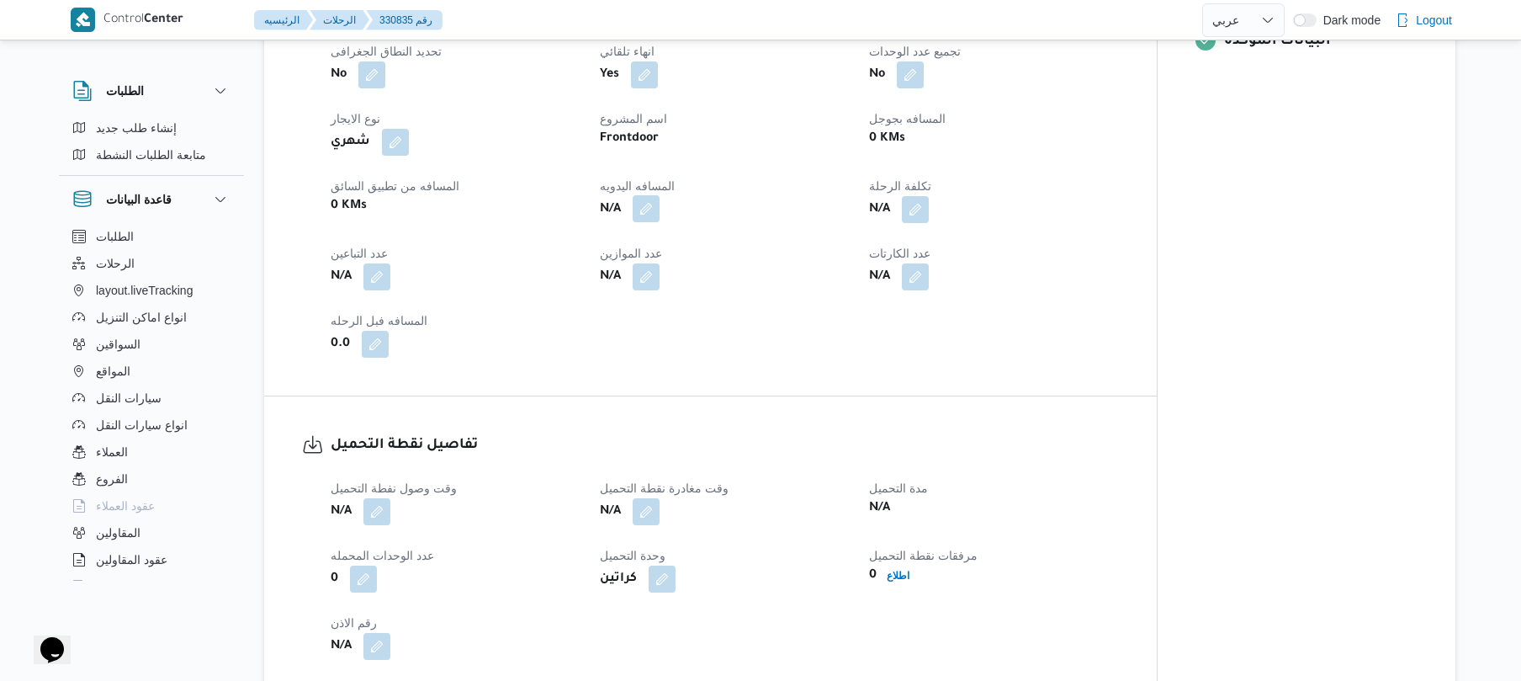
click at [648, 222] on button "button" at bounding box center [646, 208] width 27 height 27
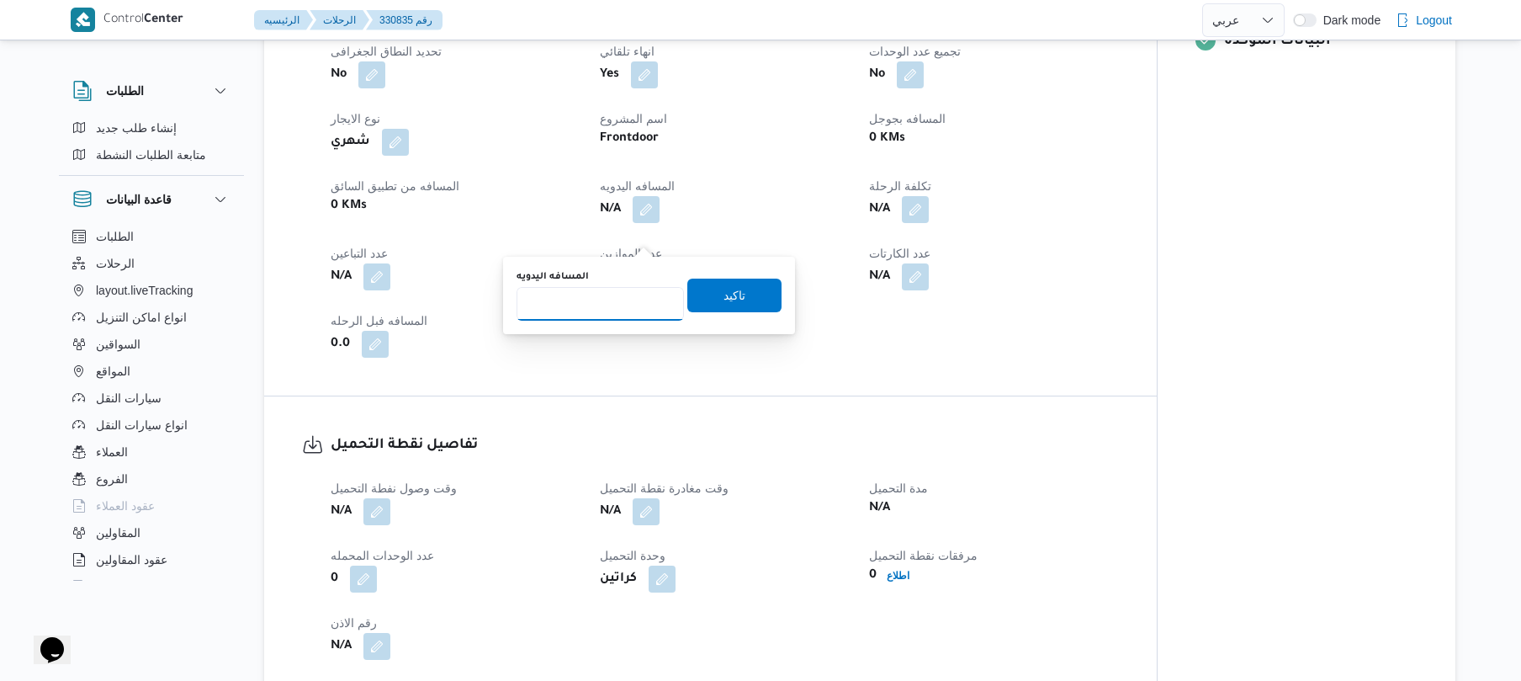
click at [606, 313] on input "المسافه اليدويه" at bounding box center [600, 304] width 167 height 34
type input "115"
click at [707, 296] on span "تاكيد" at bounding box center [734, 295] width 94 height 34
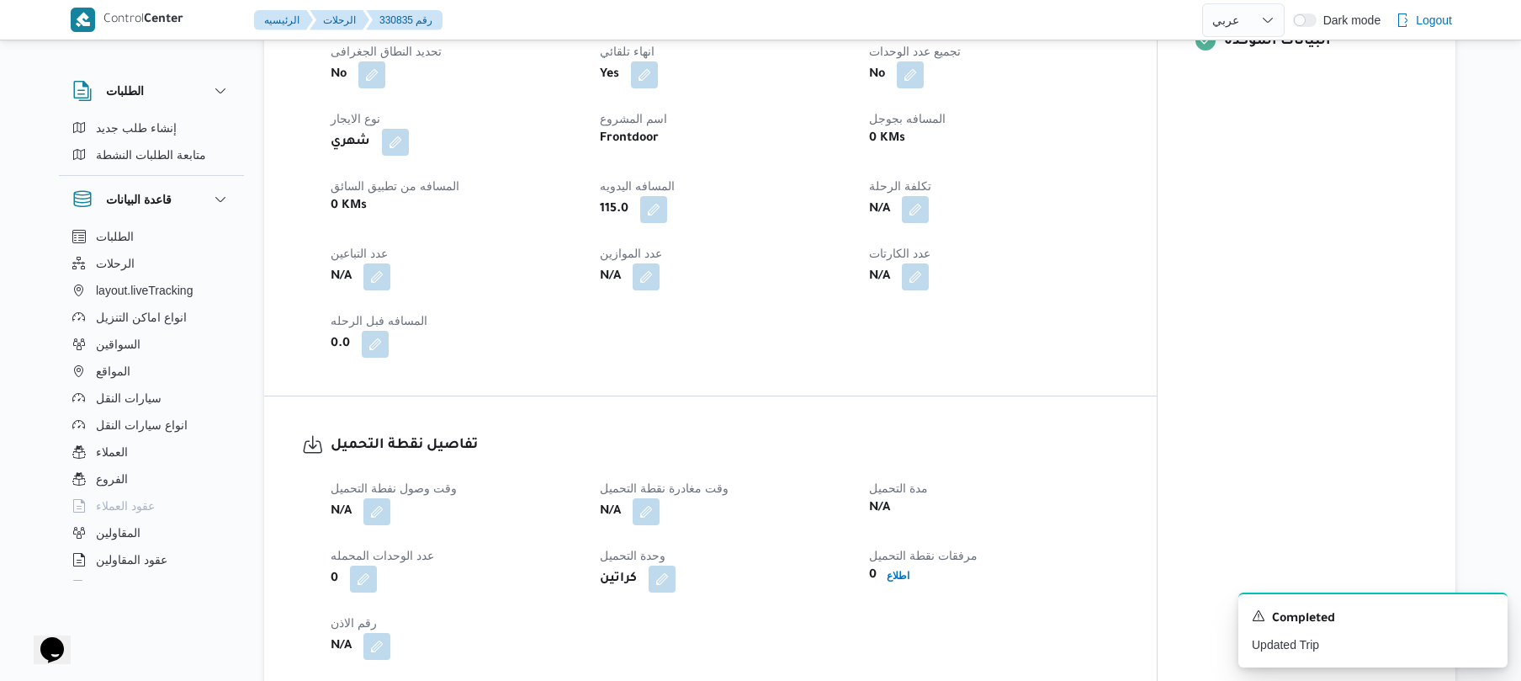
click at [867, 368] on div "العميل Frontdoor الفرع فرونت دور مسطرد نوع الرحله أسواق خاصة تاريخ ووقت التحميل…" at bounding box center [725, 132] width 809 height 471
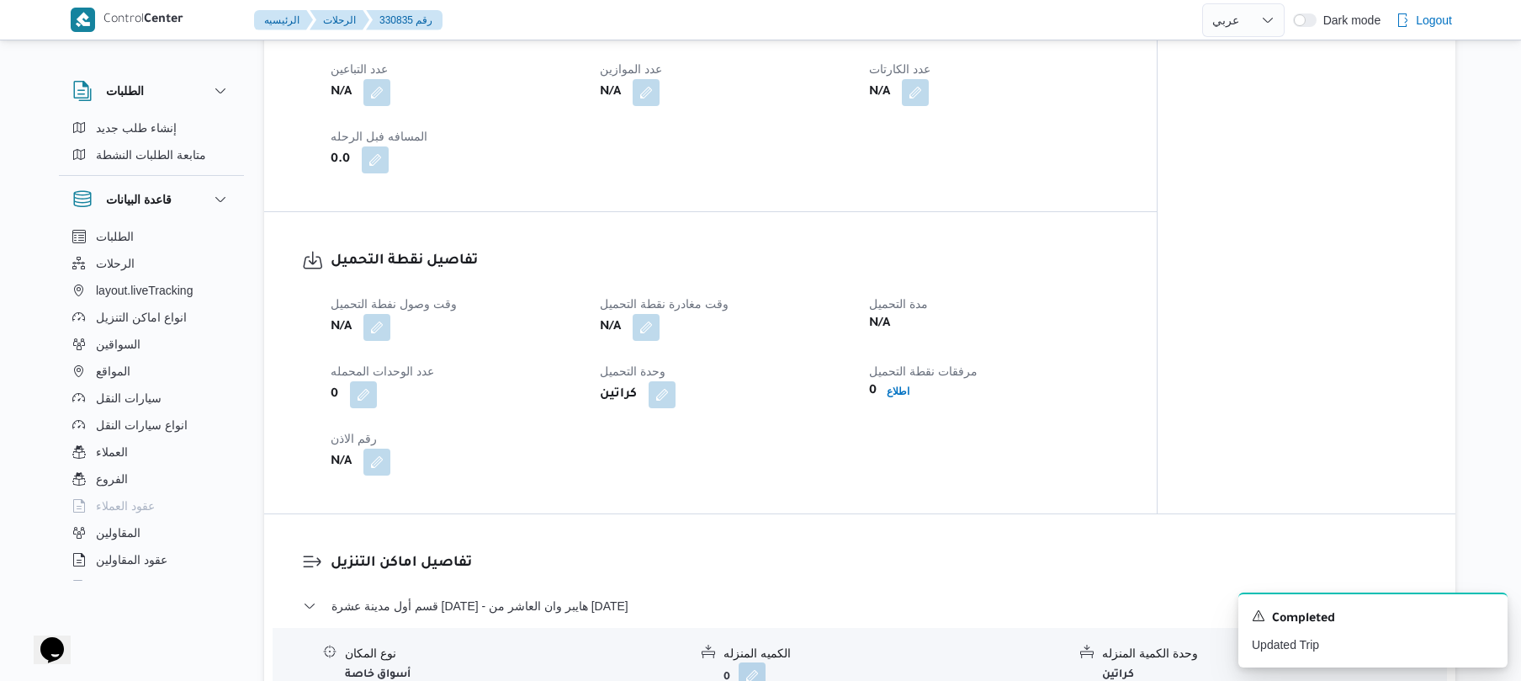
scroll to position [862, 0]
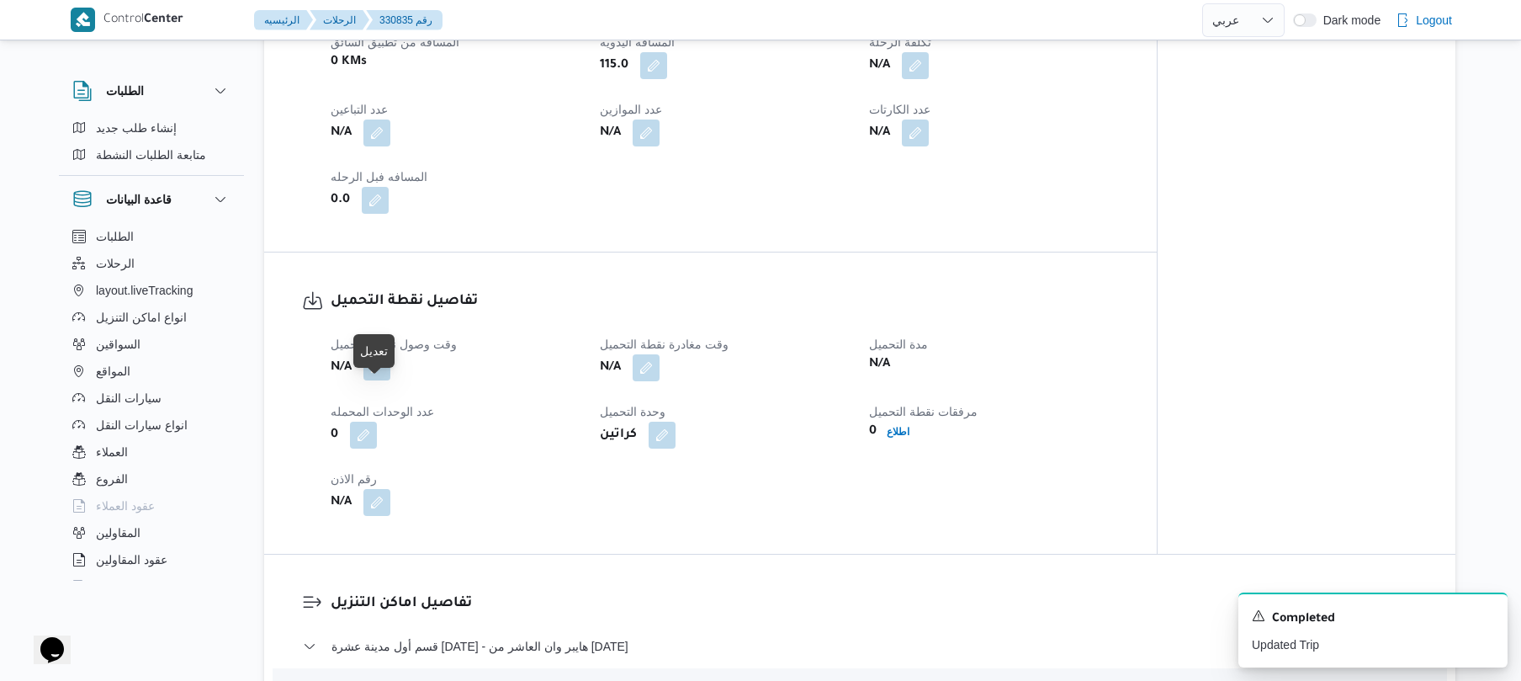
click at [370, 380] on button "button" at bounding box center [376, 366] width 27 height 27
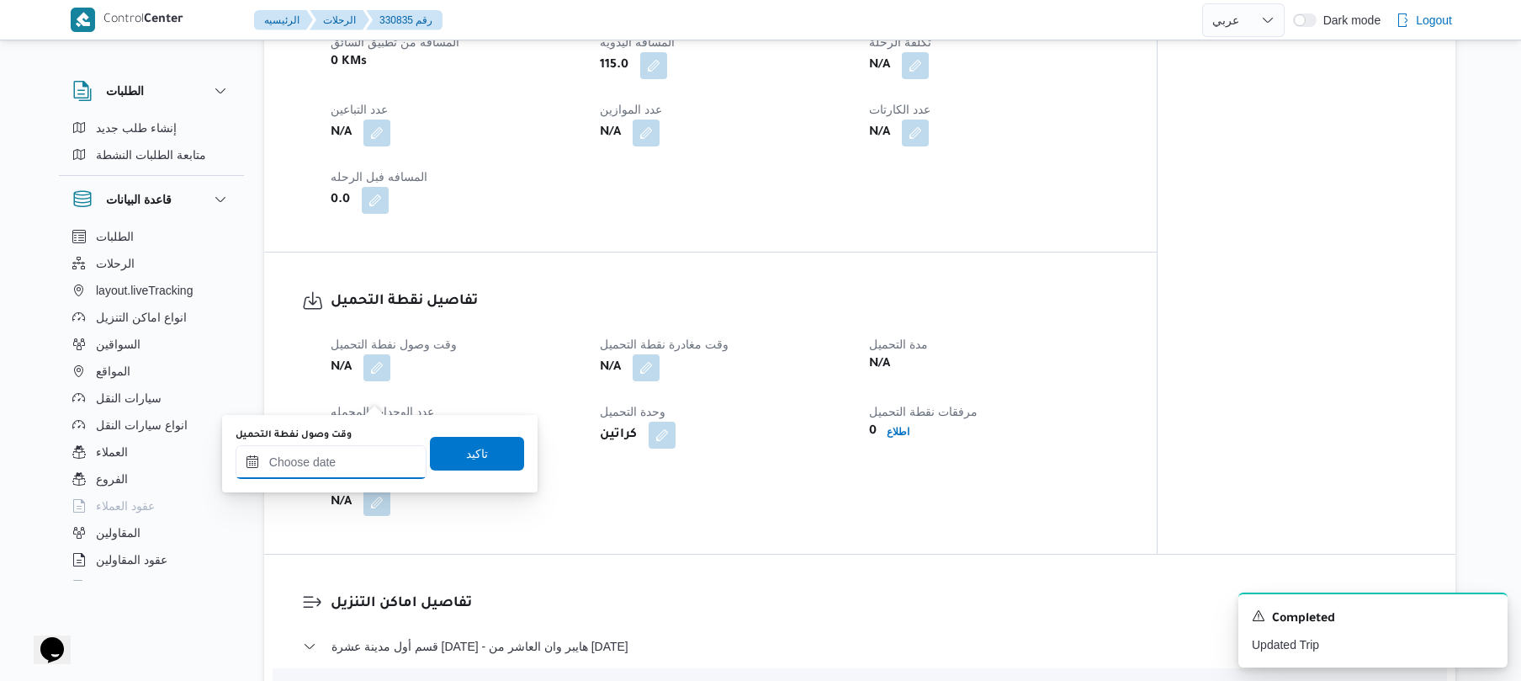
click at [341, 468] on input "وقت وصول نفطة التحميل" at bounding box center [331, 462] width 191 height 34
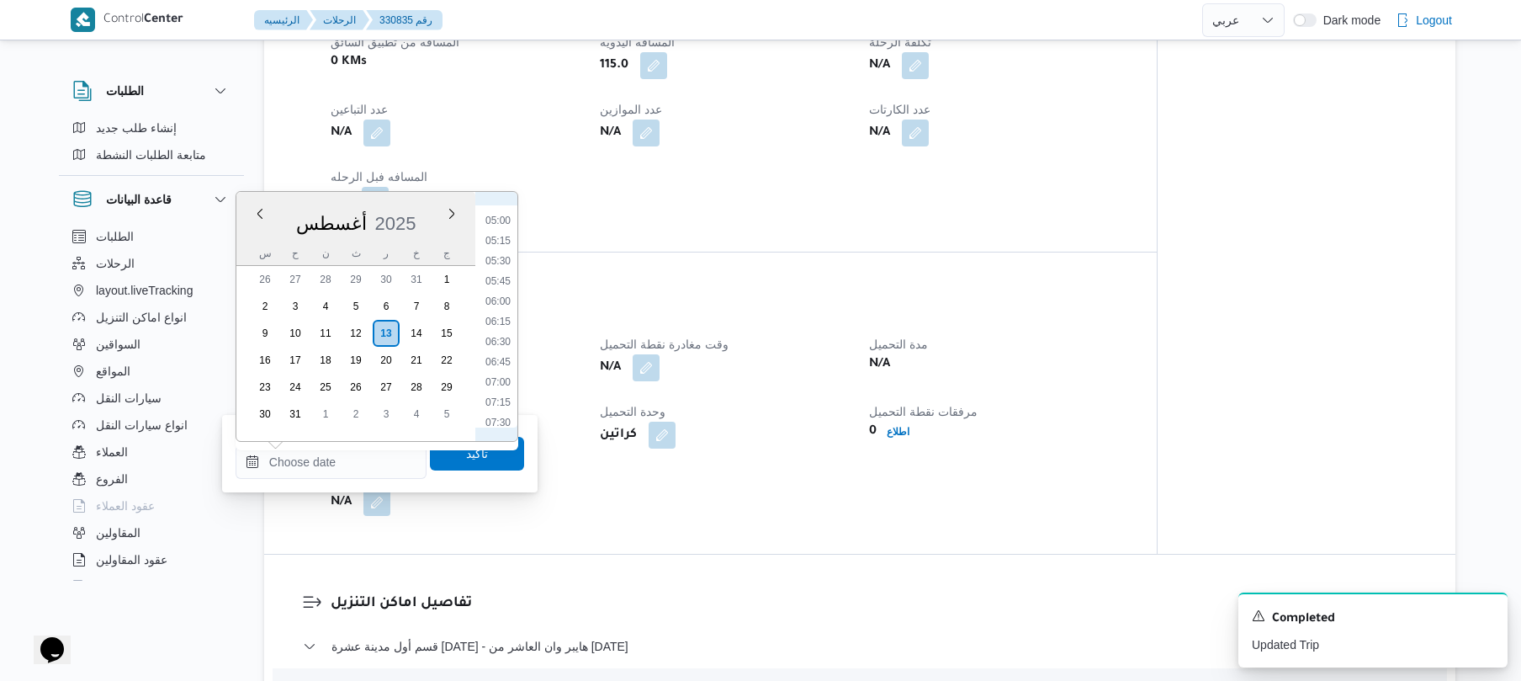
scroll to position [371, 0]
click at [496, 408] on li "07:00" at bounding box center [498, 408] width 39 height 17
type input "١٣/٠٨/٢٠٢٥ ٠٧:٠٠"
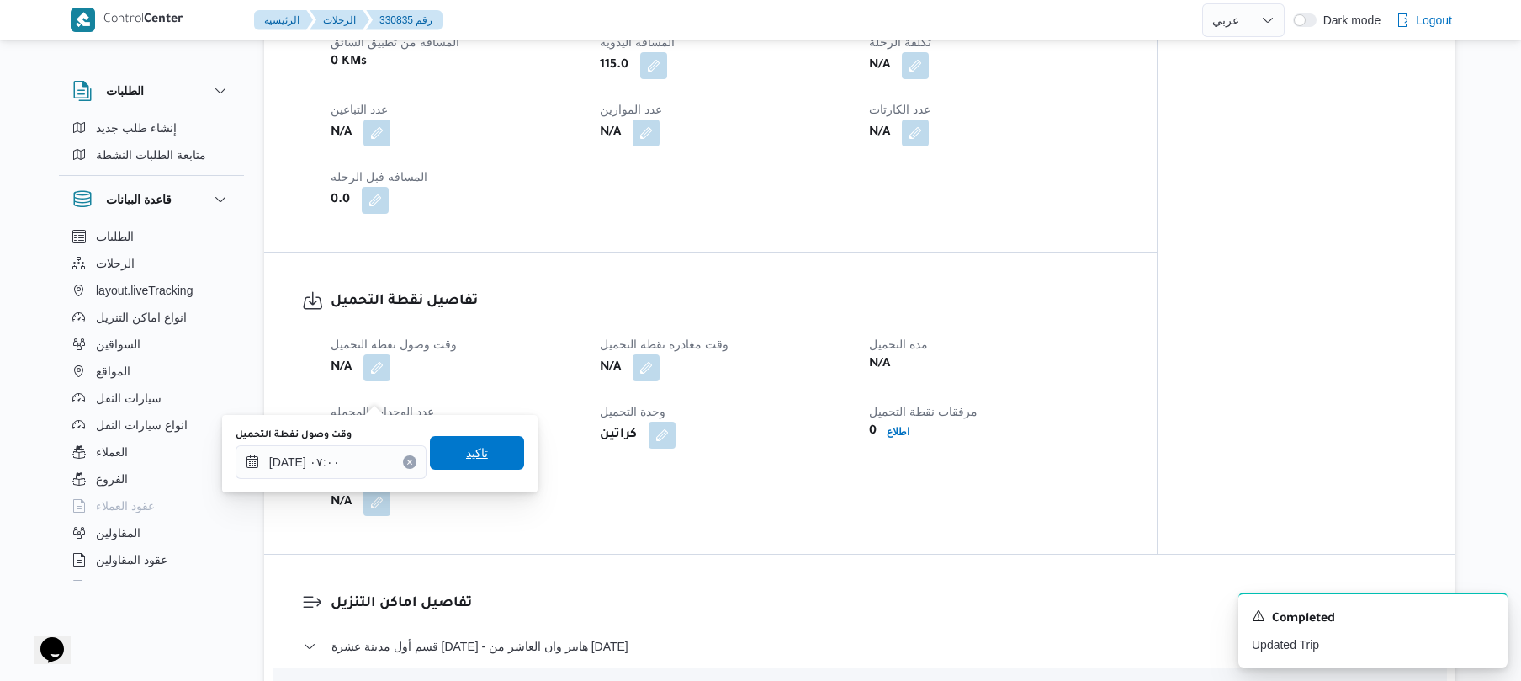
click at [481, 446] on span "تاكيد" at bounding box center [477, 453] width 94 height 34
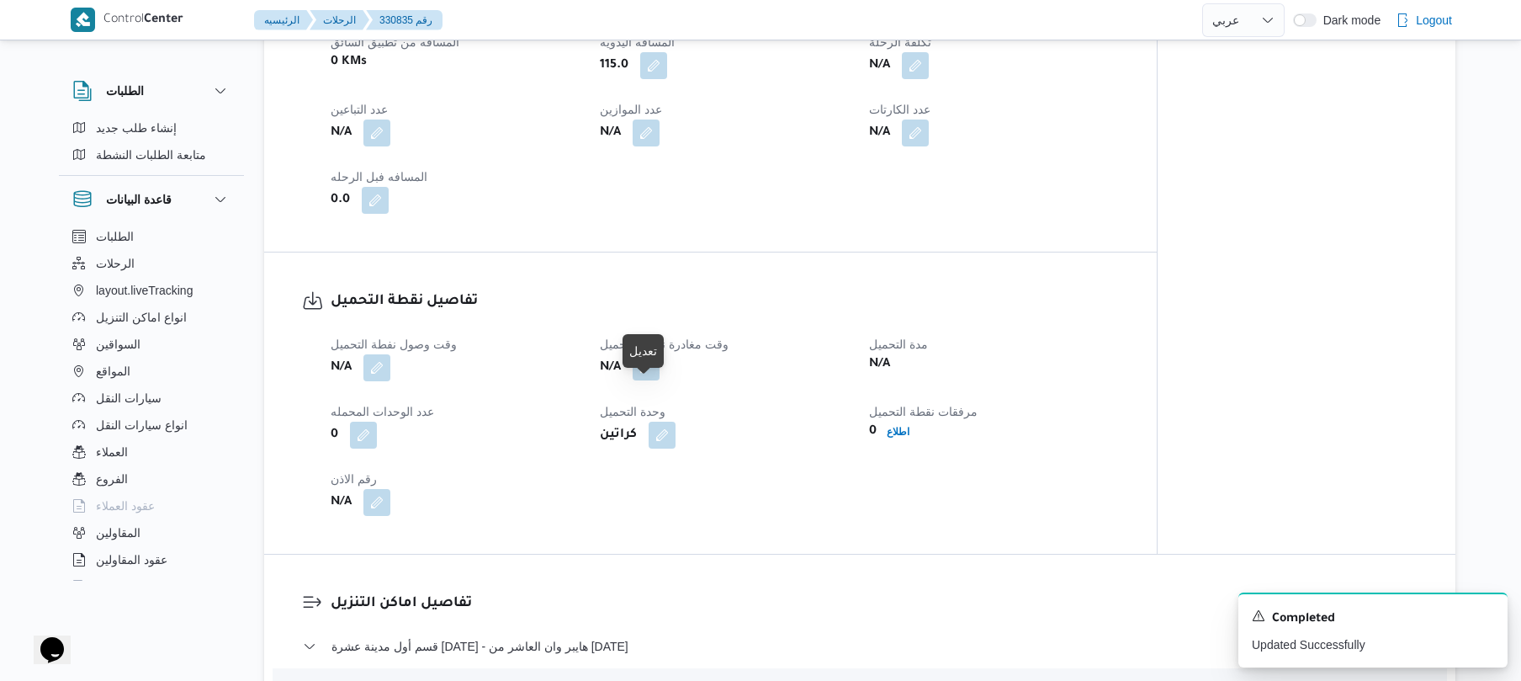
click at [647, 380] on button "button" at bounding box center [646, 366] width 27 height 27
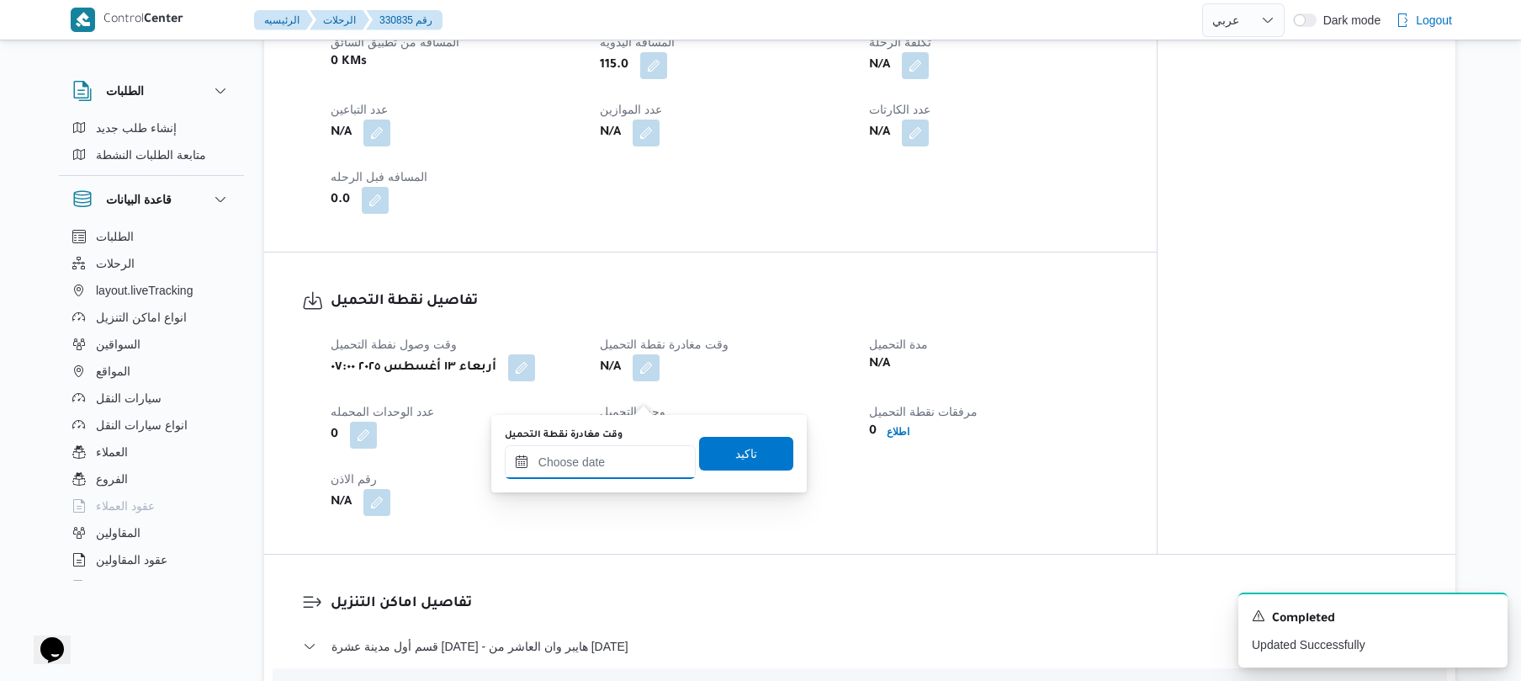
click at [610, 456] on input "وقت مغادرة نقطة التحميل" at bounding box center [600, 462] width 191 height 34
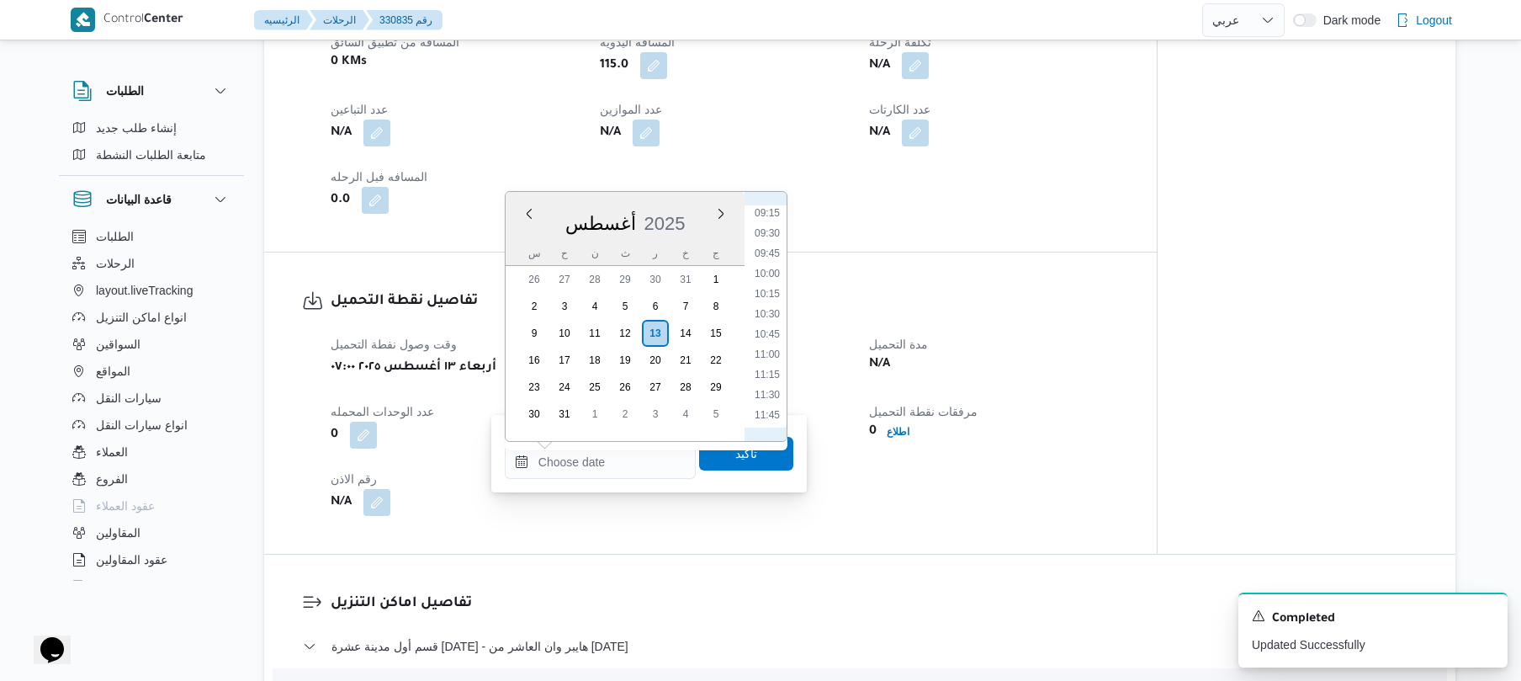
scroll to position [560, 0]
click at [769, 307] on li "08:00" at bounding box center [767, 300] width 39 height 17
type input "١٣/٠٨/٢٠٢٥ ٠٨:٠٠"
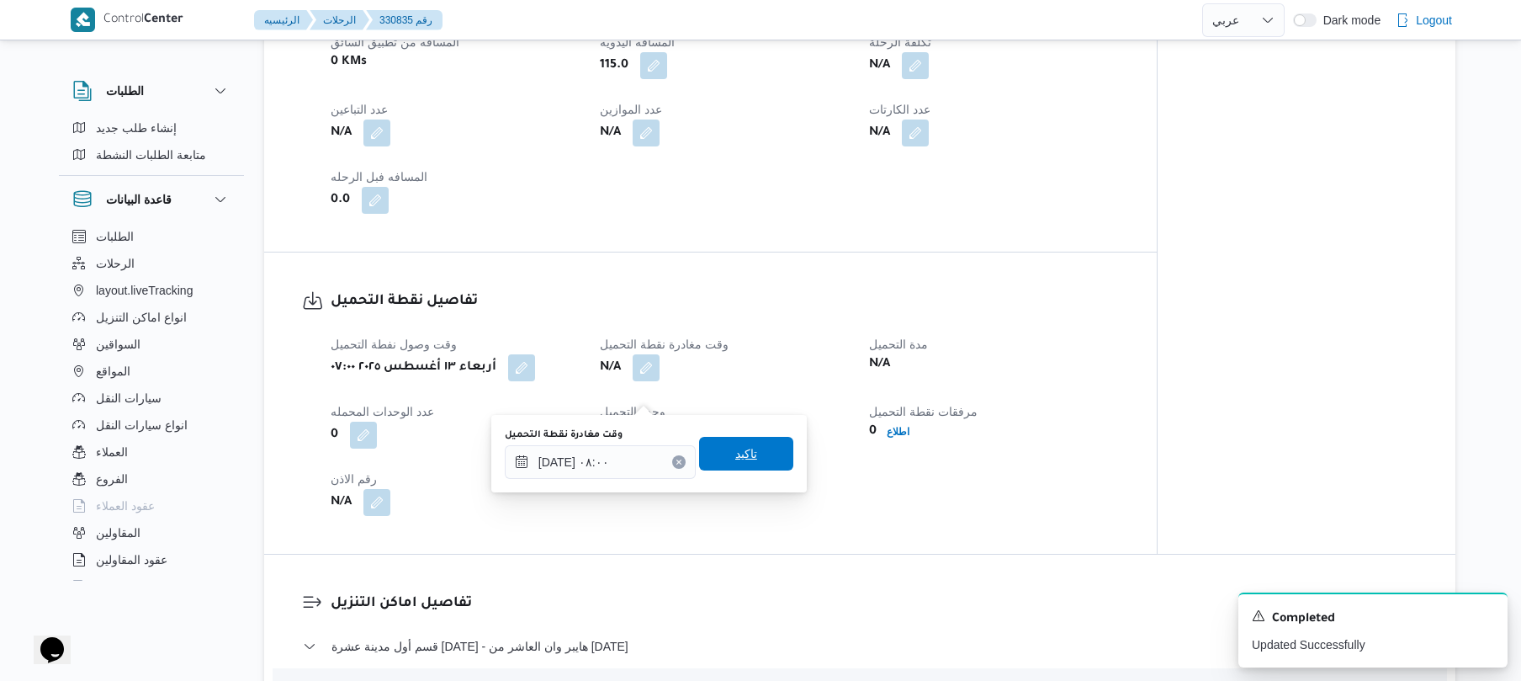
click at [738, 449] on span "تاكيد" at bounding box center [746, 453] width 22 height 20
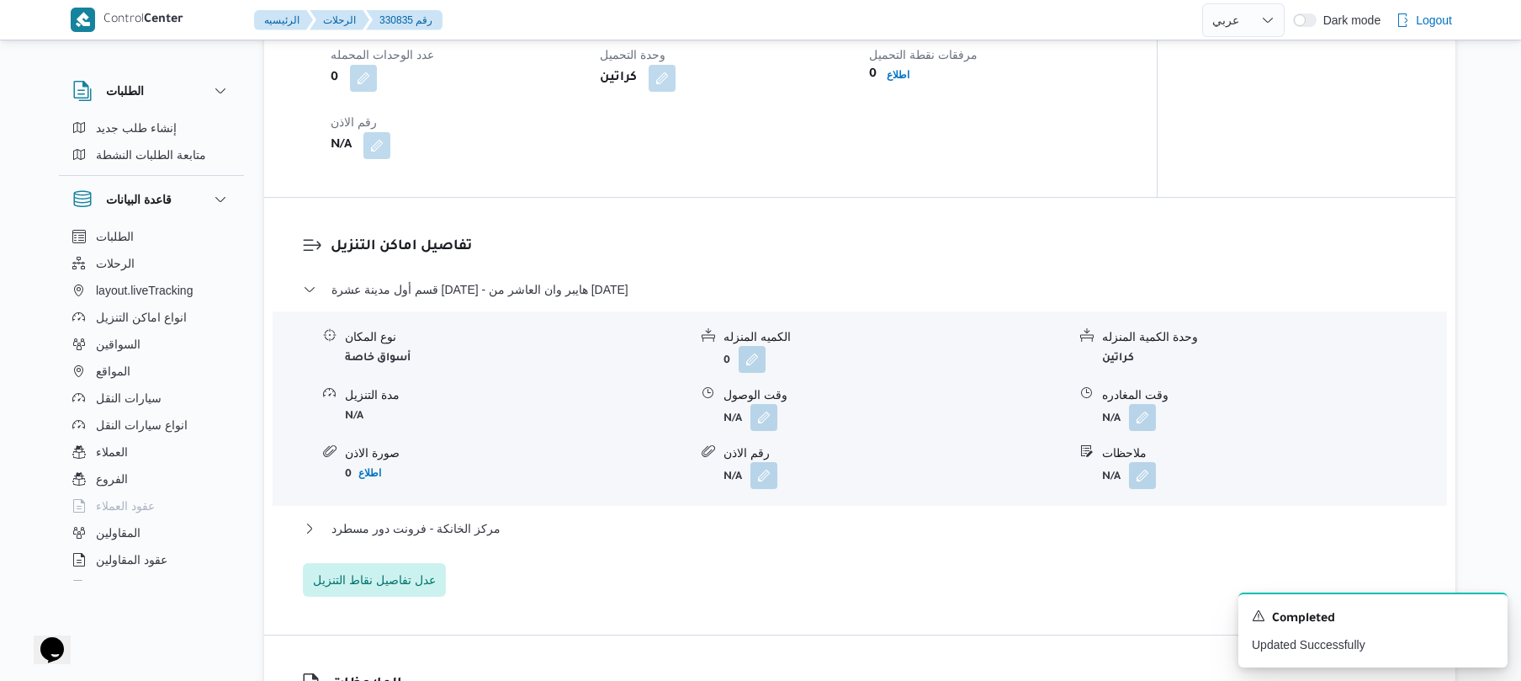
scroll to position [1220, 0]
click at [764, 428] on button "button" at bounding box center [764, 414] width 27 height 27
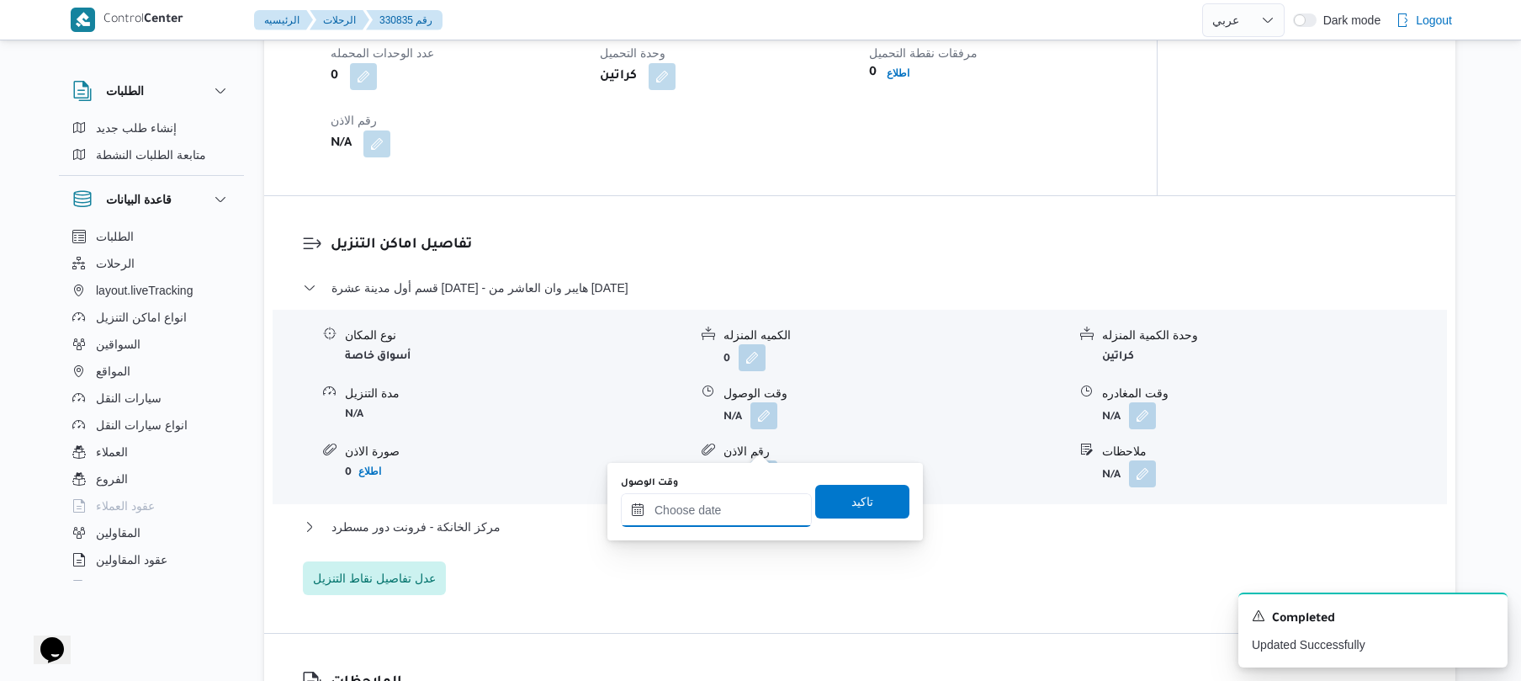
click at [725, 518] on input "وقت الوصول" at bounding box center [716, 510] width 191 height 34
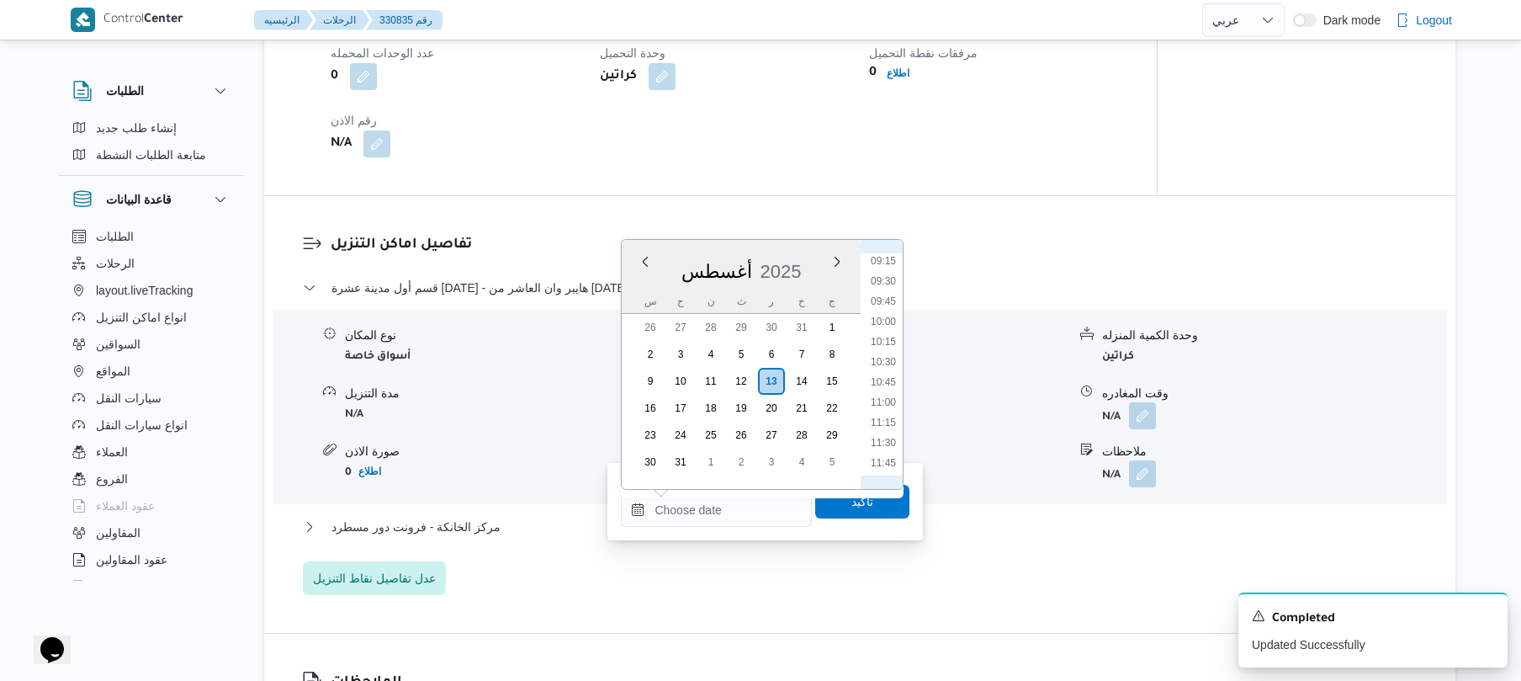
scroll to position [560, 0]
click at [873, 432] on li "09:00" at bounding box center [883, 429] width 39 height 17
type input "١٣/٠٨/٢٠٢٥ ٠٩:٠٠"
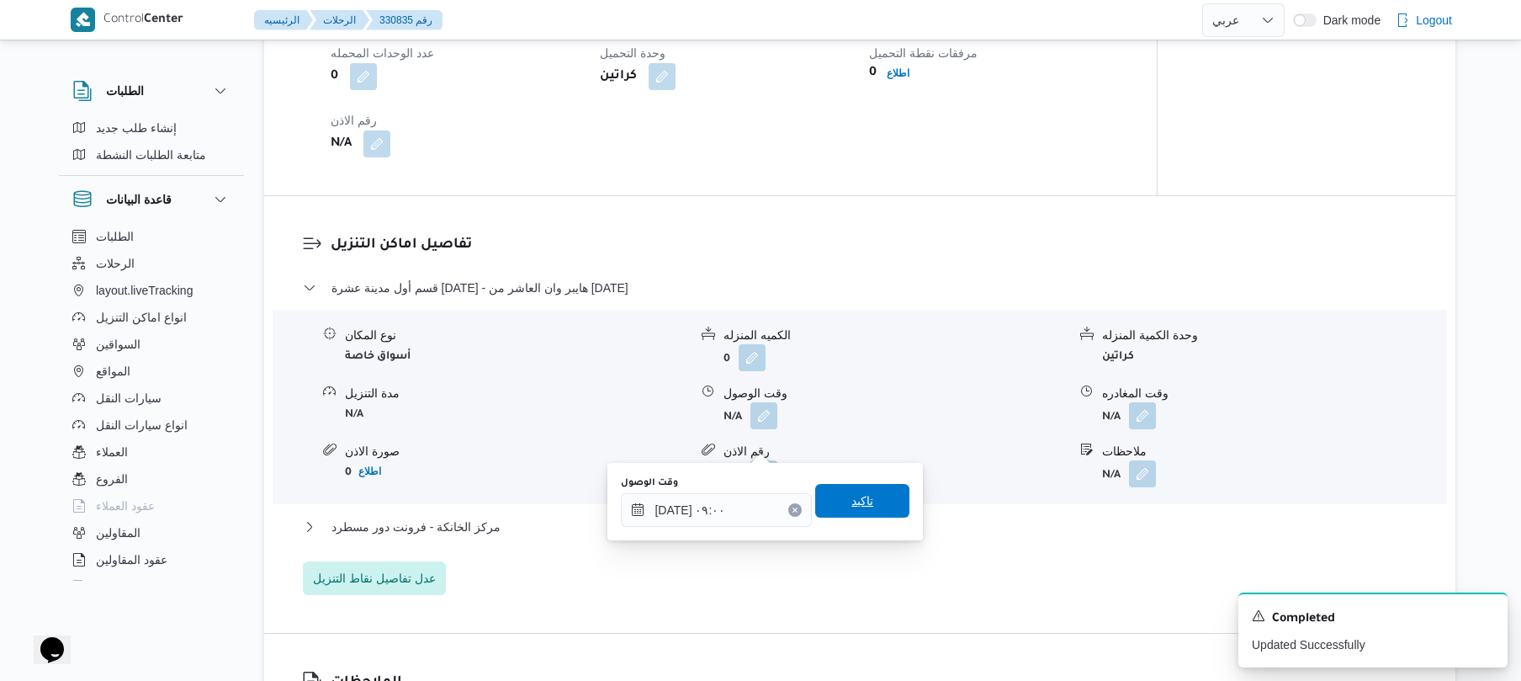
click at [859, 498] on span "تاكيد" at bounding box center [863, 501] width 22 height 20
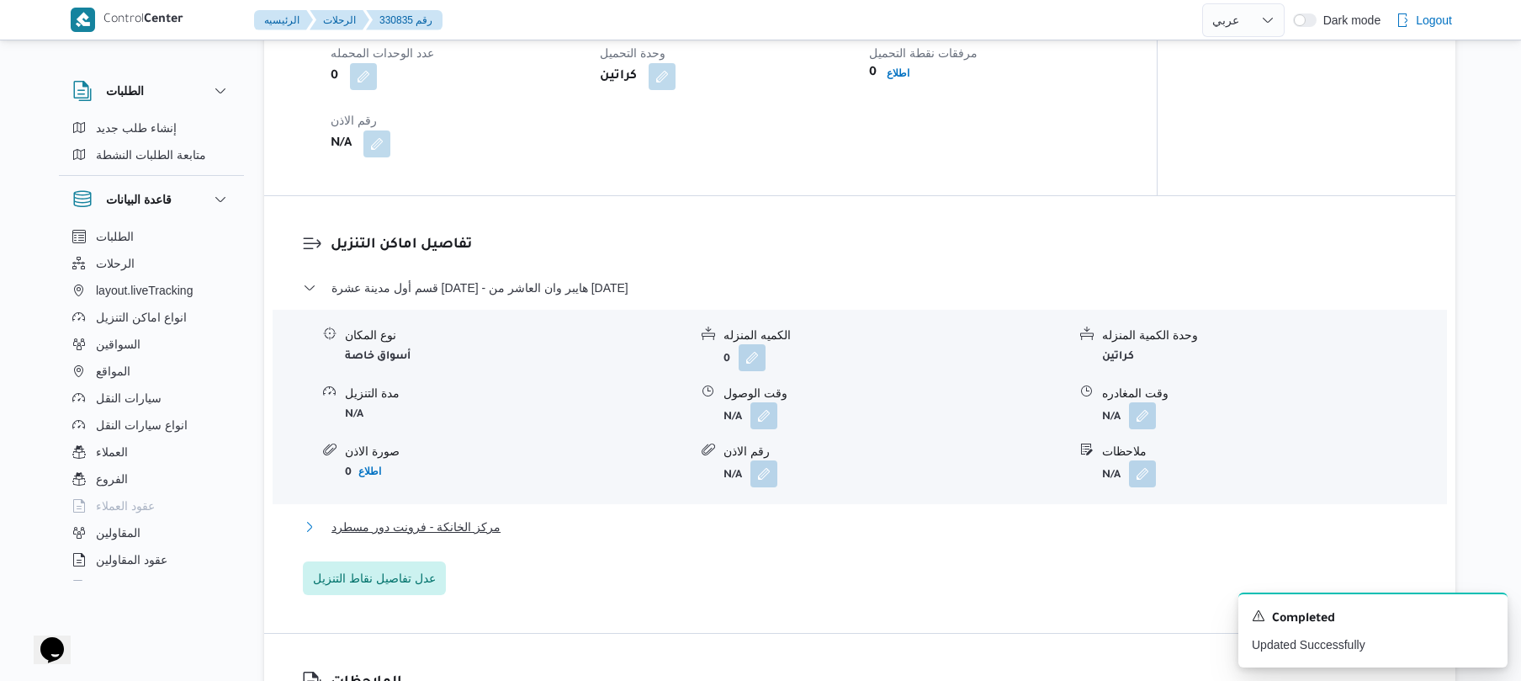
click at [748, 537] on button "مركز الخانكة - فرونت دور مسطرد" at bounding box center [860, 527] width 1115 height 20
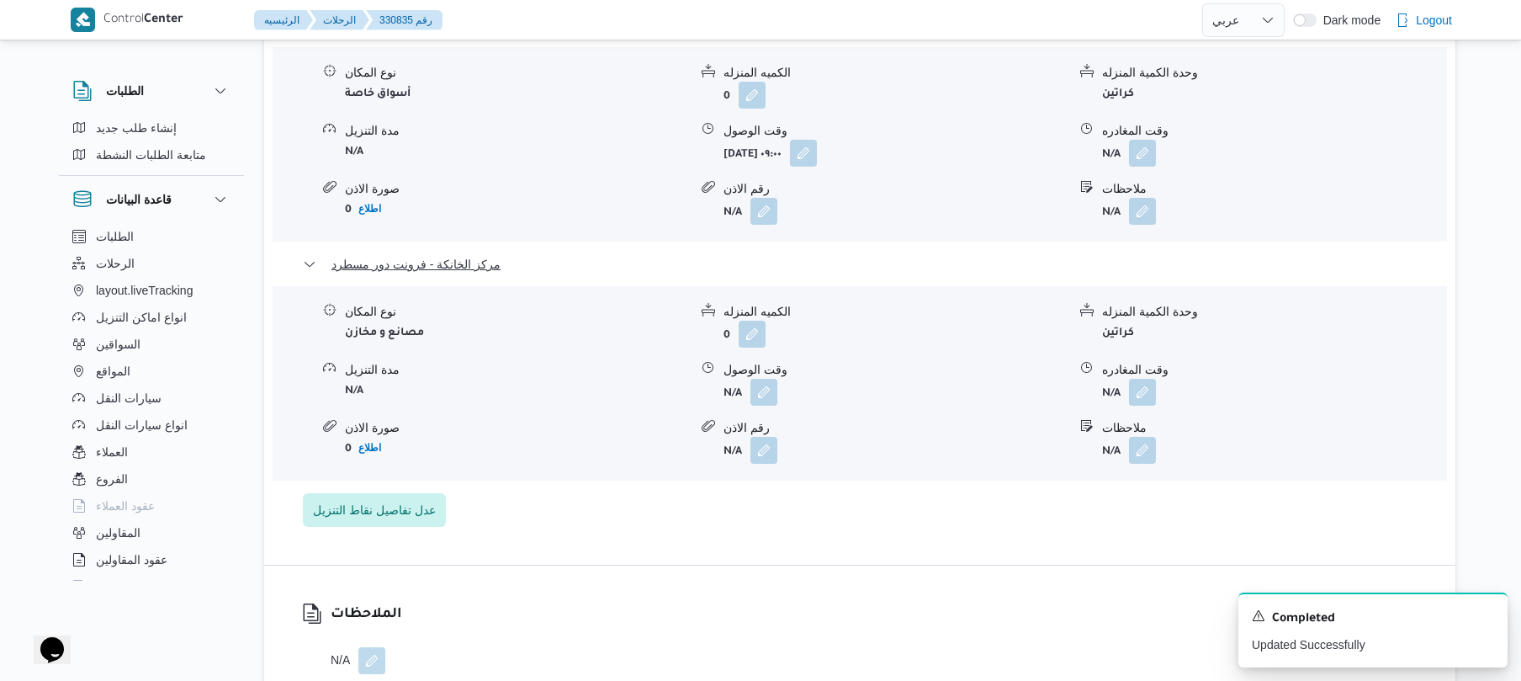
scroll to position [1624, 0]
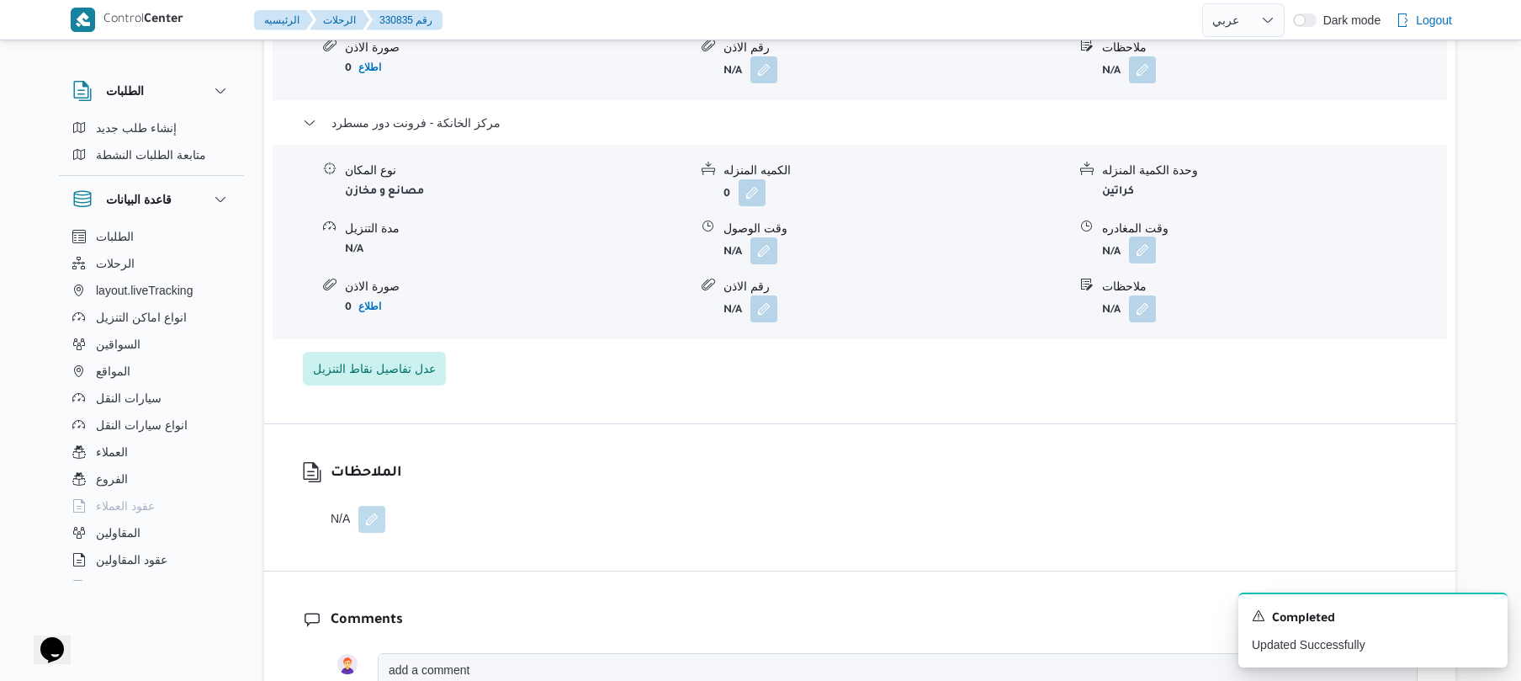
click at [1145, 263] on button "button" at bounding box center [1142, 249] width 27 height 27
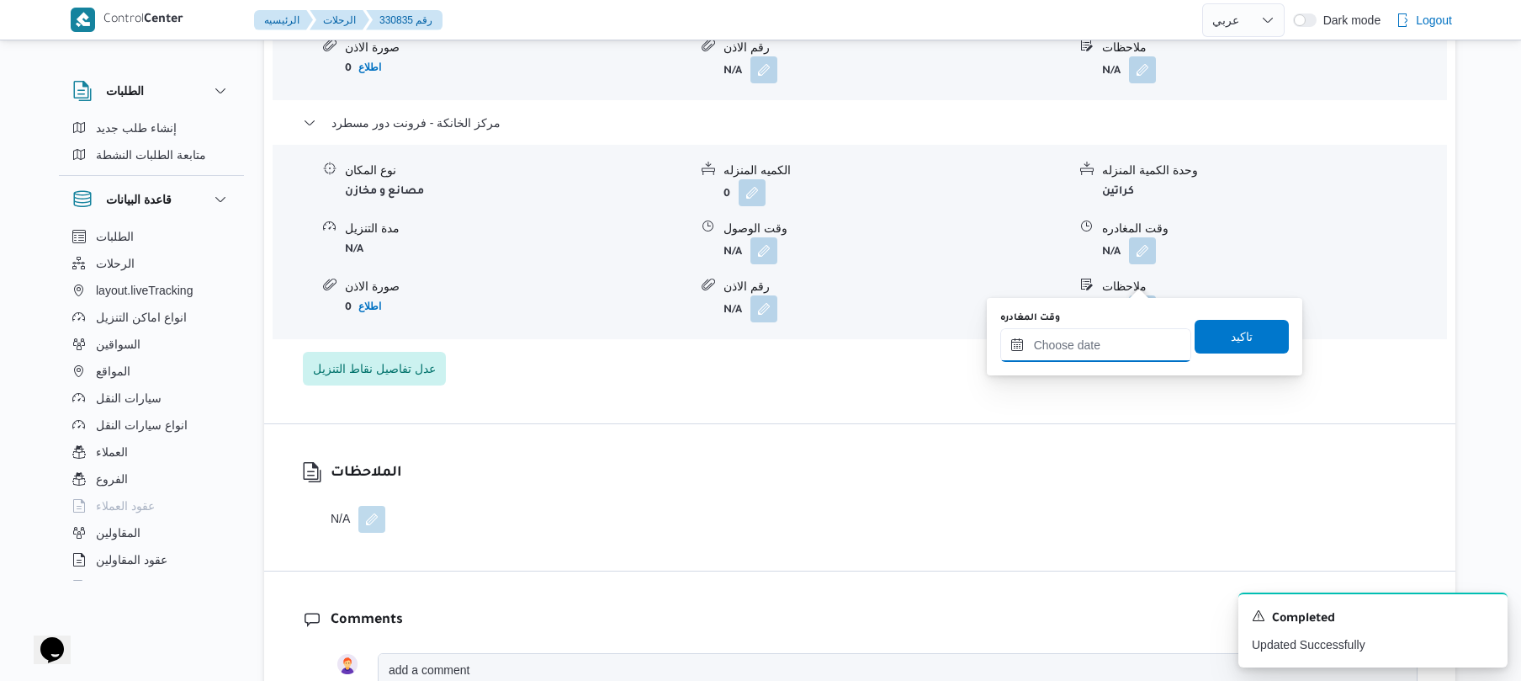
click at [1064, 340] on input "وقت المغادره" at bounding box center [1095, 345] width 191 height 34
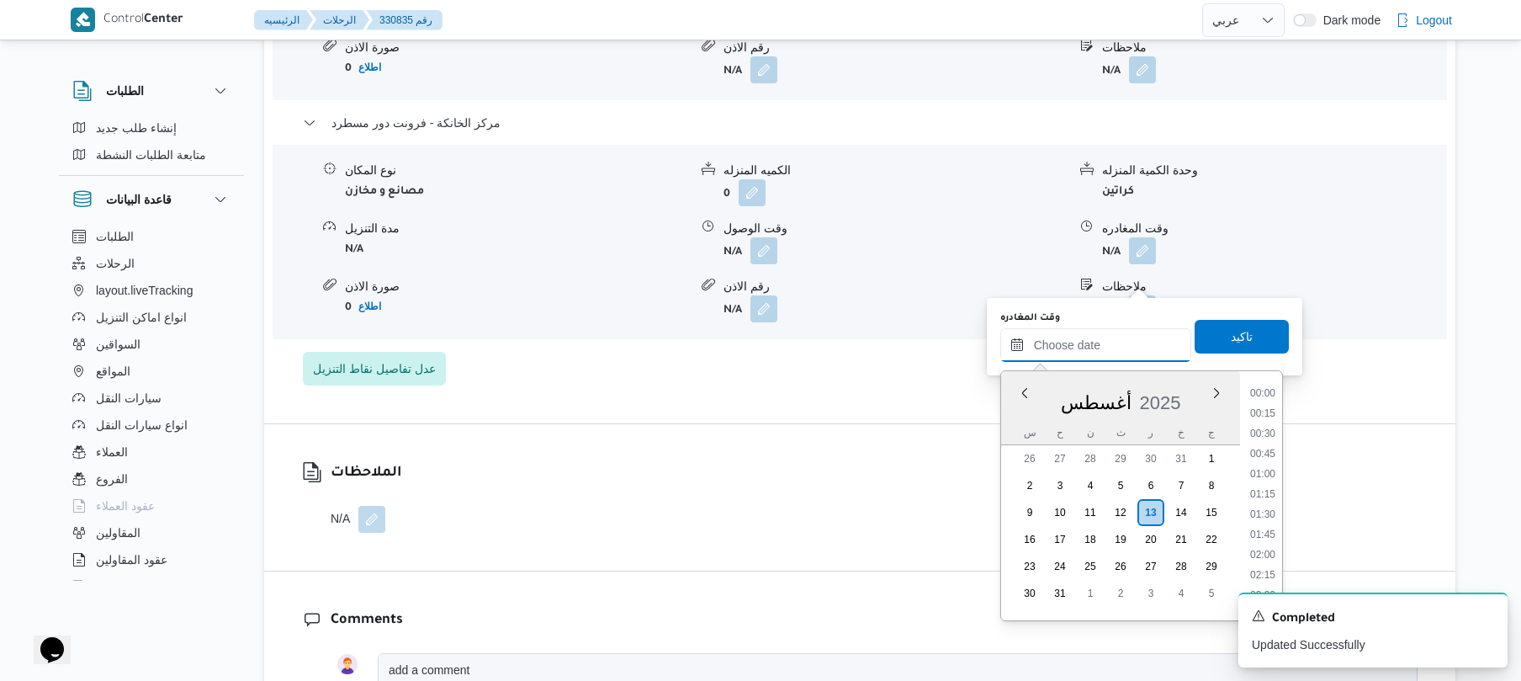
scroll to position [1502, 0]
click at [1266, 387] on li "18:30" at bounding box center [1263, 385] width 39 height 17
type input "١٣/٠٨/٢٠٢٥ ١٨:٣٠"
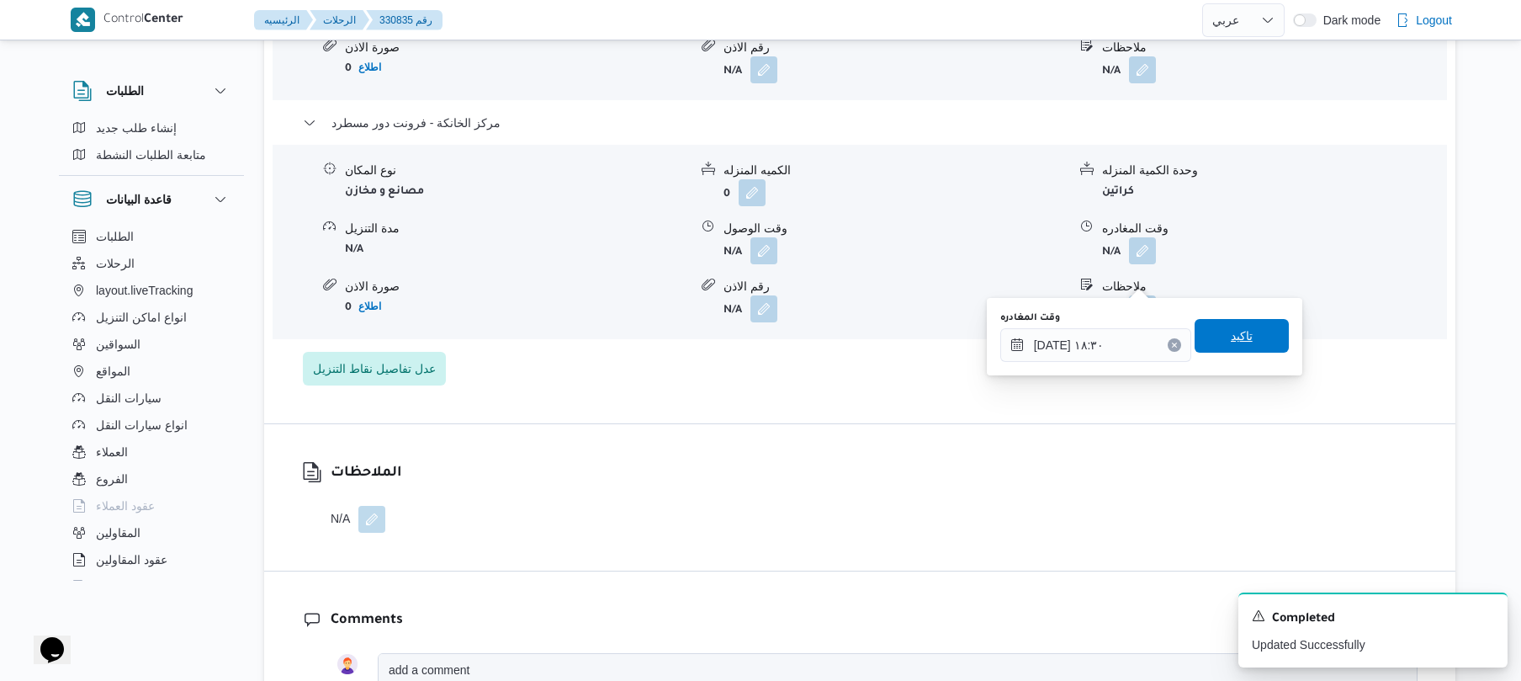
click at [1231, 332] on span "تاكيد" at bounding box center [1242, 336] width 22 height 20
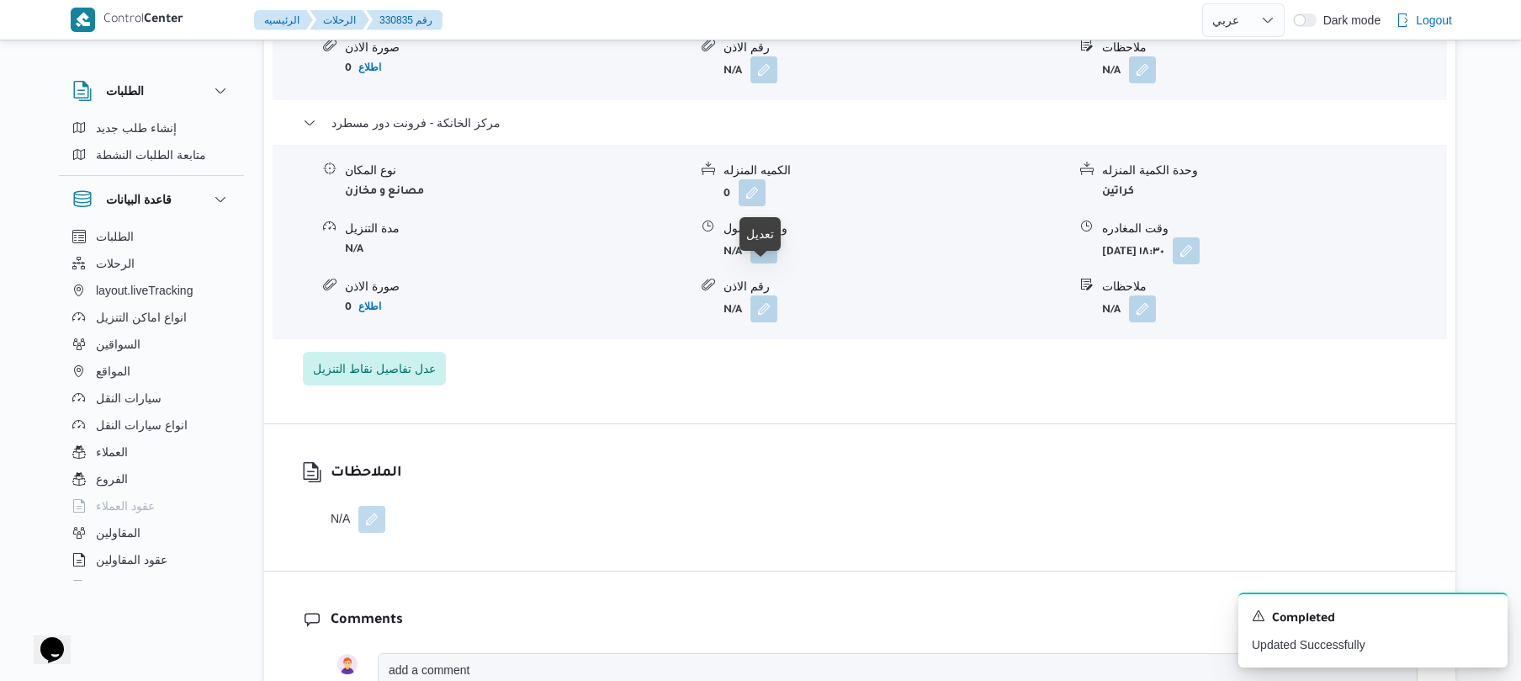
click at [765, 263] on button "button" at bounding box center [764, 249] width 27 height 27
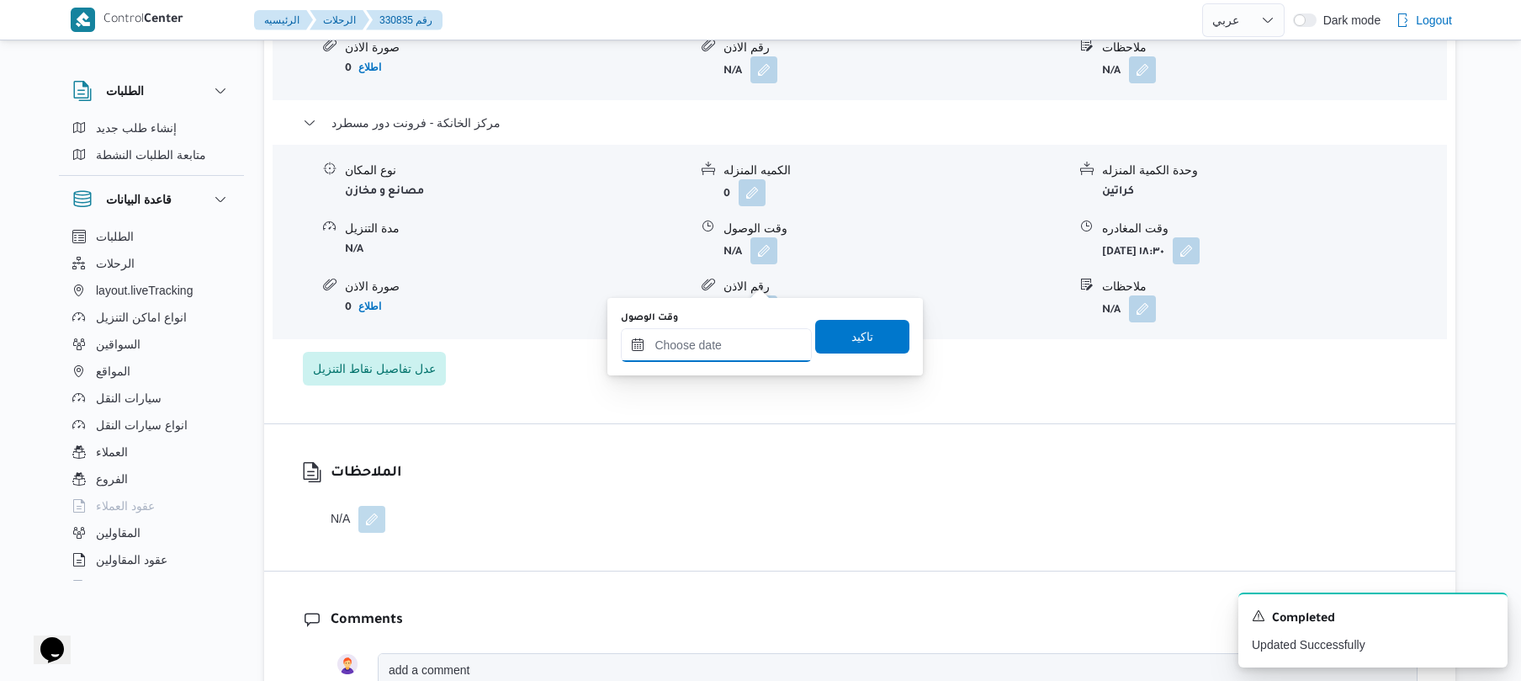
click at [729, 344] on input "وقت الوصول" at bounding box center [716, 345] width 191 height 34
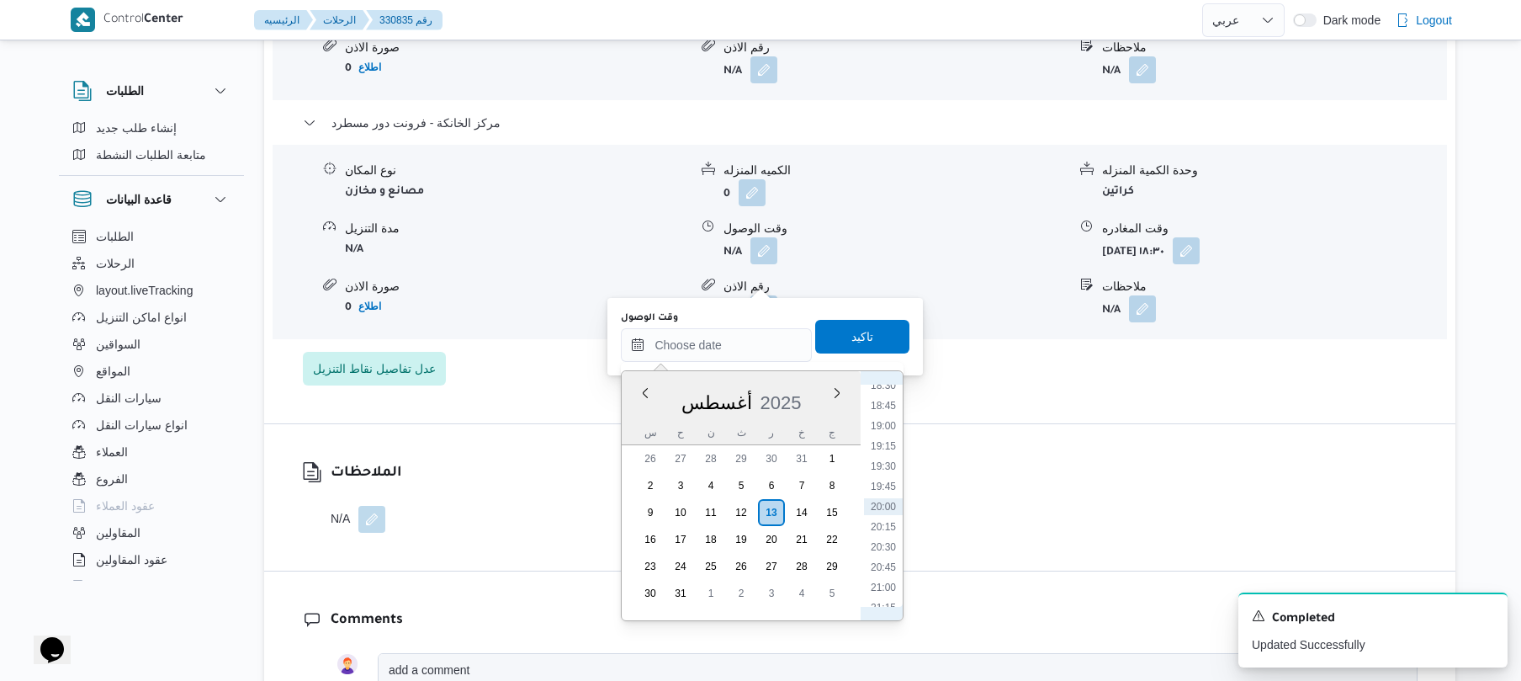
scroll to position [1313, 0]
click at [879, 553] on li "18:15" at bounding box center [883, 553] width 39 height 17
type input "١٣/٠٨/٢٠٢٥ ١٨:١٥"
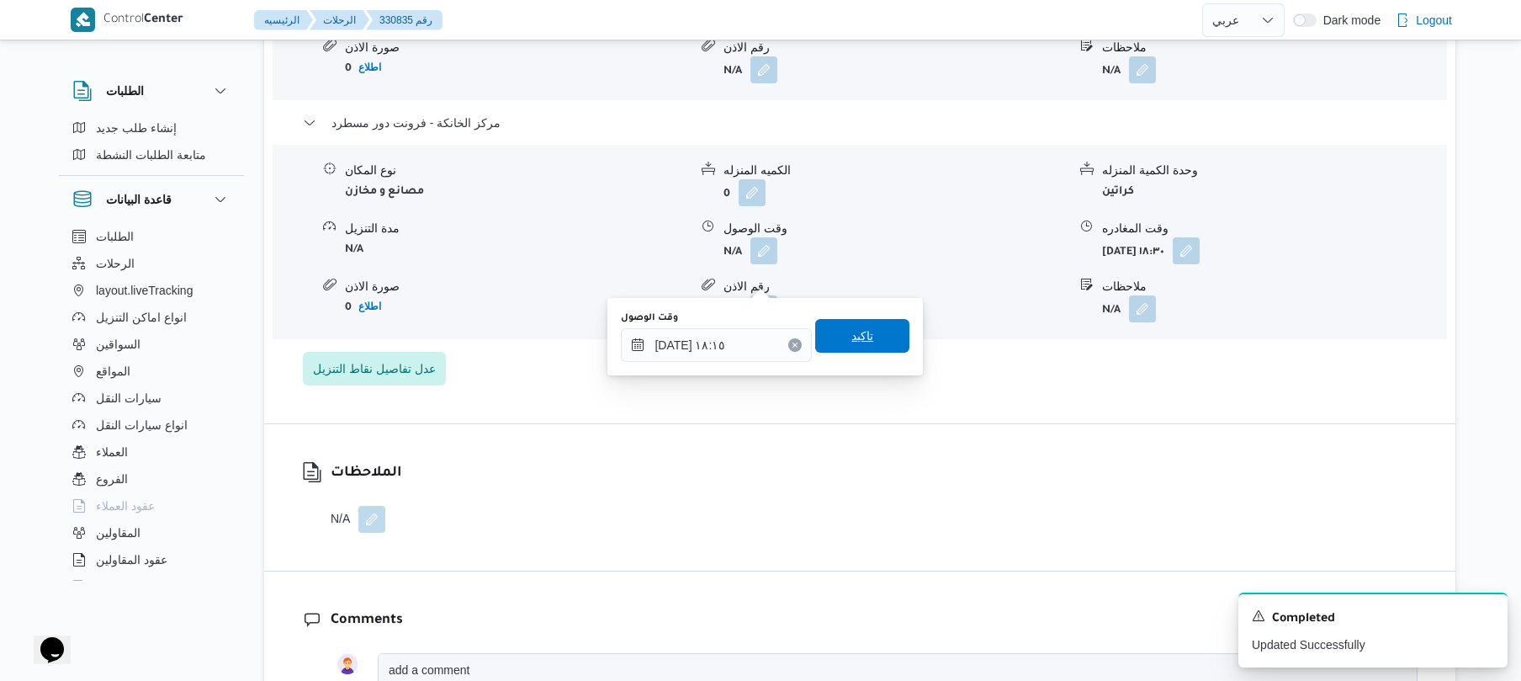
click at [862, 323] on span "تاكيد" at bounding box center [862, 336] width 94 height 34
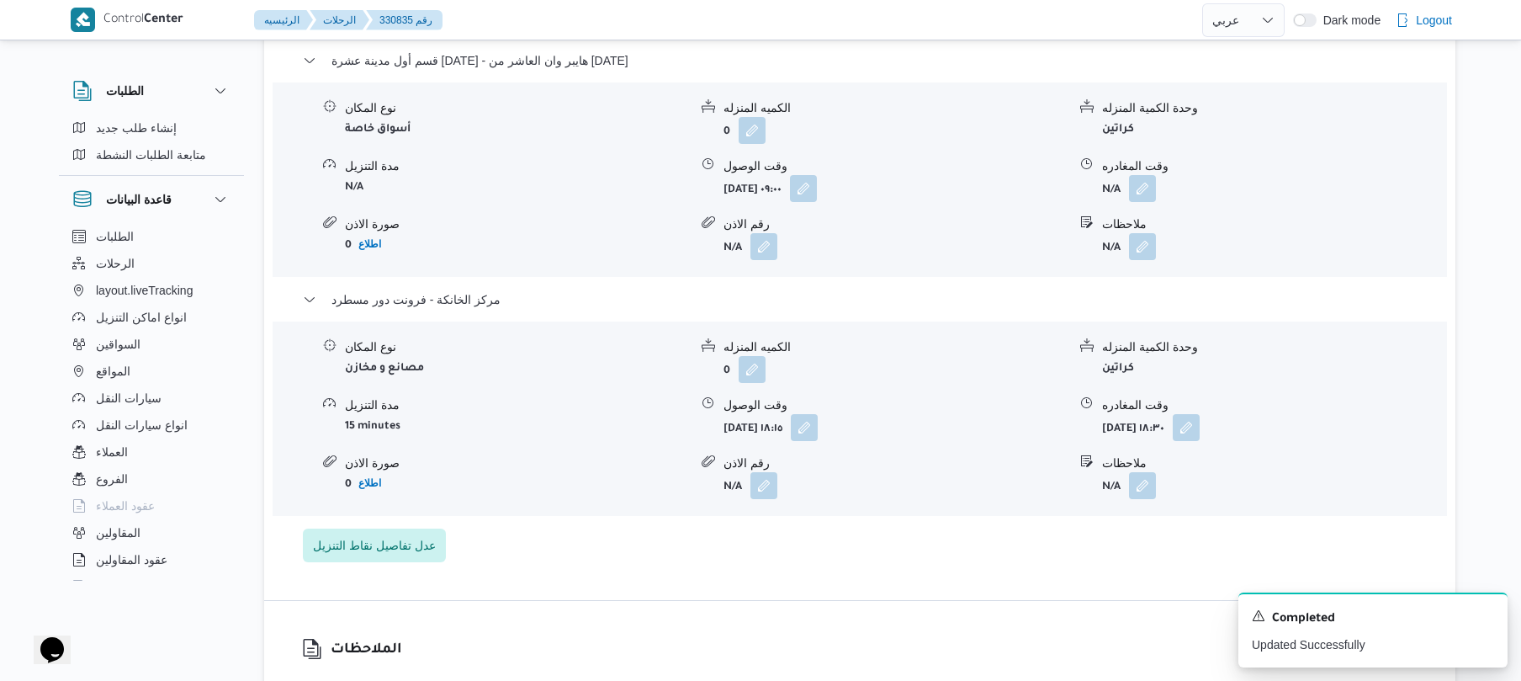
scroll to position [1445, 0]
click at [1145, 204] on button "button" at bounding box center [1142, 190] width 27 height 27
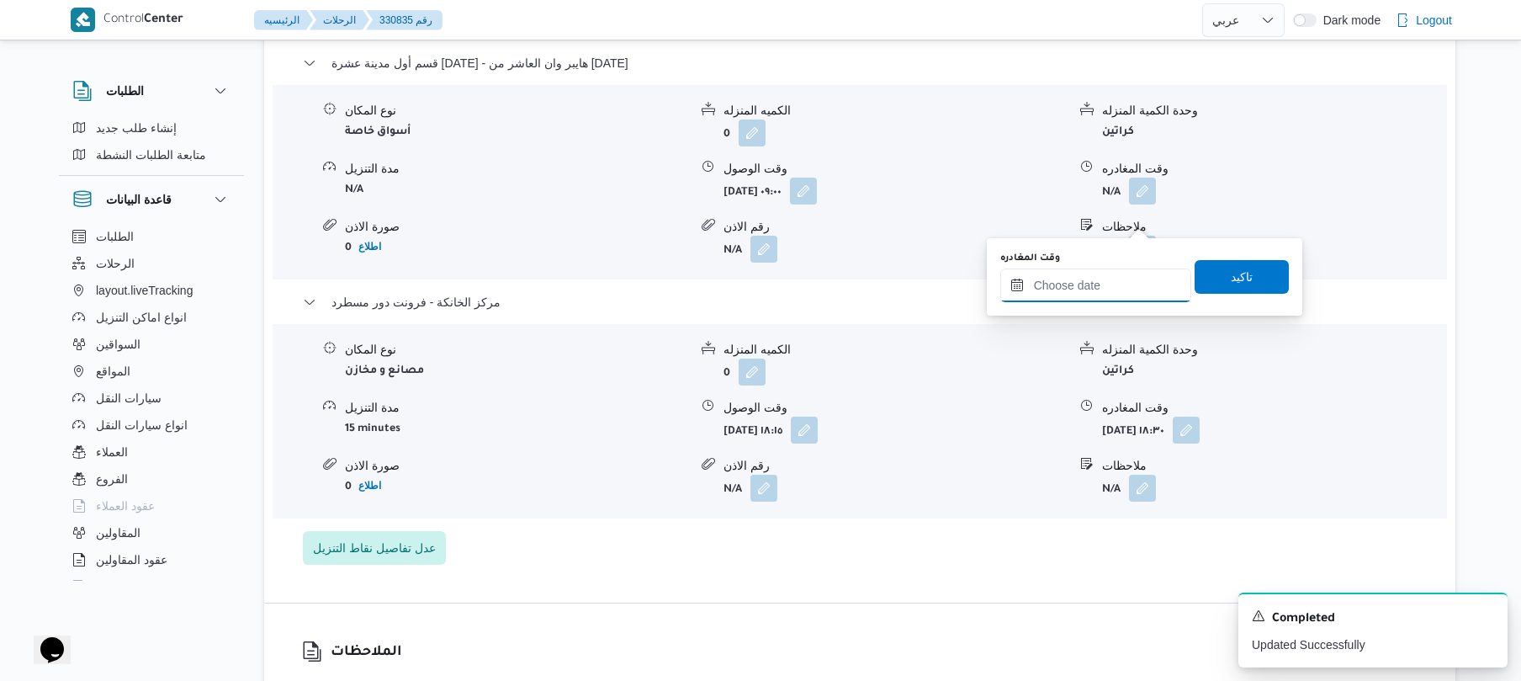
click at [1101, 288] on input "وقت المغادره" at bounding box center [1095, 285] width 191 height 34
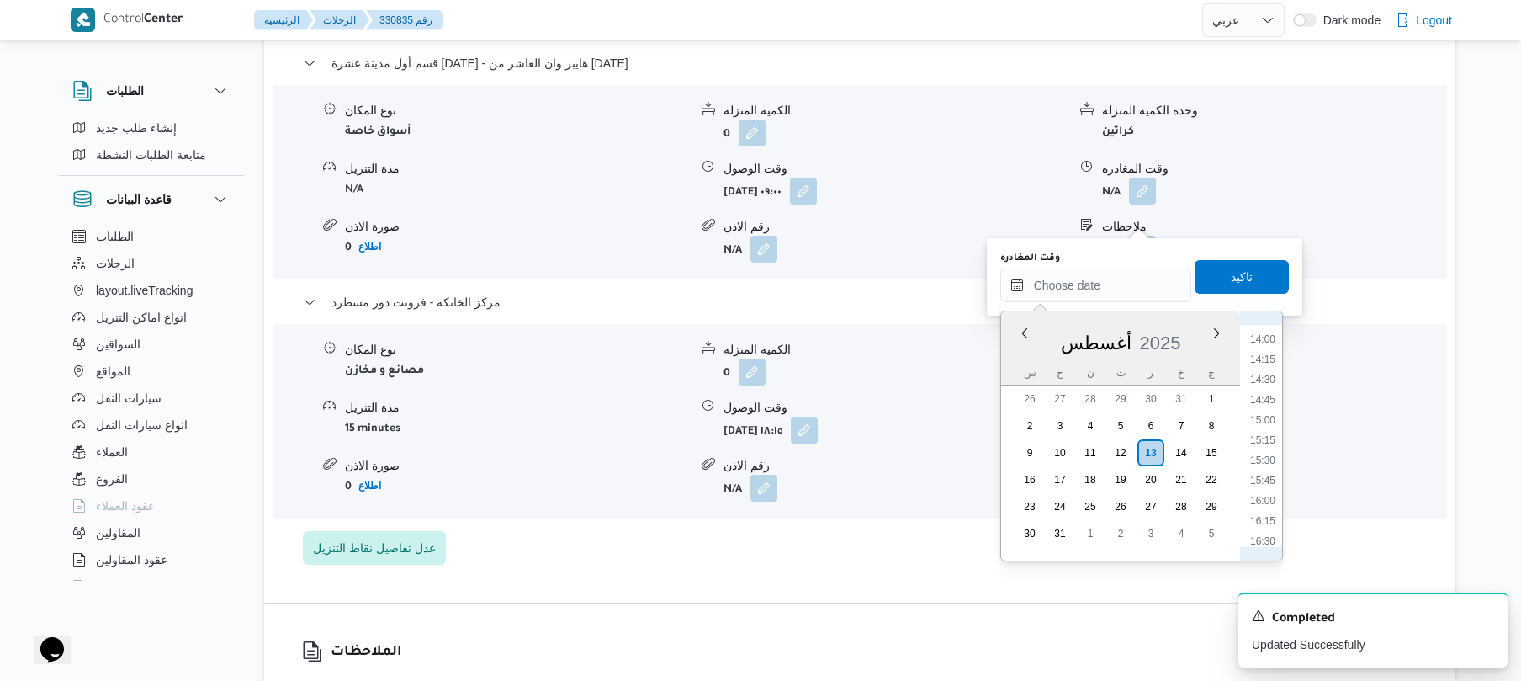
scroll to position [1313, 0]
click at [1263, 417] on li "17:15" at bounding box center [1263, 413] width 39 height 17
type input "١٣/٠٨/٢٠٢٥ ١٧:١٥"
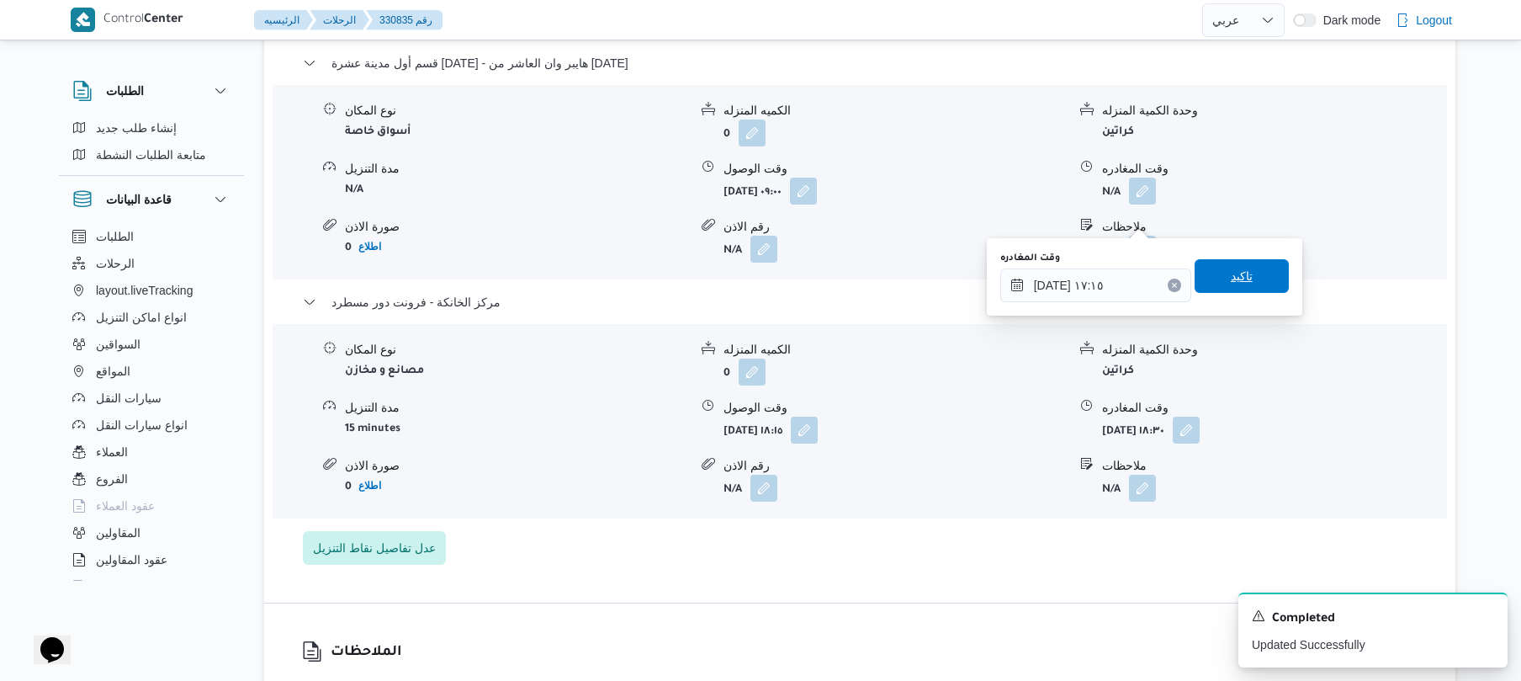
click at [1252, 284] on span "تاكيد" at bounding box center [1242, 276] width 94 height 34
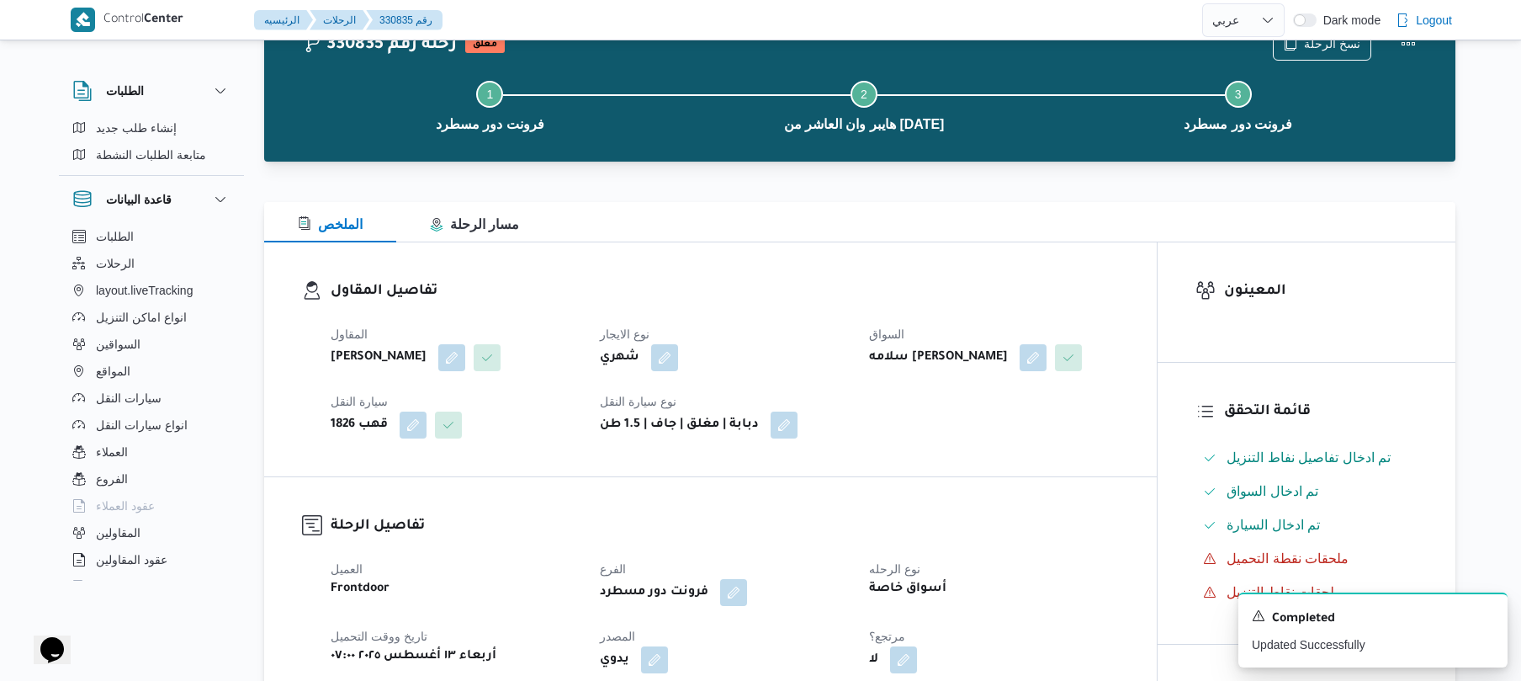
scroll to position [0, 0]
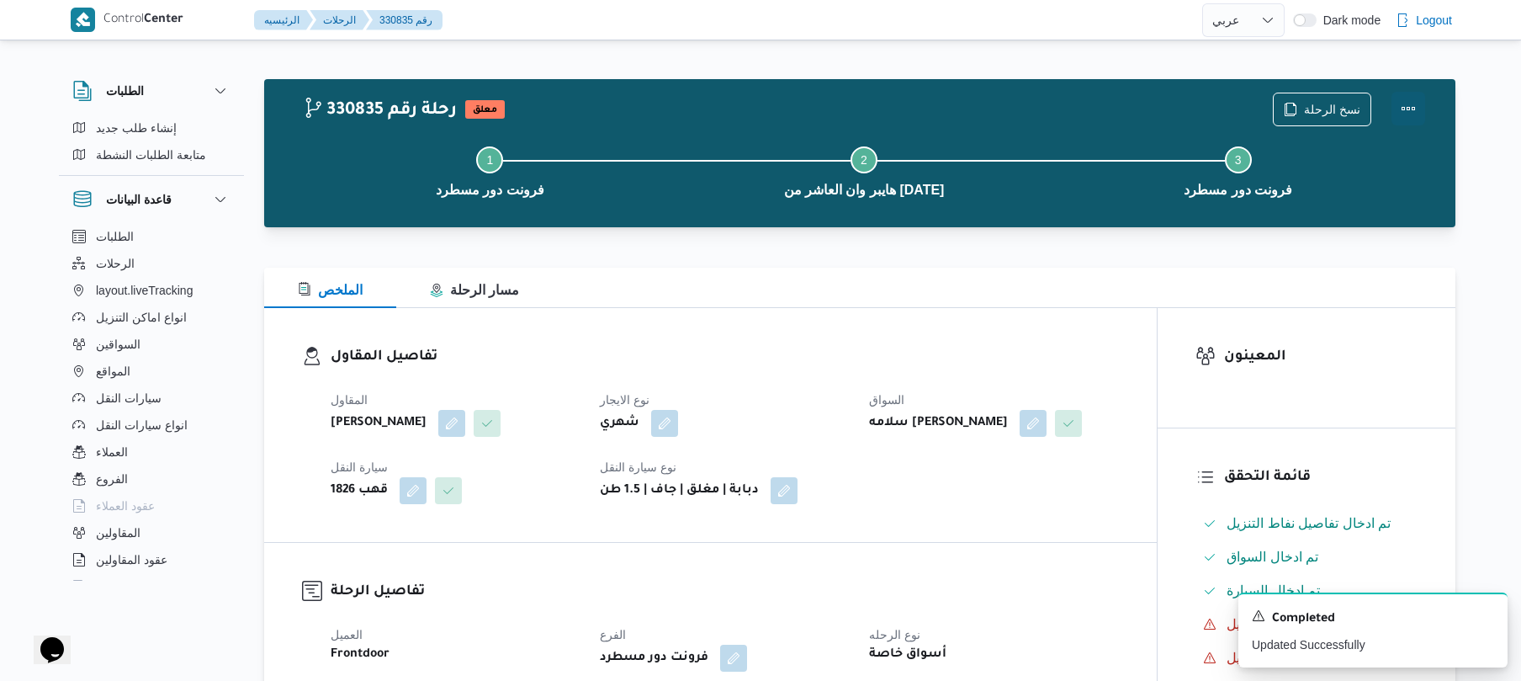
click at [1409, 112] on button "Actions" at bounding box center [1409, 109] width 34 height 34
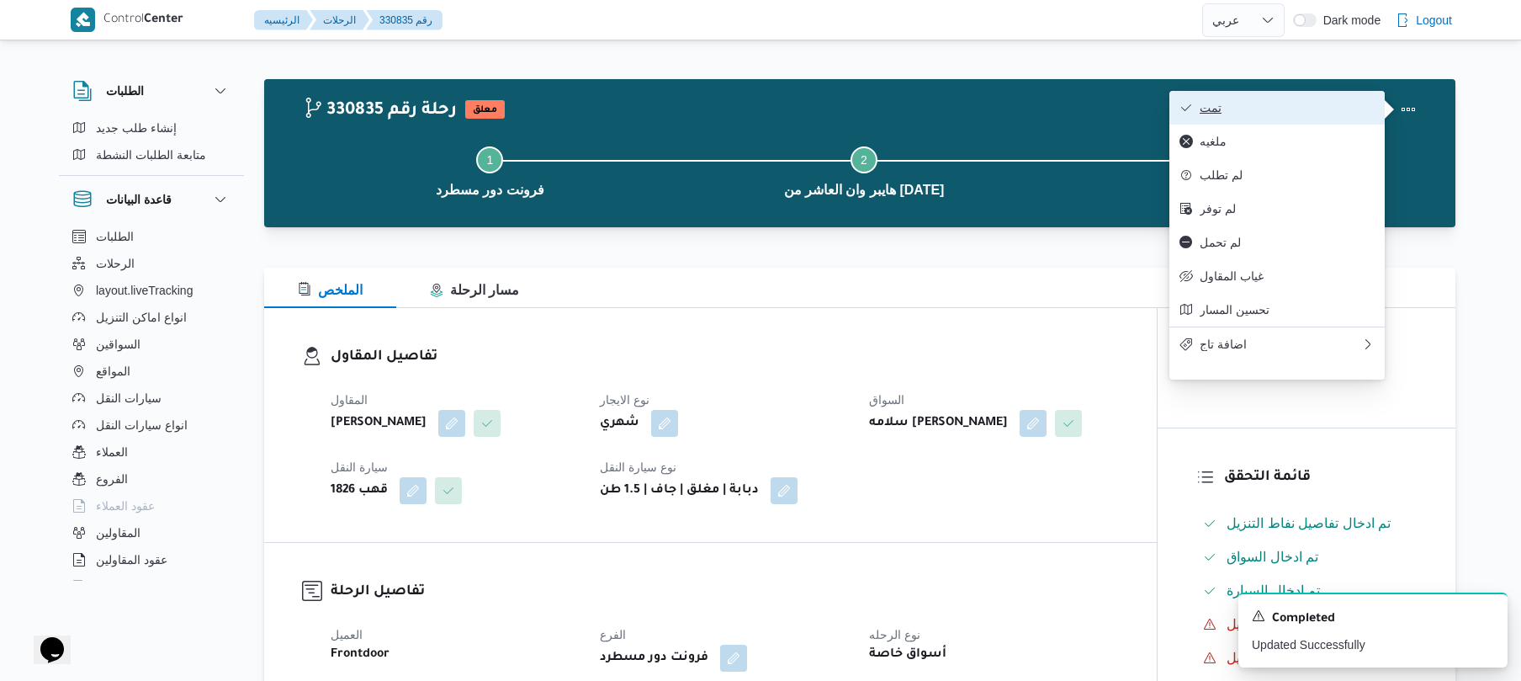
click at [1279, 113] on span "تمت" at bounding box center [1287, 107] width 175 height 13
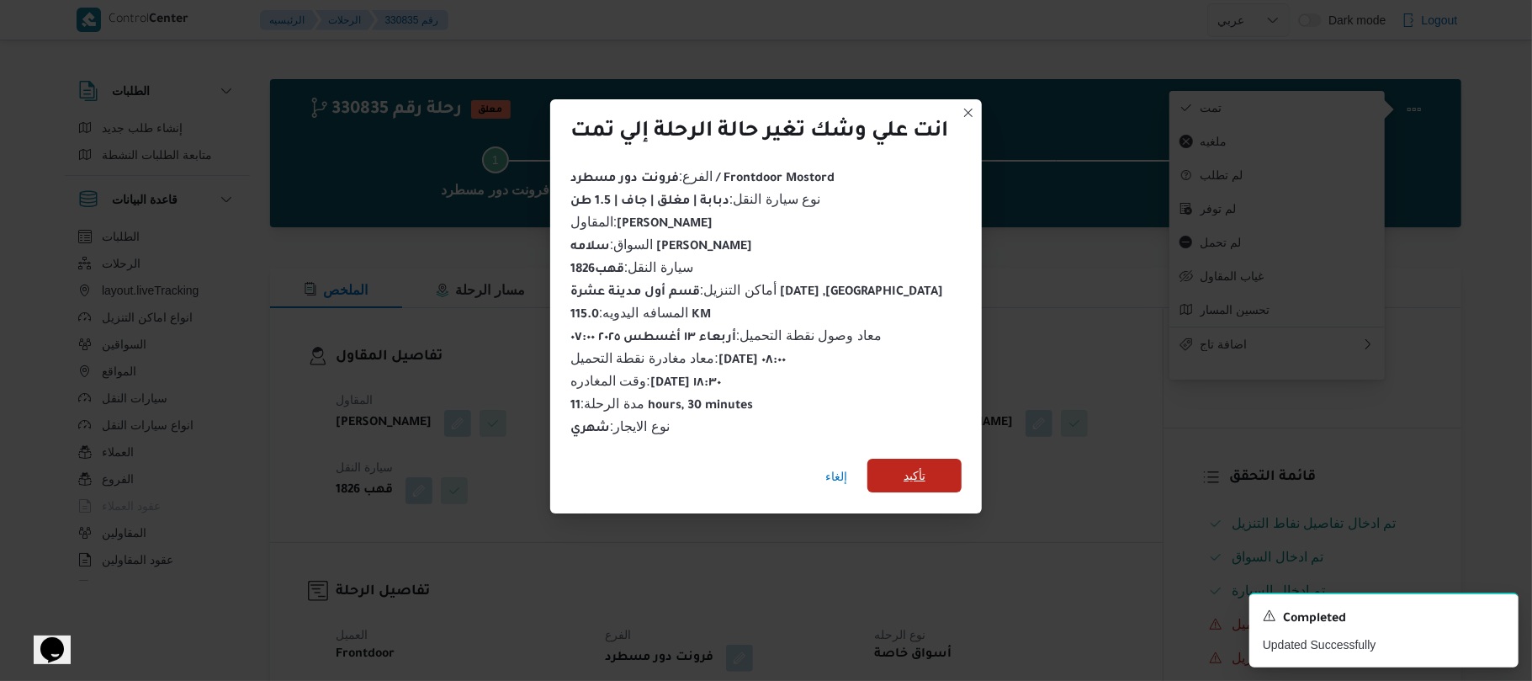
click at [946, 471] on span "تأكيد" at bounding box center [915, 476] width 94 height 34
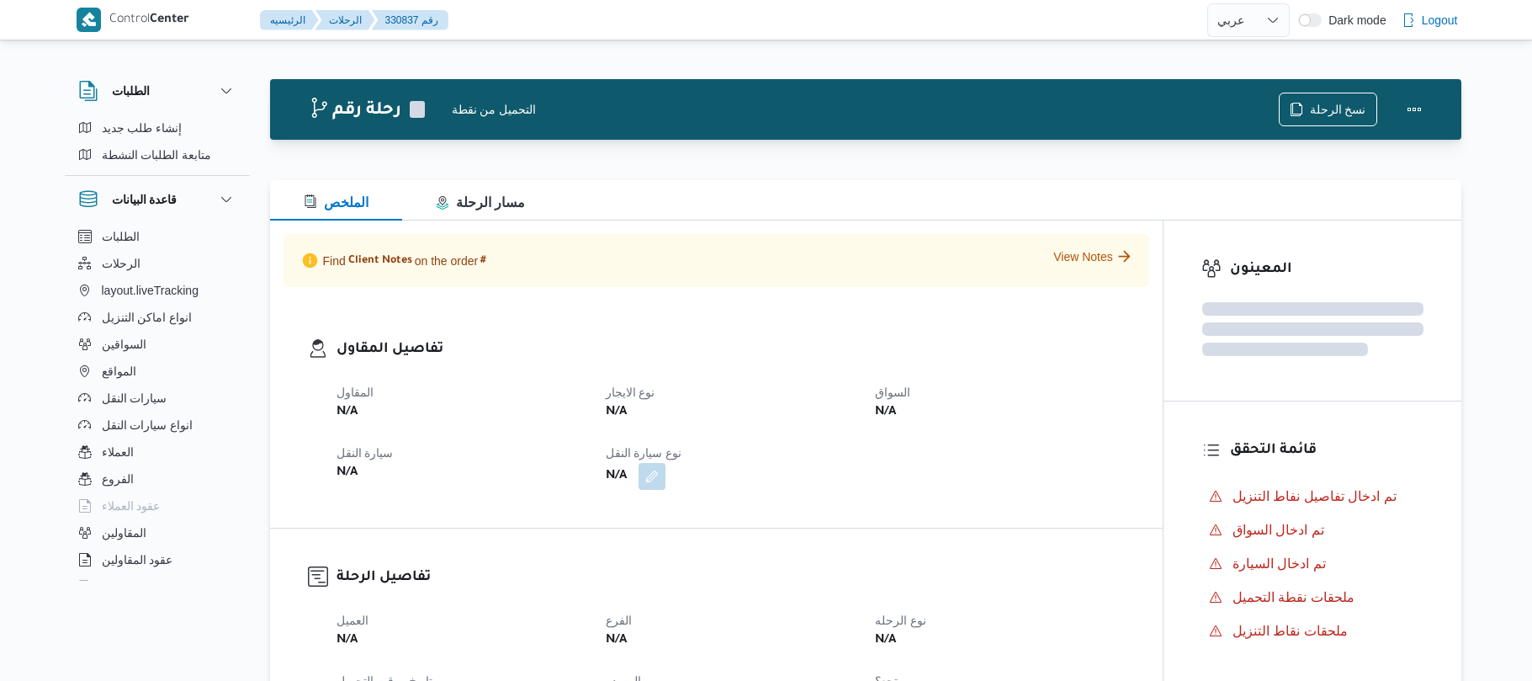
select select "ar"
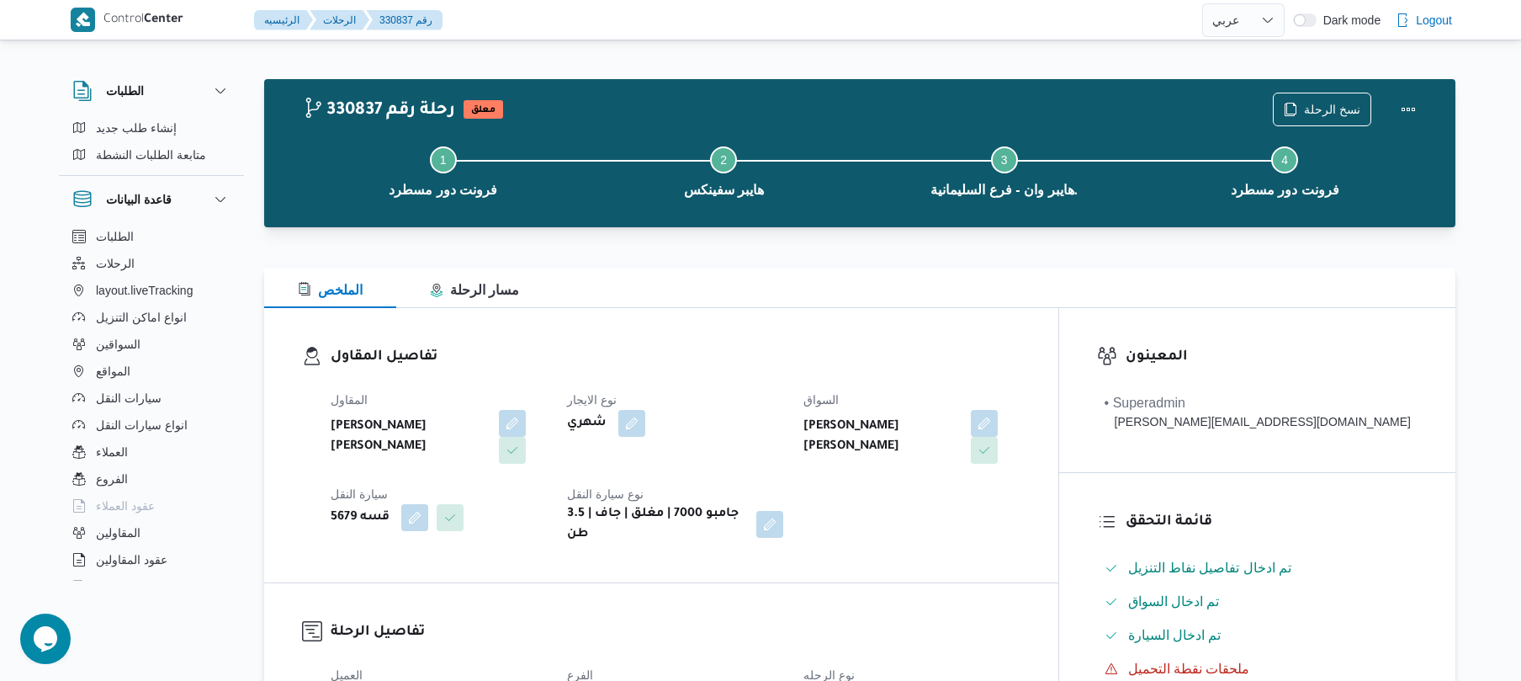
click at [836, 353] on h3 "تفاصيل المقاول" at bounding box center [676, 357] width 690 height 23
click at [926, 284] on div "الملخص مسار الرحلة" at bounding box center [859, 288] width 1191 height 40
click at [836, 271] on div "الملخص مسار الرحلة" at bounding box center [859, 288] width 1191 height 40
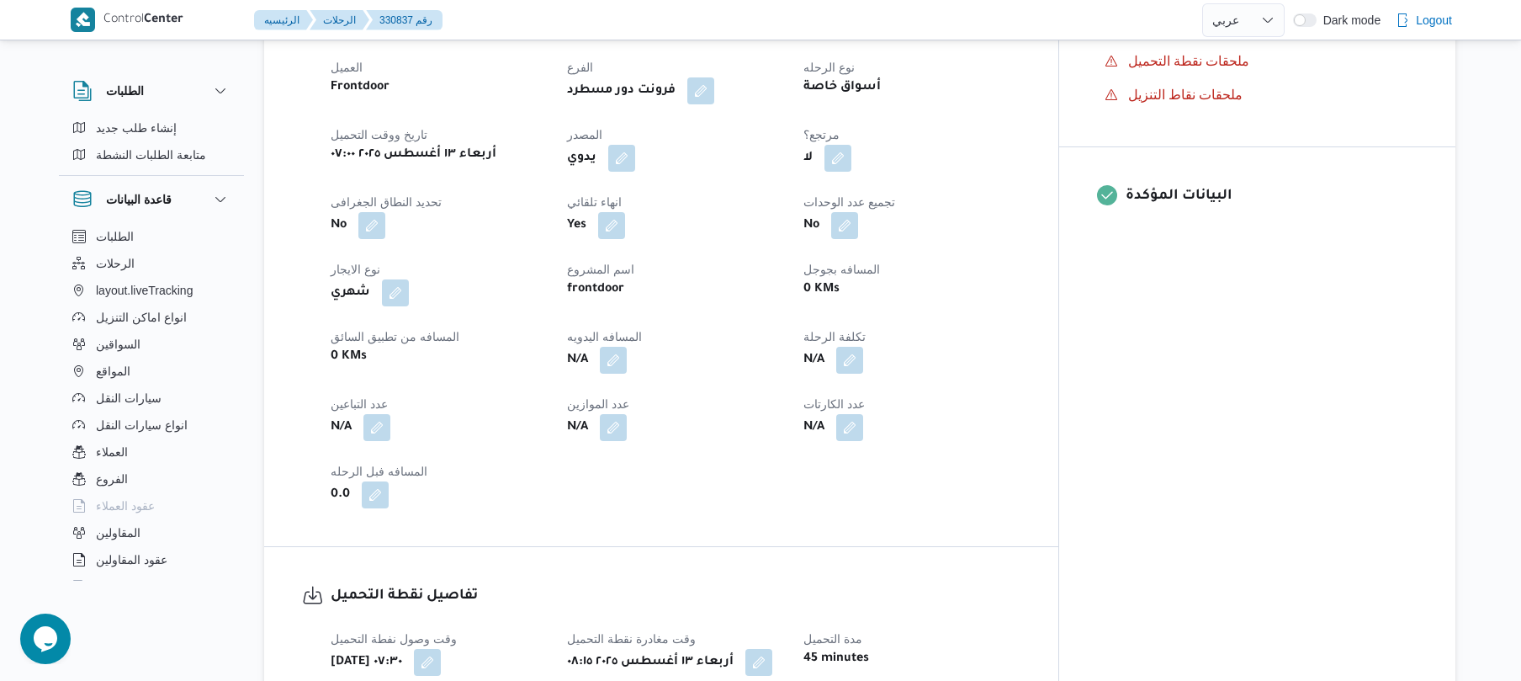
scroll to position [673, 0]
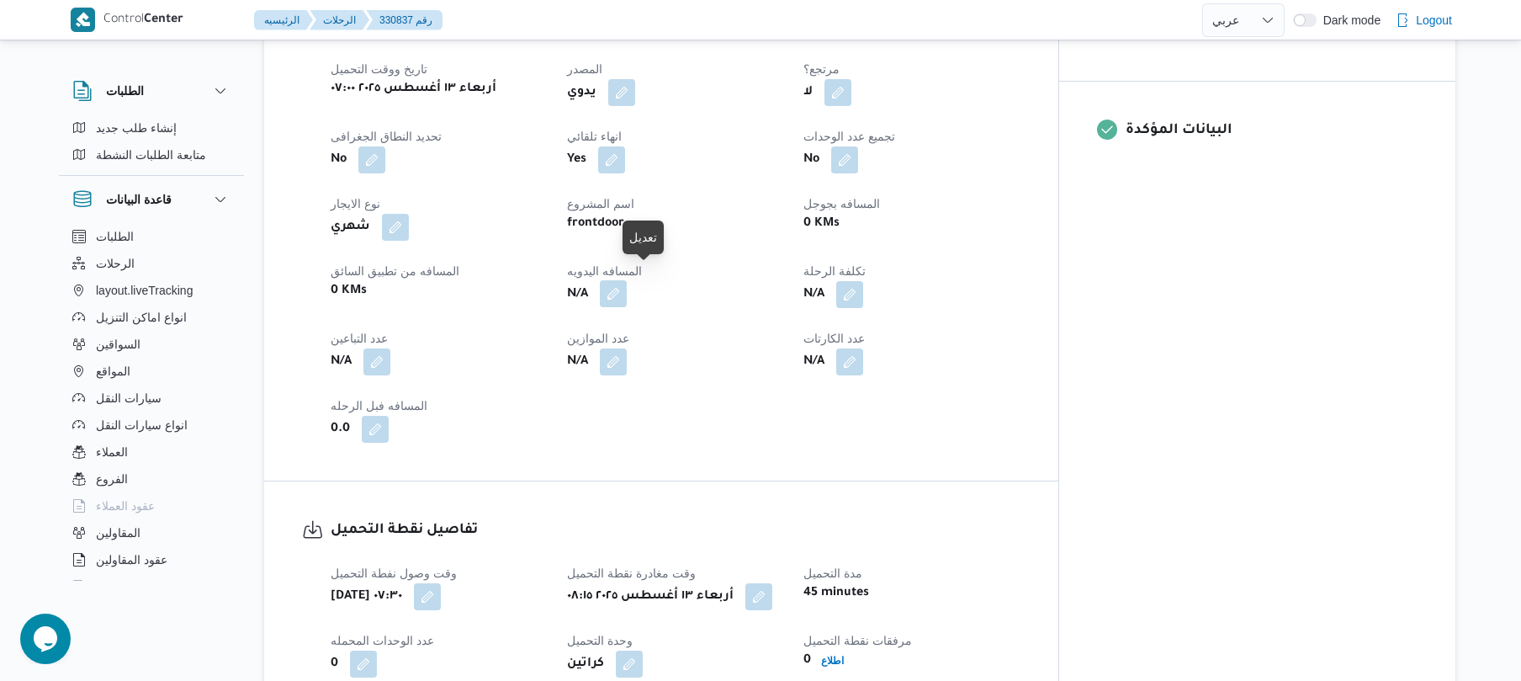
click at [627, 284] on button "button" at bounding box center [613, 293] width 27 height 27
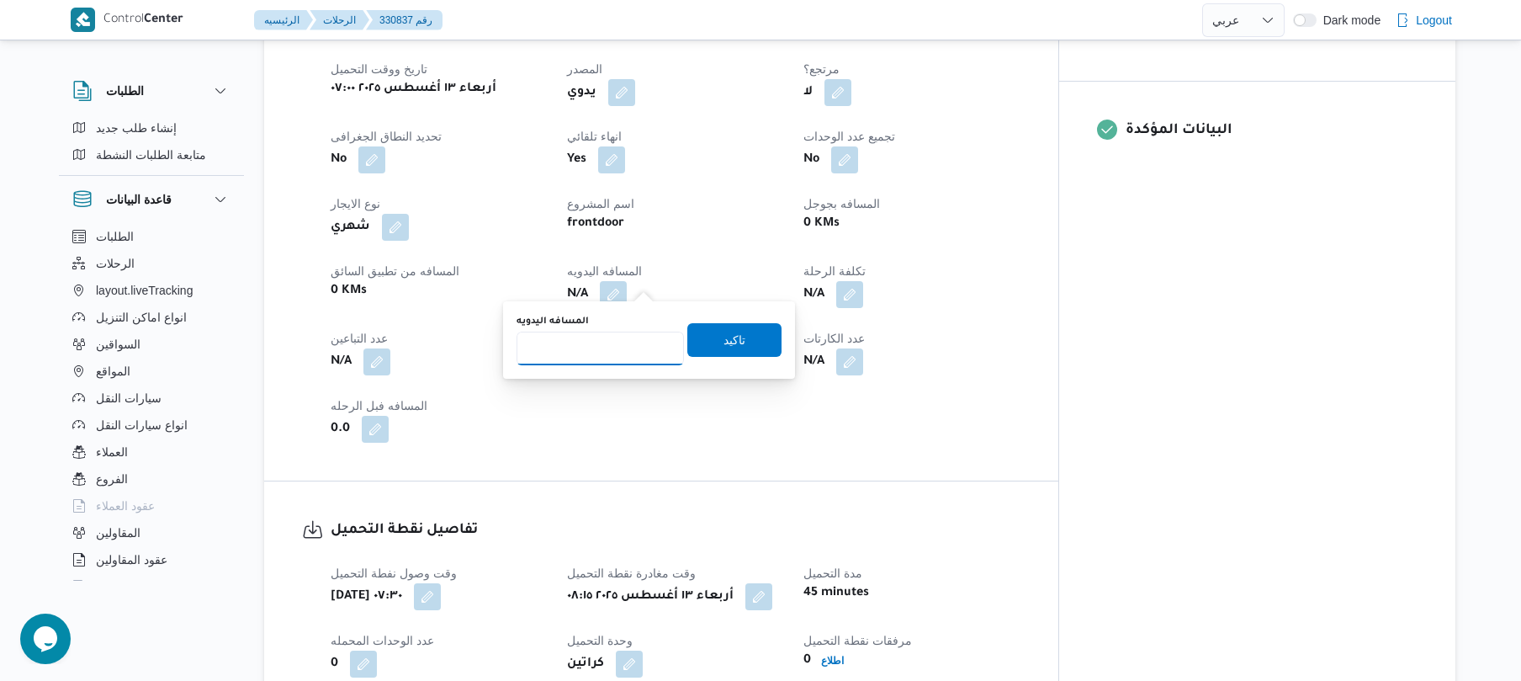
click at [603, 357] on input "المسافه اليدويه" at bounding box center [600, 349] width 167 height 34
type input "140"
click at [728, 334] on span "تاكيد" at bounding box center [735, 339] width 22 height 20
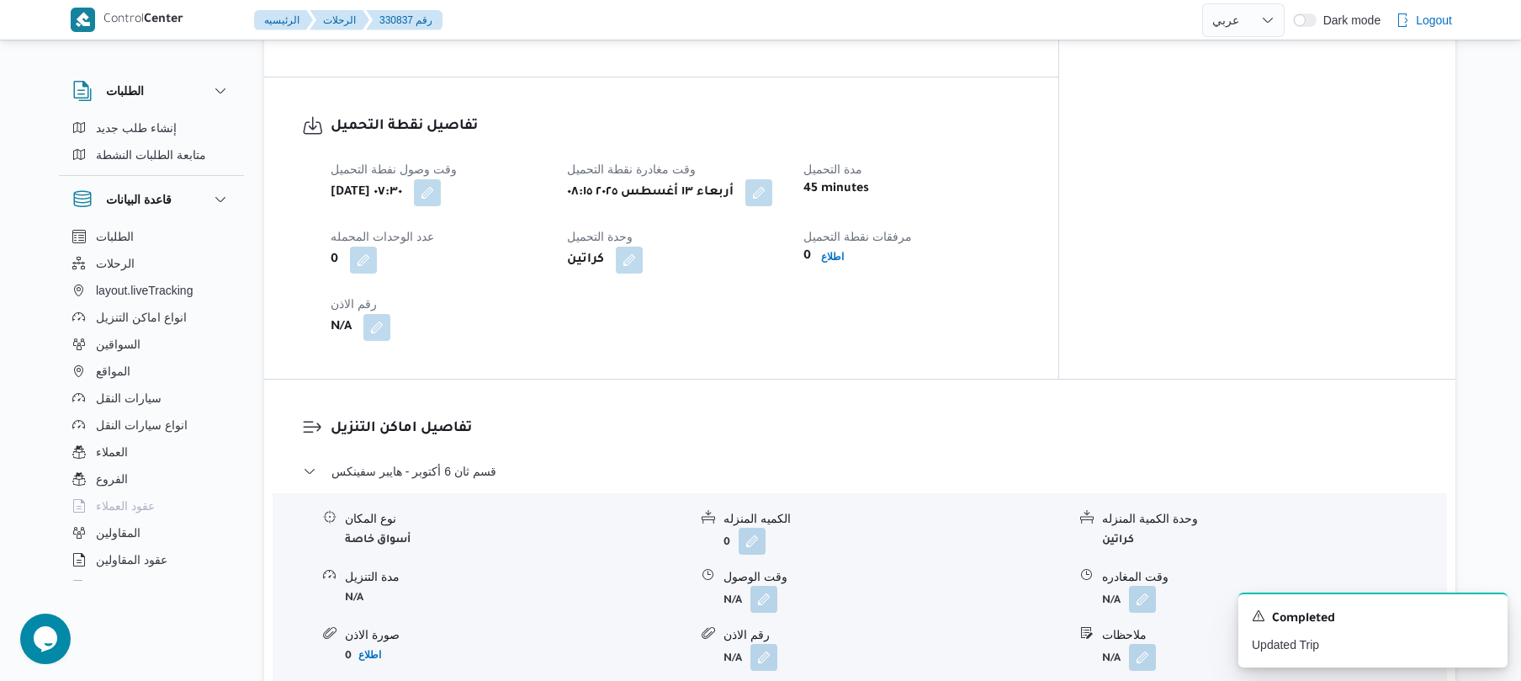
scroll to position [1122, 0]
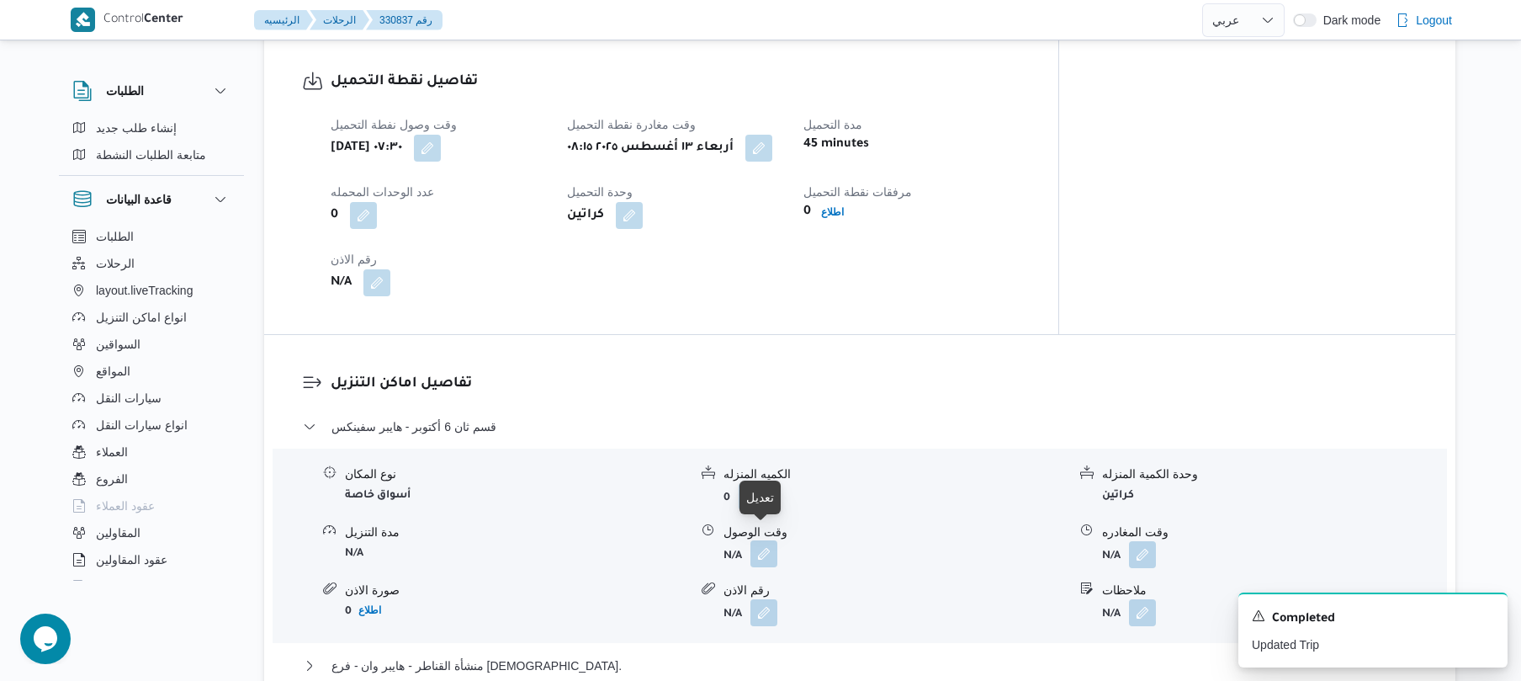
click at [759, 546] on button "button" at bounding box center [764, 553] width 27 height 27
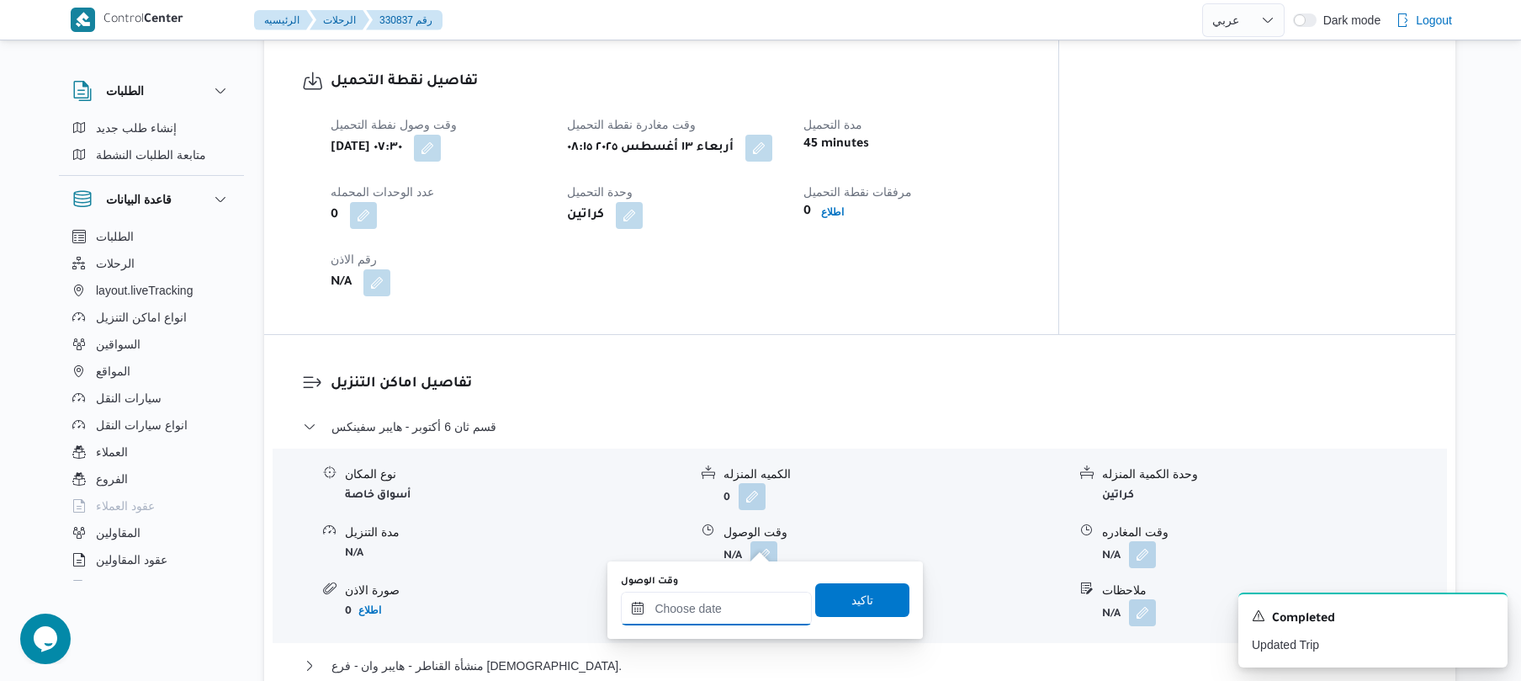
click at [714, 613] on input "وقت الوصول" at bounding box center [716, 609] width 191 height 34
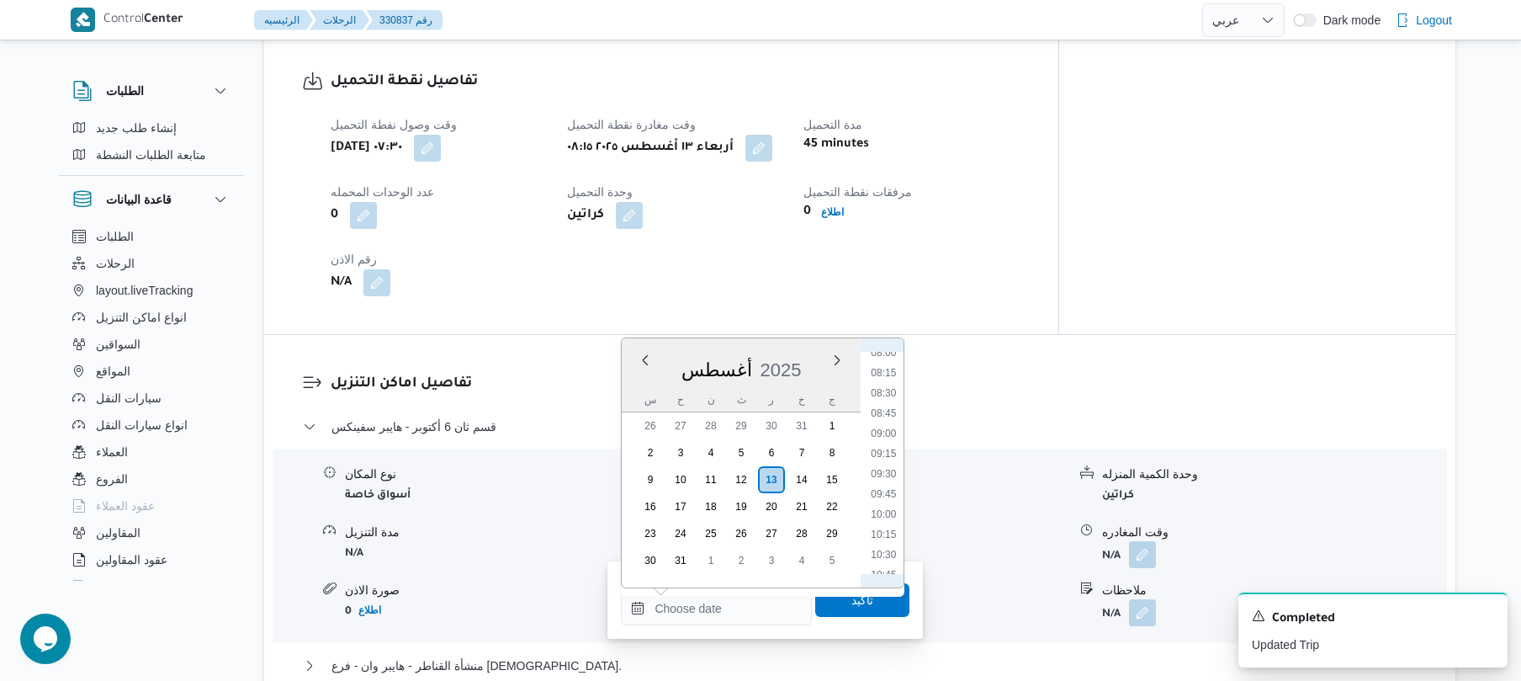
scroll to position [580, 0]
click at [889, 525] on li "09:15" at bounding box center [884, 527] width 39 height 17
type input "١٣/٠٨/٢٠٢٥ ٠٩:١٥"
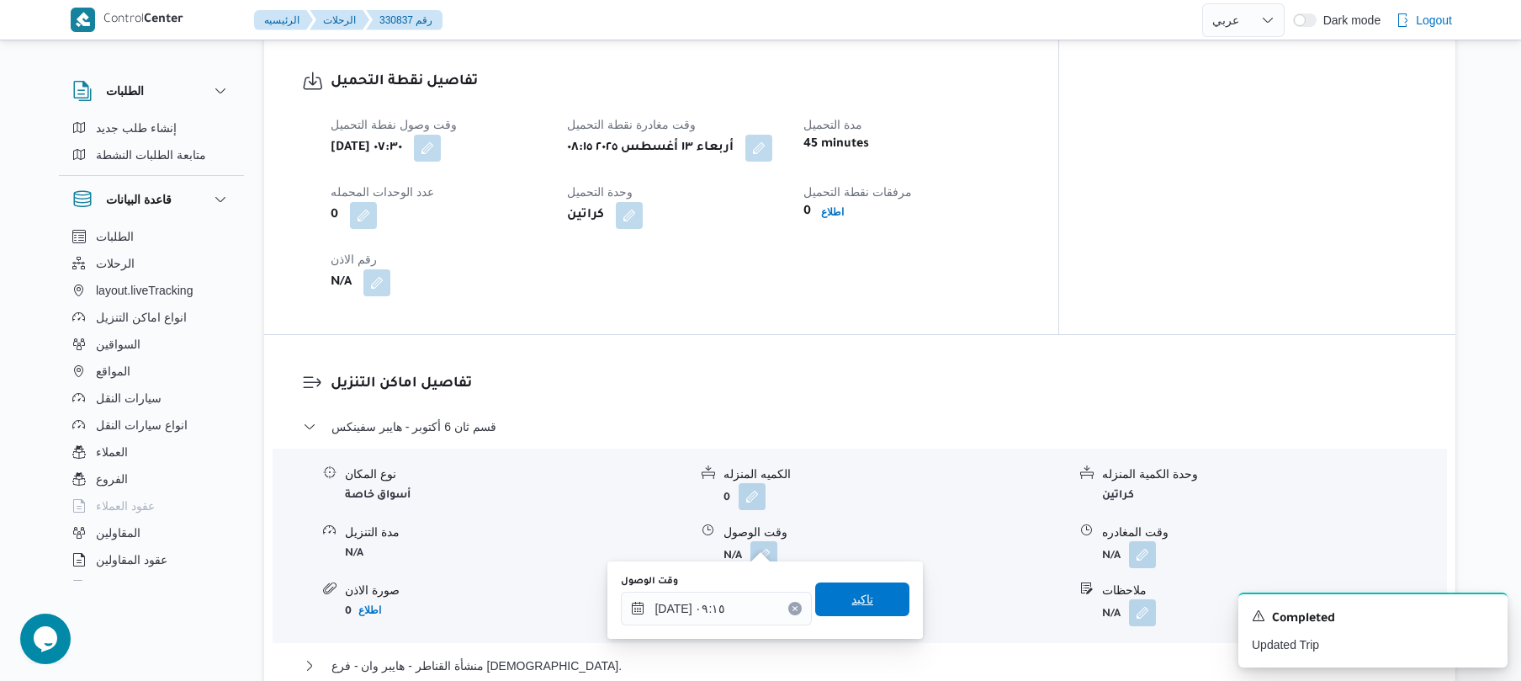
click at [852, 606] on span "تاكيد" at bounding box center [863, 599] width 22 height 20
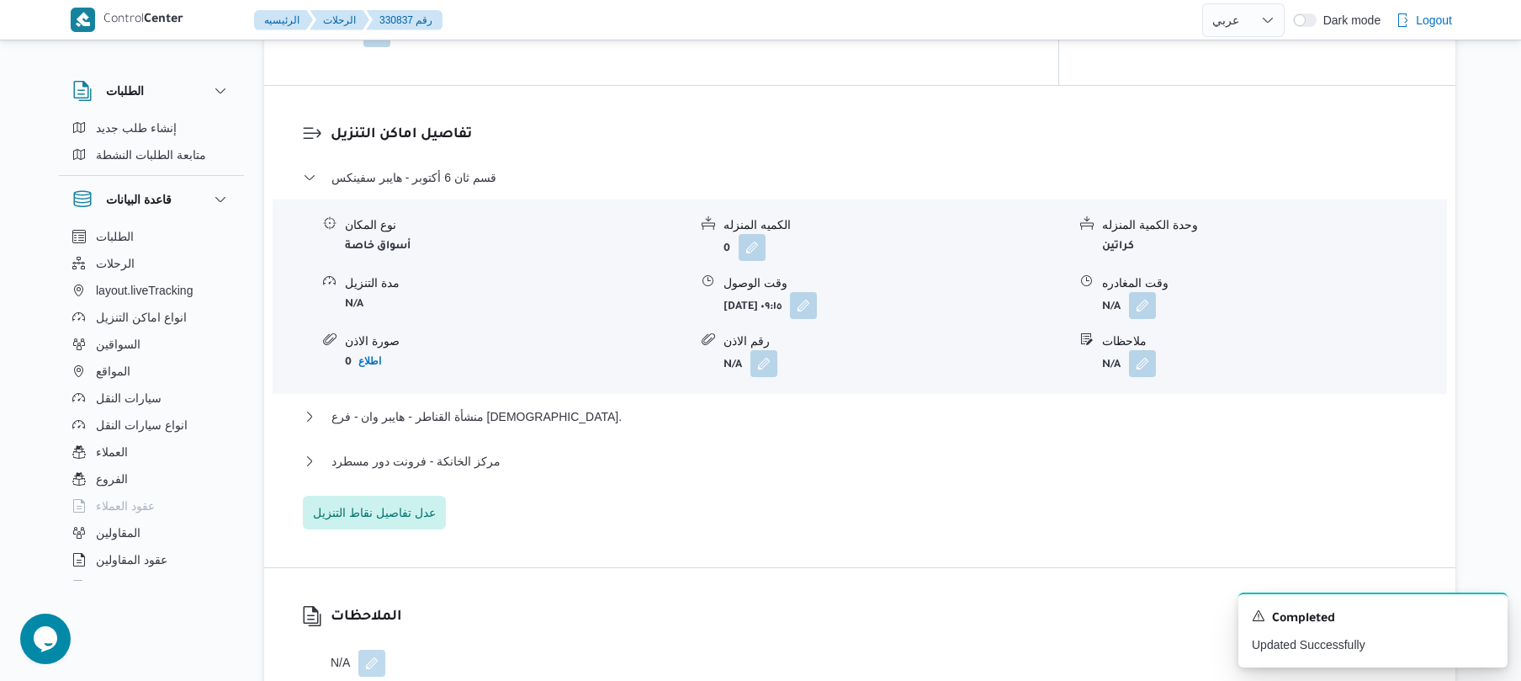
scroll to position [1391, 0]
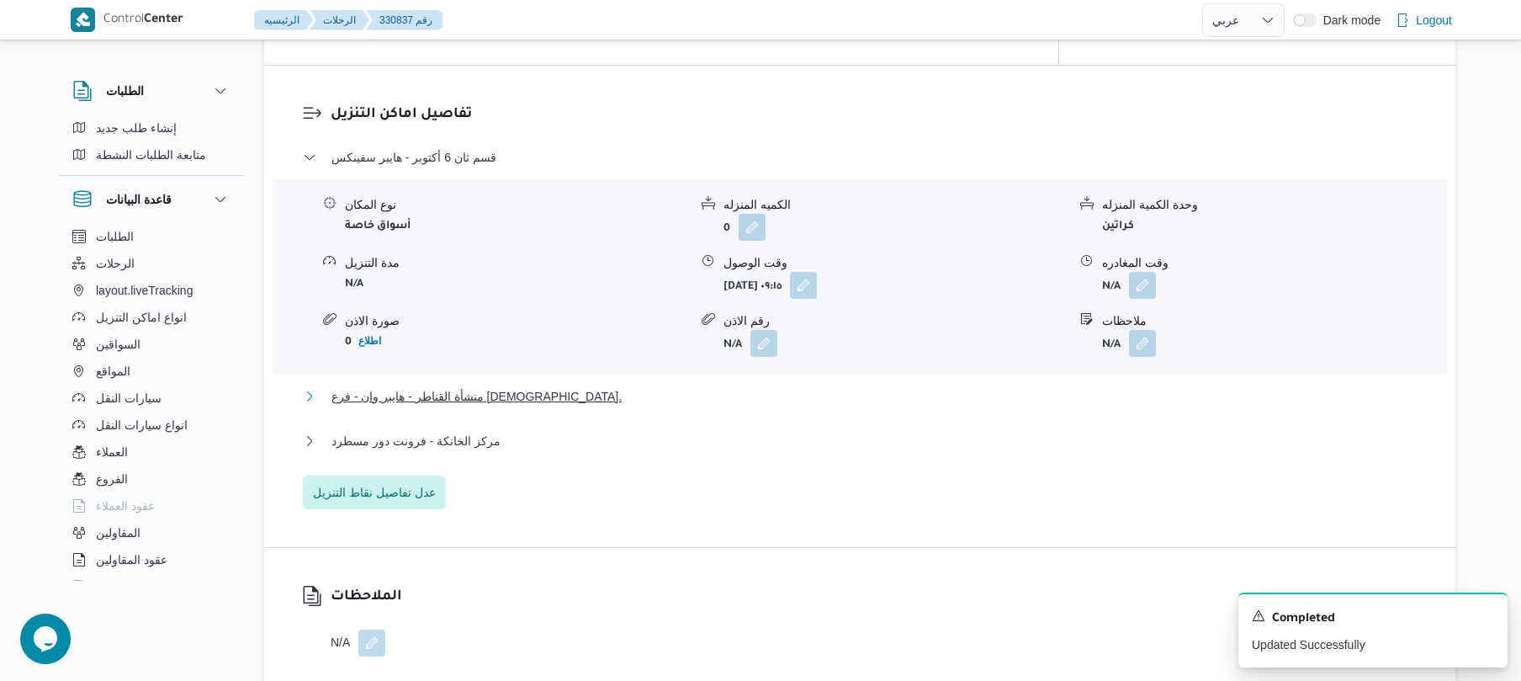
click at [741, 388] on button "منشأة القناطر - هايبر وان - فرع السليمانية." at bounding box center [860, 396] width 1115 height 20
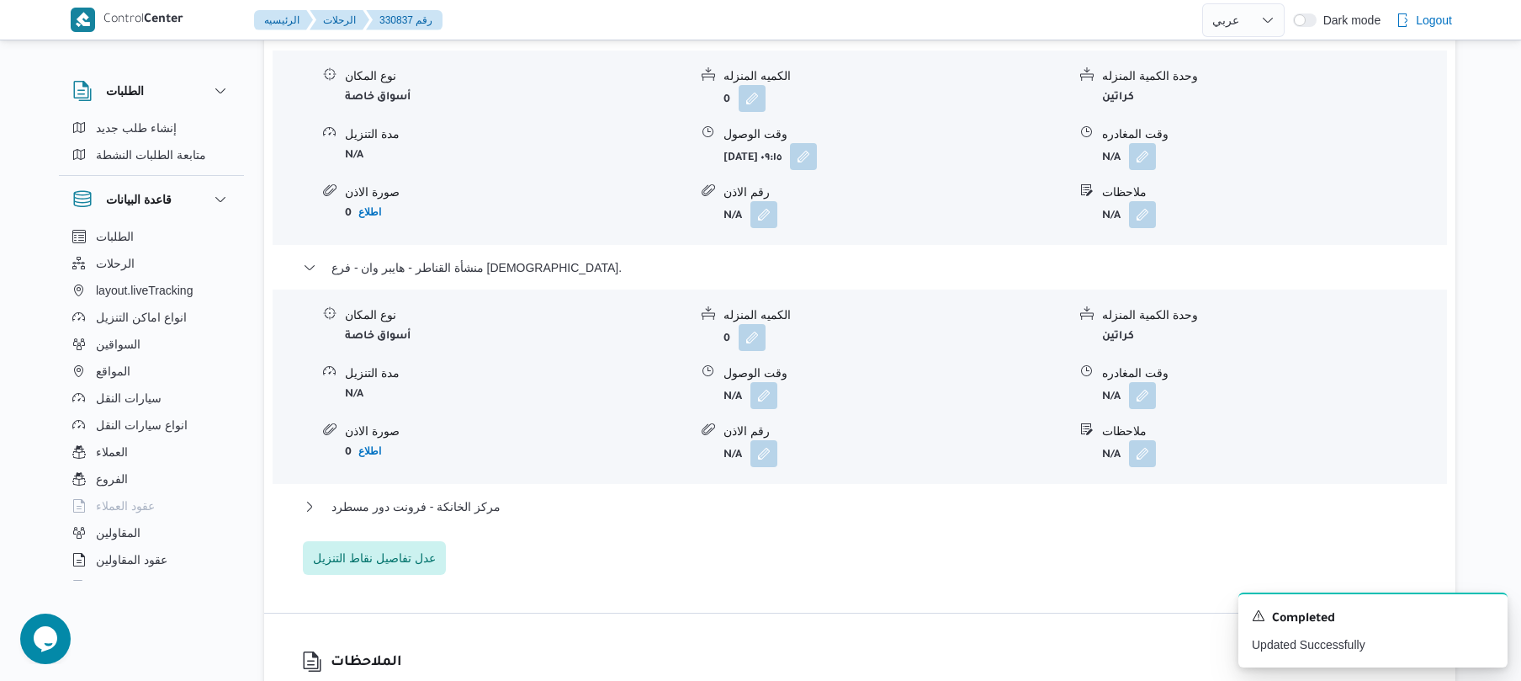
scroll to position [1526, 0]
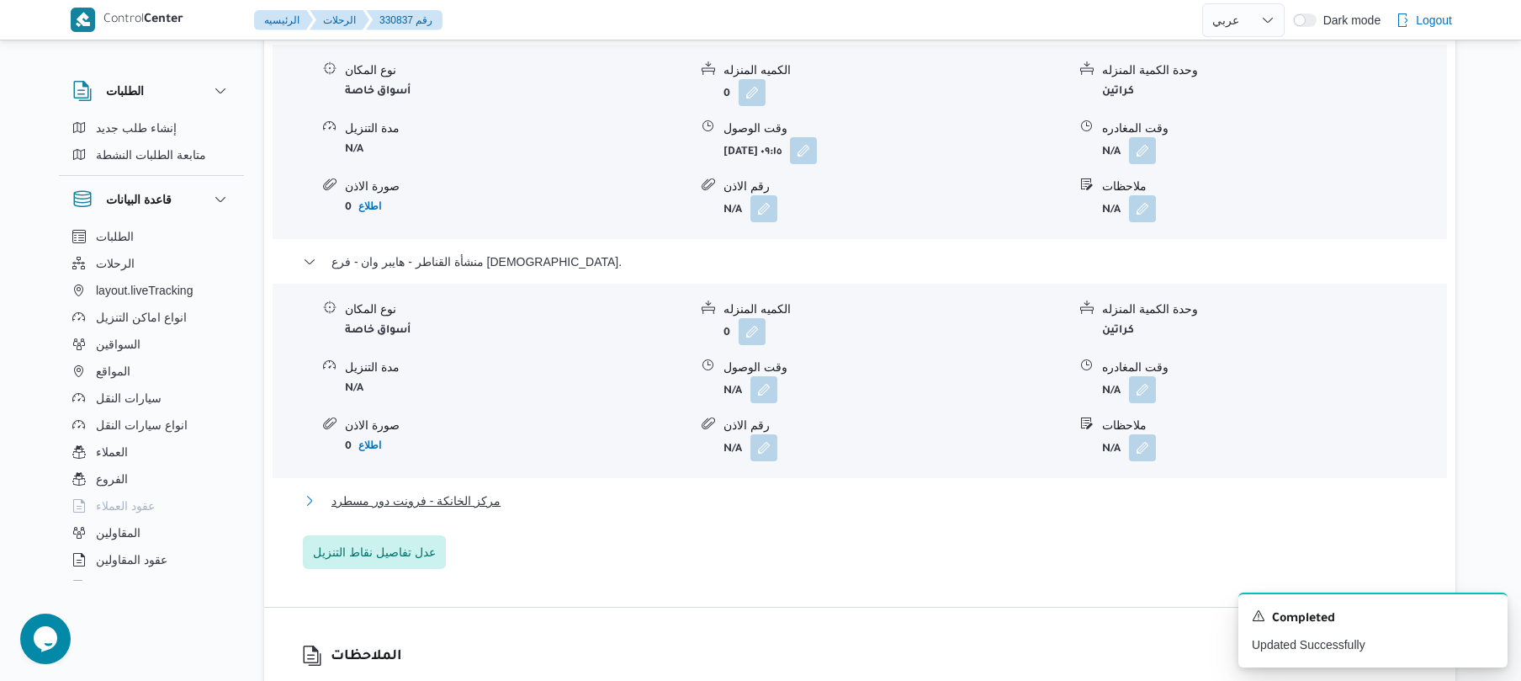
click at [721, 491] on button "مركز الخانكة - فرونت دور مسطرد" at bounding box center [860, 501] width 1115 height 20
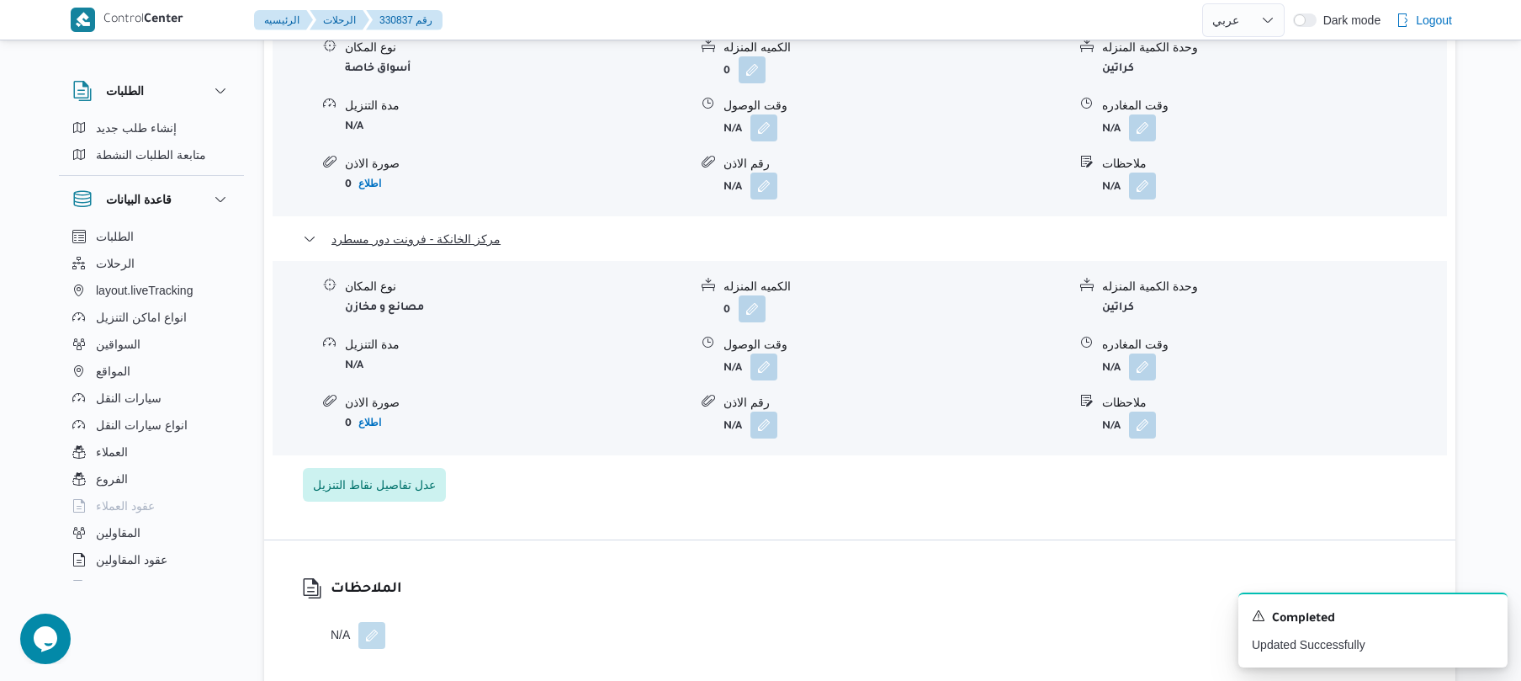
scroll to position [1795, 0]
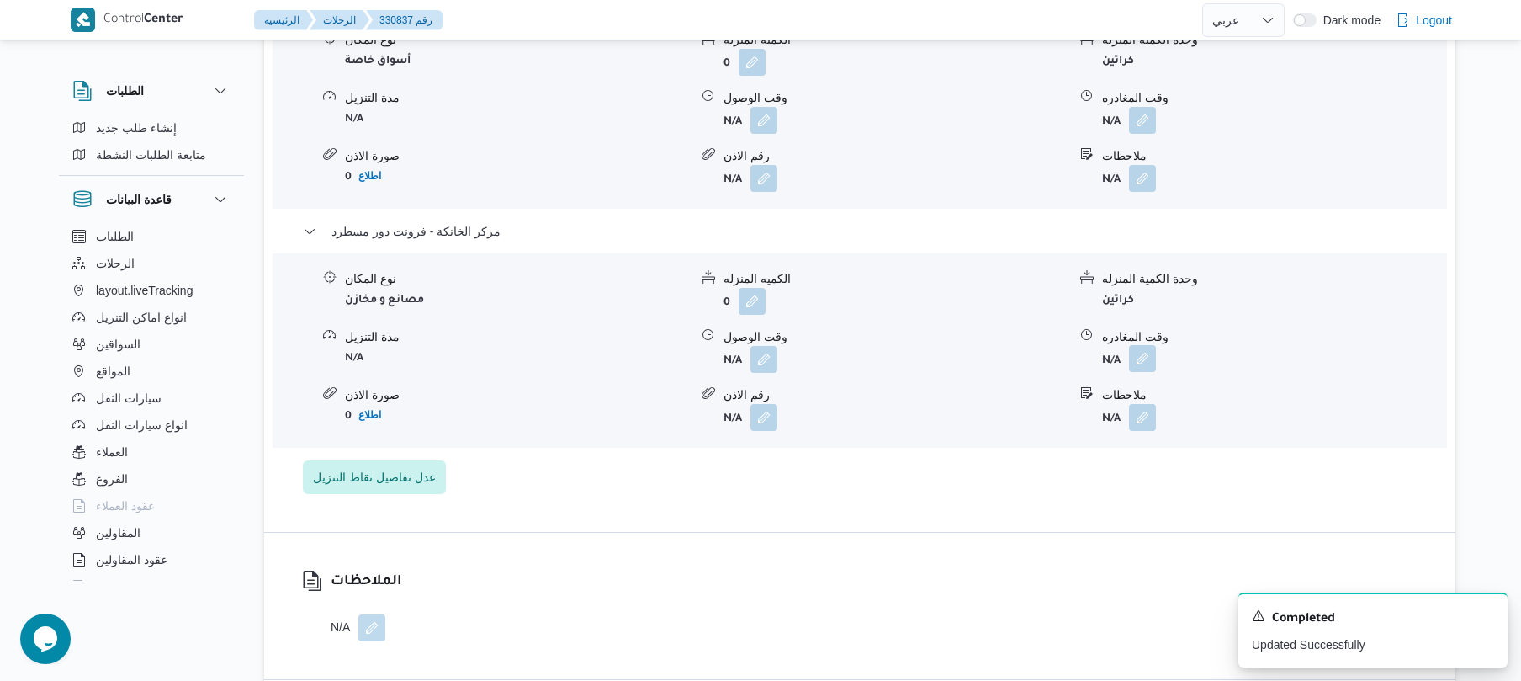
click at [1148, 350] on button "button" at bounding box center [1142, 358] width 27 height 27
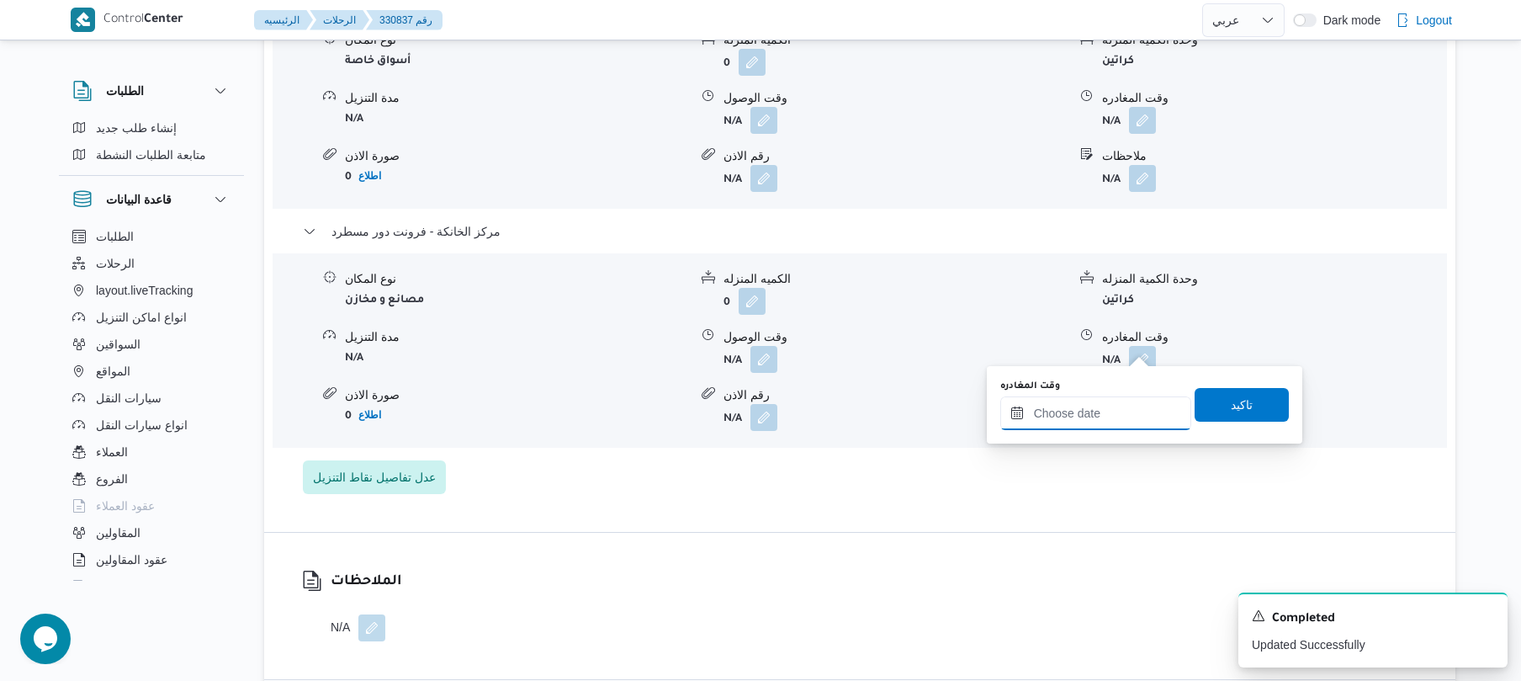
click at [1101, 399] on input "وقت المغادره" at bounding box center [1095, 413] width 191 height 34
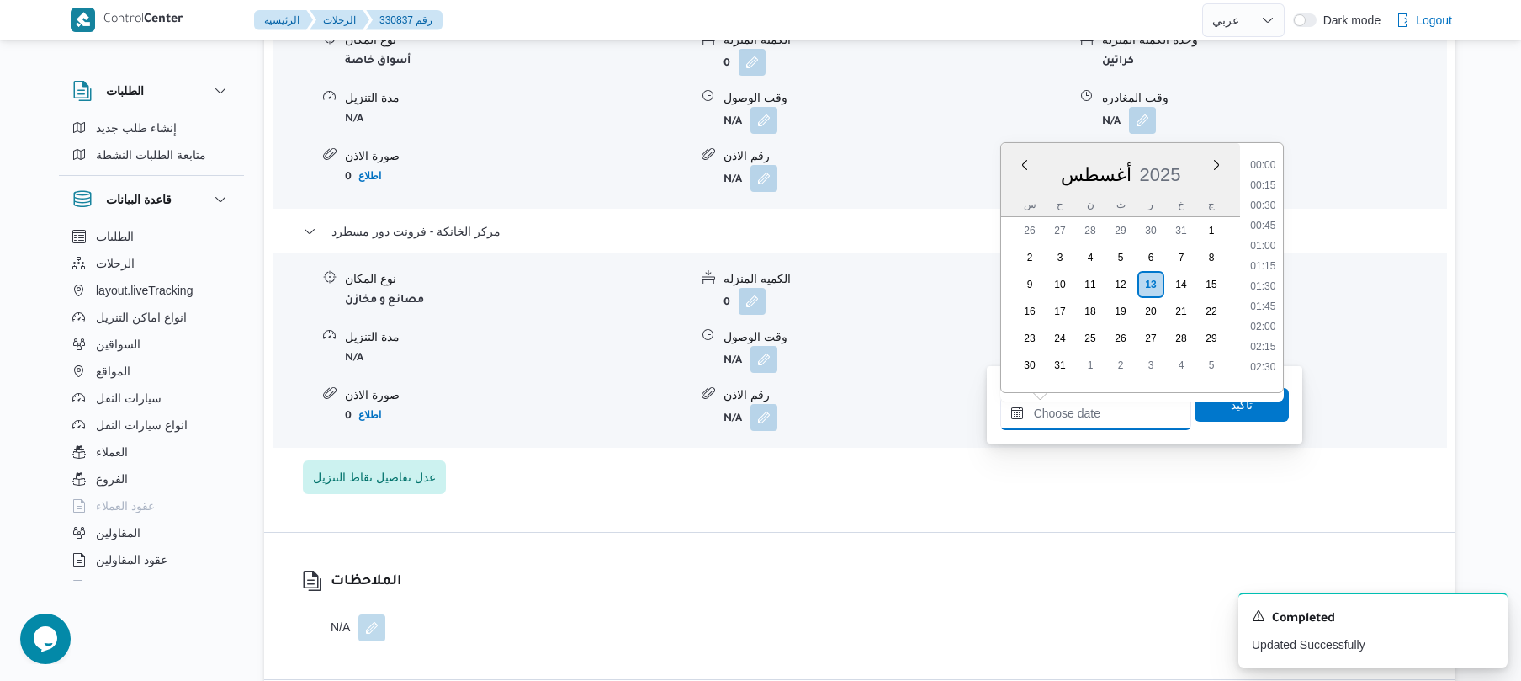
scroll to position [1522, 0]
click at [1267, 163] on li "18:45" at bounding box center [1263, 157] width 39 height 17
type input "[DATE] ١٨:٤٥"
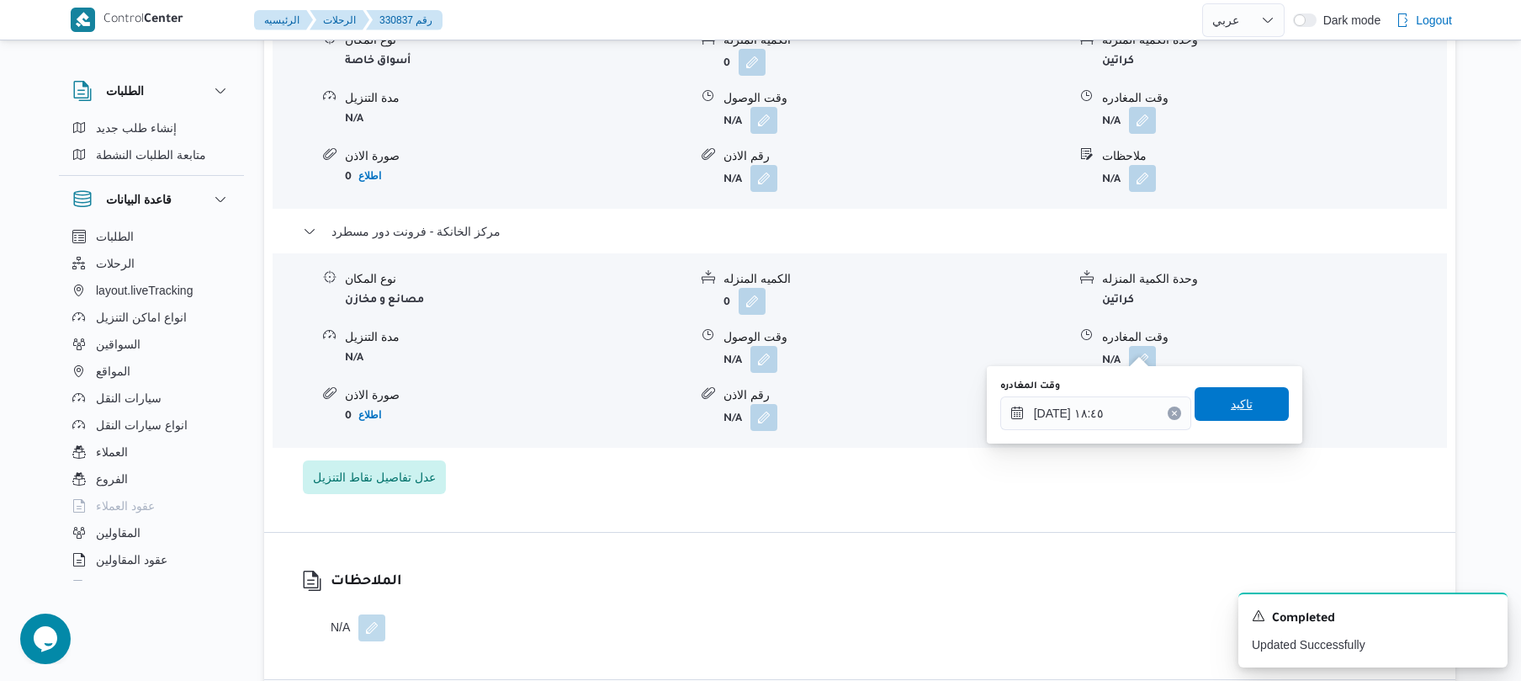
click at [1231, 407] on span "تاكيد" at bounding box center [1242, 404] width 22 height 20
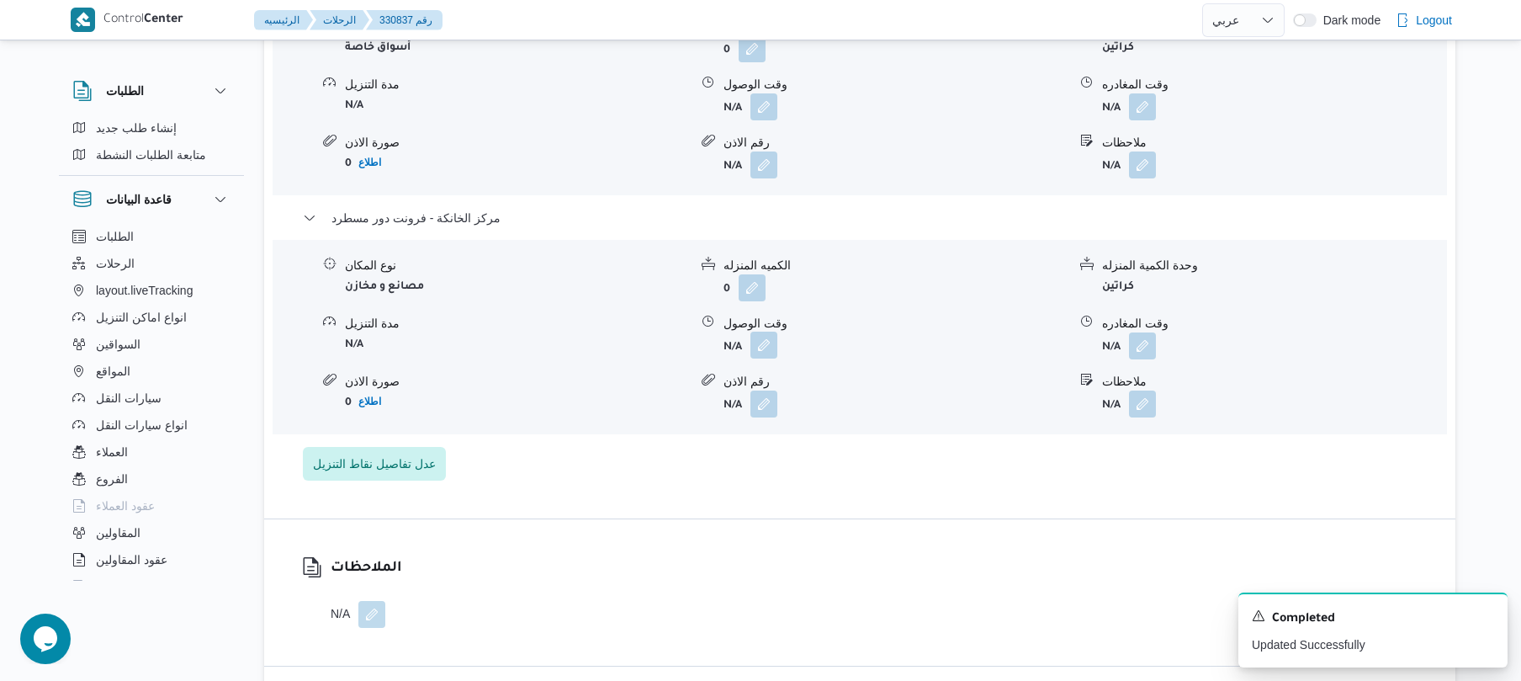
click at [759, 343] on button "button" at bounding box center [764, 345] width 27 height 27
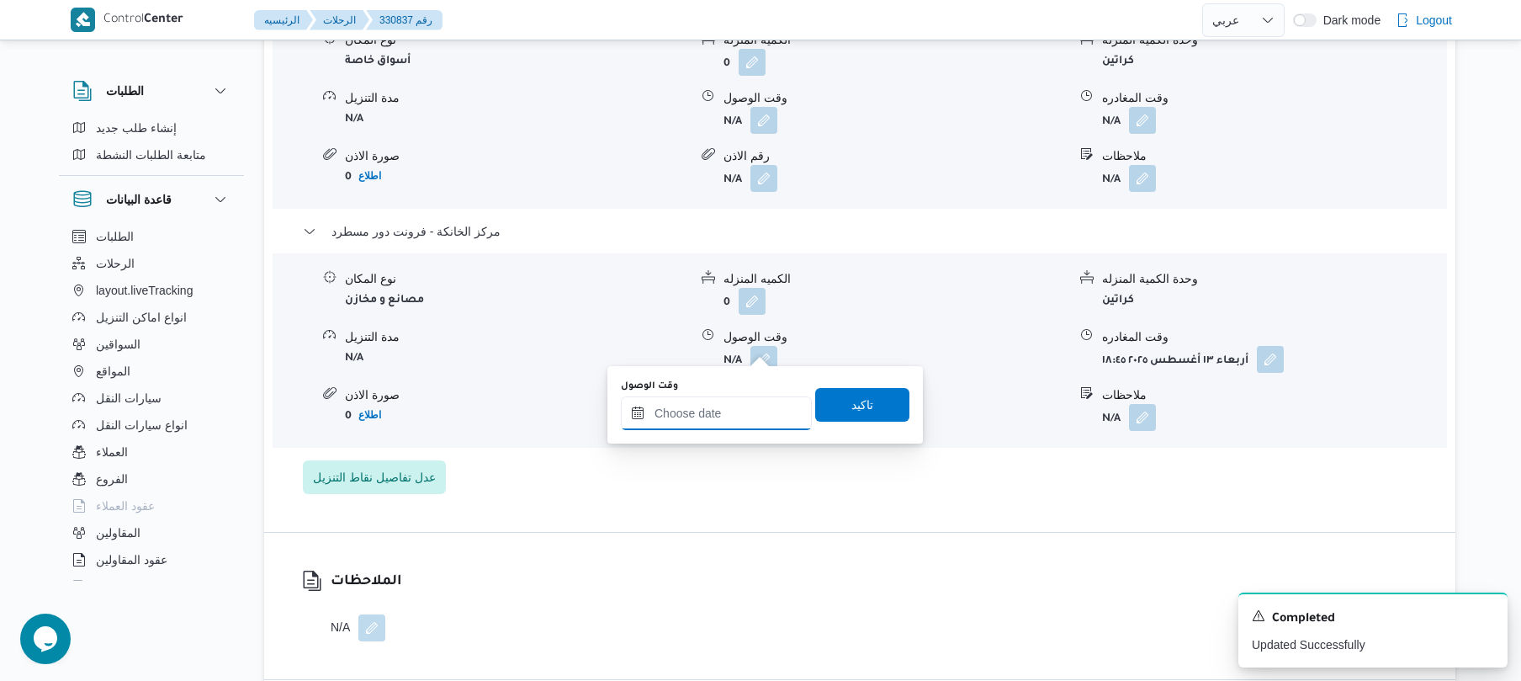
click at [745, 411] on input "وقت الوصول" at bounding box center [716, 413] width 191 height 34
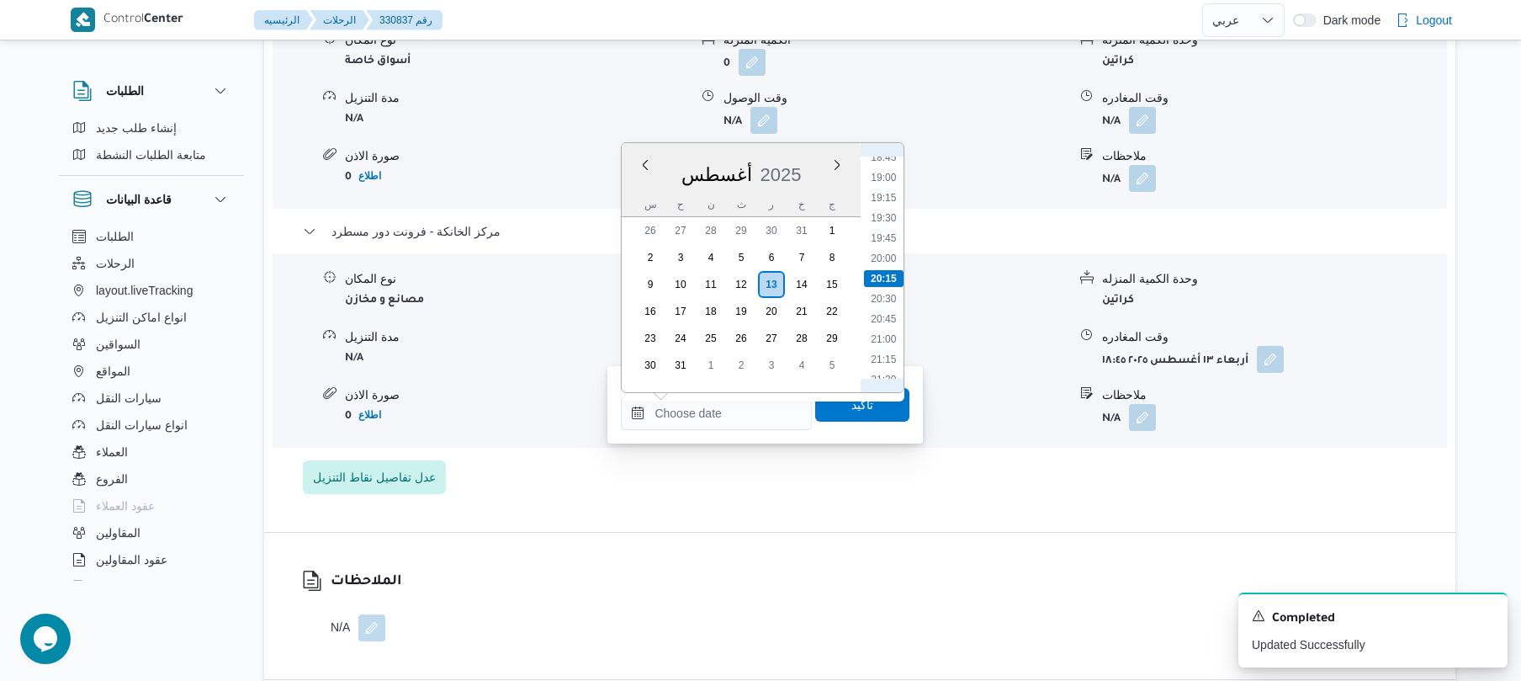
scroll to position [1334, 0]
click at [887, 325] on li "18:30" at bounding box center [884, 325] width 39 height 17
type input "[DATE] ١٨:٣٠"
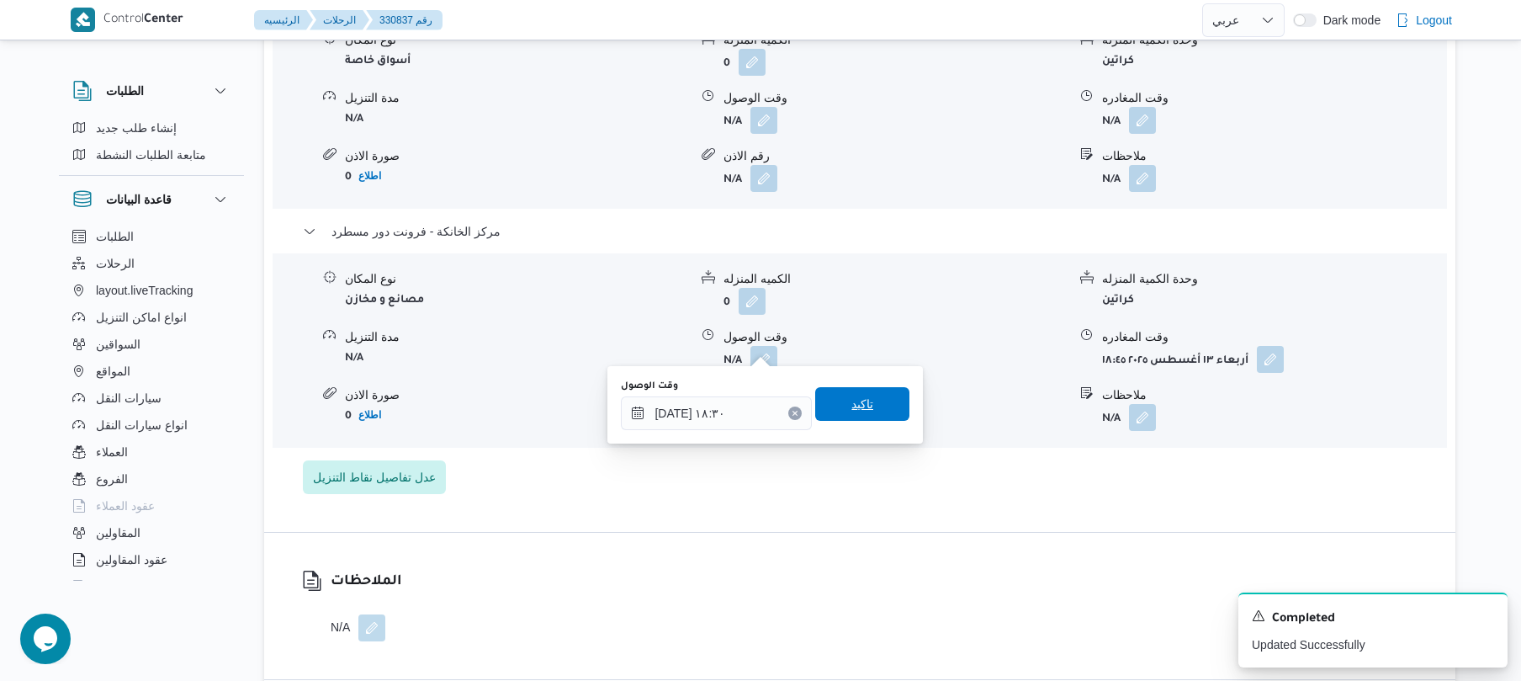
click at [856, 402] on span "تاكيد" at bounding box center [863, 404] width 22 height 20
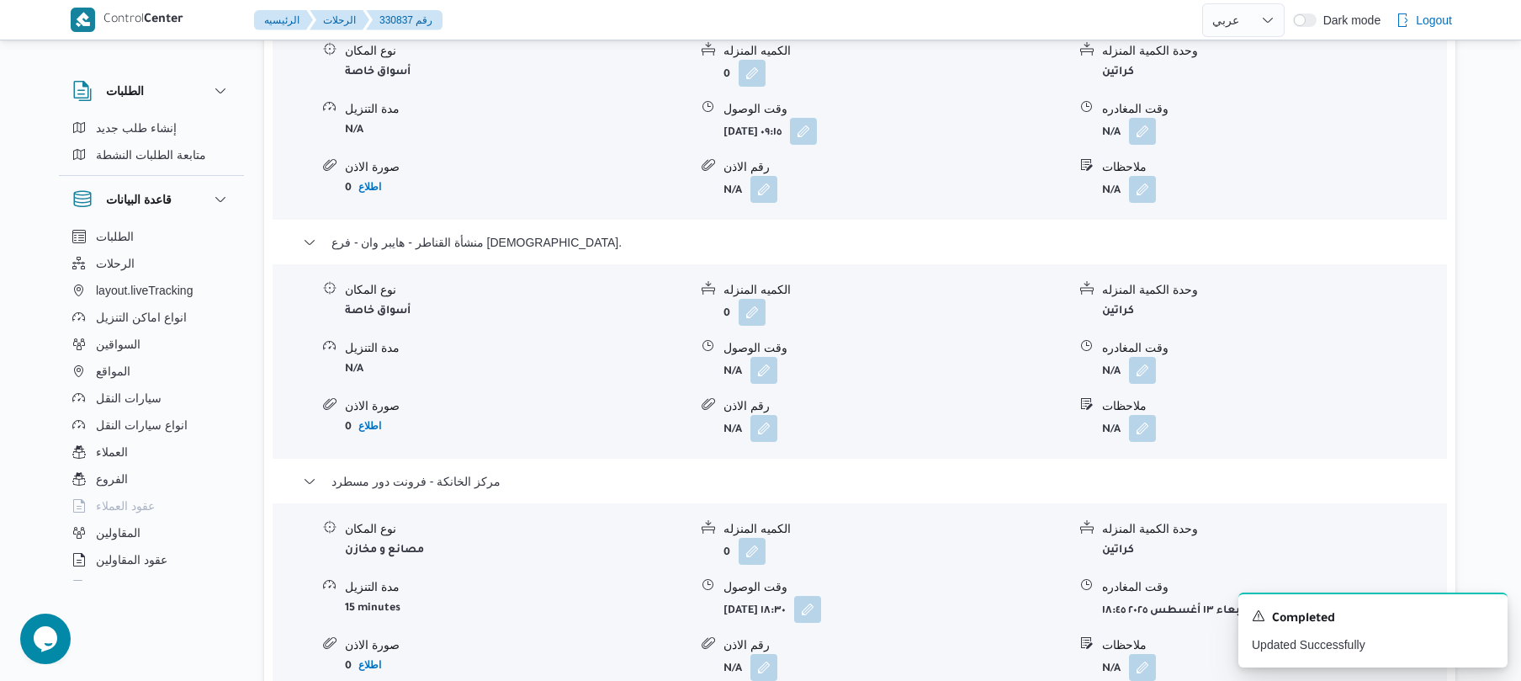
scroll to position [1526, 0]
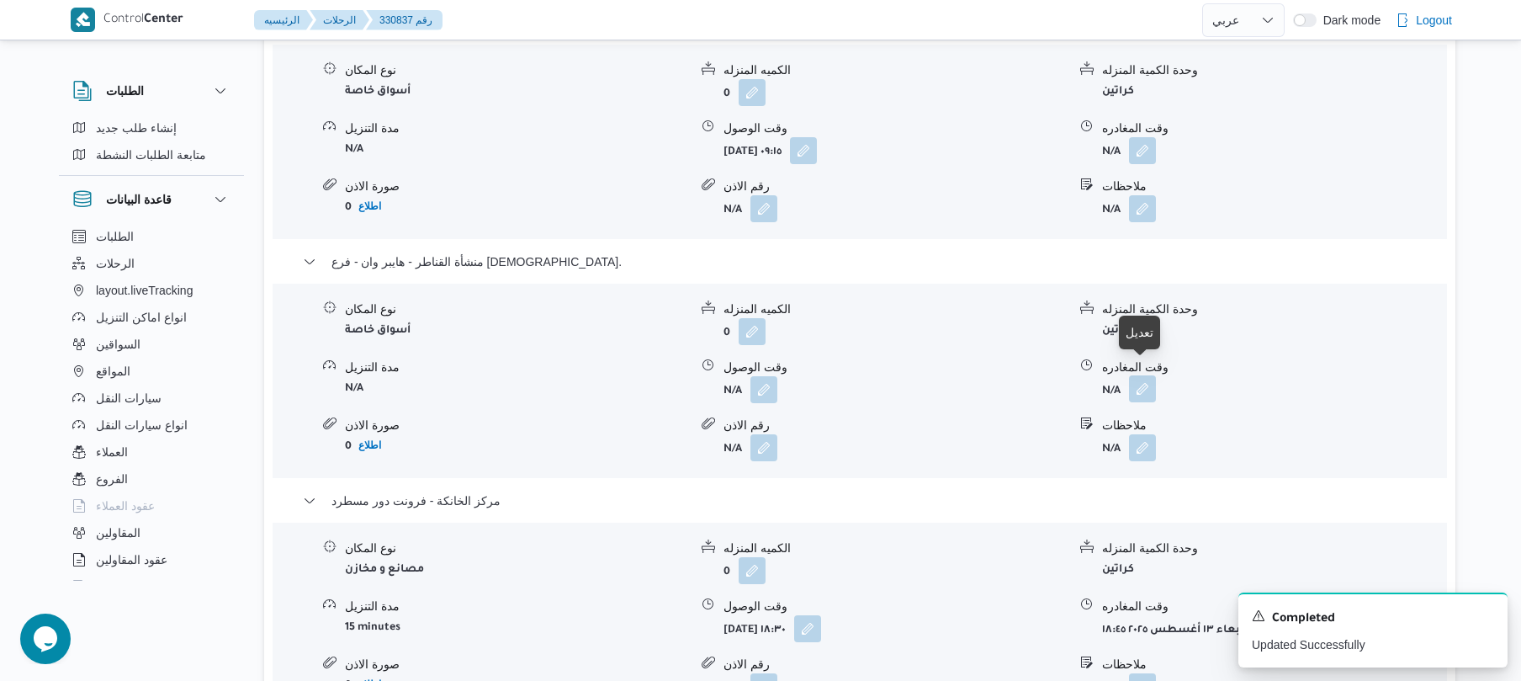
click at [1142, 382] on button "button" at bounding box center [1142, 388] width 27 height 27
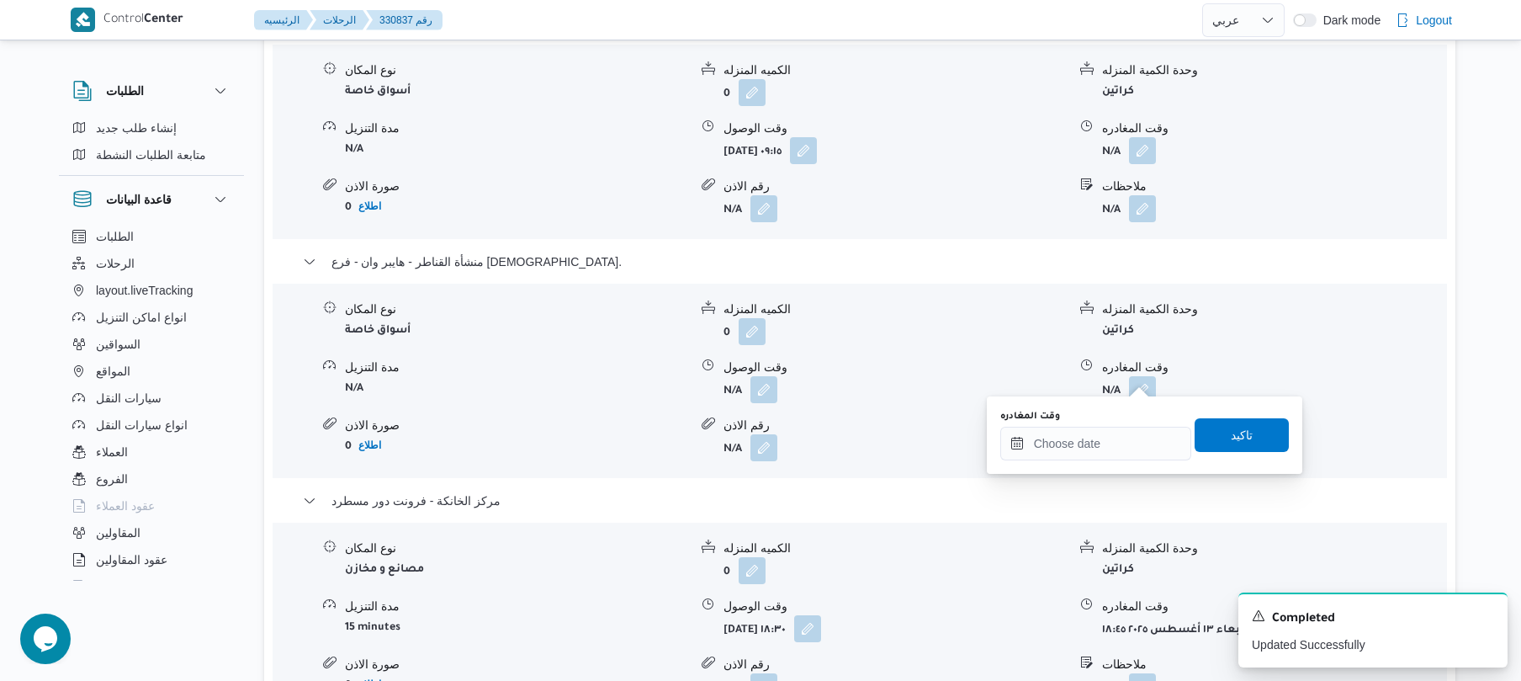
click at [1078, 473] on div "قسم ثان 6 أكتوبر - هايبر سفينكس نوع المكان أسواق خاصة الكميه المنزله 0 وحدة الك…" at bounding box center [860, 388] width 1115 height 751
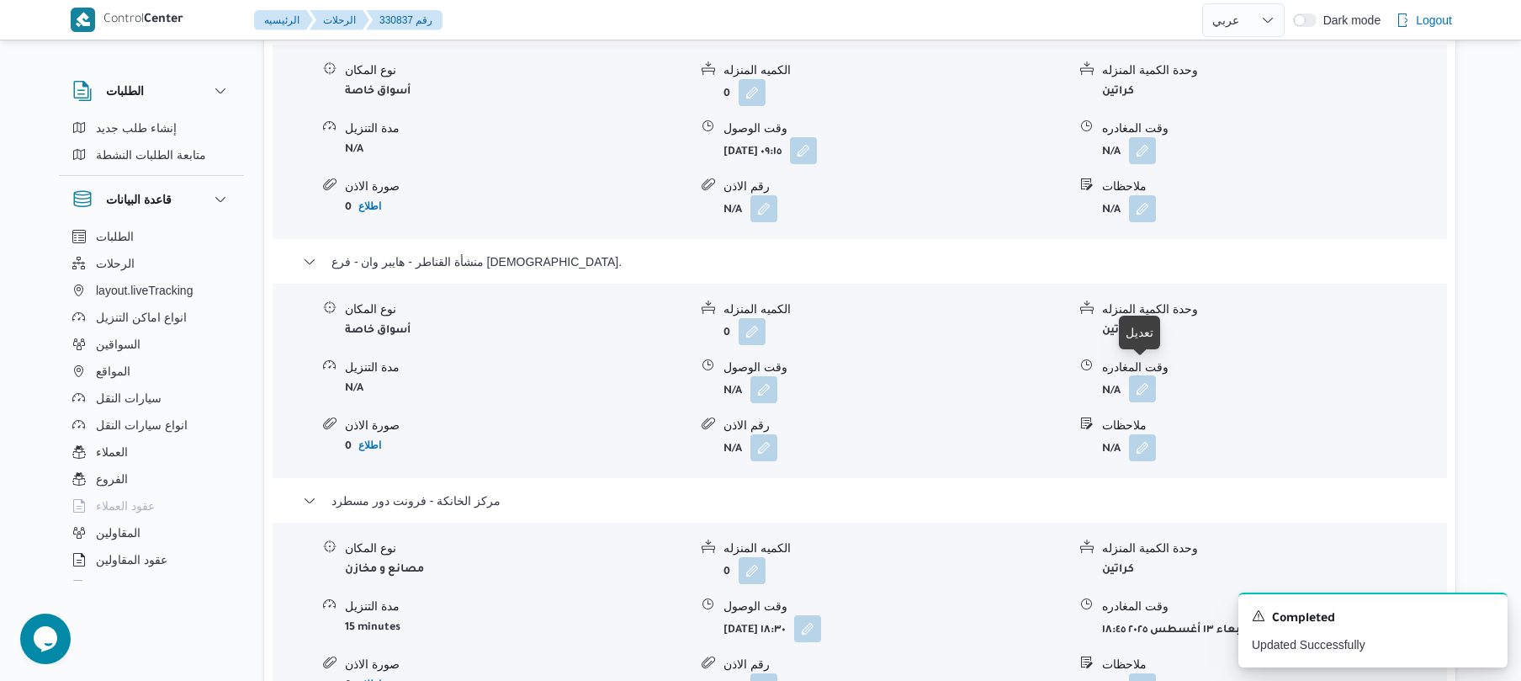
click at [1139, 375] on button "button" at bounding box center [1142, 388] width 27 height 27
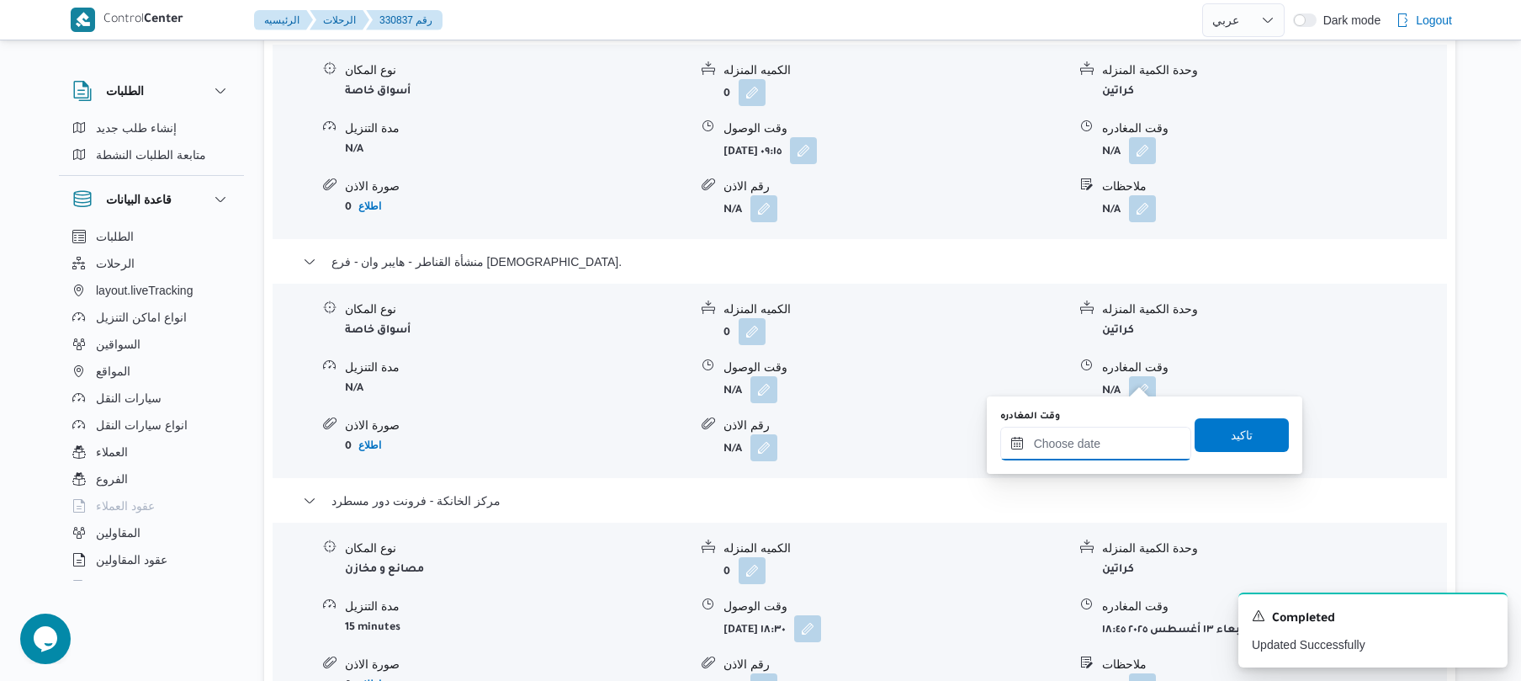
click at [1095, 441] on input "وقت المغادره" at bounding box center [1095, 444] width 191 height 34
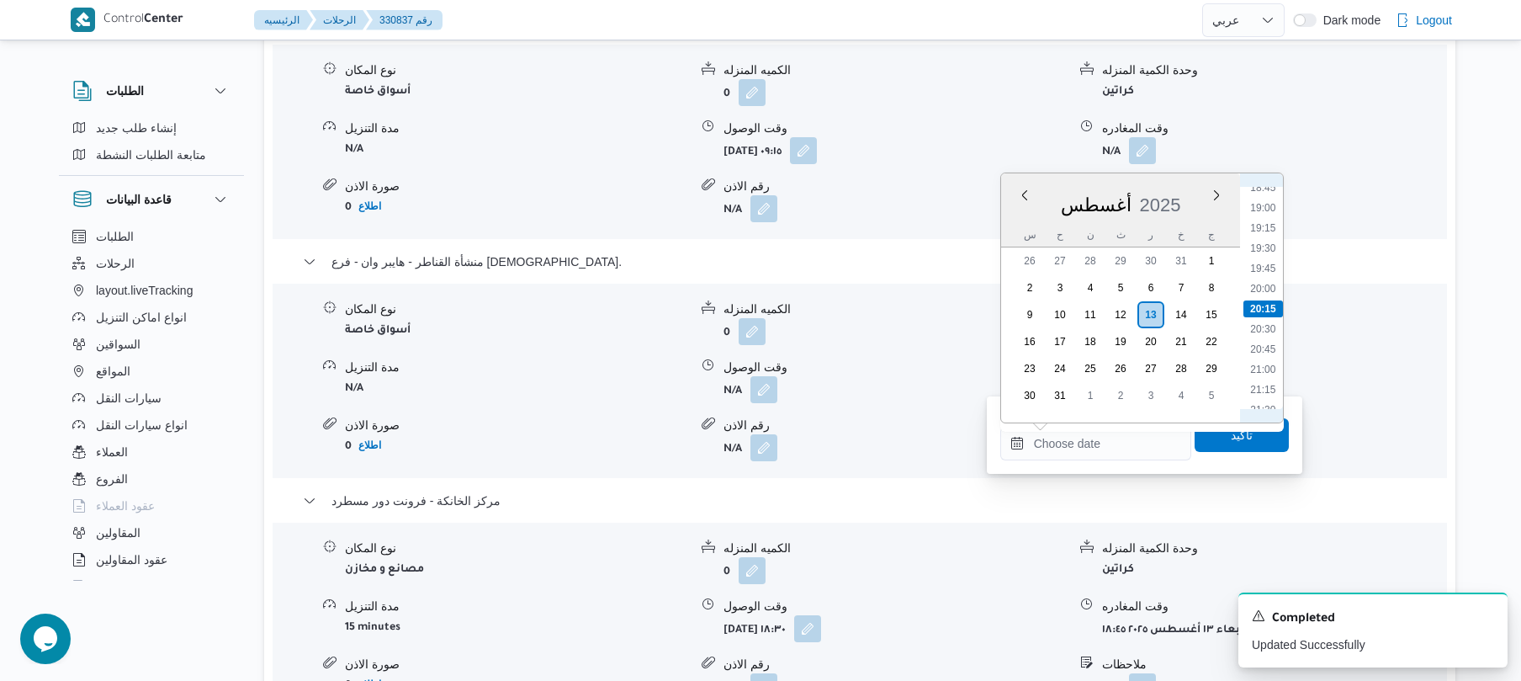
scroll to position [1334, 0]
click at [1266, 278] on li "17:30" at bounding box center [1263, 275] width 39 height 17
type input "[DATE] ١٧:٣٠"
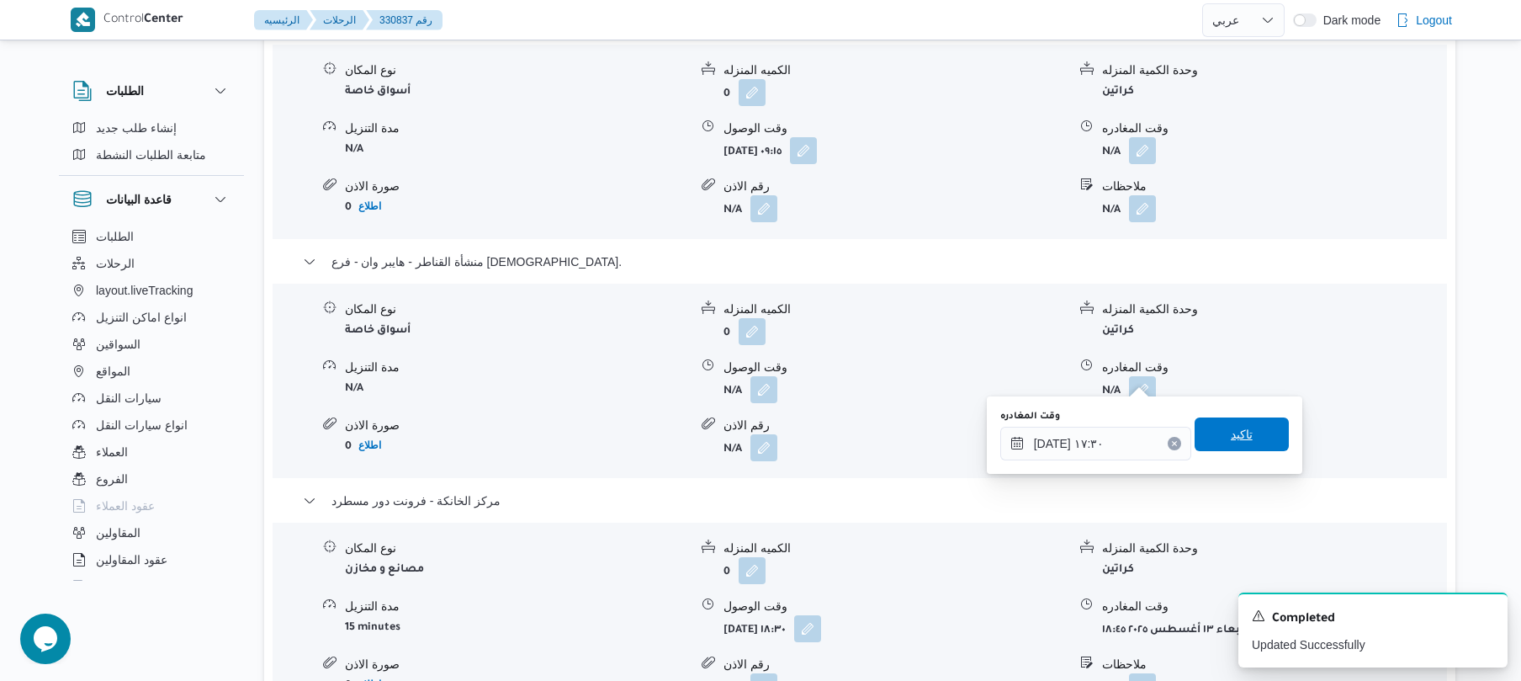
click at [1231, 426] on span "تاكيد" at bounding box center [1242, 434] width 22 height 20
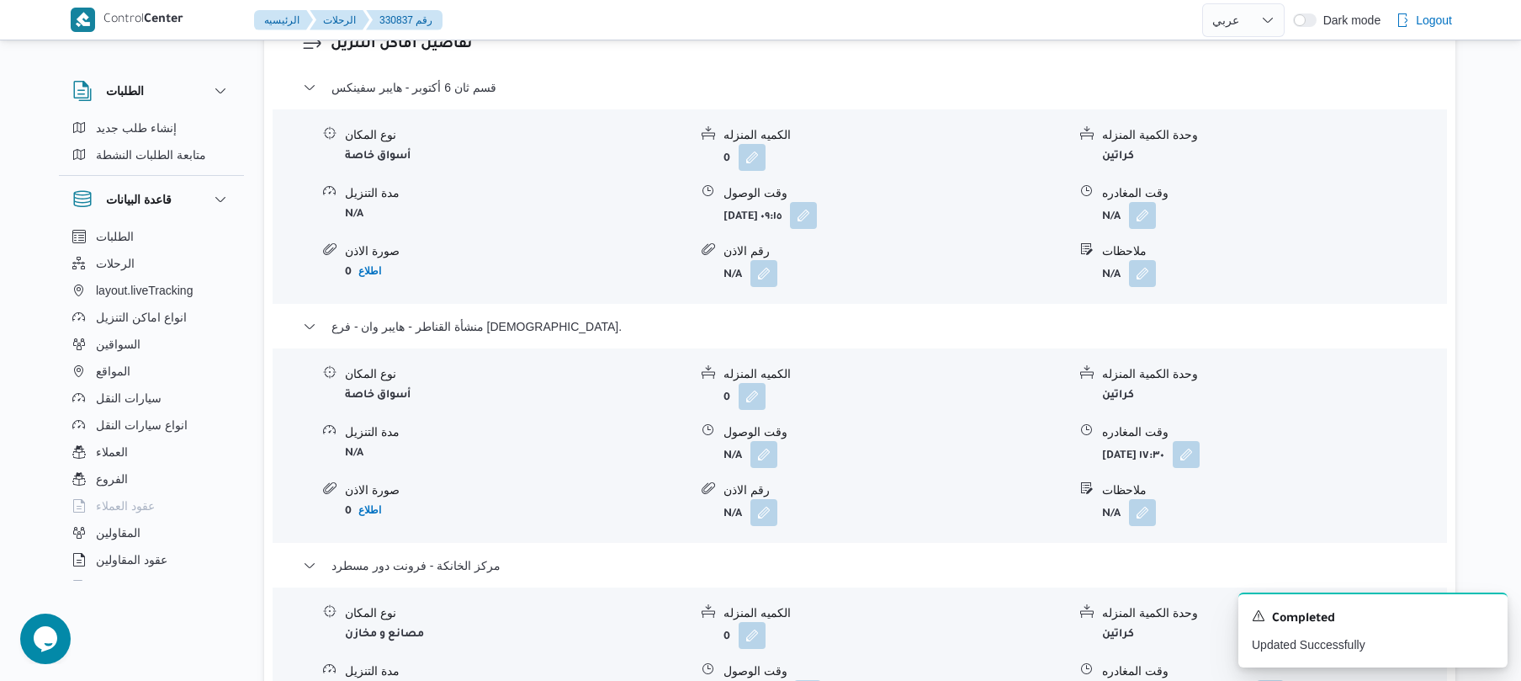
scroll to position [1435, 0]
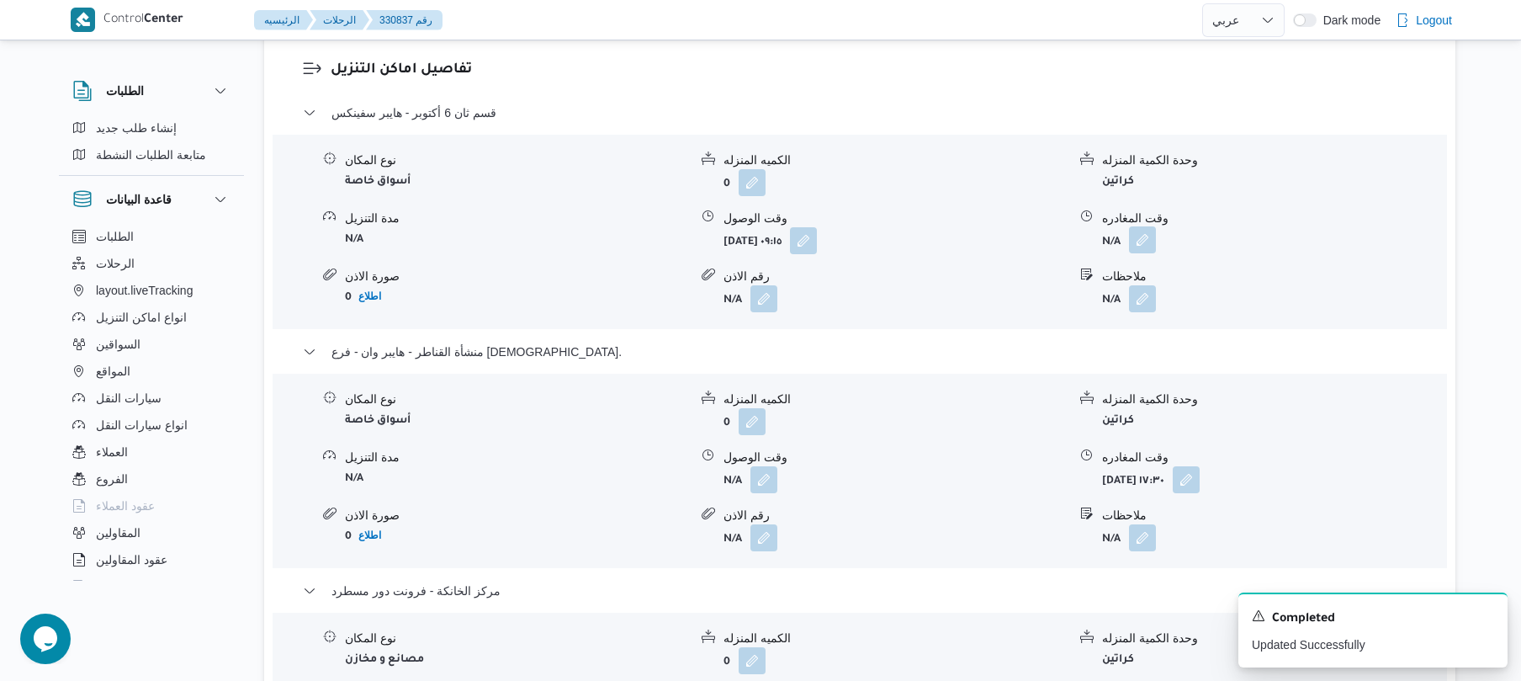
click at [1138, 229] on button "button" at bounding box center [1142, 239] width 27 height 27
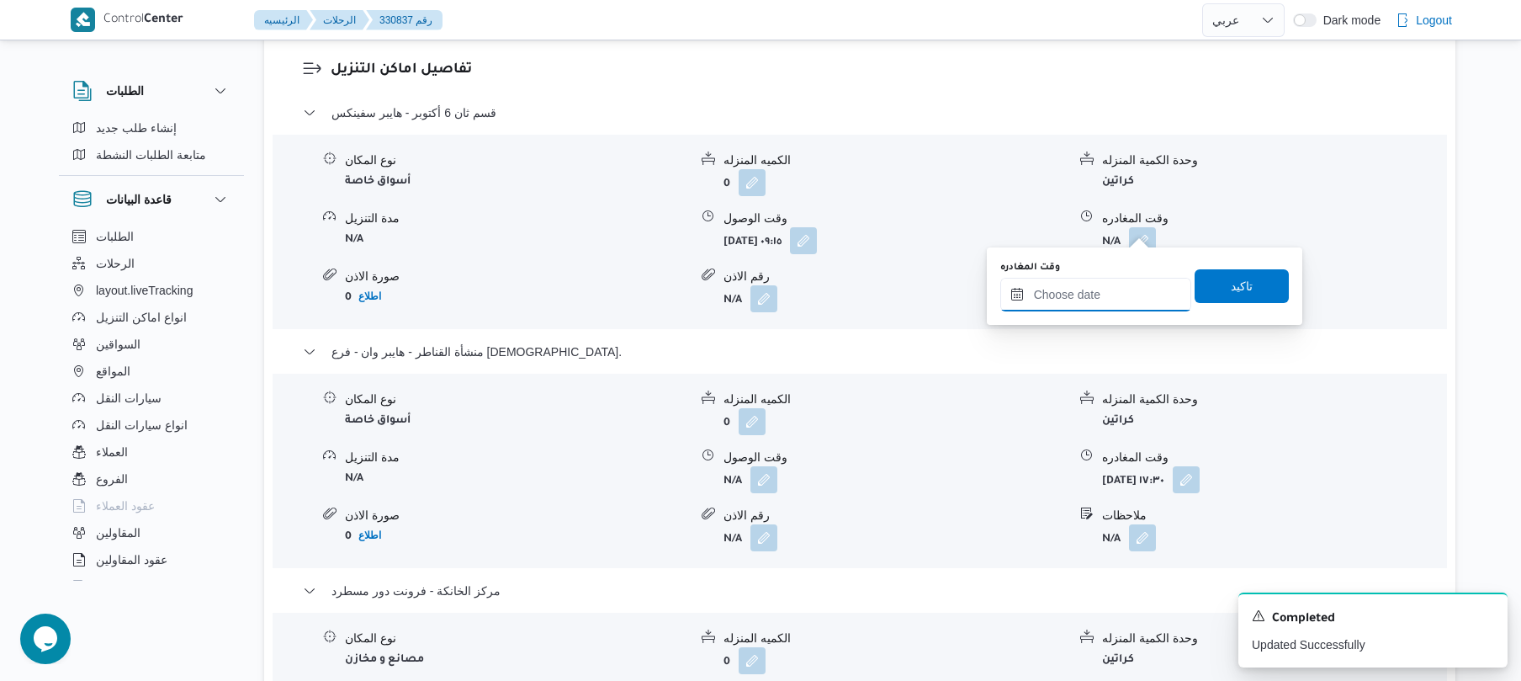
click at [1085, 287] on input "وقت المغادره" at bounding box center [1095, 295] width 191 height 34
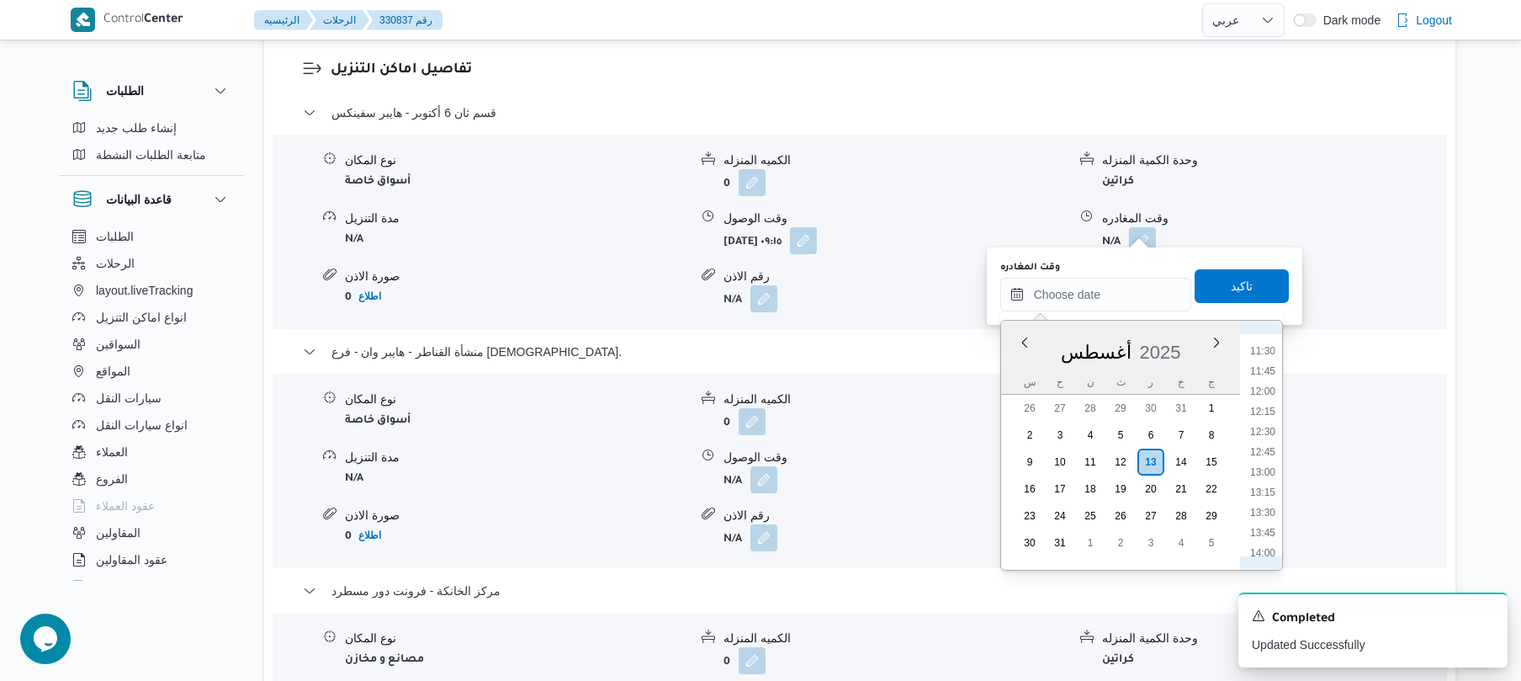
scroll to position [768, 0]
click at [1370, 247] on div "نوع المكان أسواق خاصة الكميه المنزله 0 وحدة الكمية المنزله كراتين مدة التنزيل N…" at bounding box center [860, 231] width 1188 height 191
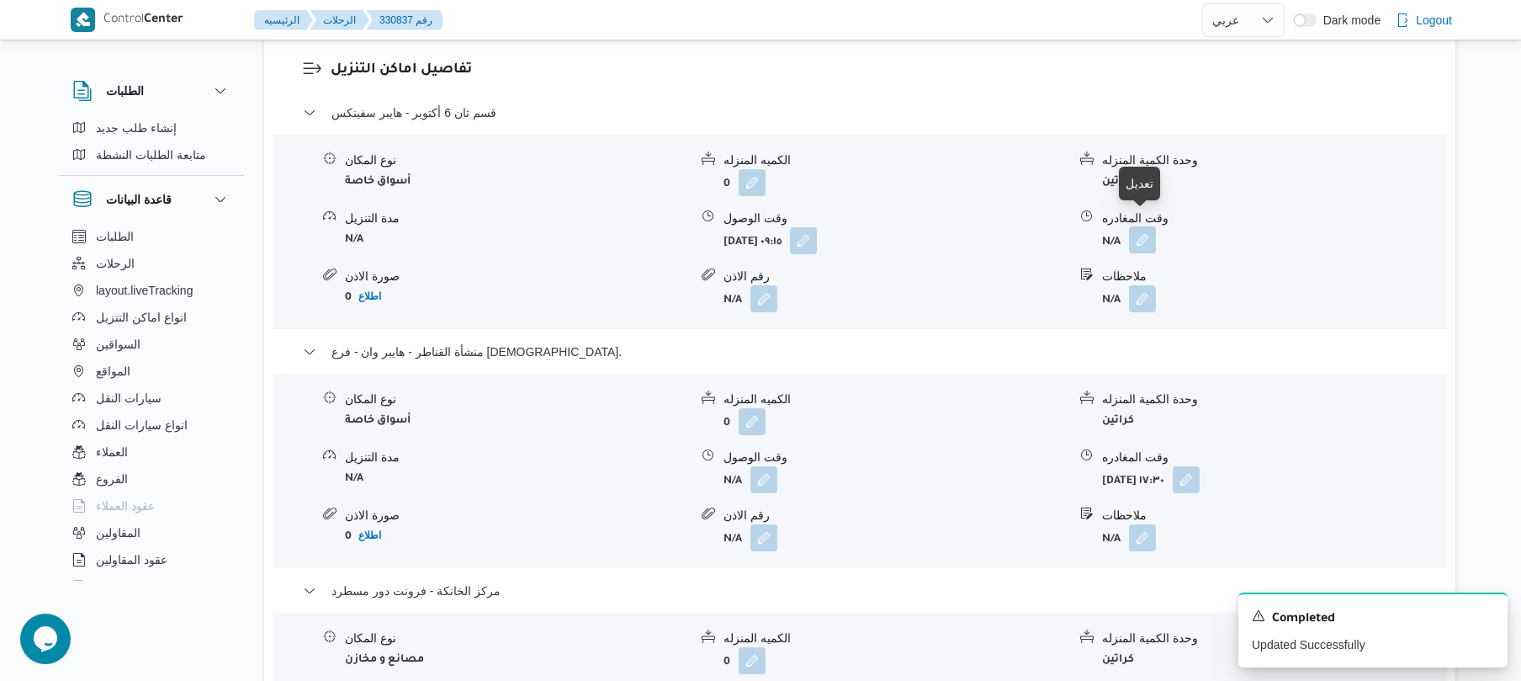
click at [1146, 226] on button "button" at bounding box center [1142, 239] width 27 height 27
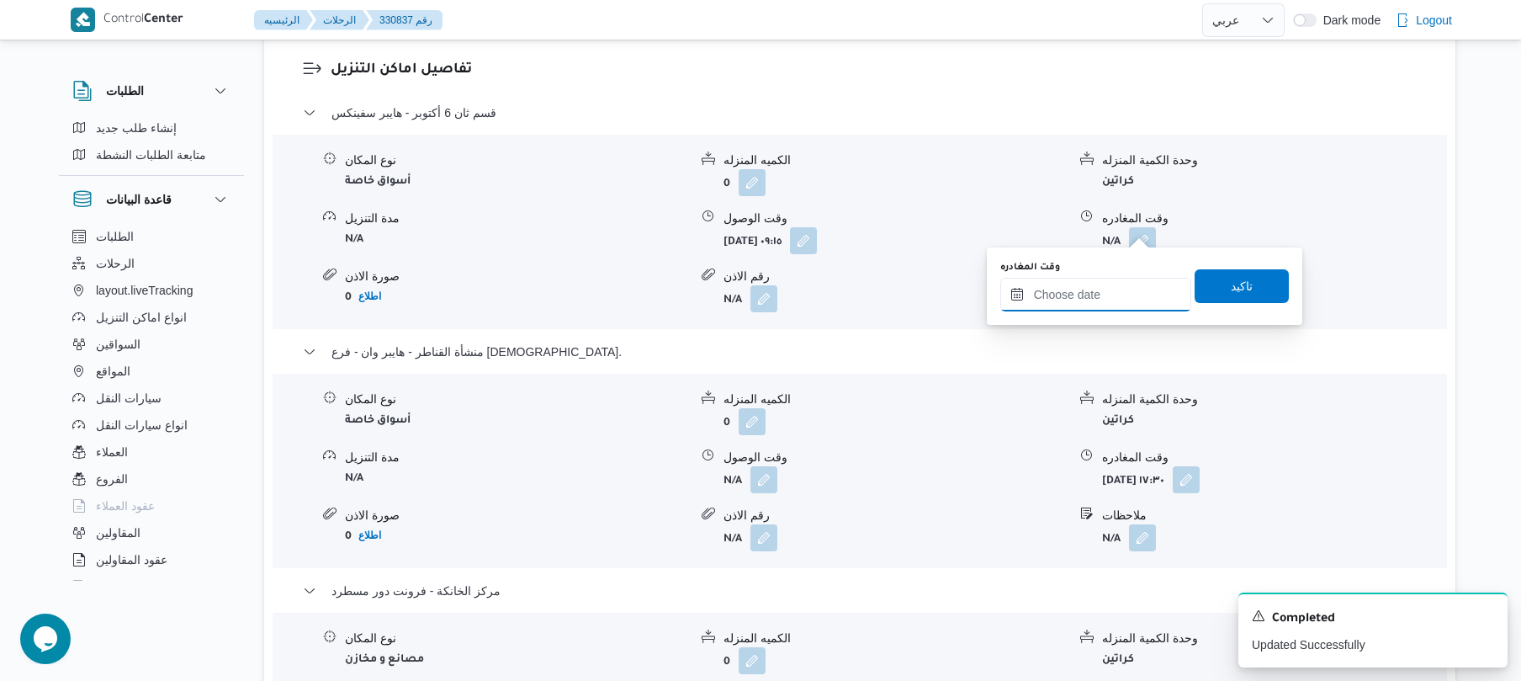
click at [1084, 287] on input "وقت المغادره" at bounding box center [1095, 295] width 191 height 34
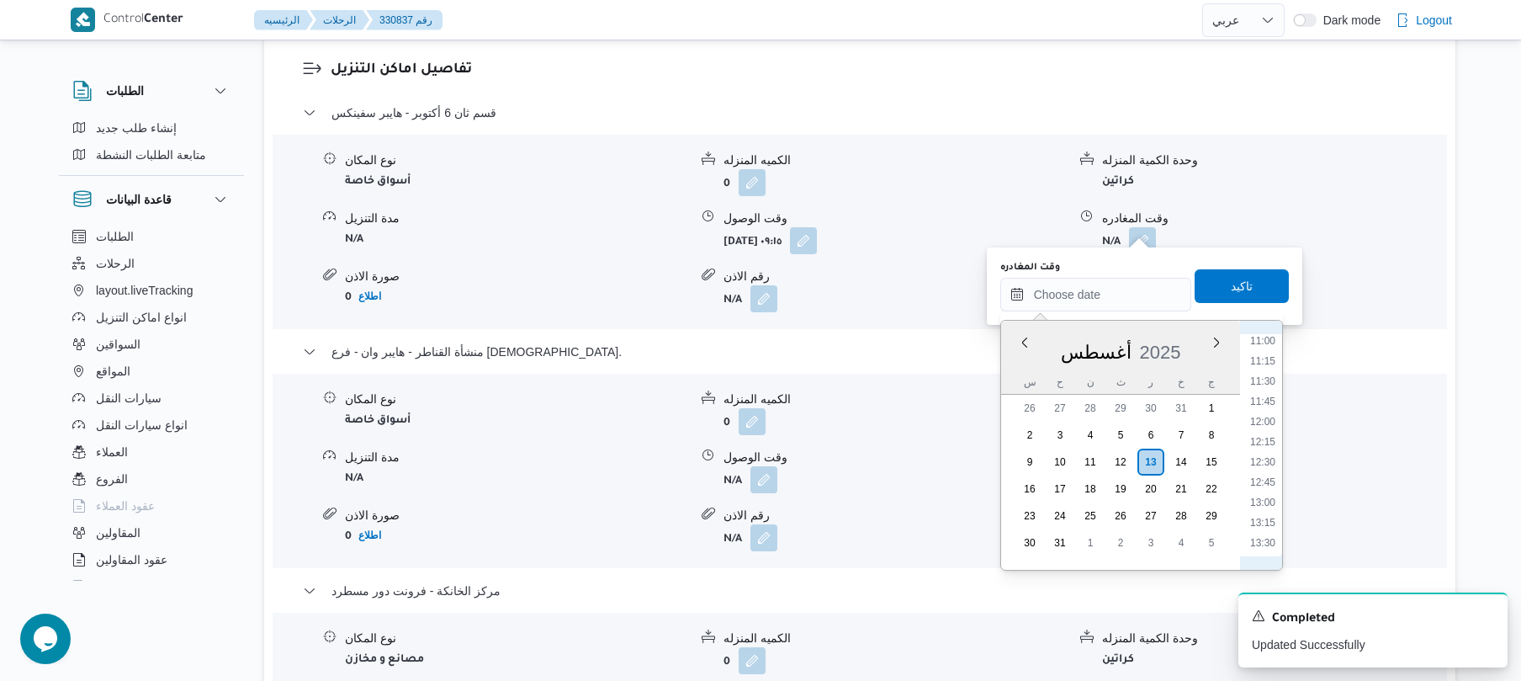
scroll to position [957, 0]
click at [1273, 392] on li "12:30" at bounding box center [1263, 395] width 39 height 17
type input "١٣/٠٨/٢٠٢٥ ١٢:٣٠"
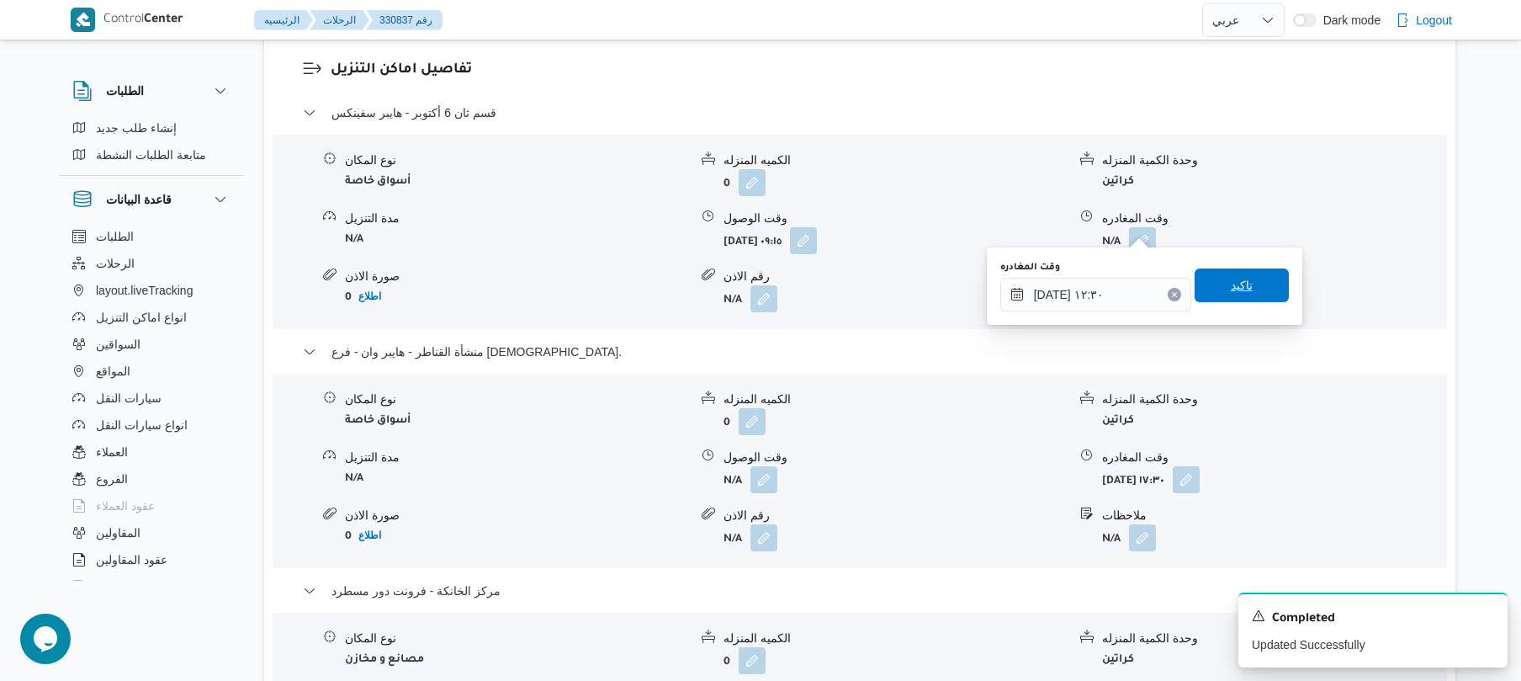
click at [1246, 290] on span "تاكيد" at bounding box center [1242, 285] width 94 height 34
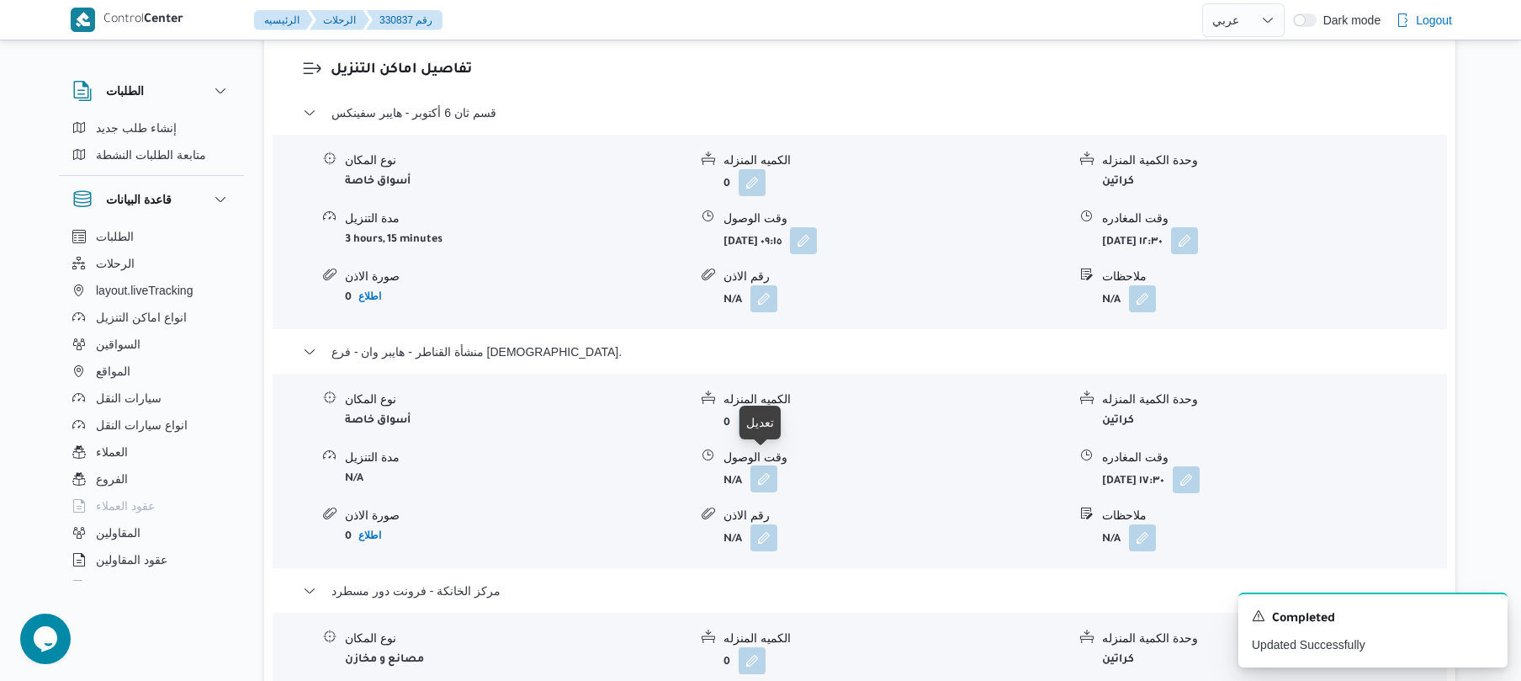
click at [765, 465] on button "button" at bounding box center [764, 478] width 27 height 27
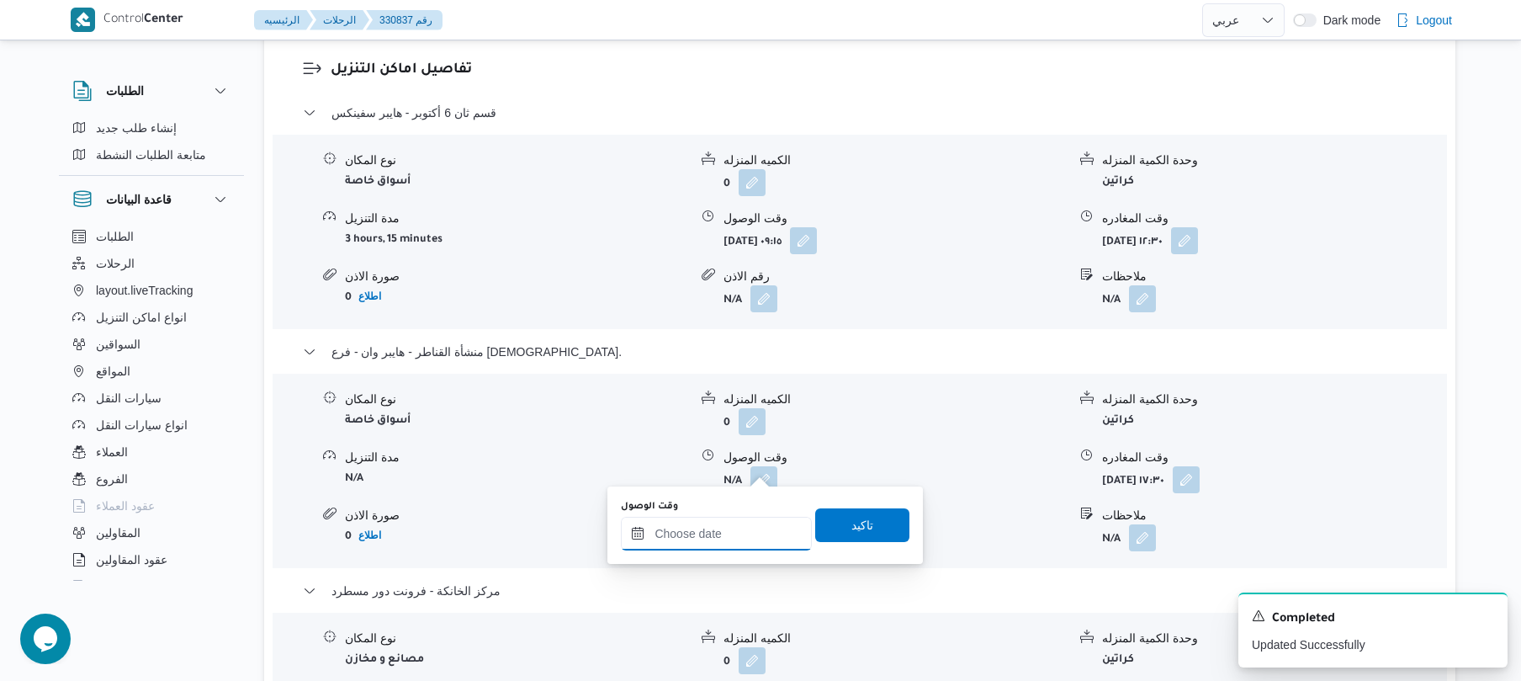
click at [710, 526] on input "وقت الوصول" at bounding box center [716, 534] width 191 height 34
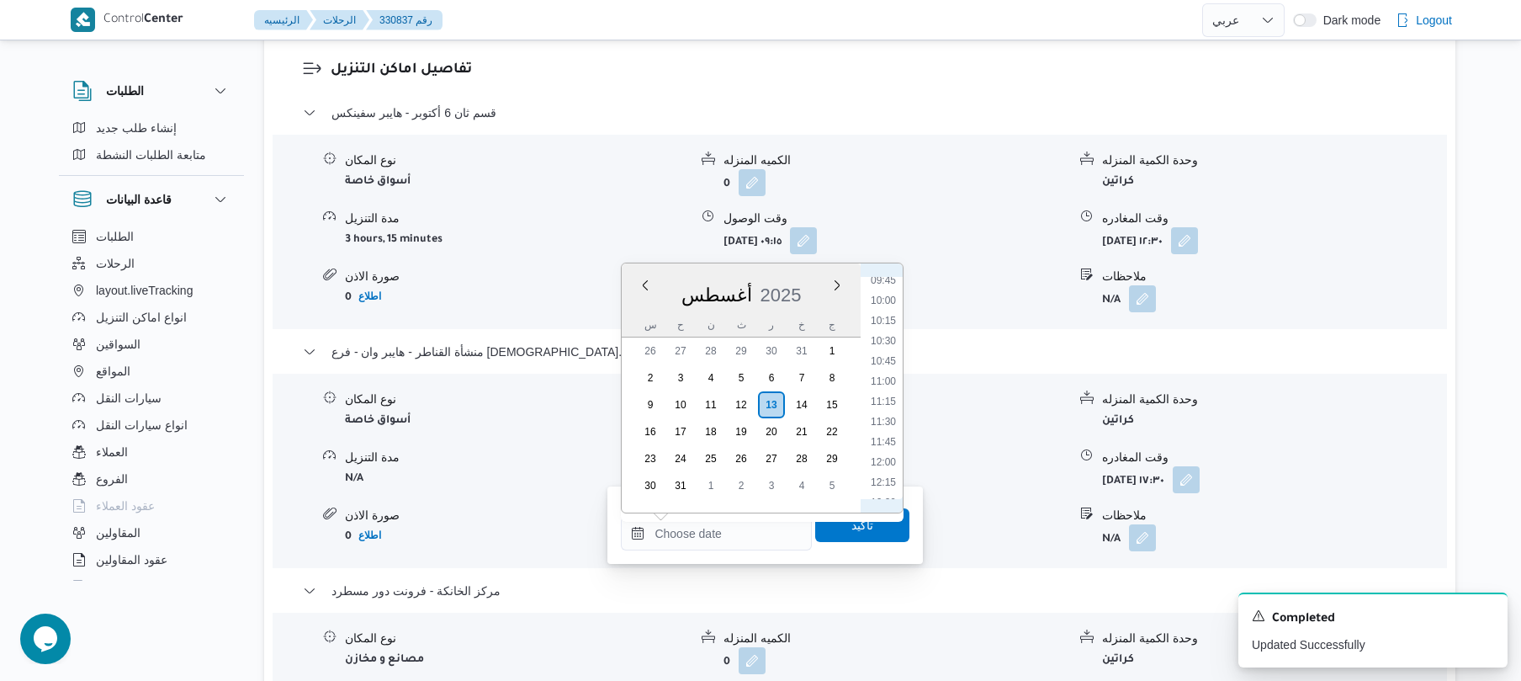
scroll to position [768, 0]
click at [885, 482] on li "12:00" at bounding box center [883, 486] width 39 height 17
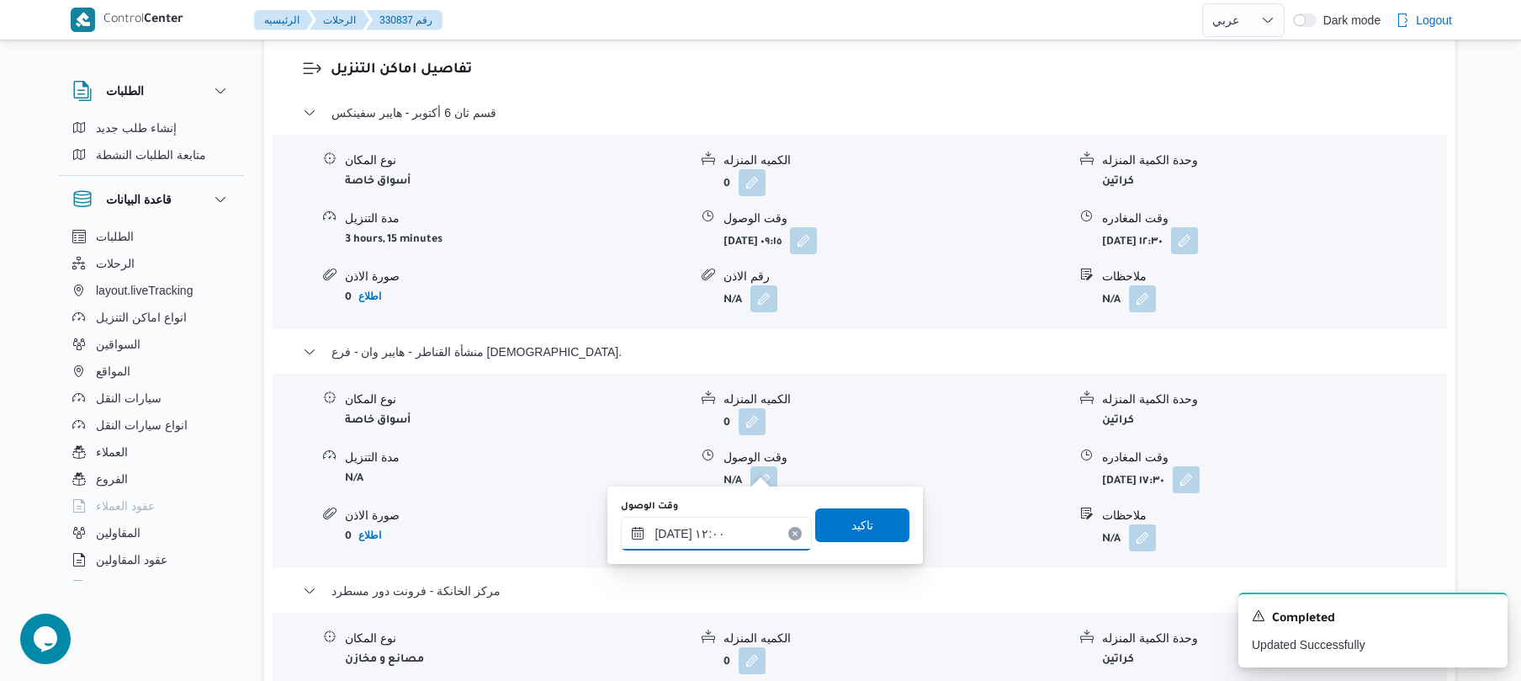
click at [671, 526] on input "١٣/٠٨/٢٠٢٥ ١٢:٠٠" at bounding box center [716, 534] width 191 height 34
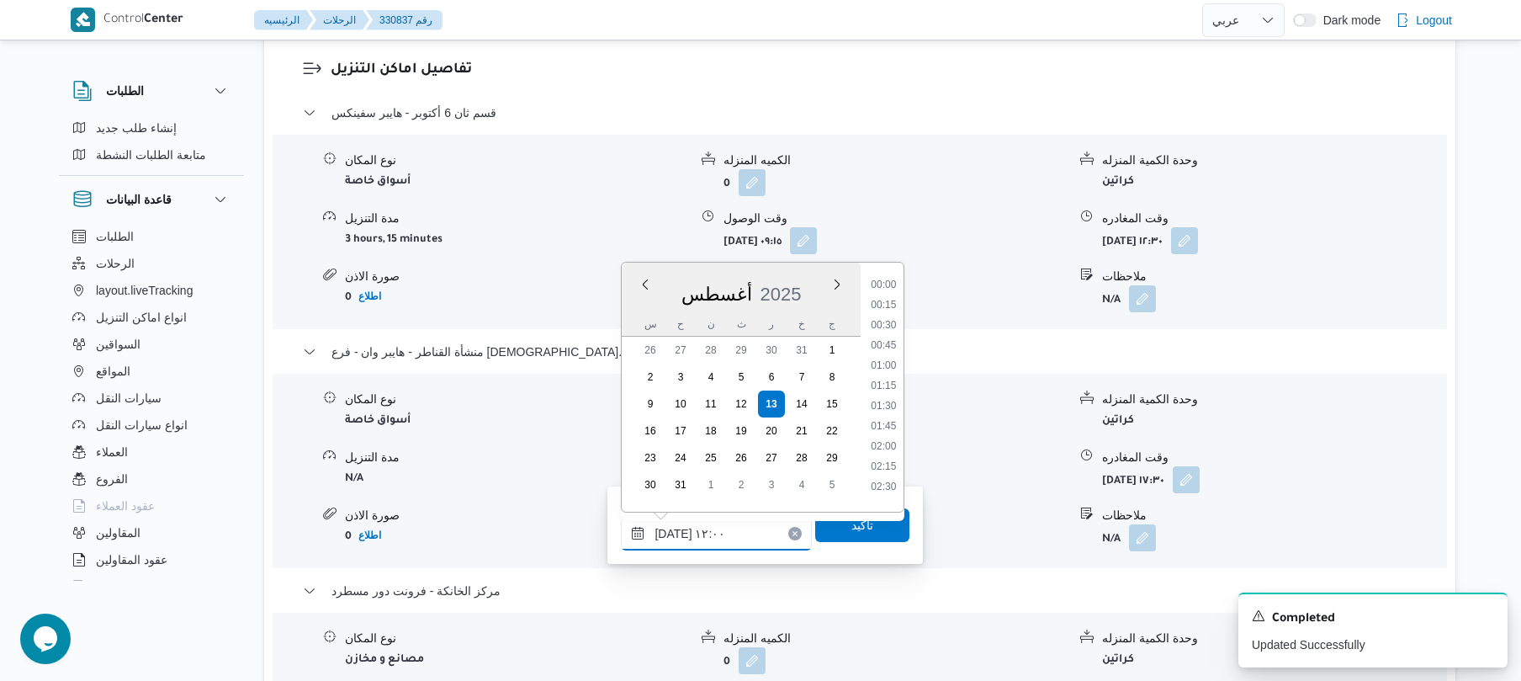
scroll to position [856, 0]
click at [889, 462] on li "12:45" at bounding box center [884, 458] width 39 height 17
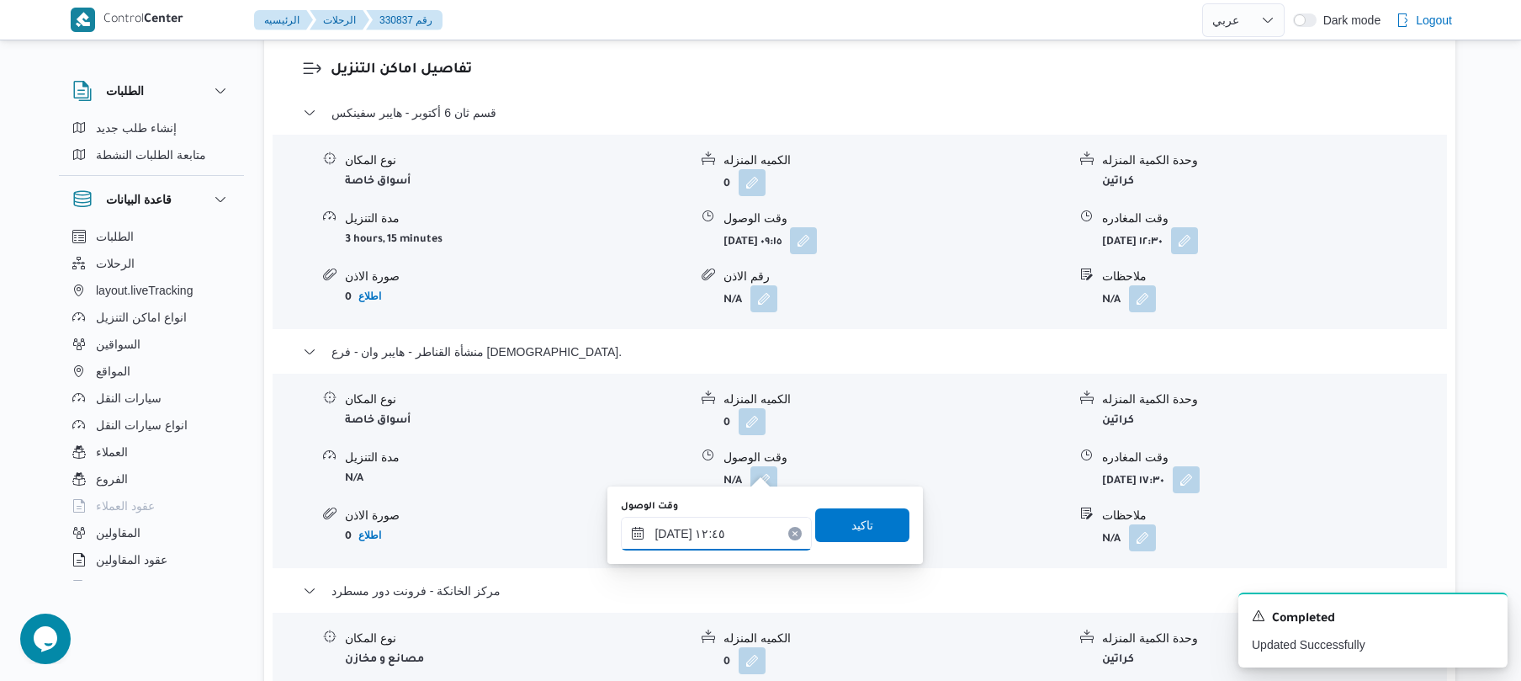
click at [677, 526] on input "١٣/٠٨/٢٠٢٥ ١٢:٤٥" at bounding box center [716, 534] width 191 height 34
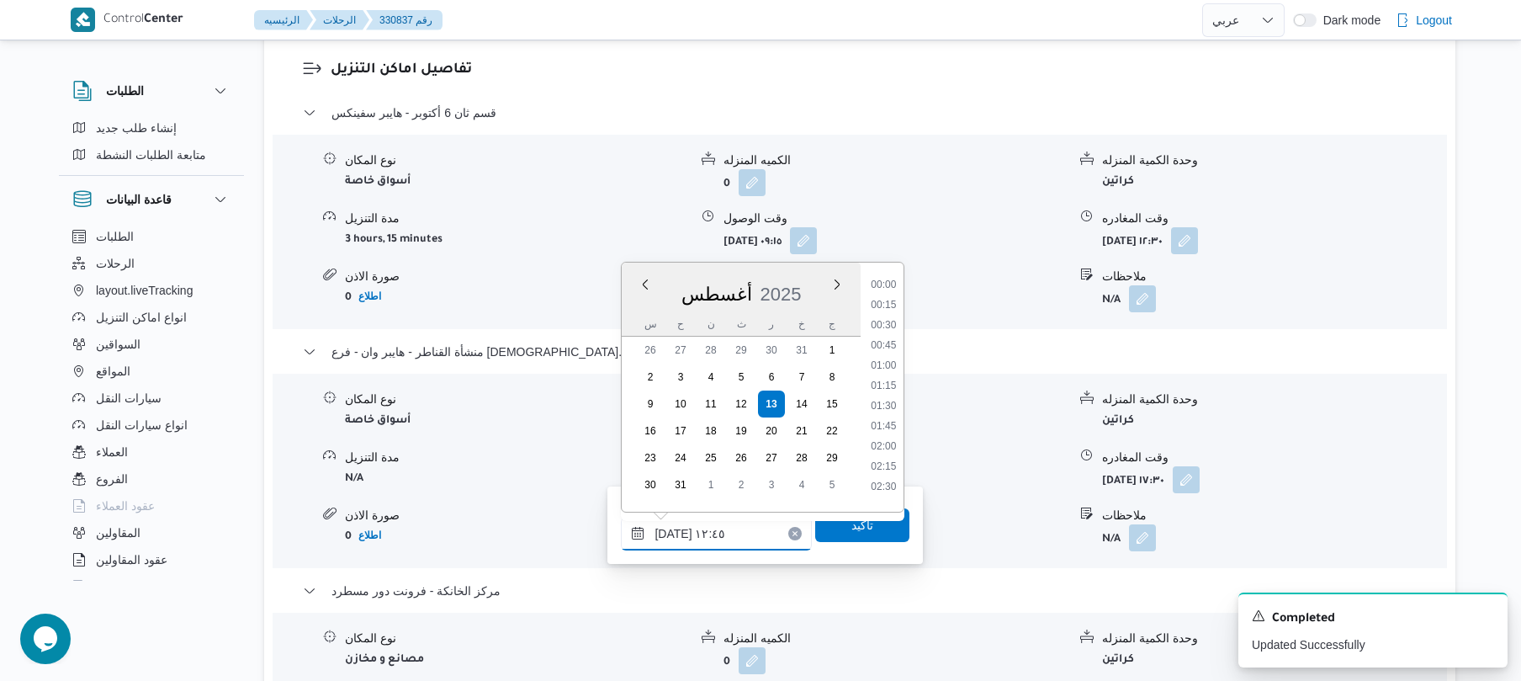
scroll to position [916, 0]
type input "١٣/٠٨/٢٠٢٥ ١٢:55"
click at [852, 532] on span "تاكيد" at bounding box center [863, 524] width 22 height 20
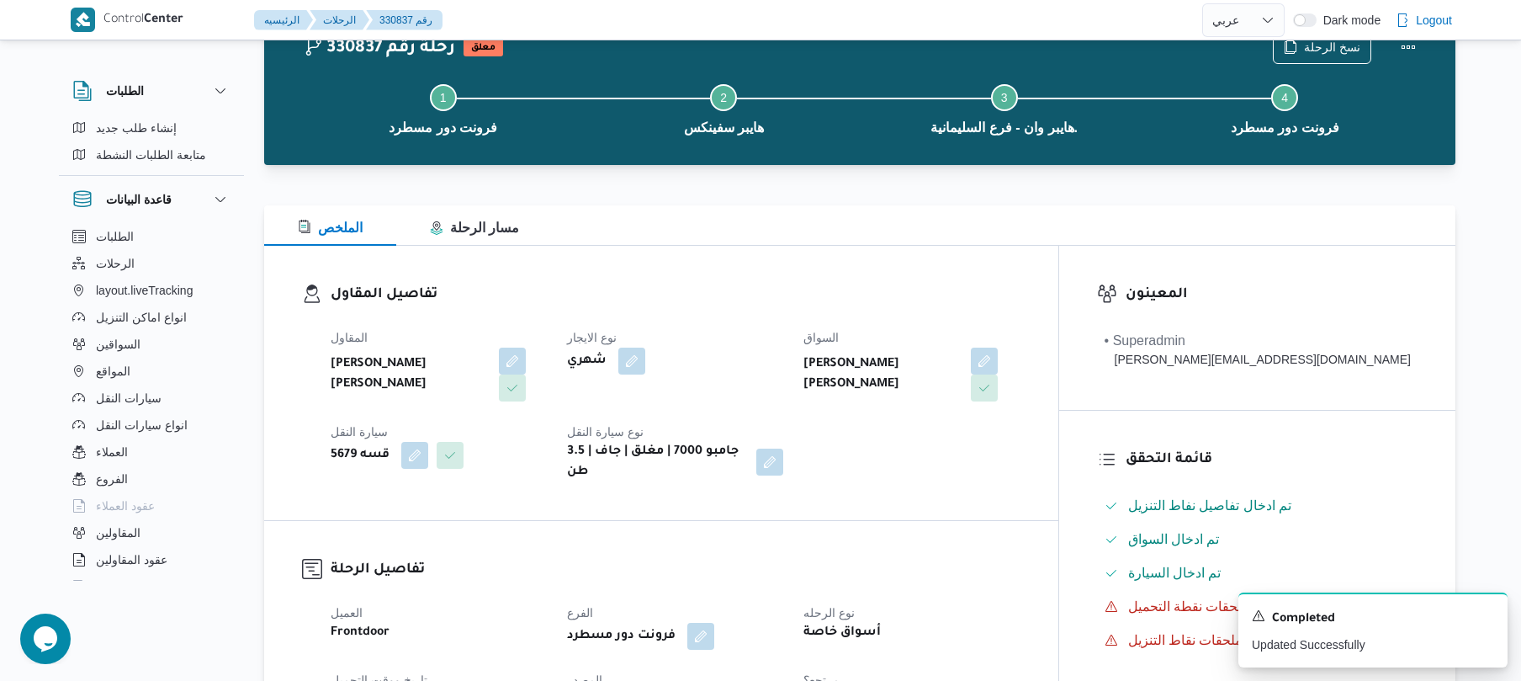
scroll to position [0, 0]
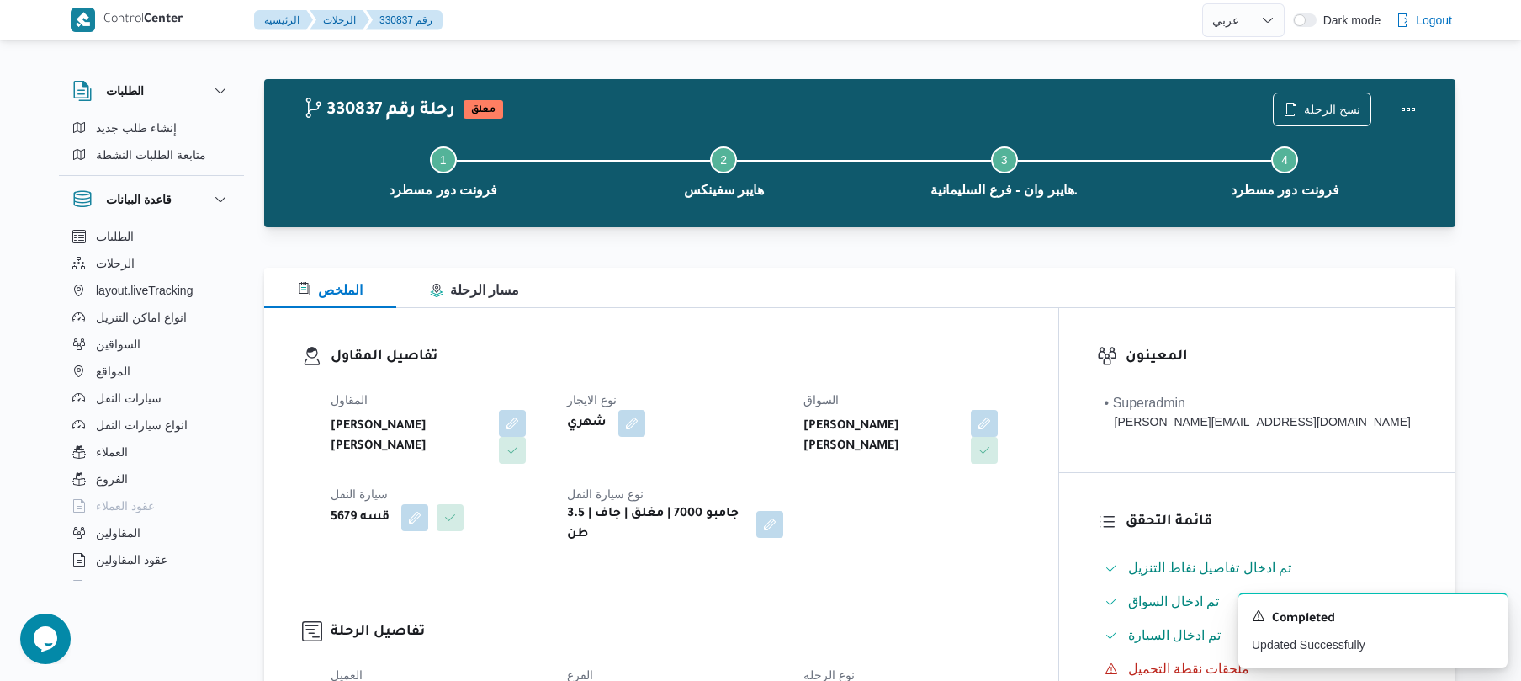
click at [995, 369] on dl "تفاصيل المقاول المقاول محمد هاني محمد جوده محمود نوع الايجار شهري السواق ابراهي…" at bounding box center [676, 445] width 690 height 199
click at [1400, 115] on button "Actions" at bounding box center [1409, 109] width 34 height 34
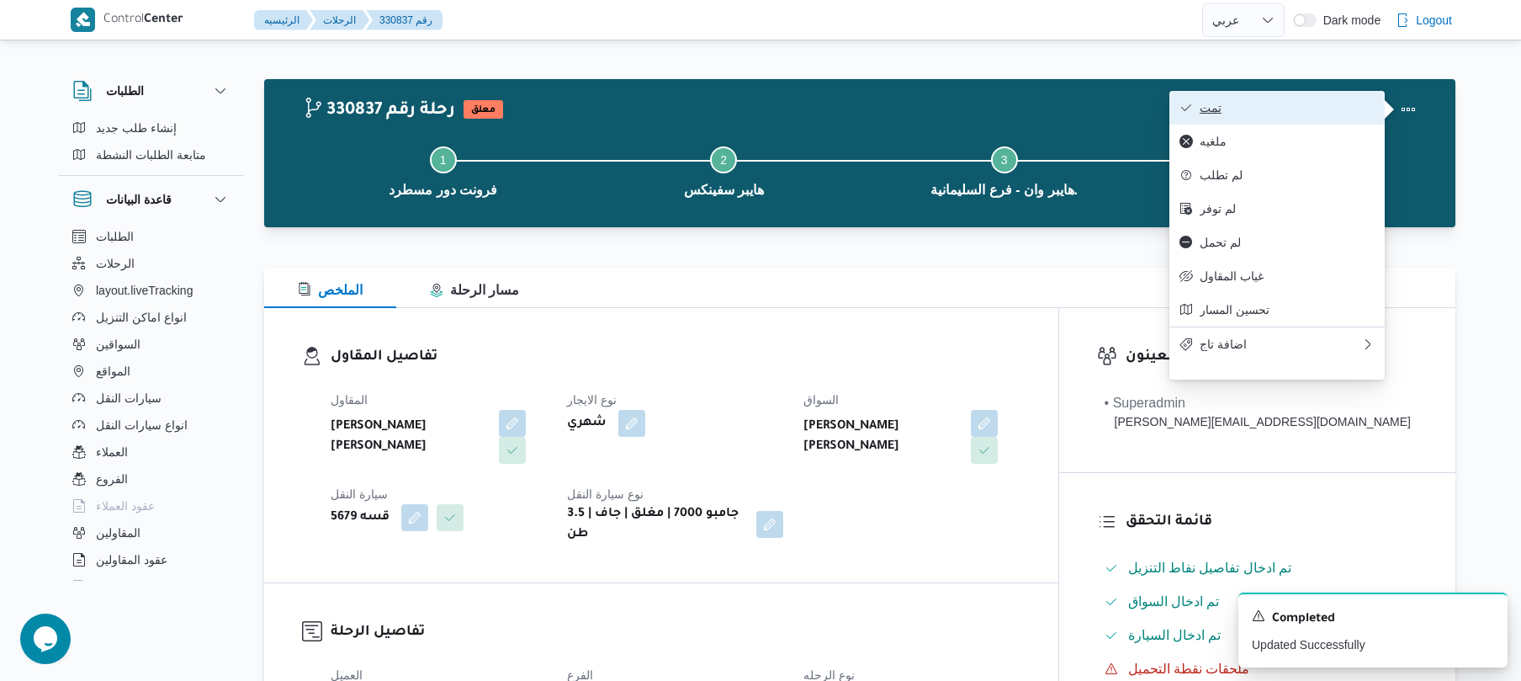
click at [1294, 111] on span "تمت" at bounding box center [1287, 107] width 175 height 13
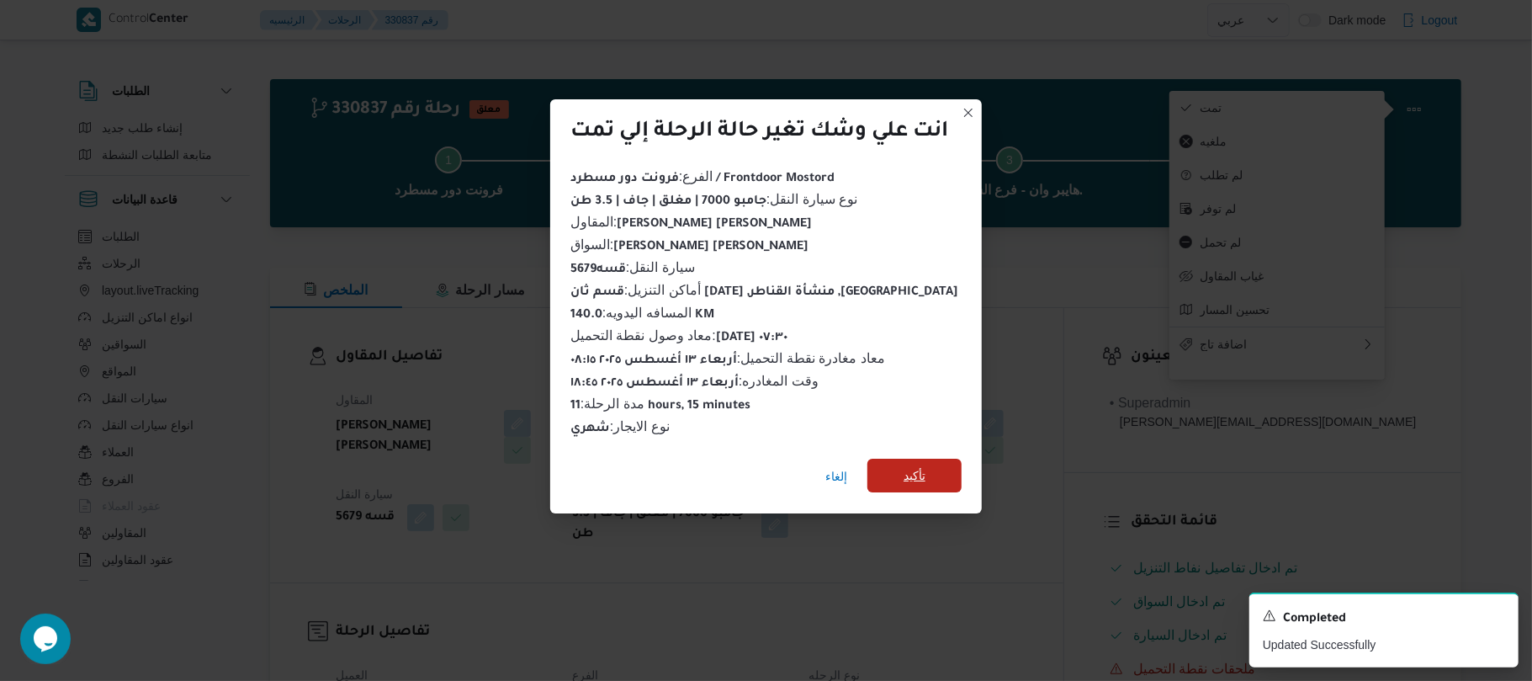
click at [919, 472] on span "تأكيد" at bounding box center [915, 475] width 22 height 20
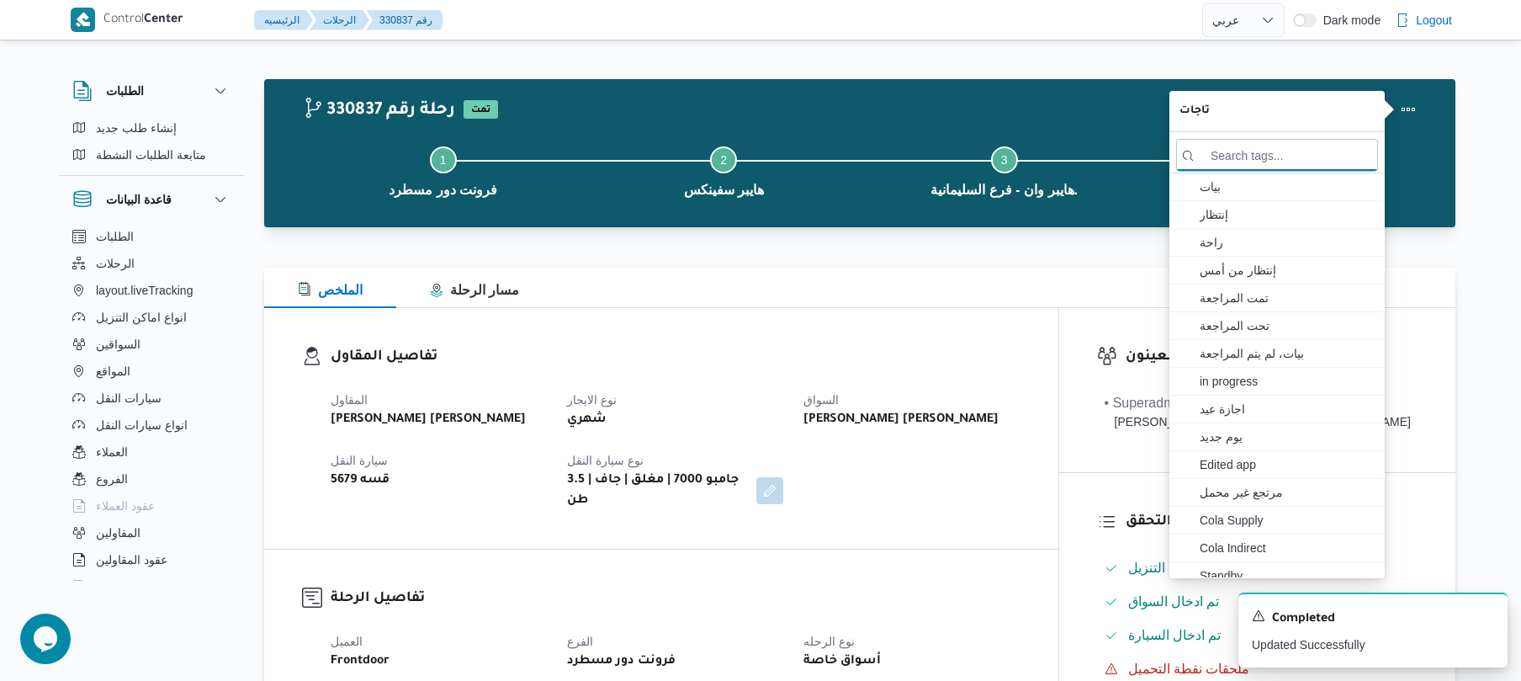
click at [856, 522] on div "تفاصيل المقاول المقاول محمد هاني محمد جوده محمود نوع الايجار شهري السواق ابراهي…" at bounding box center [661, 428] width 794 height 241
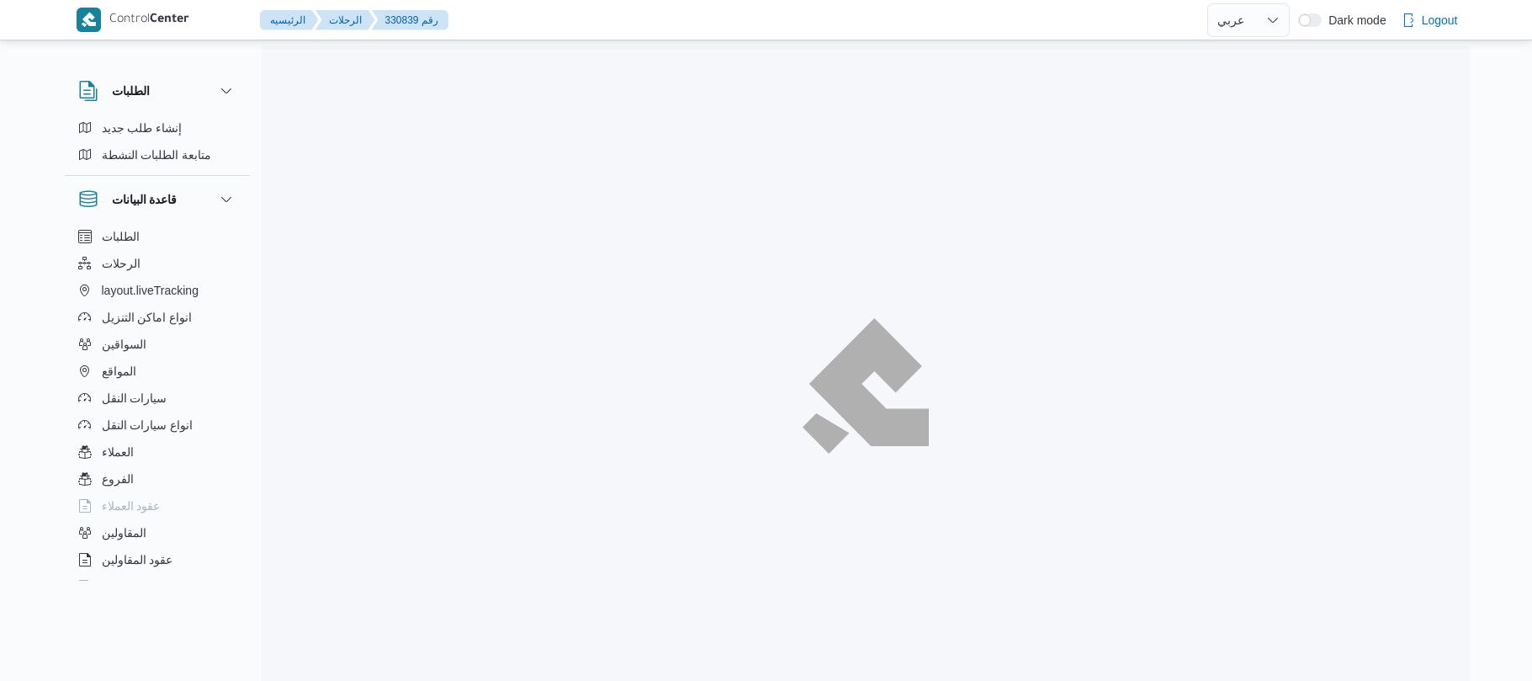
select select "ar"
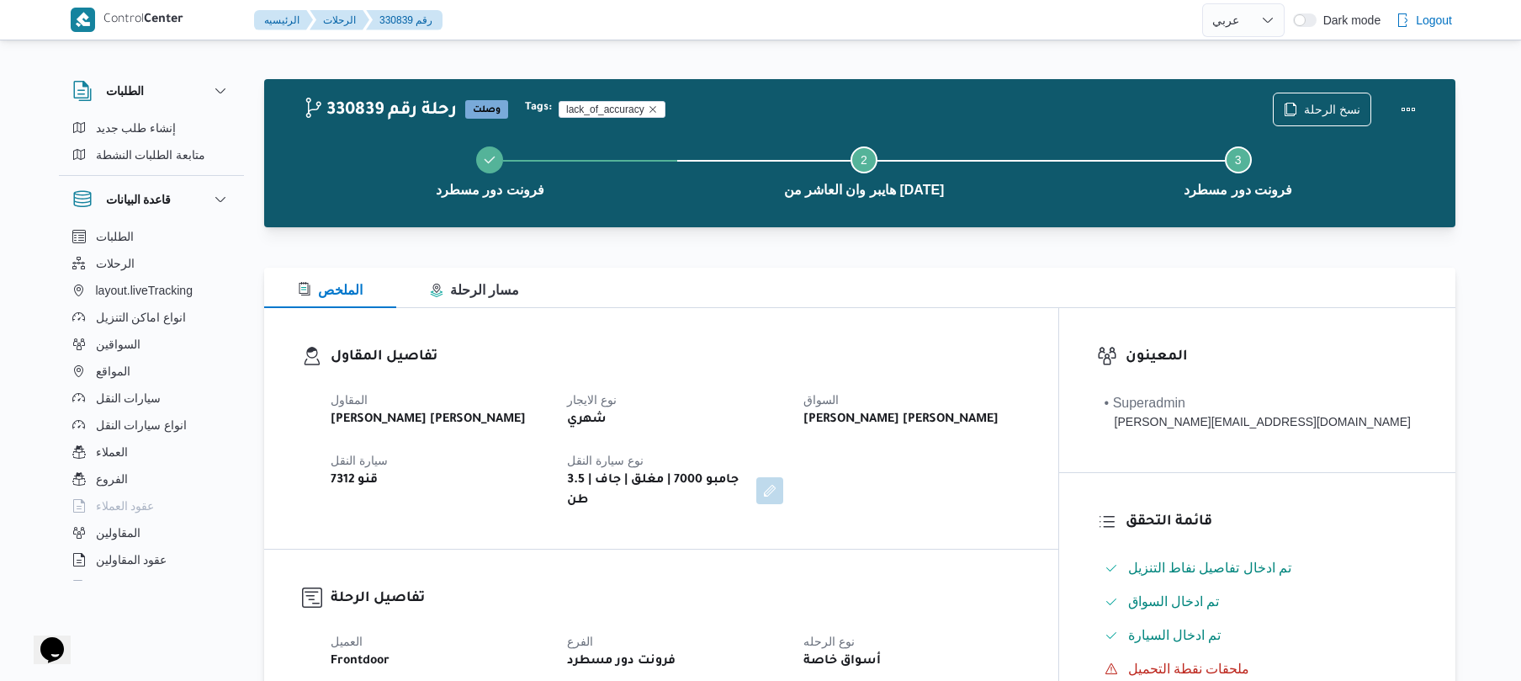
click at [960, 273] on div "الملخص مسار الرحلة" at bounding box center [859, 288] width 1191 height 40
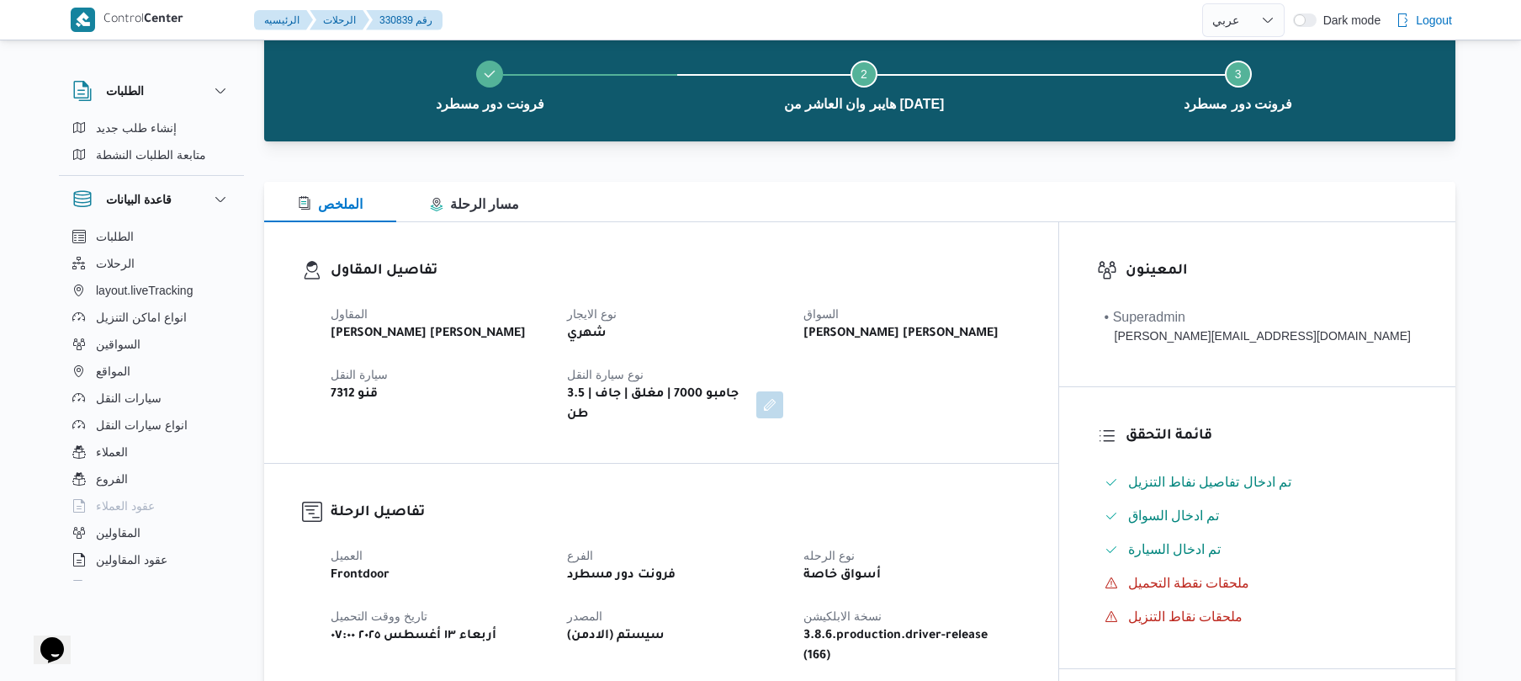
scroll to position [89, 0]
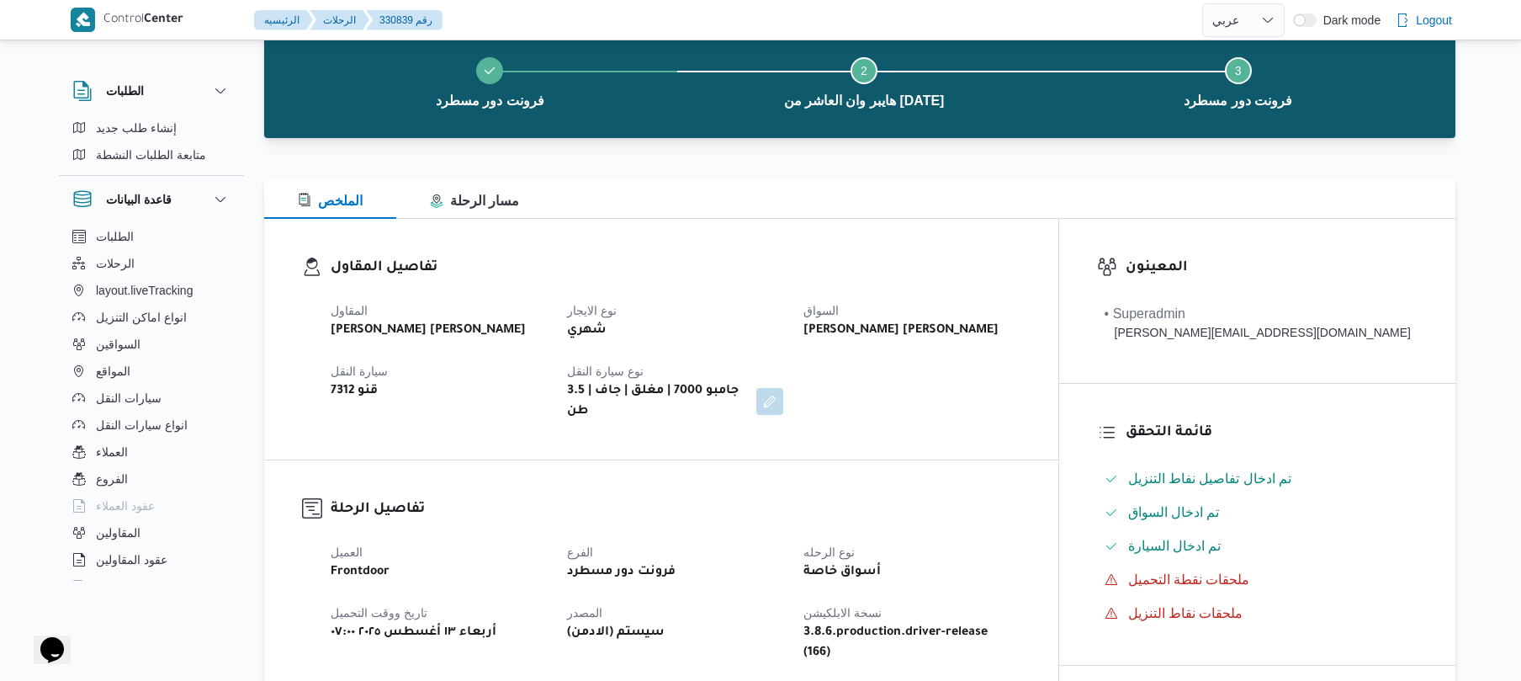
click at [1038, 202] on div "الملخص مسار الرحلة" at bounding box center [859, 198] width 1191 height 40
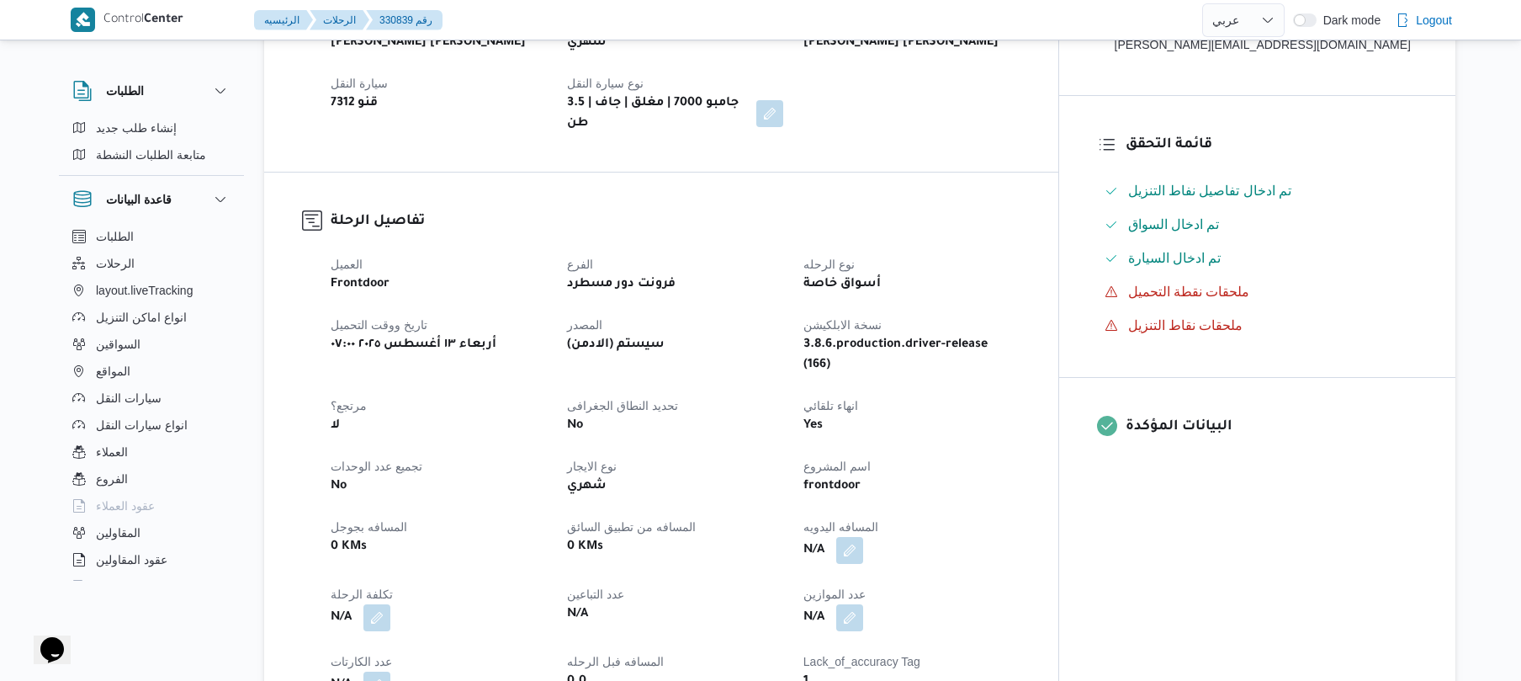
scroll to position [628, 0]
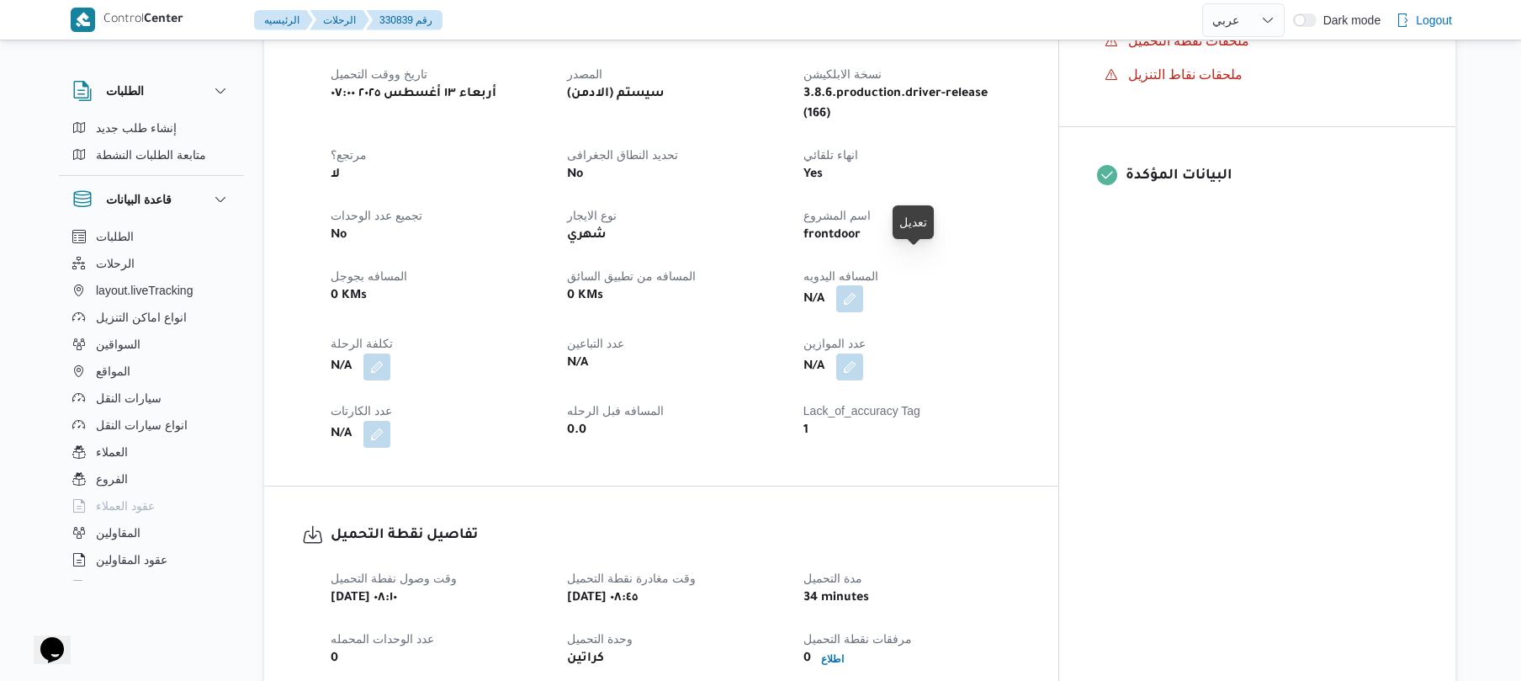
click at [863, 285] on button "button" at bounding box center [849, 298] width 27 height 27
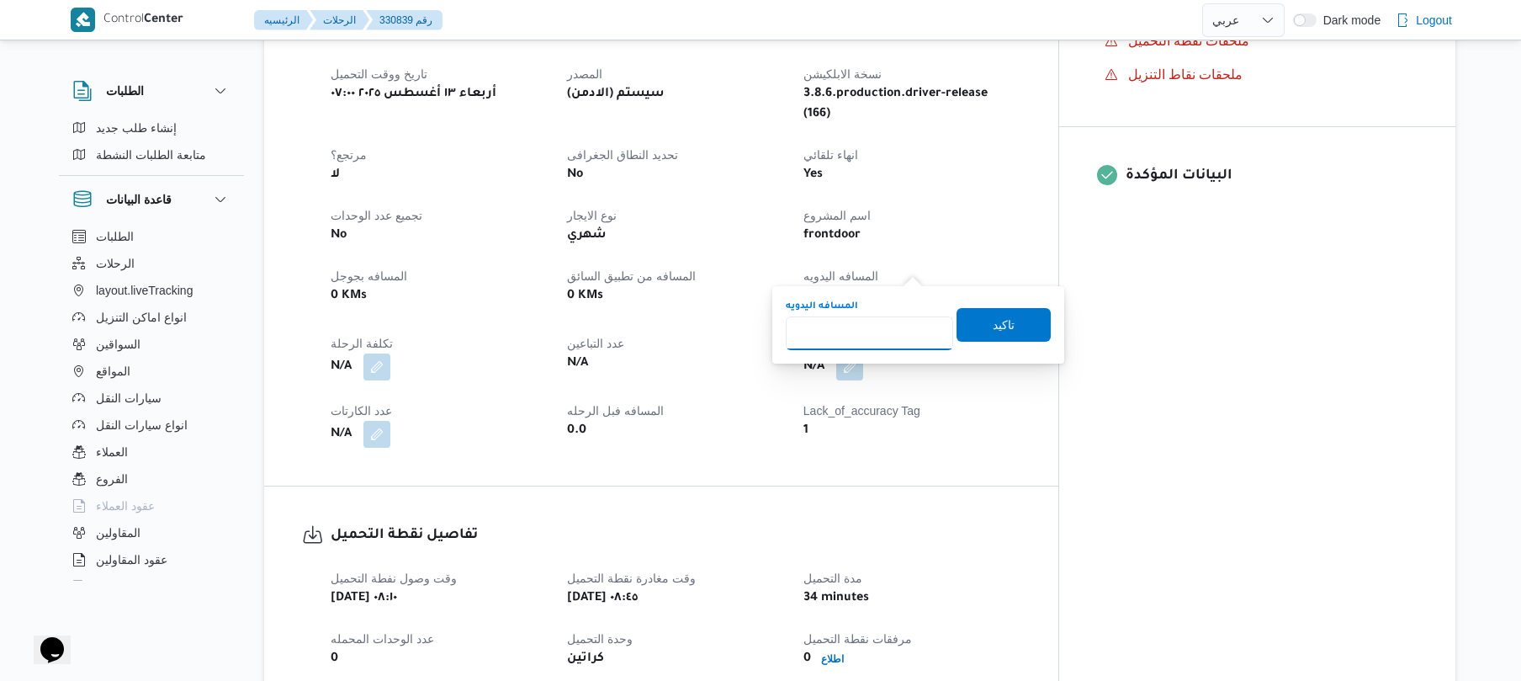
click at [868, 334] on input "المسافه اليدويه" at bounding box center [869, 333] width 167 height 34
type input "120"
click at [1000, 326] on span "تاكيد" at bounding box center [1004, 324] width 22 height 20
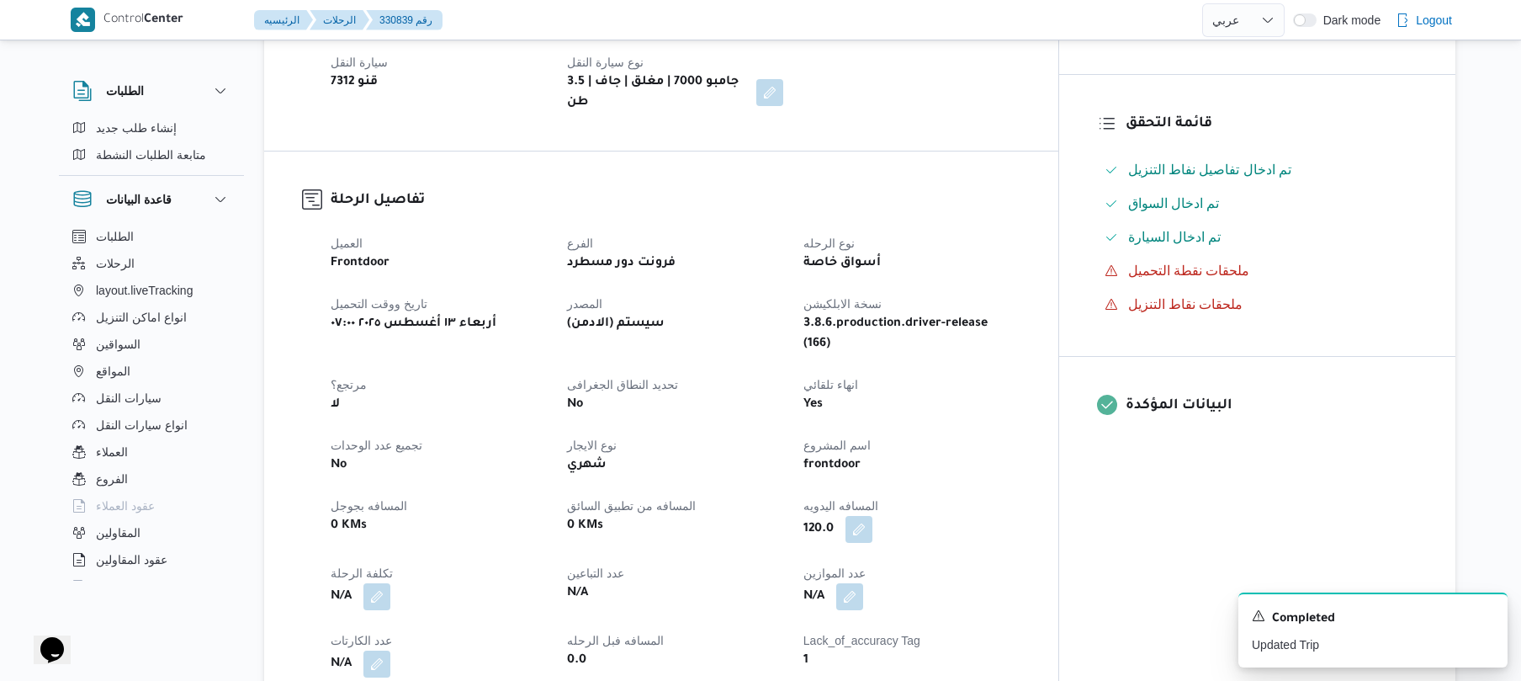
scroll to position [448, 0]
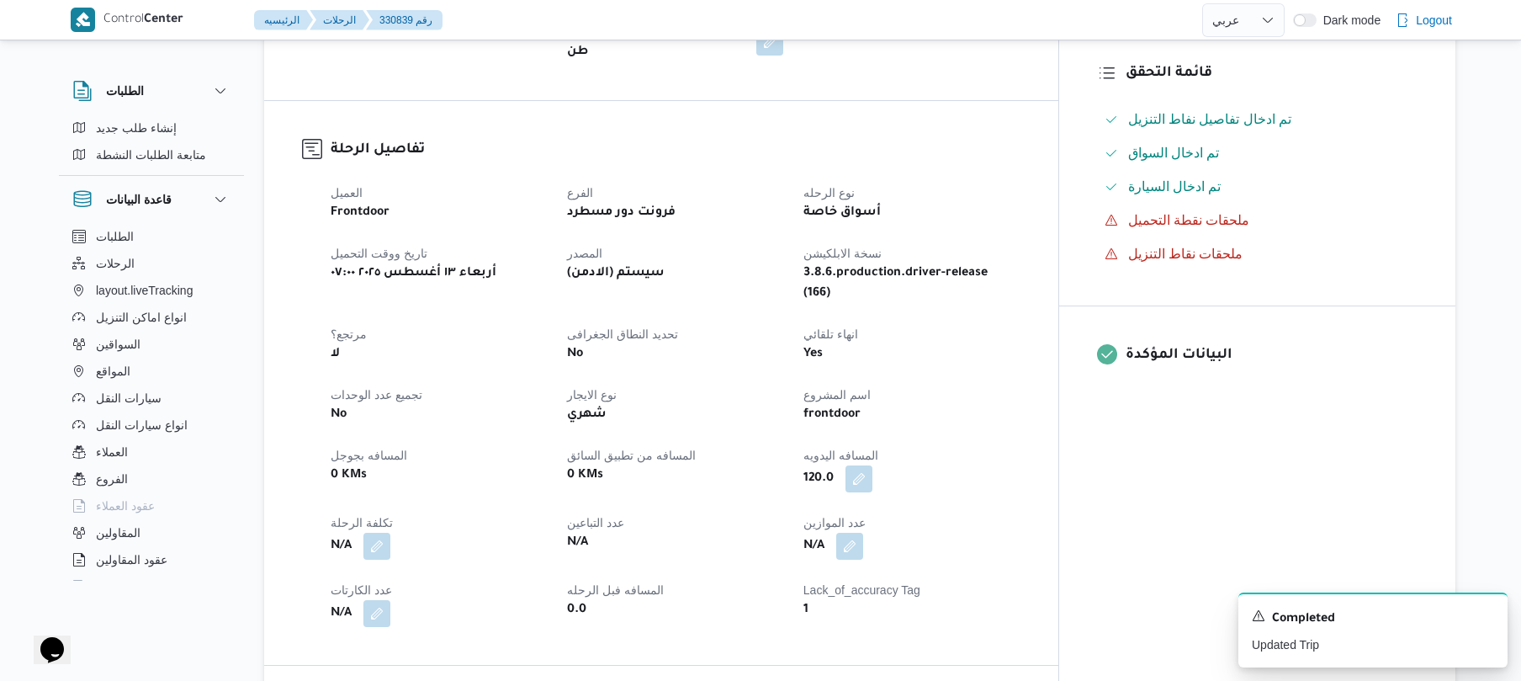
click at [1018, 403] on div "frontdoor" at bounding box center [912, 415] width 220 height 24
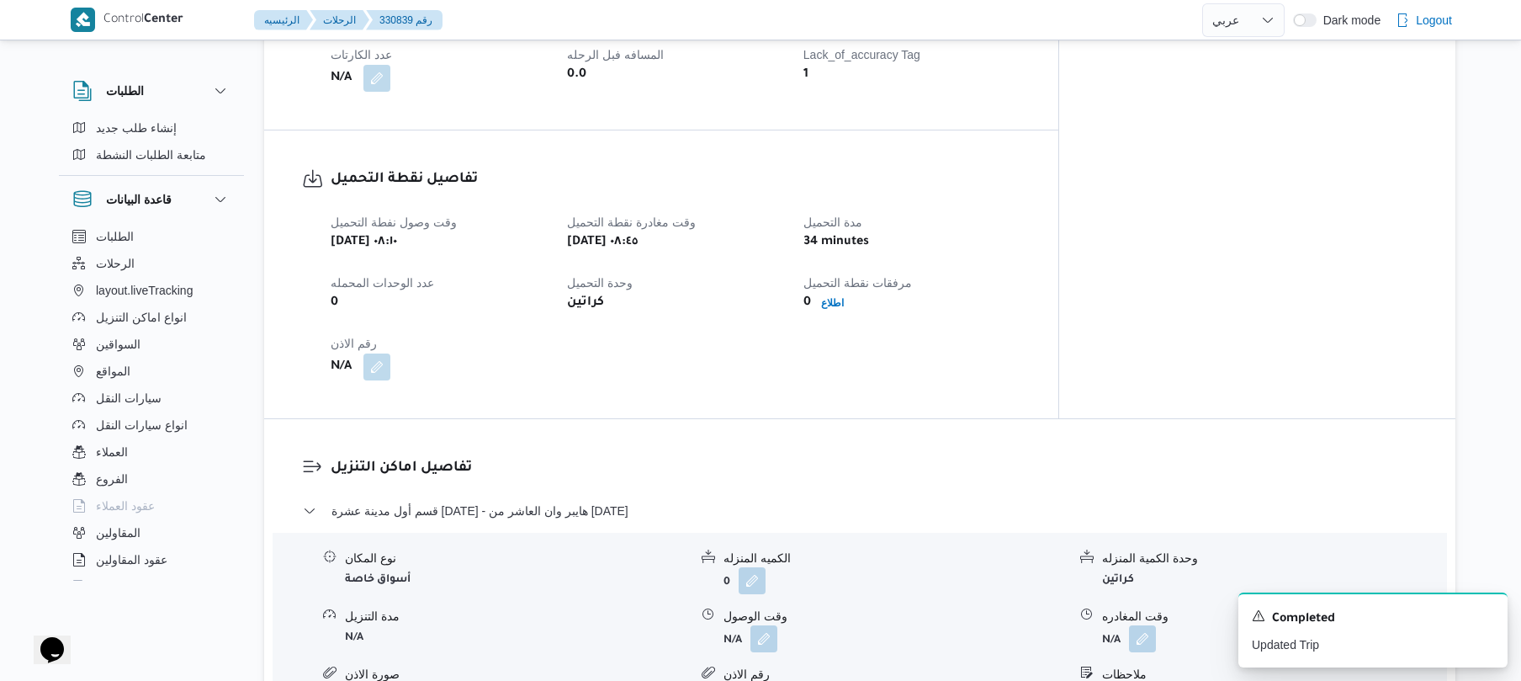
scroll to position [987, 0]
click at [836, 311] on div "وقت وصول نفطة التحميل [DATE] ٠٨:١٠ وقت مغادرة نقطة التحميل [DATE] ٠٨:٤٥ مدة الت…" at bounding box center [676, 293] width 710 height 188
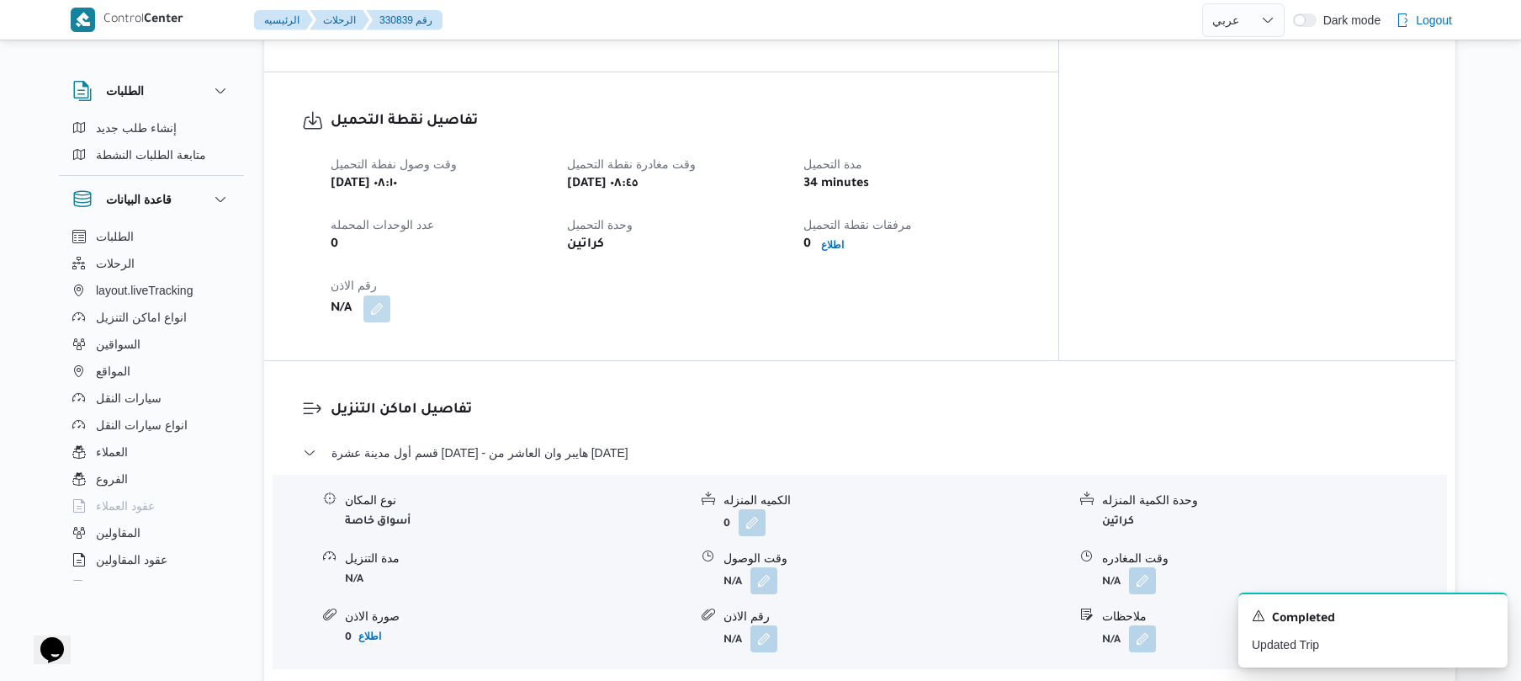
scroll to position [1077, 0]
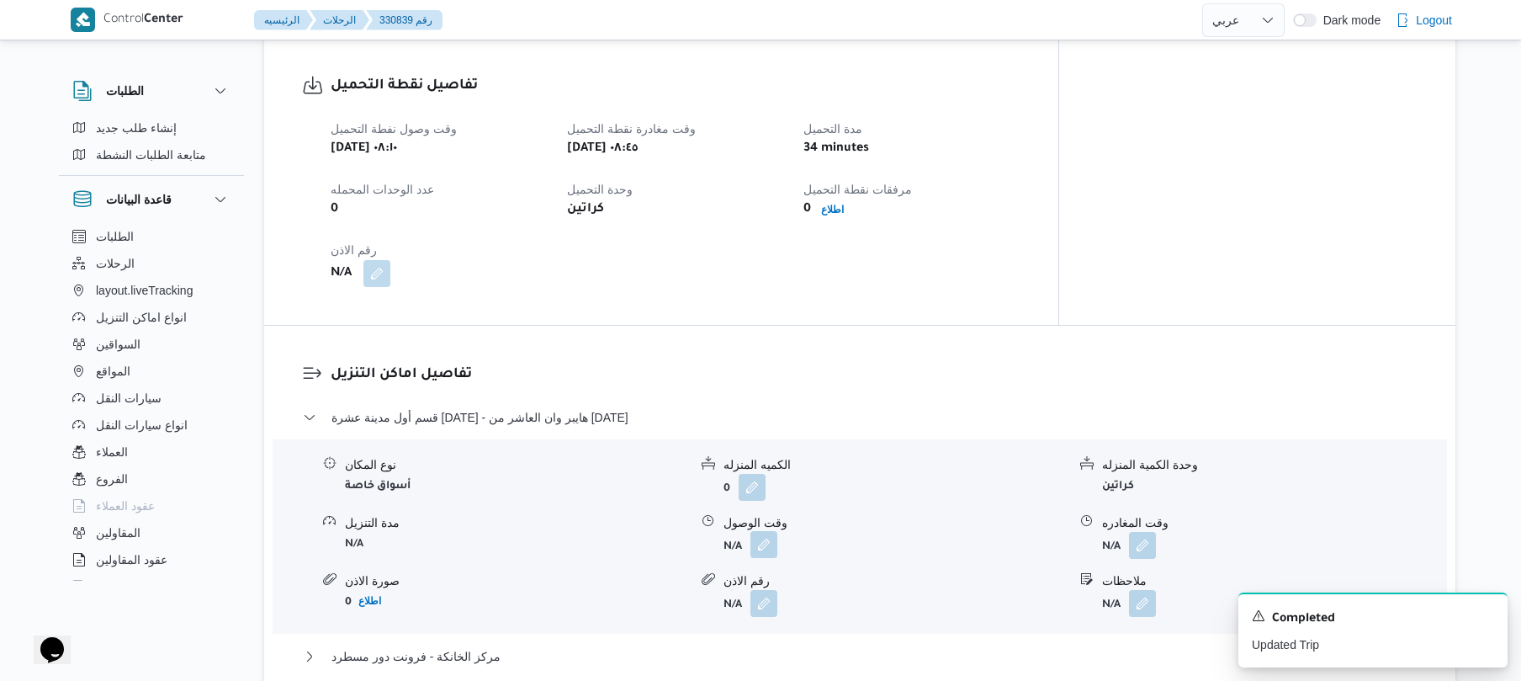
click at [761, 531] on button "button" at bounding box center [764, 544] width 27 height 27
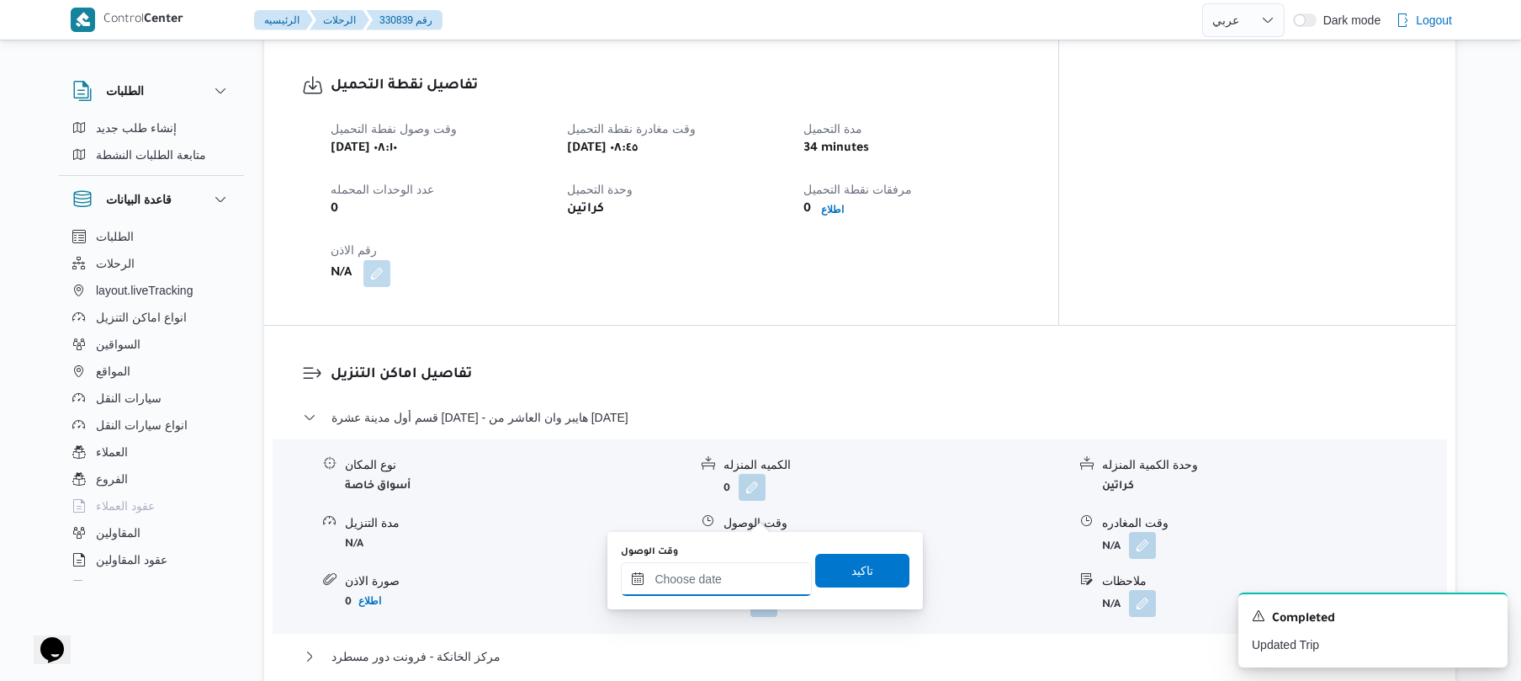
click at [712, 573] on input "وقت الوصول" at bounding box center [716, 579] width 191 height 34
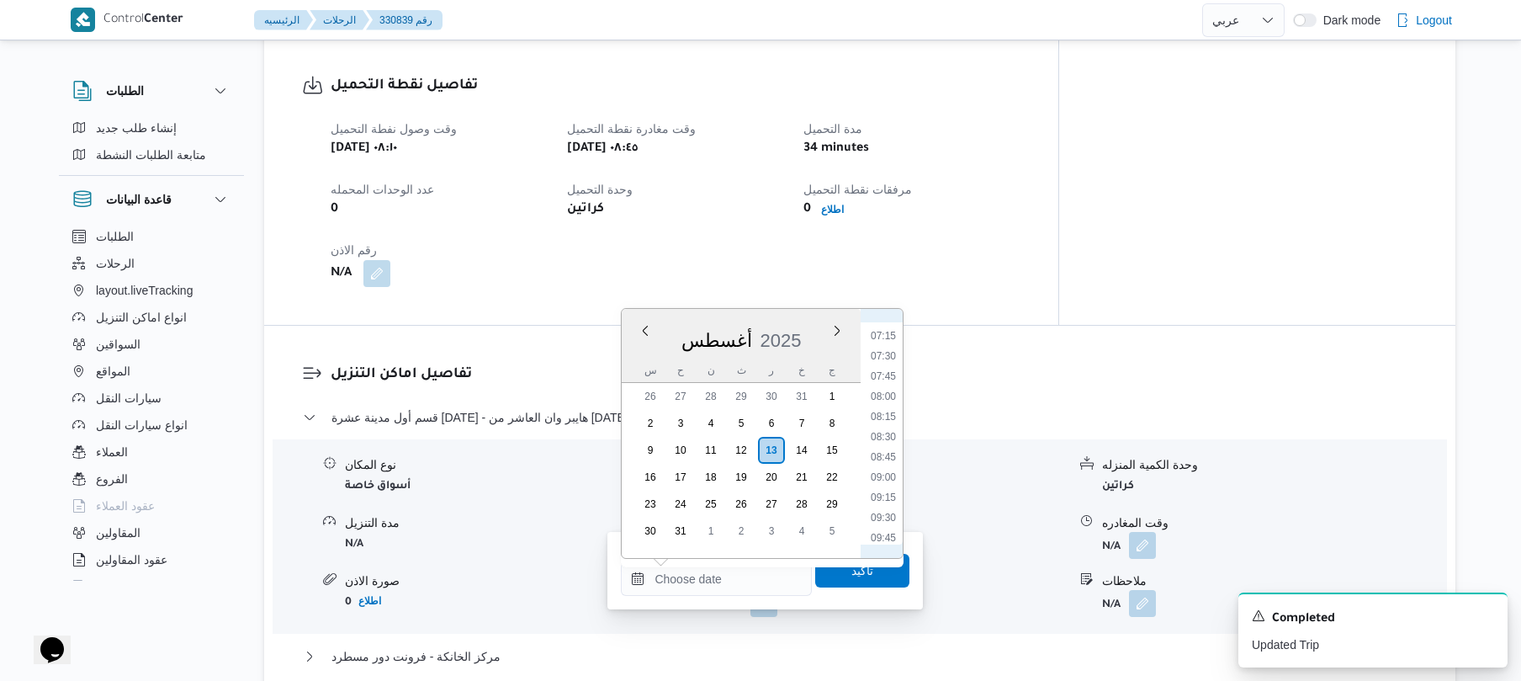
scroll to position [580, 0]
click at [890, 515] on li "09:30" at bounding box center [883, 518] width 39 height 17
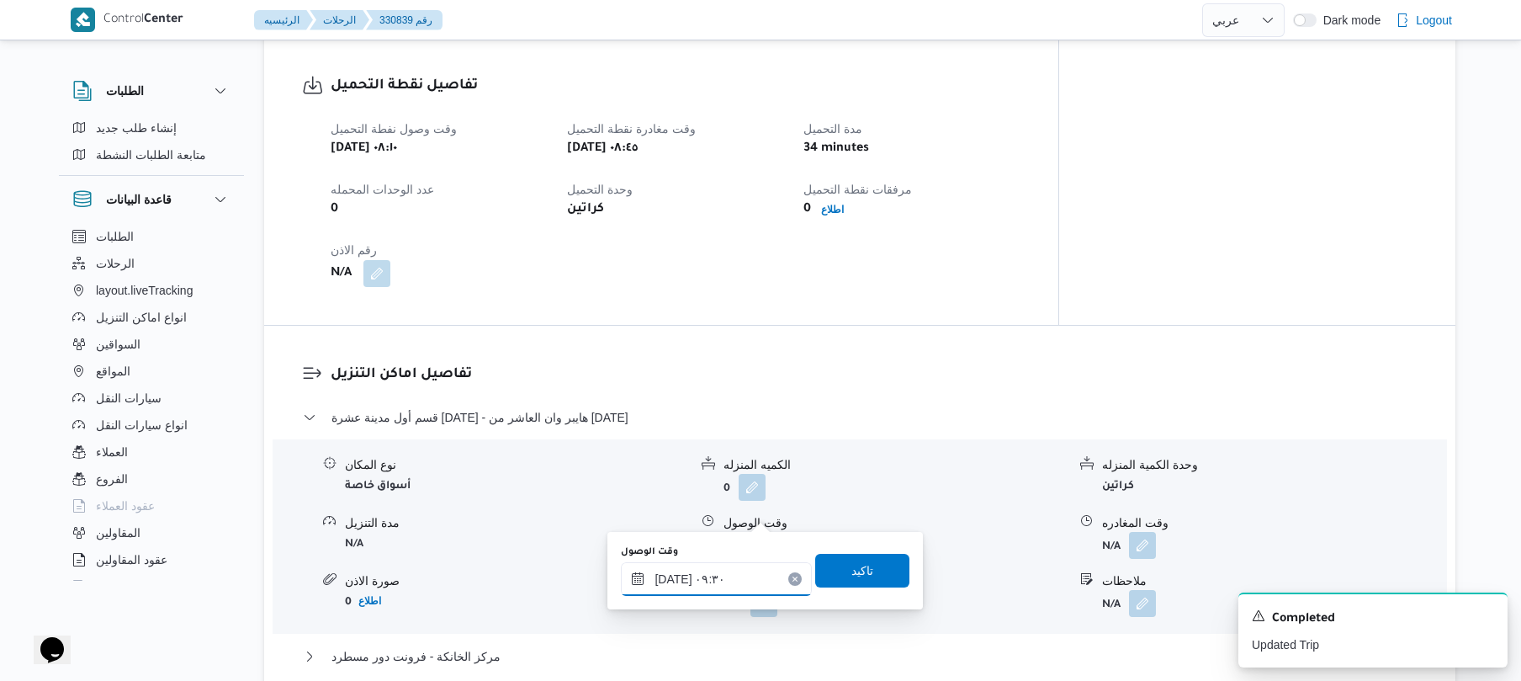
click at [677, 576] on input "[DATE] ٠٩:٣٠" at bounding box center [716, 579] width 191 height 34
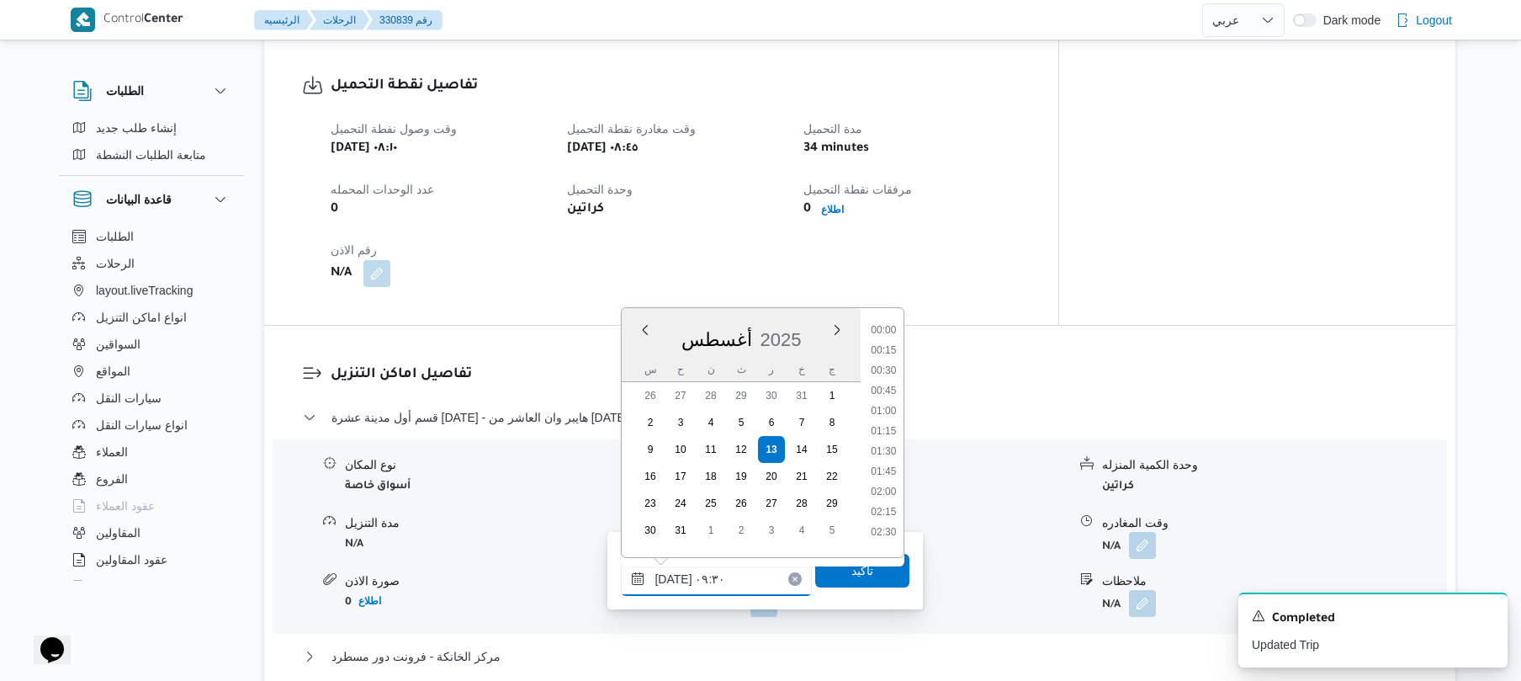
scroll to position [654, 0]
type input "[DATE] ٠٩:35"
click at [853, 580] on span "تاكيد" at bounding box center [862, 570] width 94 height 34
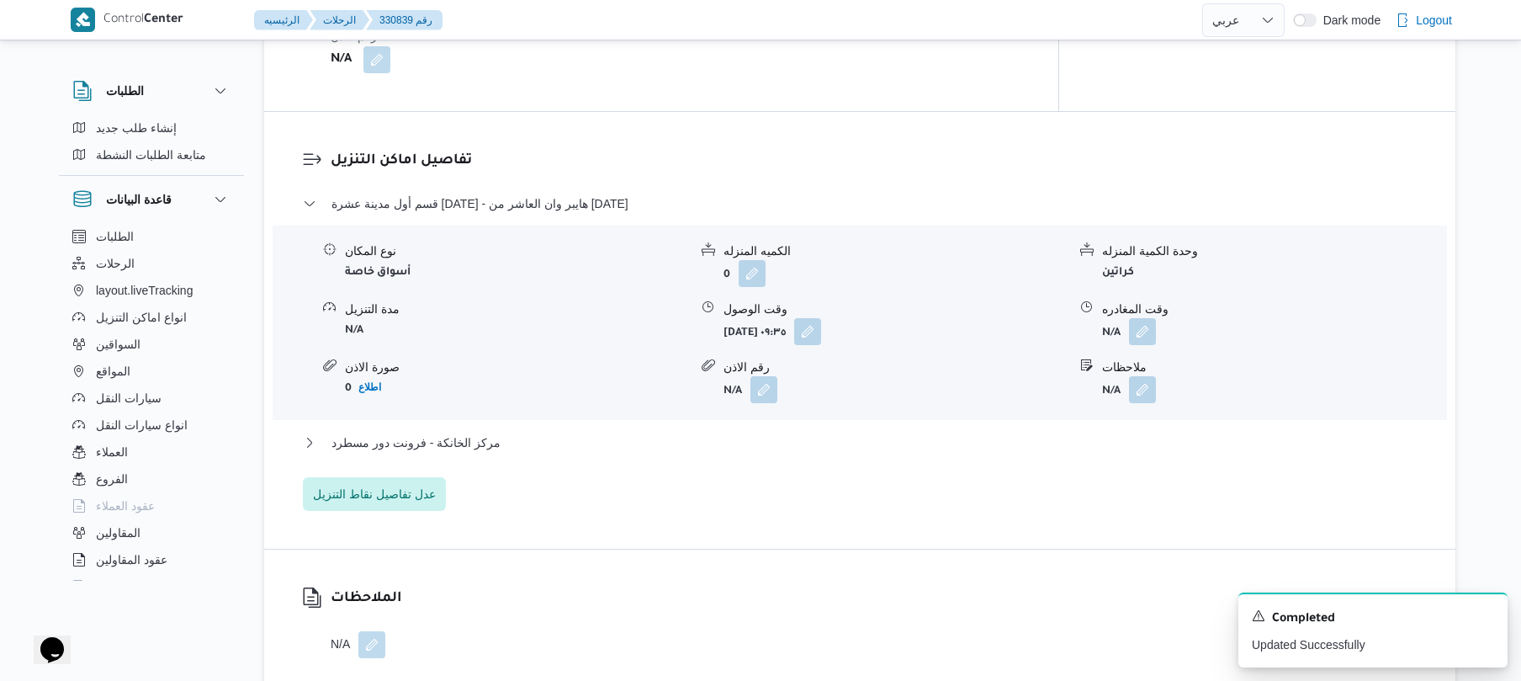
scroll to position [1346, 0]
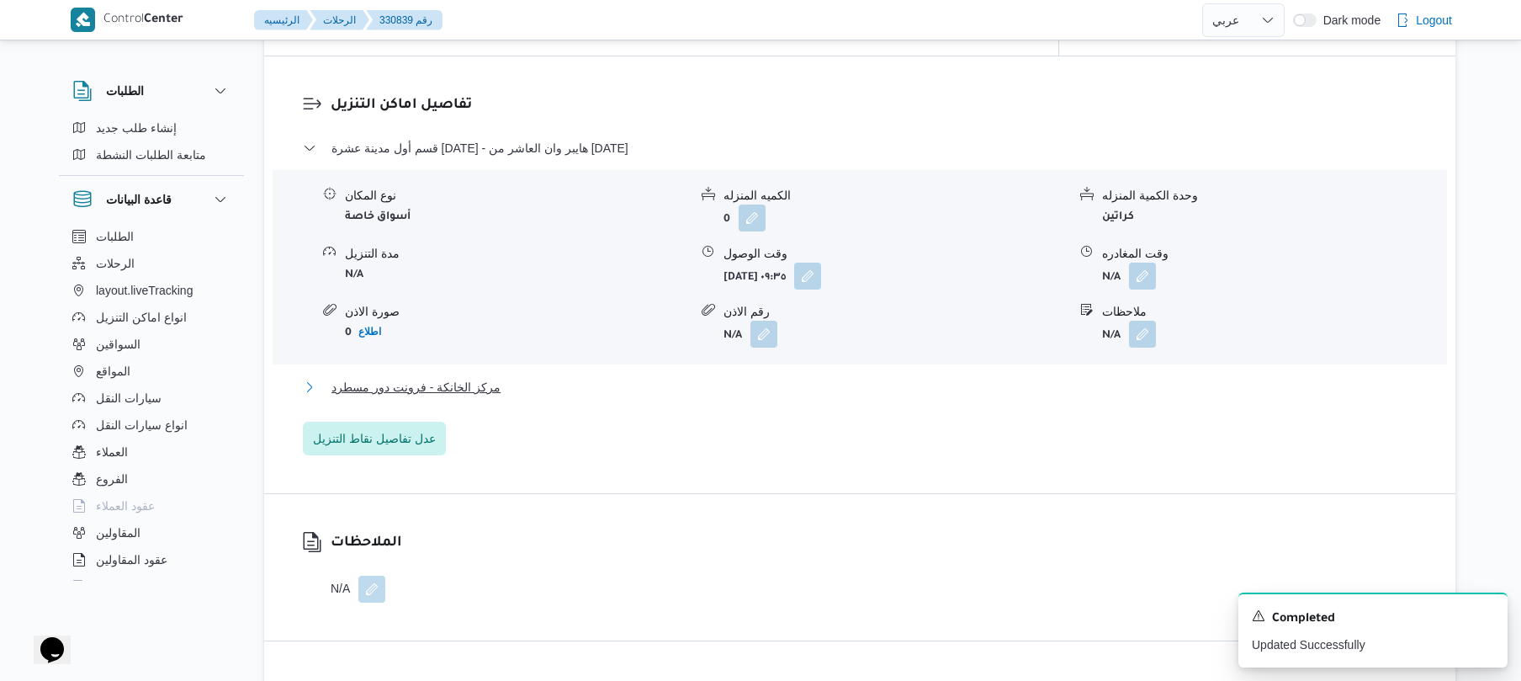
click at [961, 377] on button "مركز الخانكة - فرونت دور مسطرد" at bounding box center [860, 387] width 1115 height 20
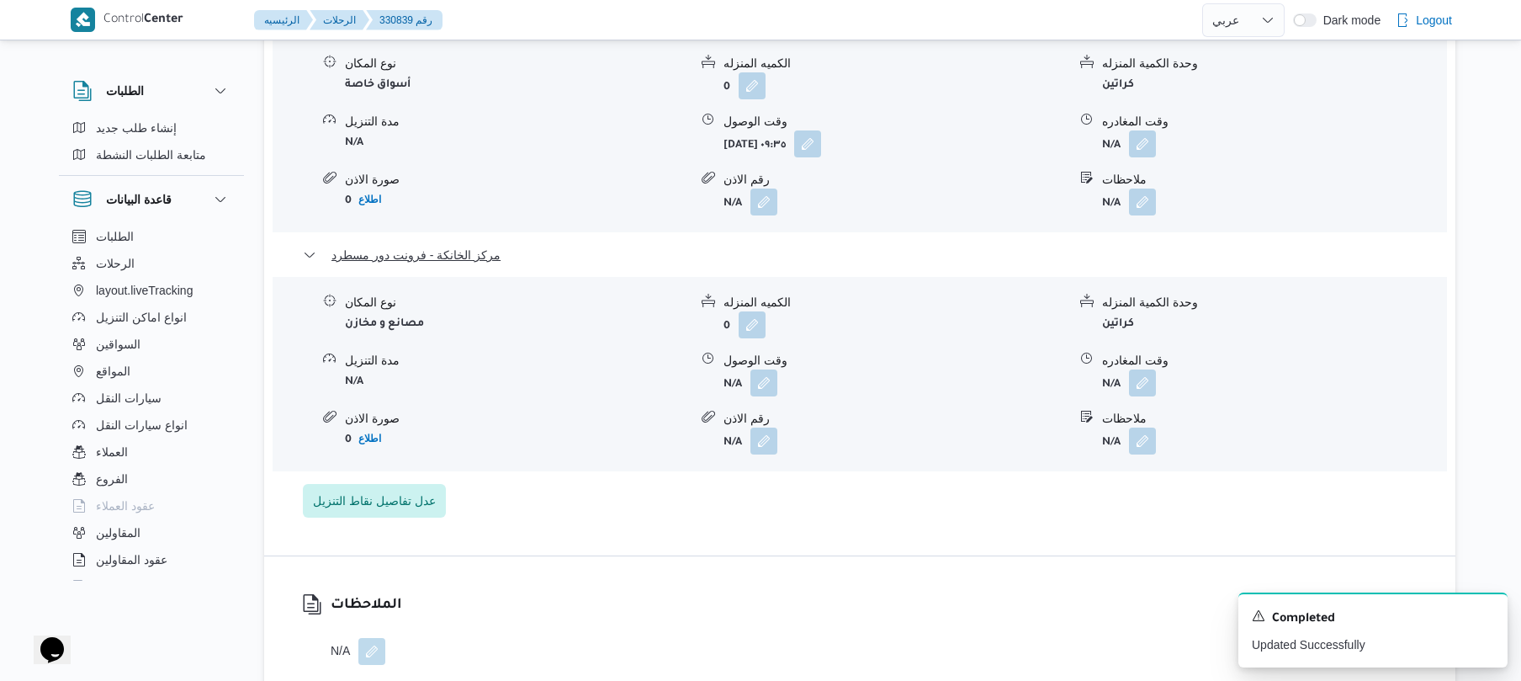
scroll to position [1481, 0]
click at [1485, 616] on icon "Dismiss toast" at bounding box center [1487, 614] width 13 height 13
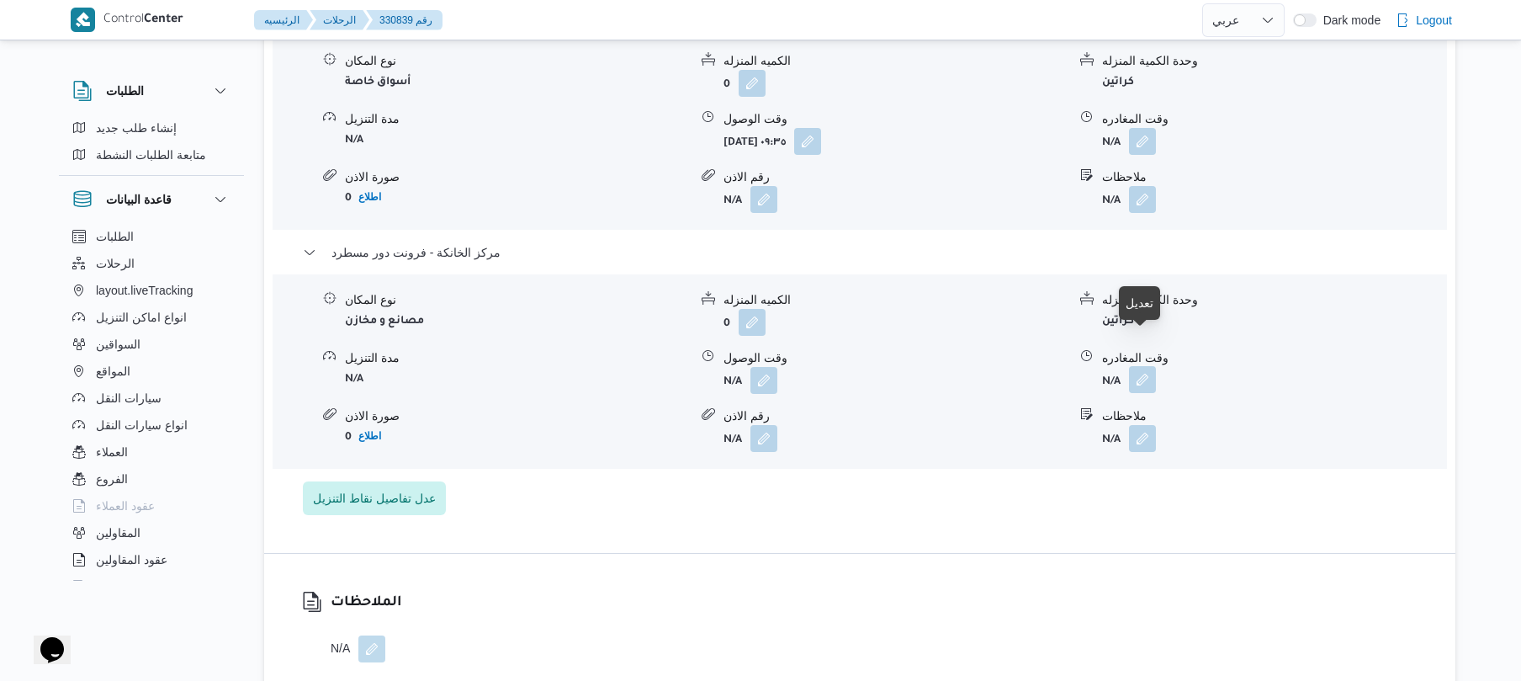
click at [1143, 366] on button "button" at bounding box center [1142, 379] width 27 height 27
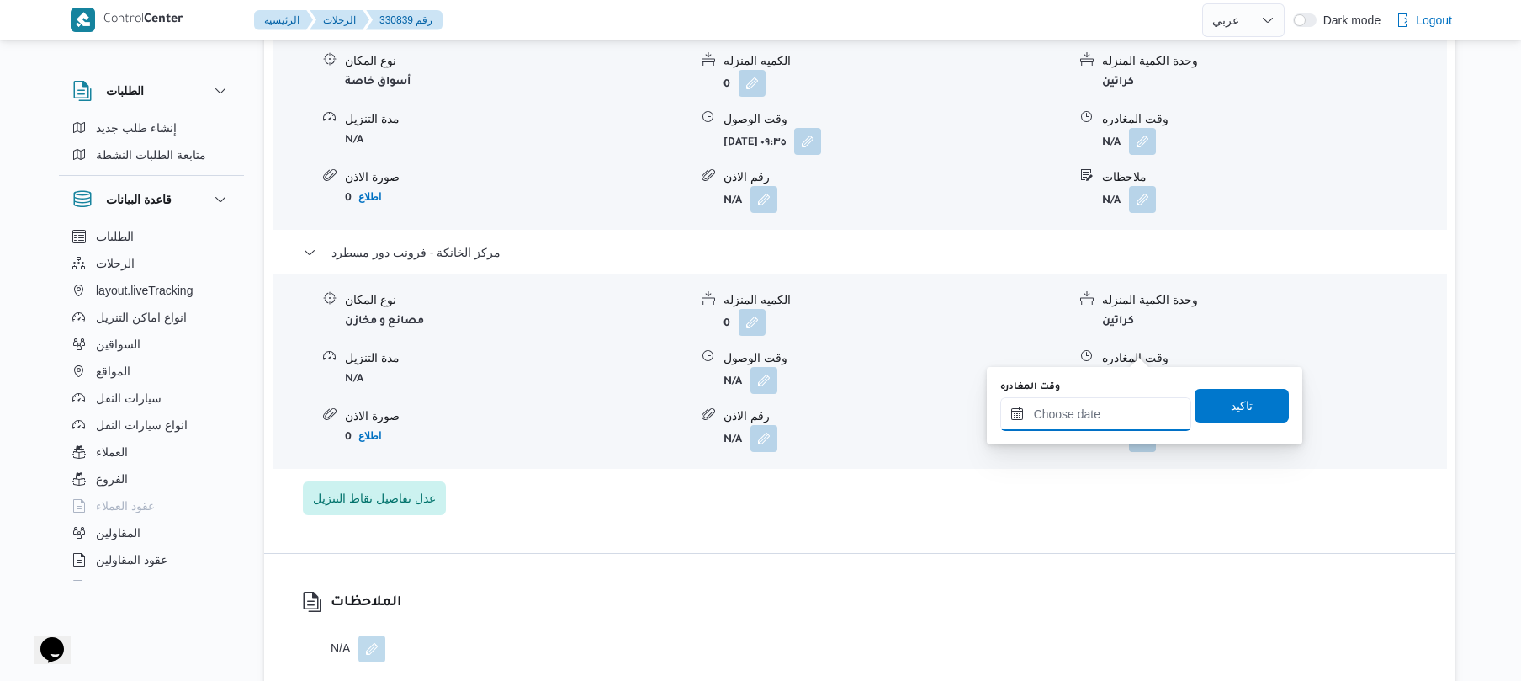
click at [1067, 419] on input "وقت المغادره" at bounding box center [1095, 414] width 191 height 34
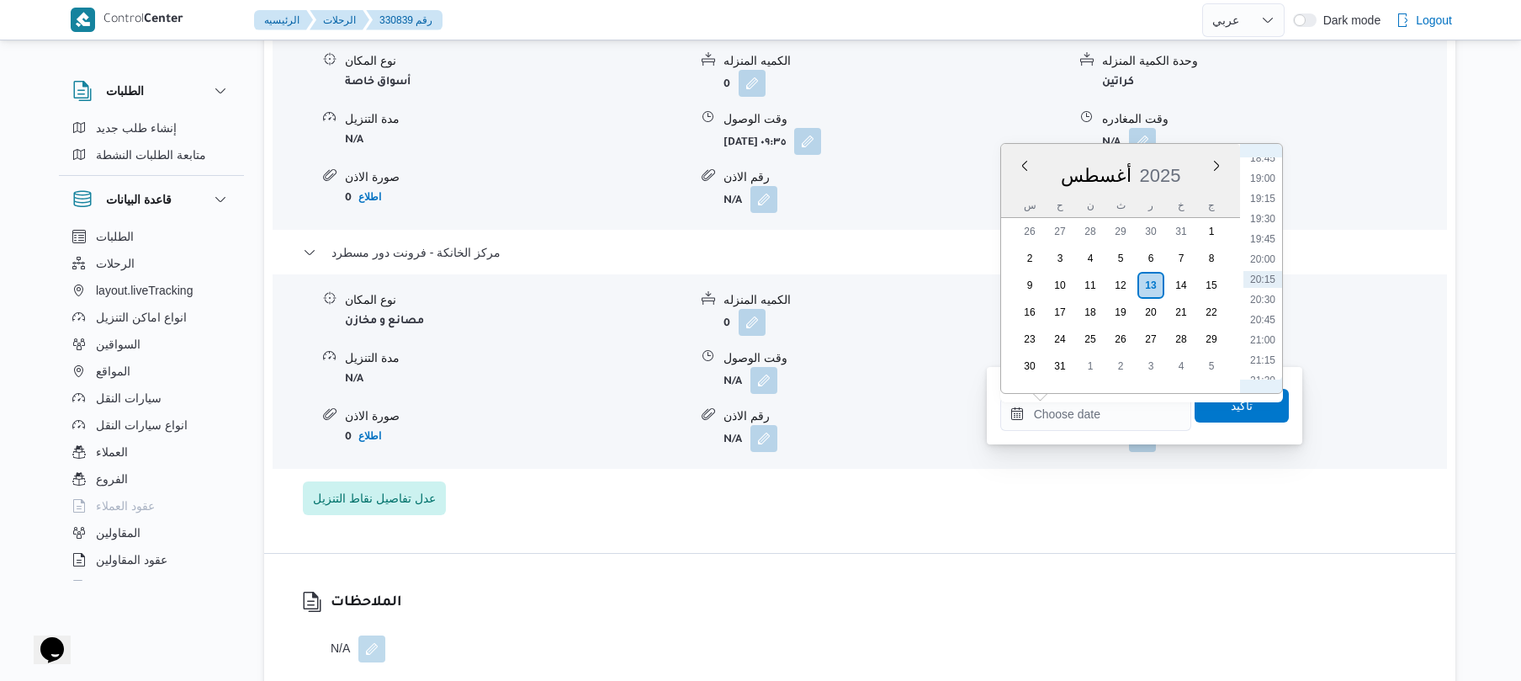
scroll to position [1334, 0]
click at [1267, 347] on li "18:45" at bounding box center [1263, 346] width 39 height 17
type input "[DATE] ١٨:٤٥"
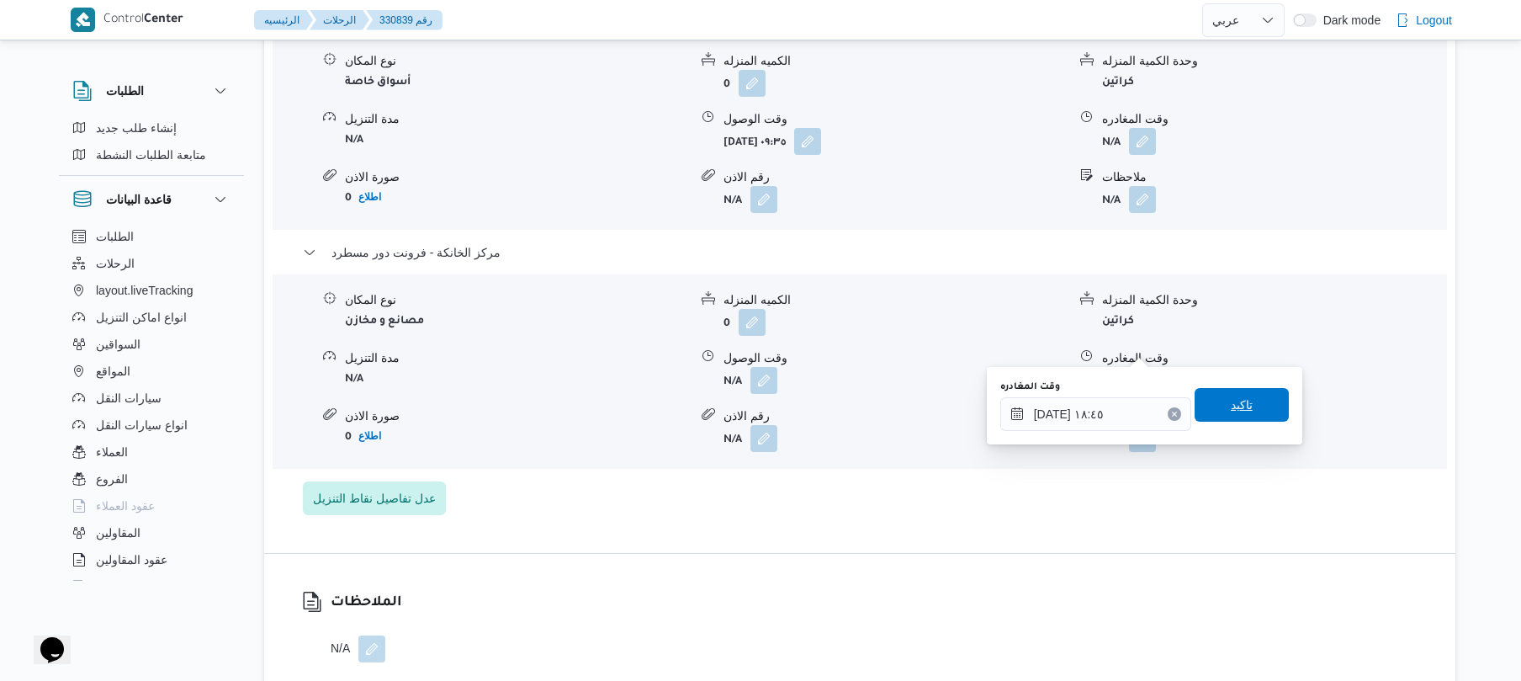
click at [1231, 404] on span "تاكيد" at bounding box center [1242, 405] width 22 height 20
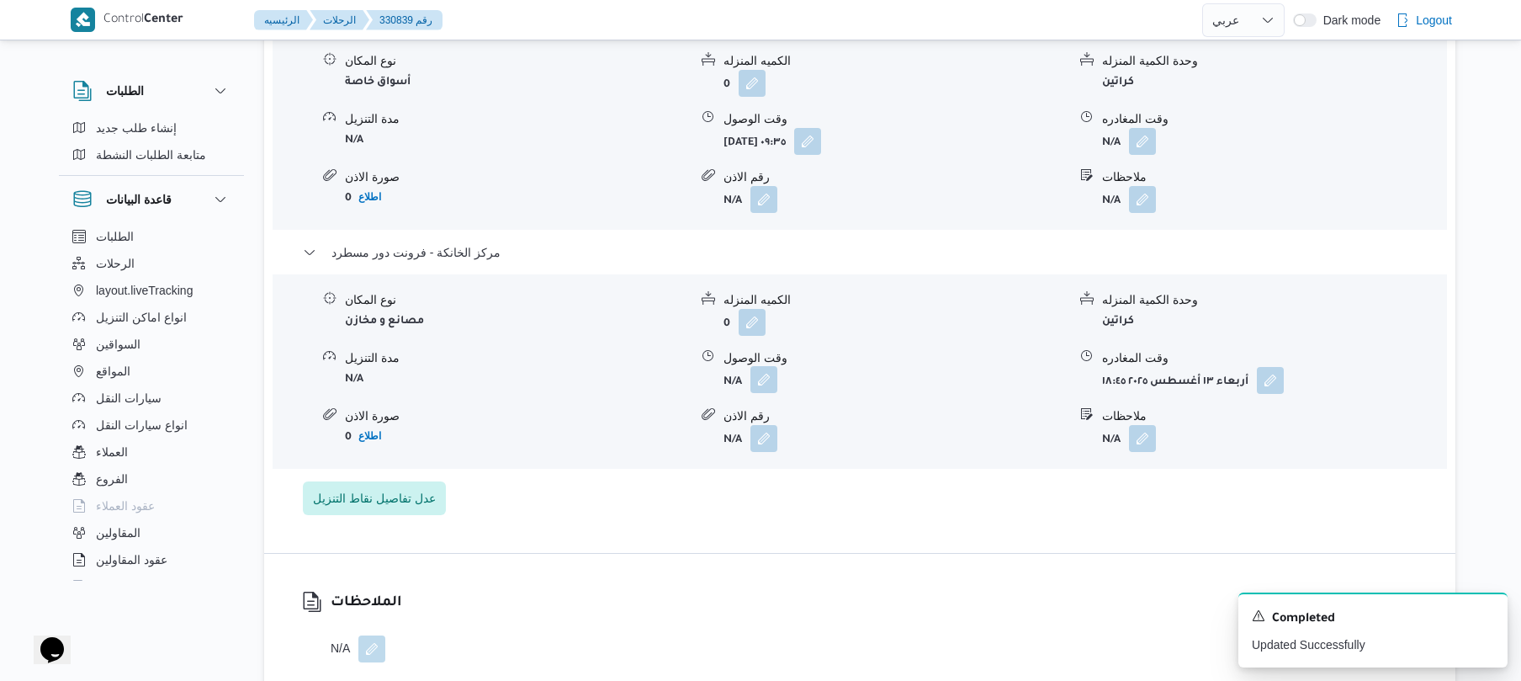
click at [758, 366] on button "button" at bounding box center [764, 379] width 27 height 27
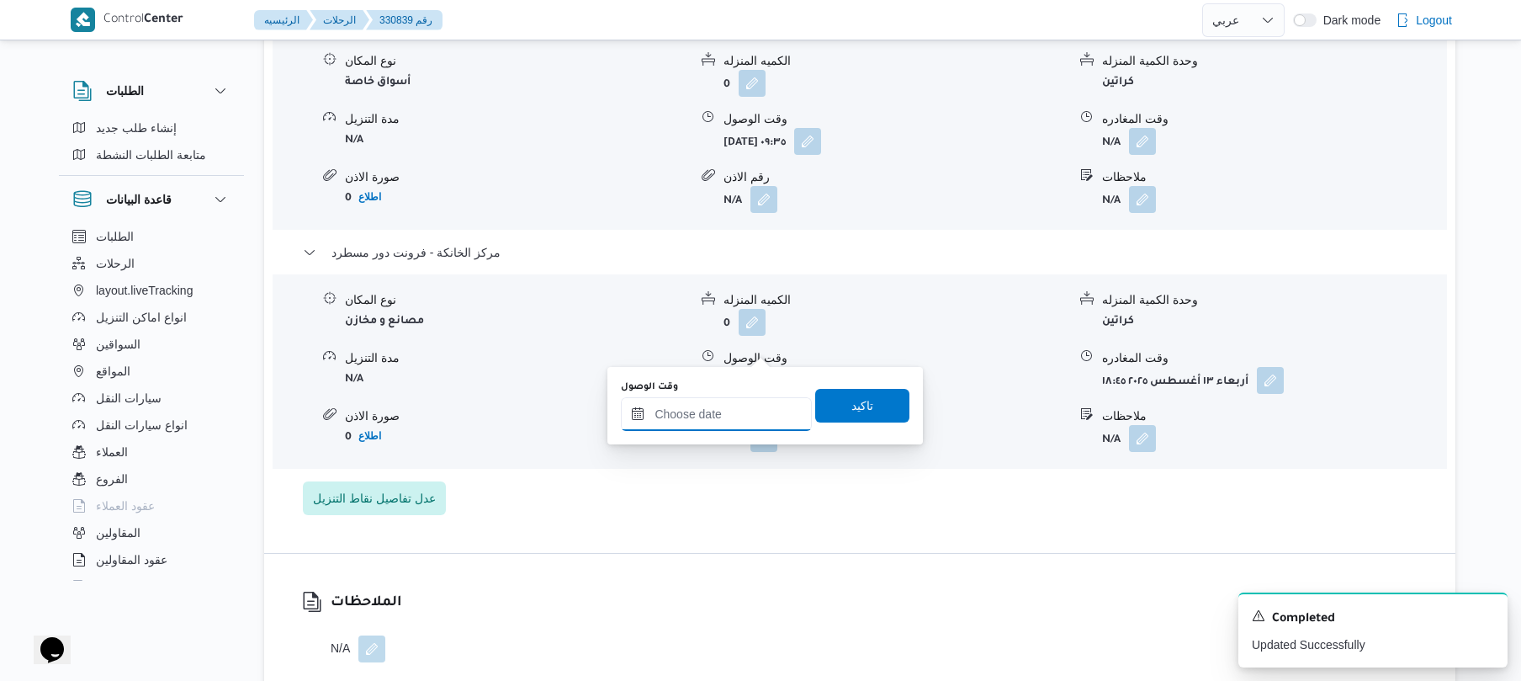
click at [720, 411] on input "وقت الوصول" at bounding box center [716, 414] width 191 height 34
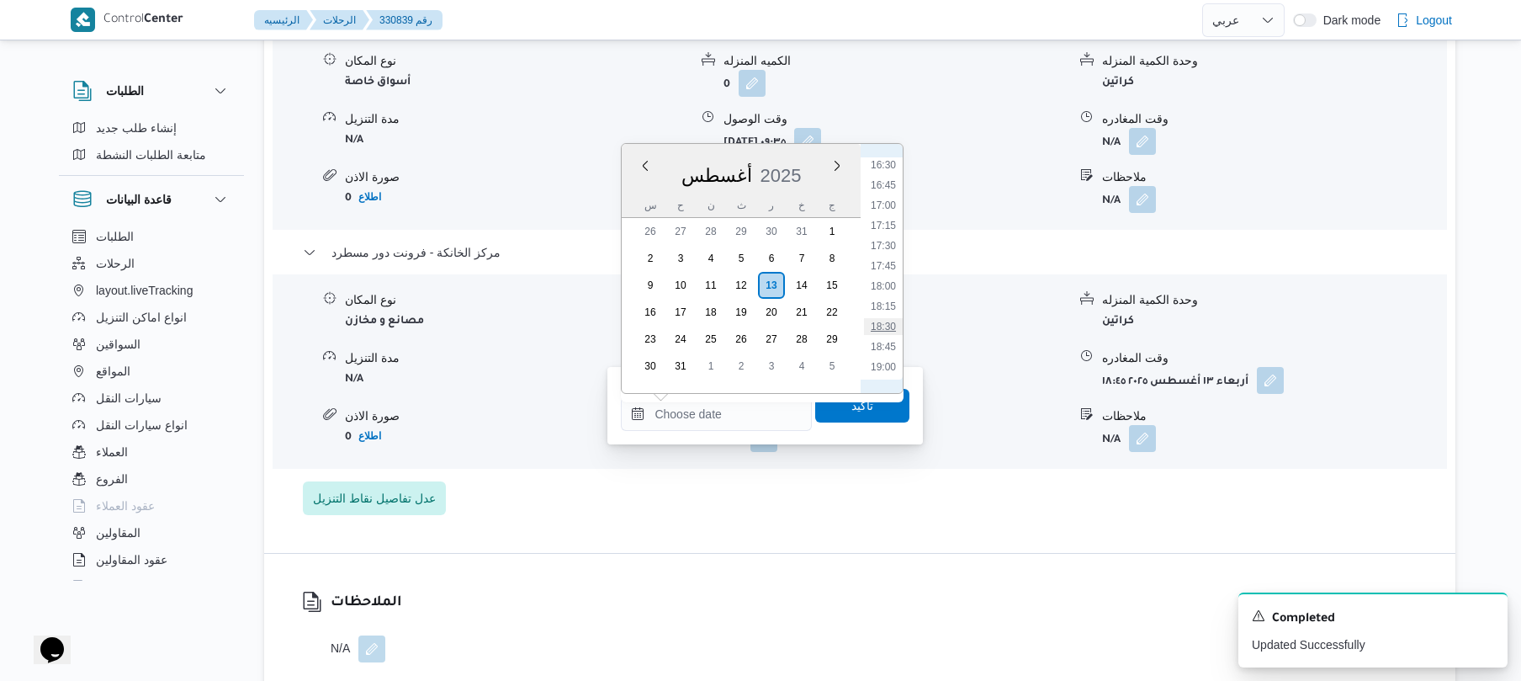
click at [882, 326] on li "18:30" at bounding box center [883, 326] width 39 height 17
type input "[DATE] ١٨:٣٠"
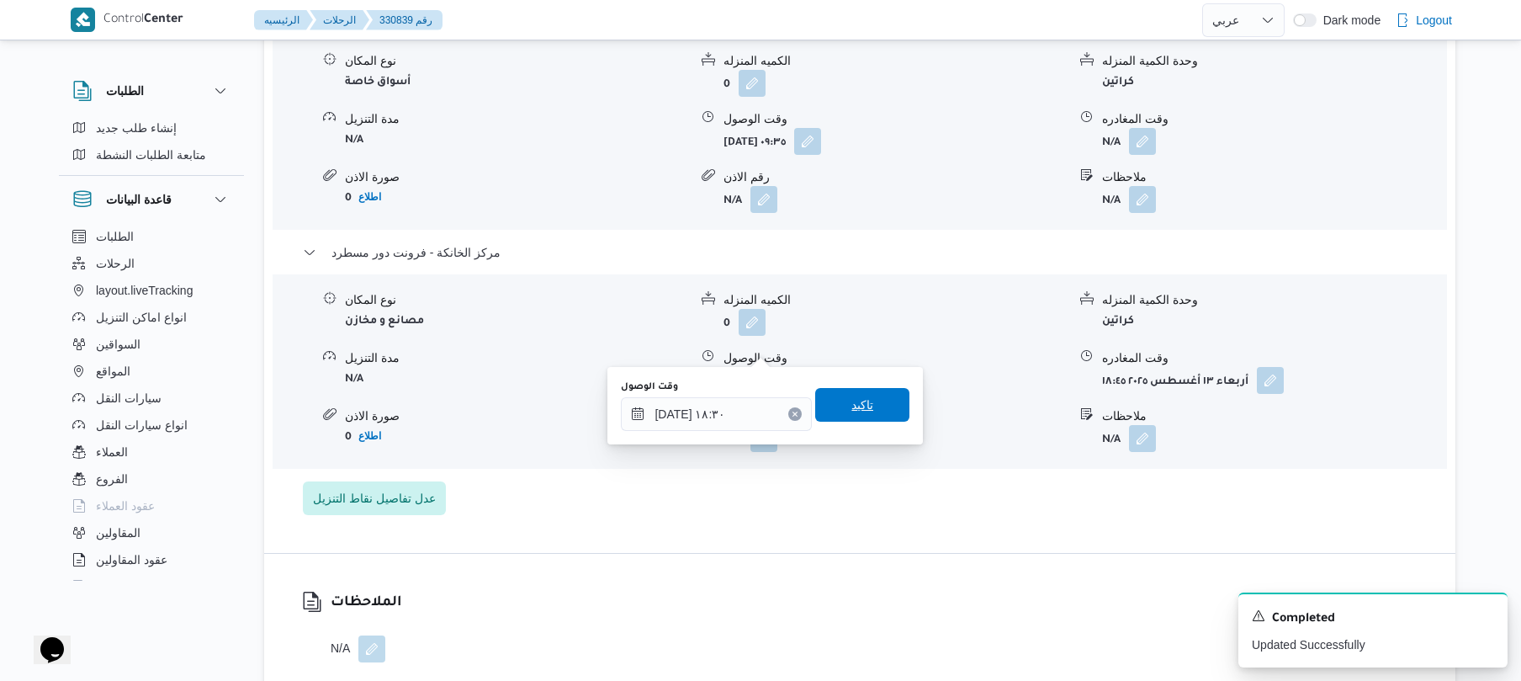
click at [855, 406] on span "تاكيد" at bounding box center [863, 405] width 22 height 20
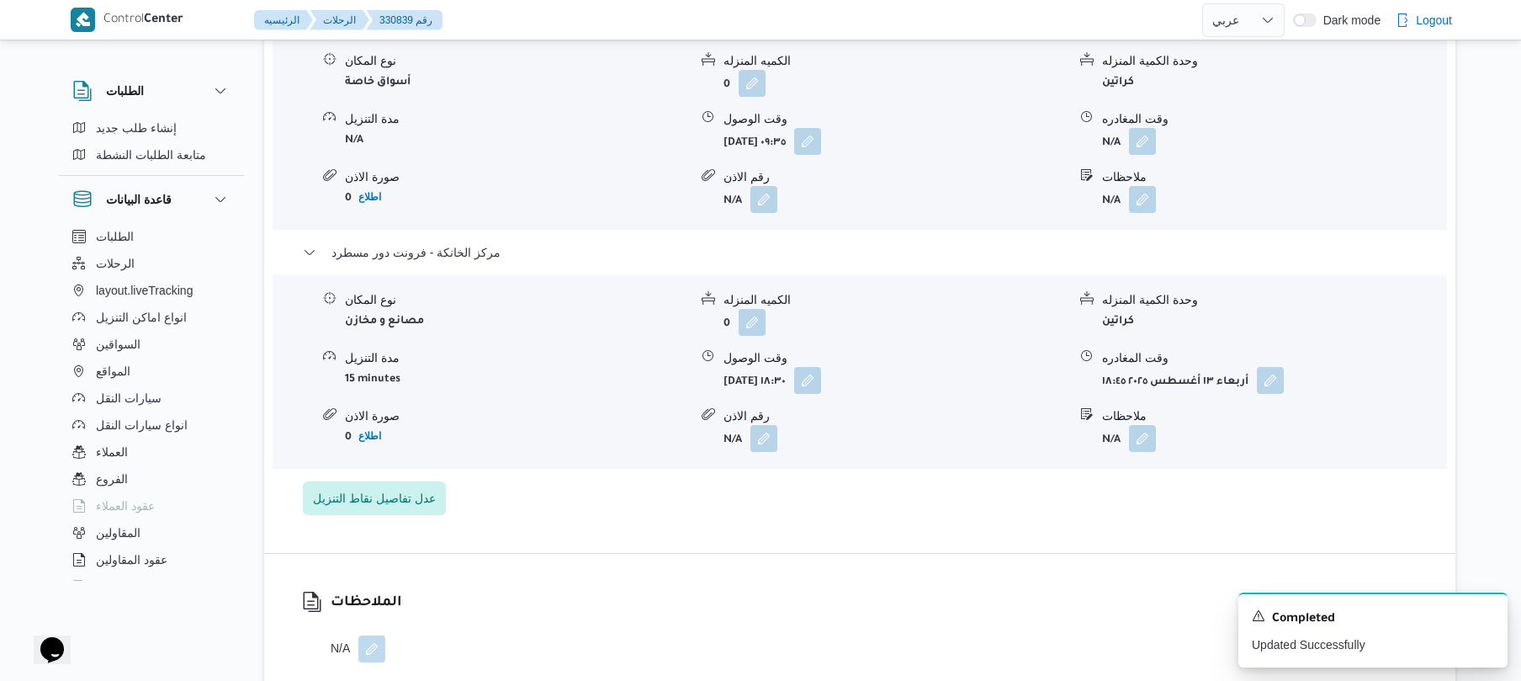
click at [907, 554] on div "الملاحظات N/A" at bounding box center [859, 627] width 1191 height 146
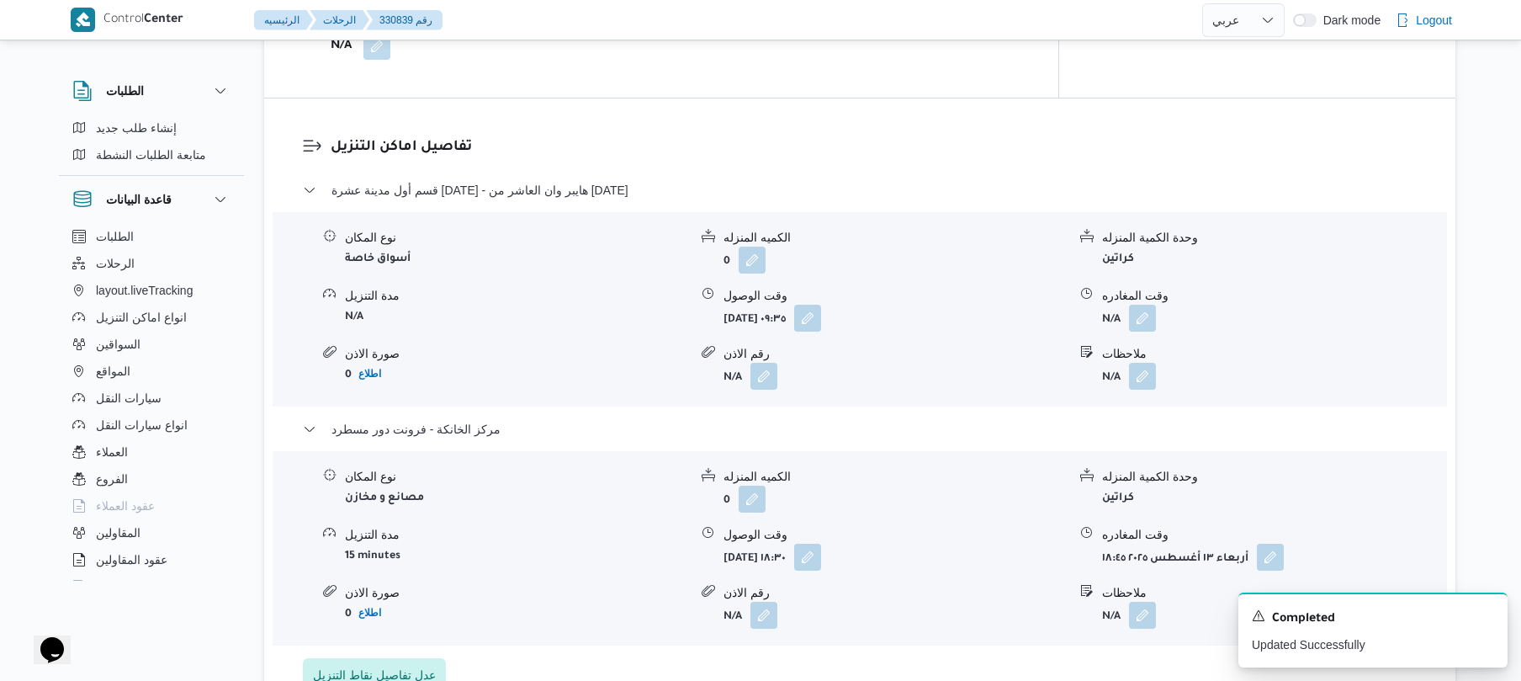
scroll to position [1301, 0]
click at [1145, 307] on button "button" at bounding box center [1142, 320] width 27 height 27
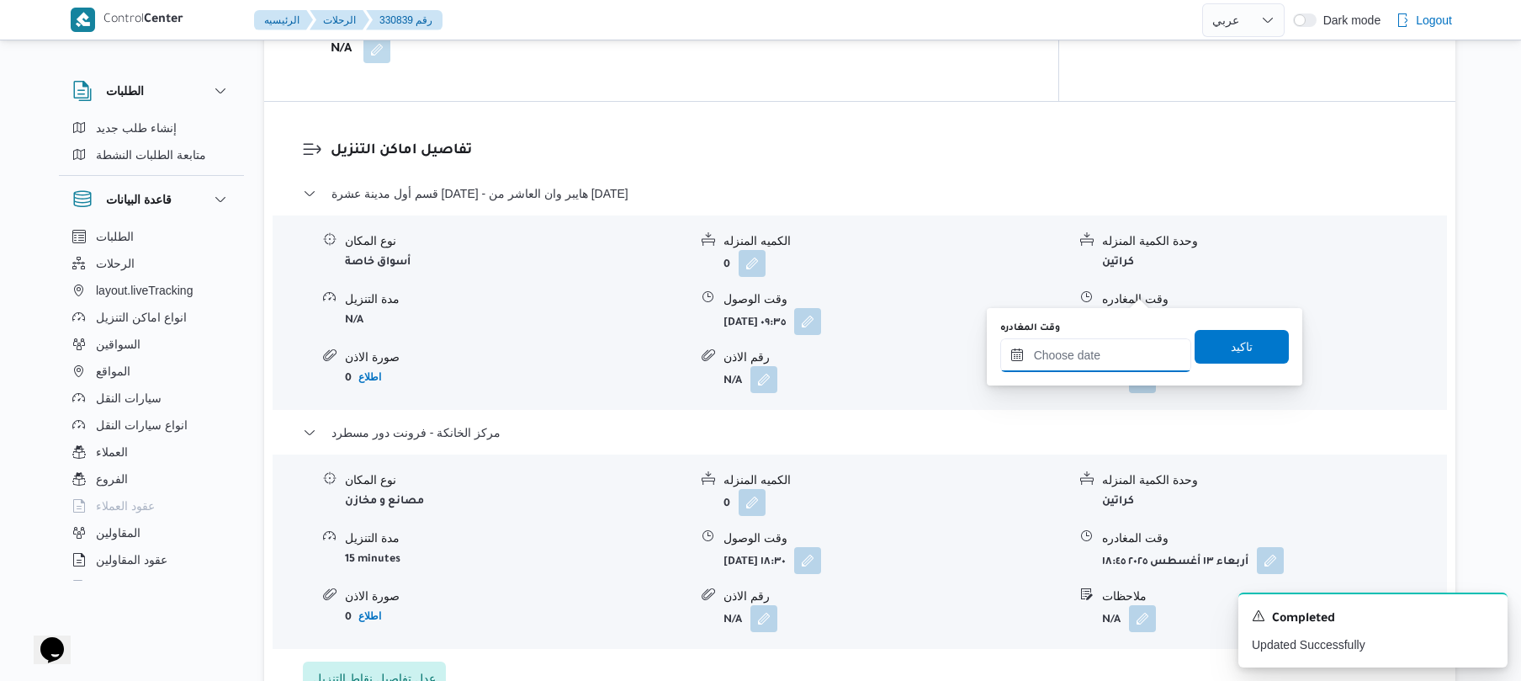
click at [1091, 358] on input "وقت المغادره" at bounding box center [1095, 355] width 191 height 34
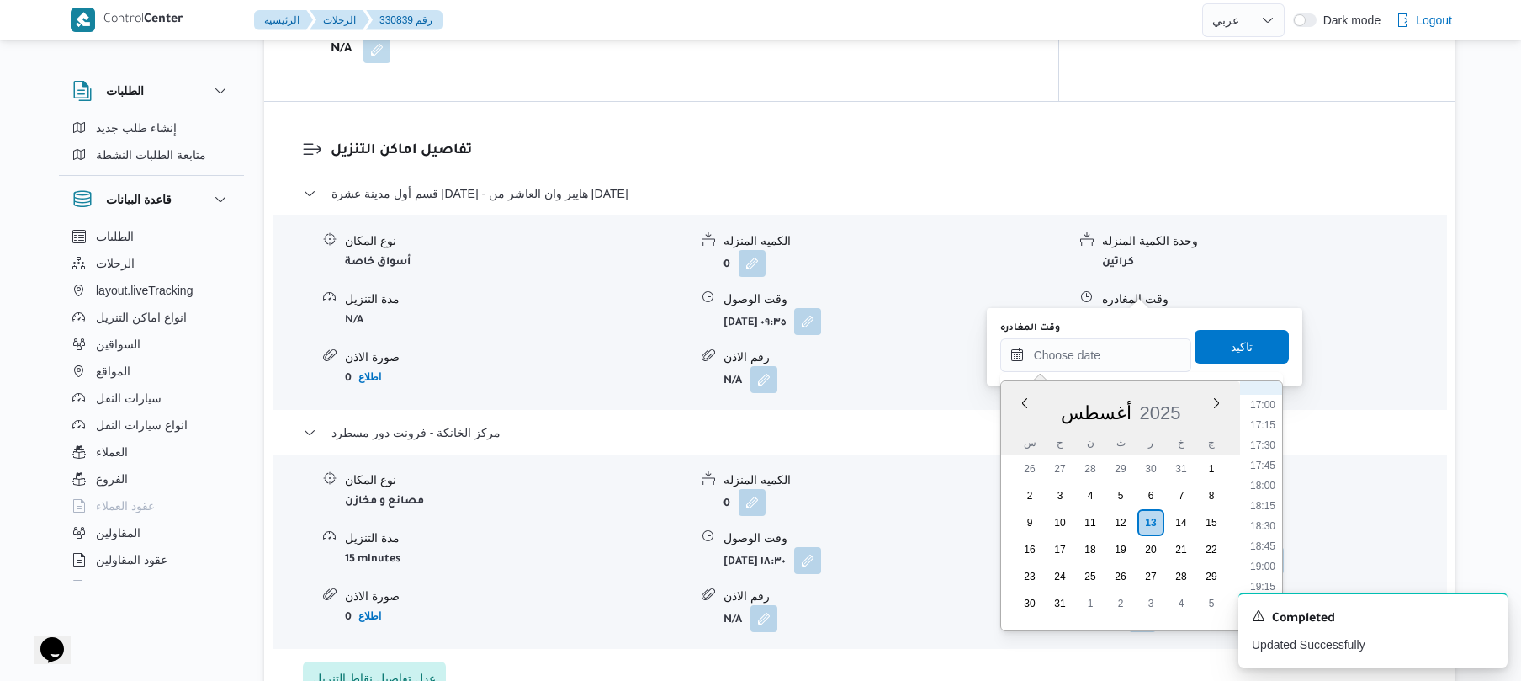
scroll to position [1334, 0]
click at [1271, 478] on li "17:30" at bounding box center [1263, 483] width 39 height 17
type input "[DATE] ١٧:٣٠"
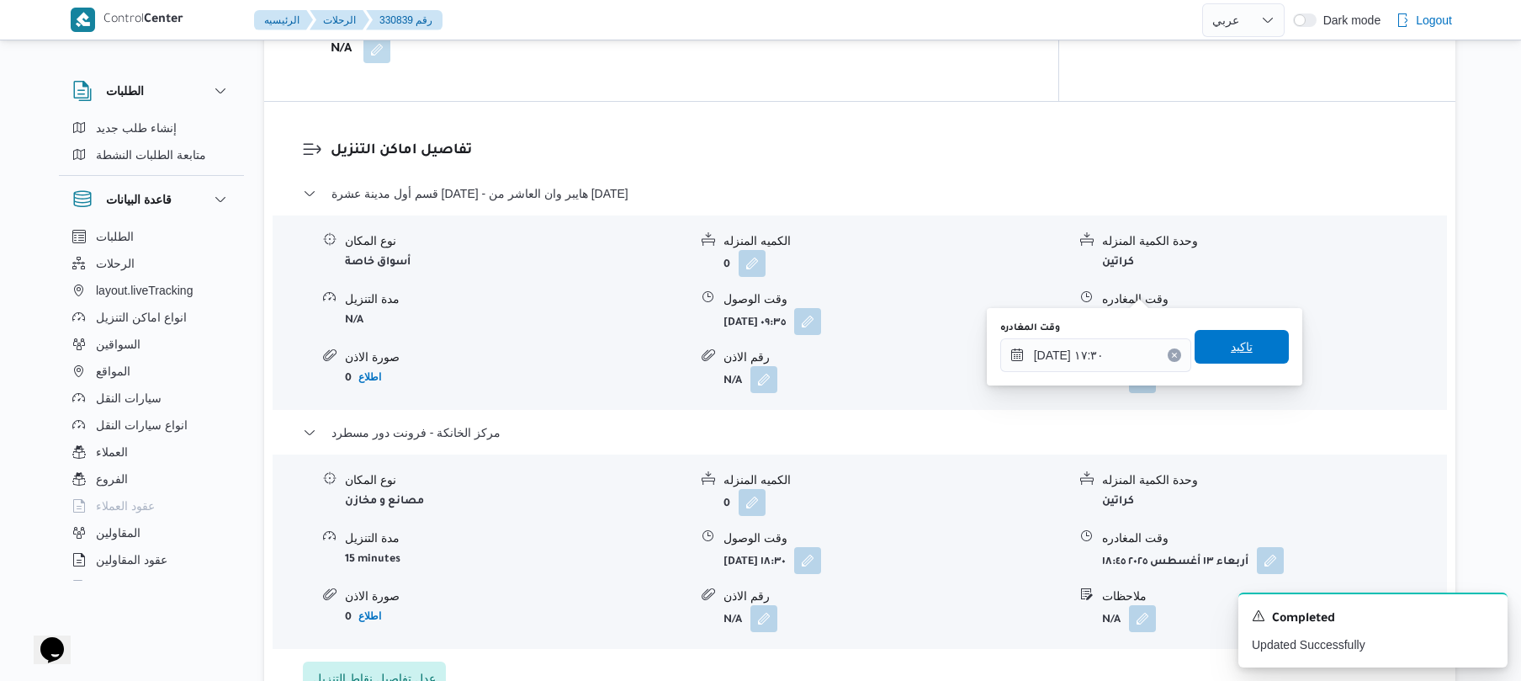
click at [1250, 348] on span "تاكيد" at bounding box center [1242, 347] width 94 height 34
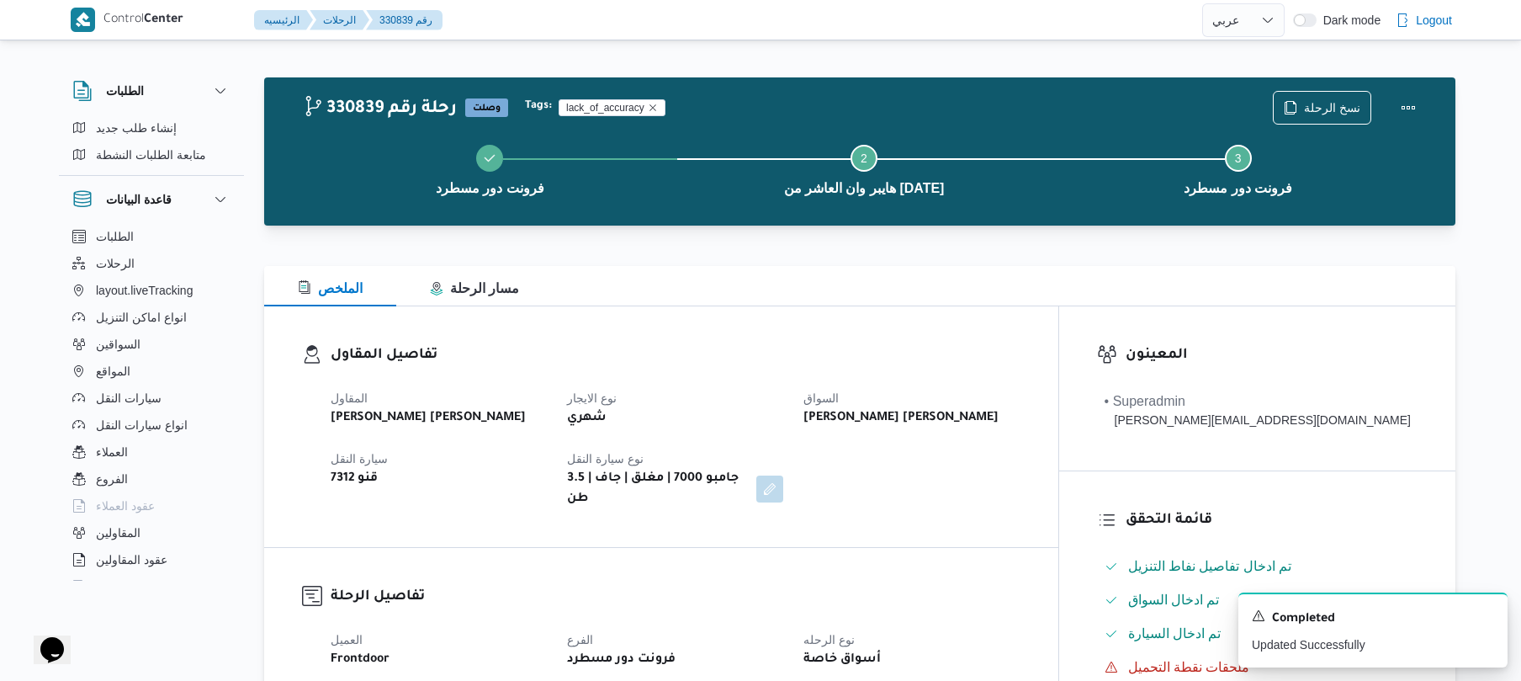
scroll to position [0, 0]
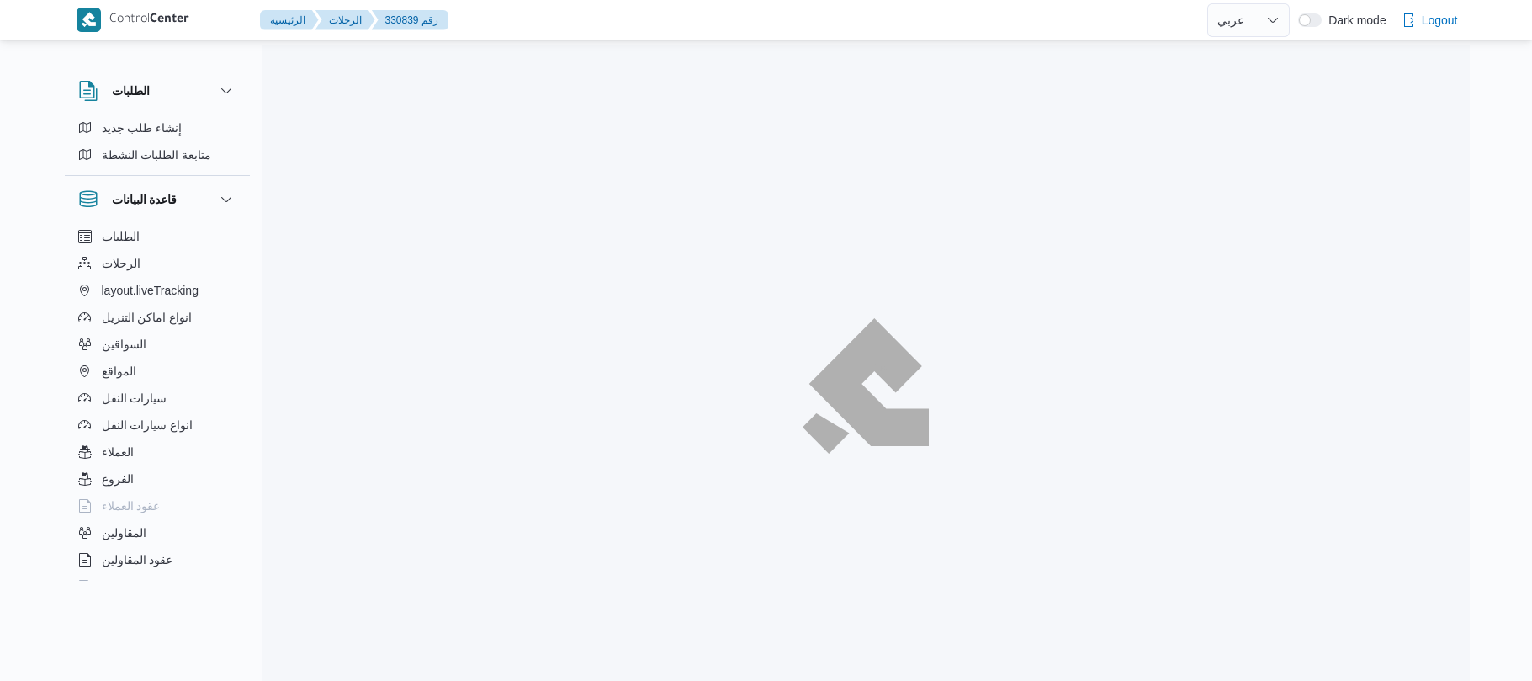
select select "ar"
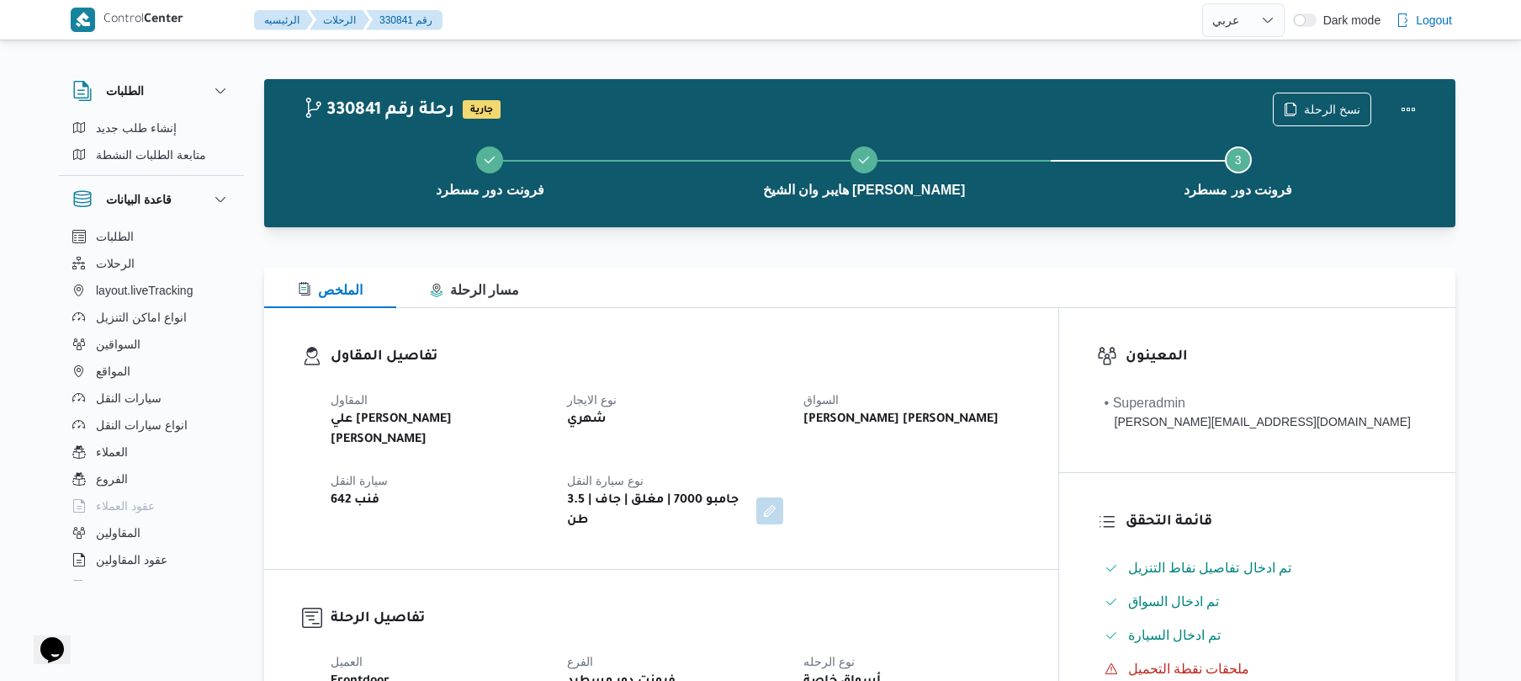
click at [792, 341] on div "تفاصيل المقاول المقاول علي [PERSON_NAME] [PERSON_NAME] نوع الايجار شهري السواق …" at bounding box center [661, 438] width 794 height 261
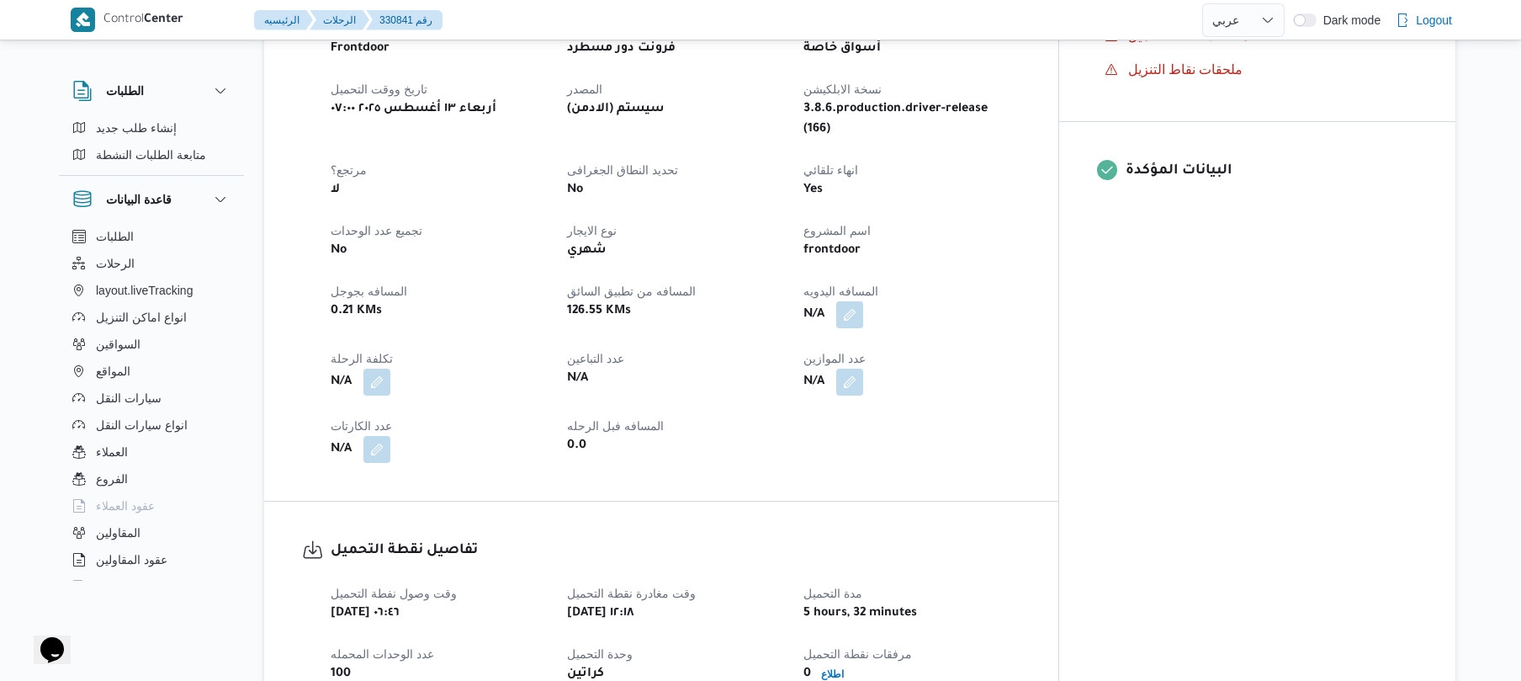
scroll to position [628, 0]
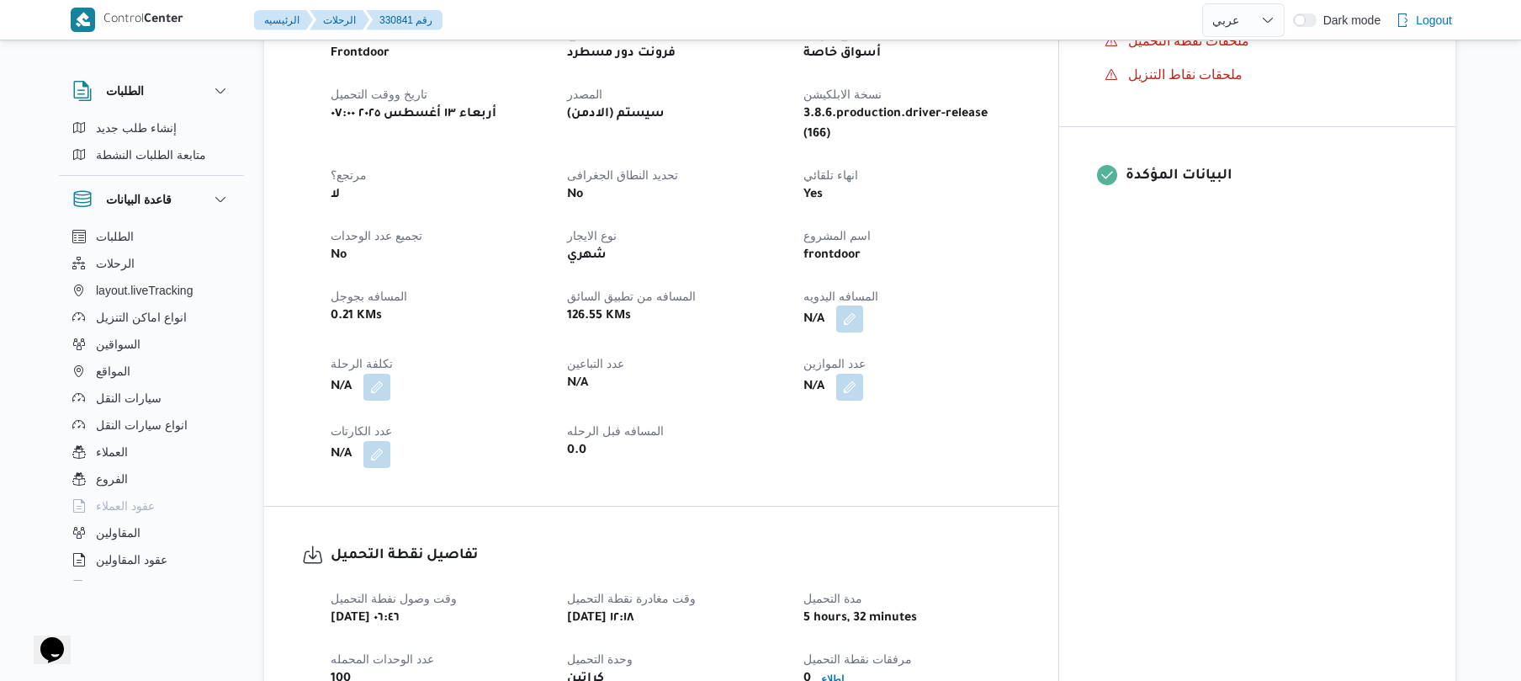
click at [863, 305] on button "button" at bounding box center [849, 318] width 27 height 27
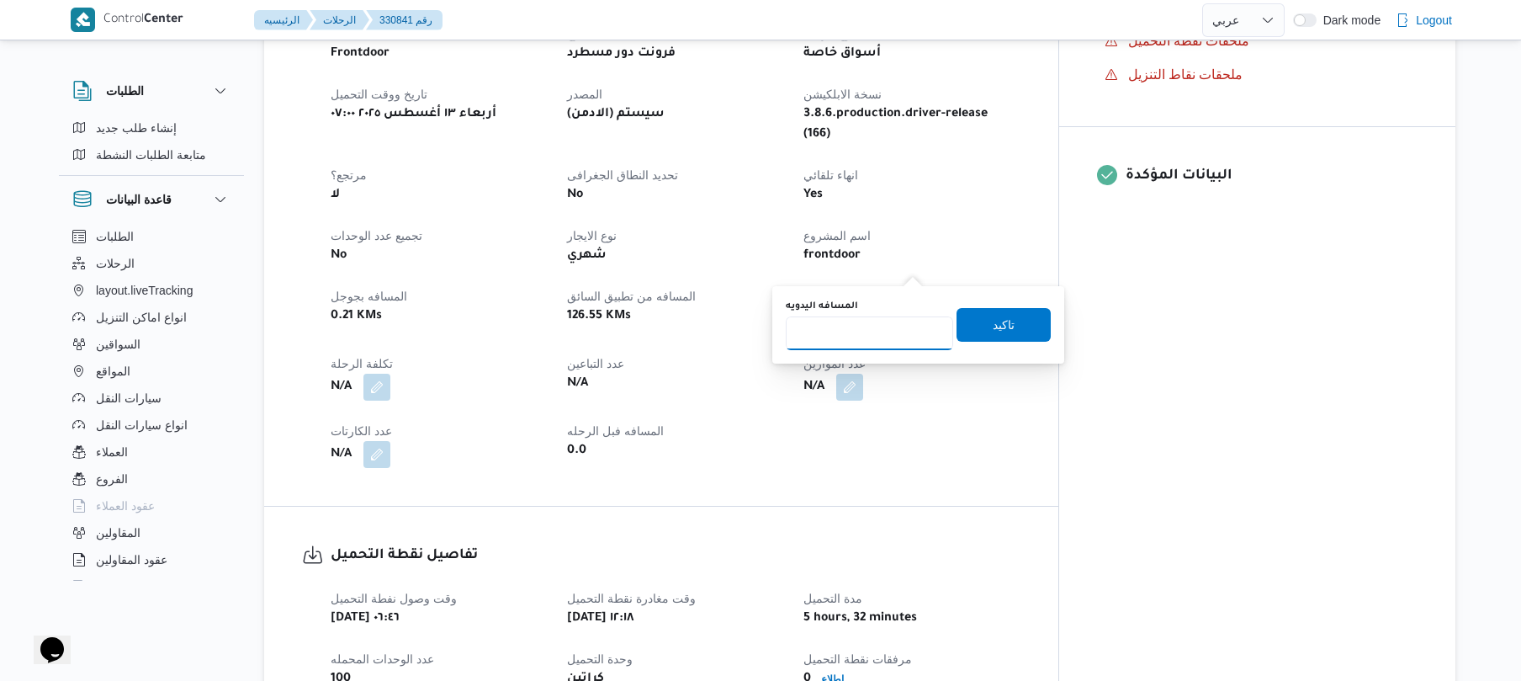
click at [887, 325] on input "المسافه اليدويه" at bounding box center [869, 333] width 167 height 34
type input "130"
click at [997, 331] on span "تاكيد" at bounding box center [1004, 324] width 22 height 20
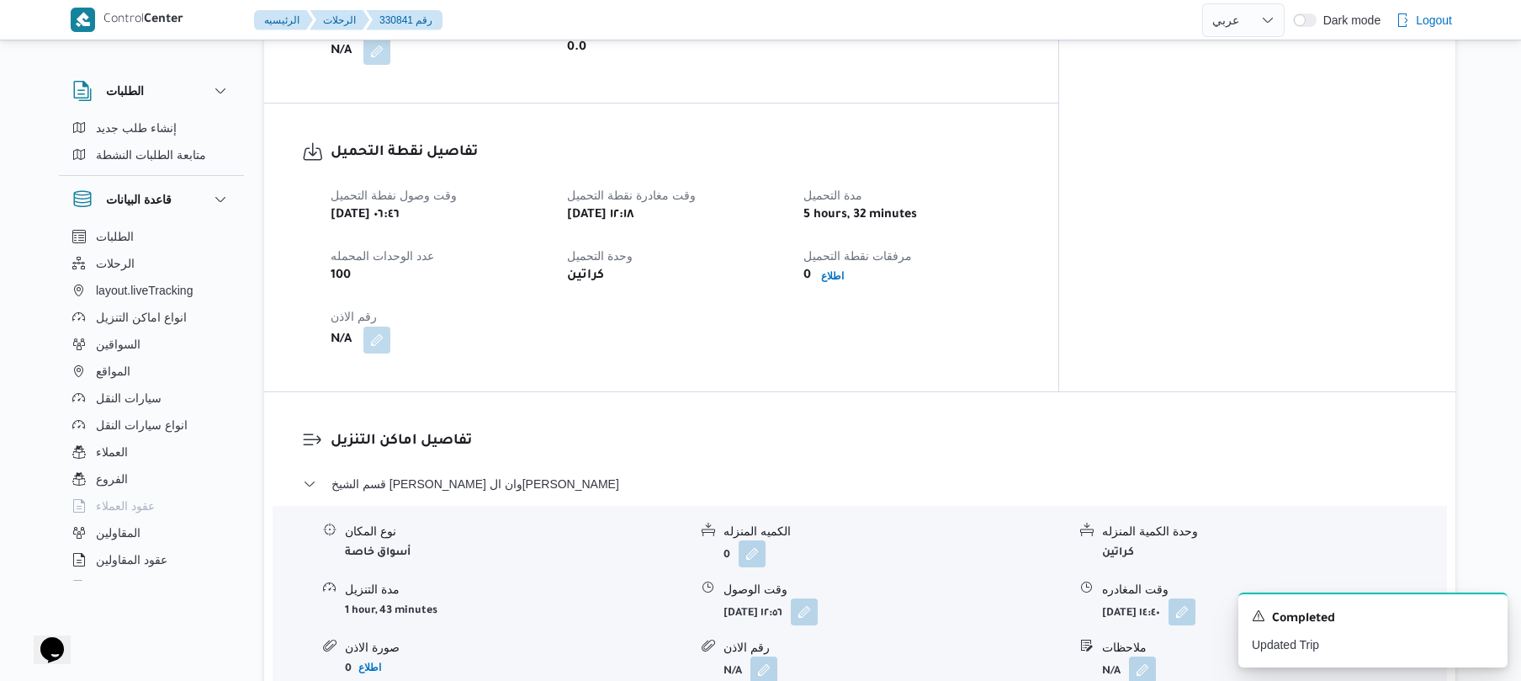
scroll to position [1027, 0]
click at [910, 328] on div "تفاصيل نقطة التحميل وقت وصول نفطة التحميل [DATE] ٠٦:٤٦ وقت مغادرة نقطة التحميل …" at bounding box center [661, 252] width 794 height 288
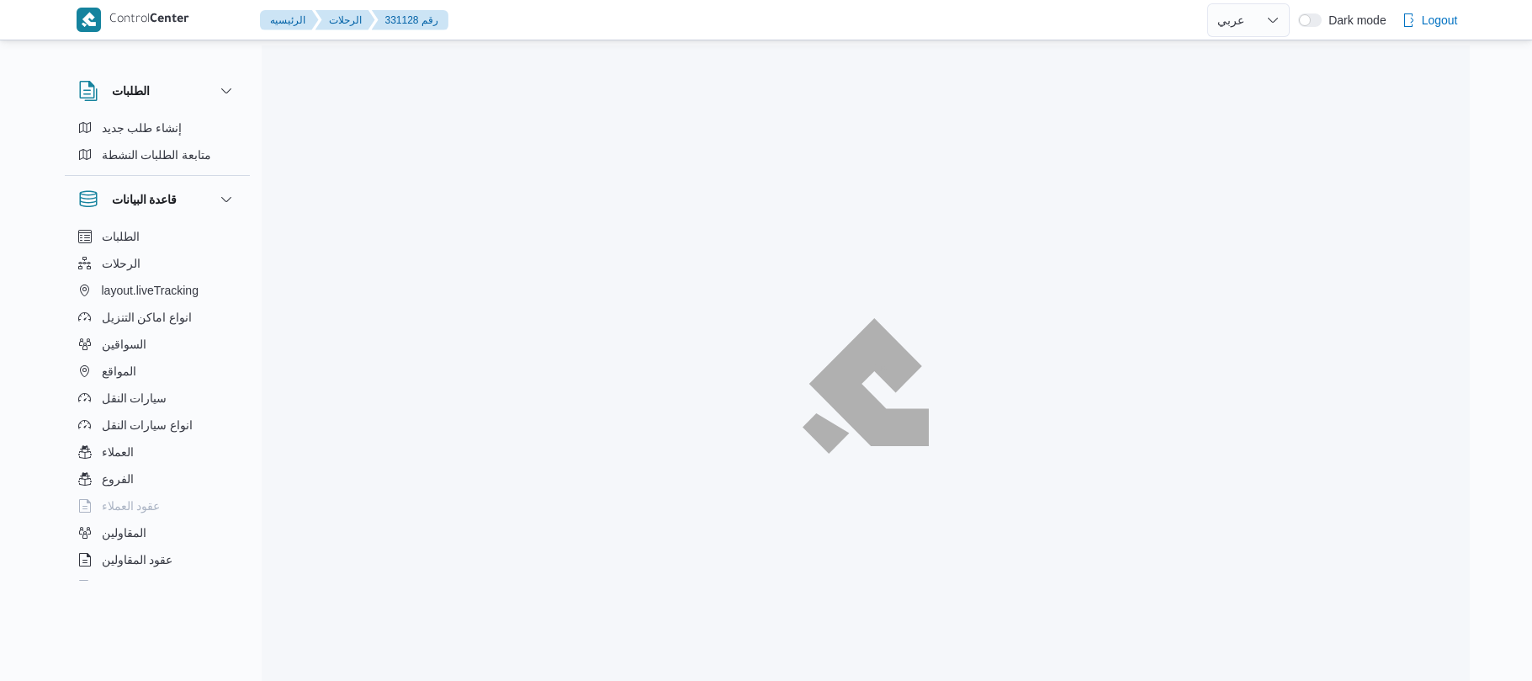
select select "ar"
